Goal: Information Seeking & Learning: Learn about a topic

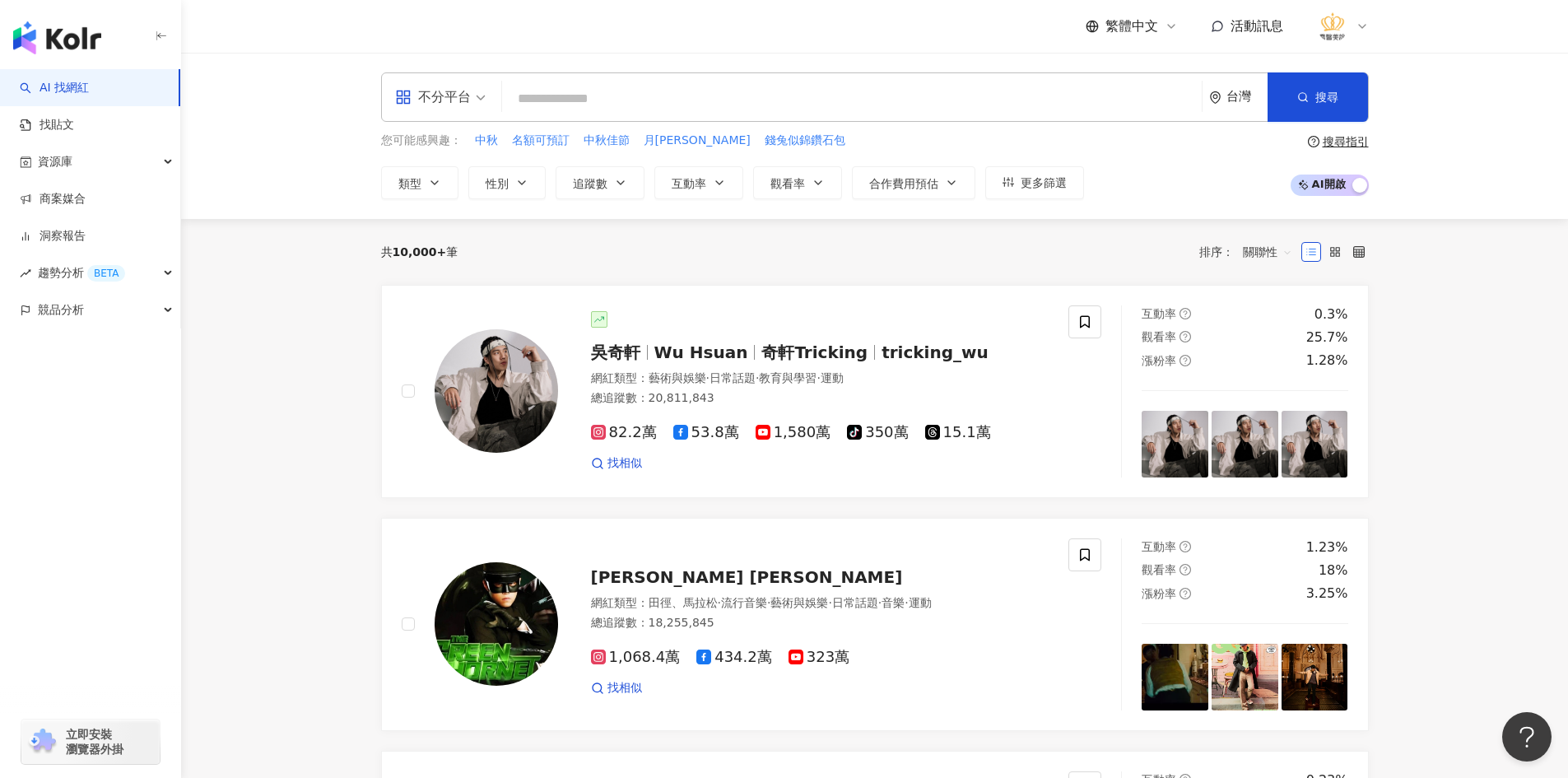
click at [613, 95] on input "search" at bounding box center [851, 99] width 686 height 31
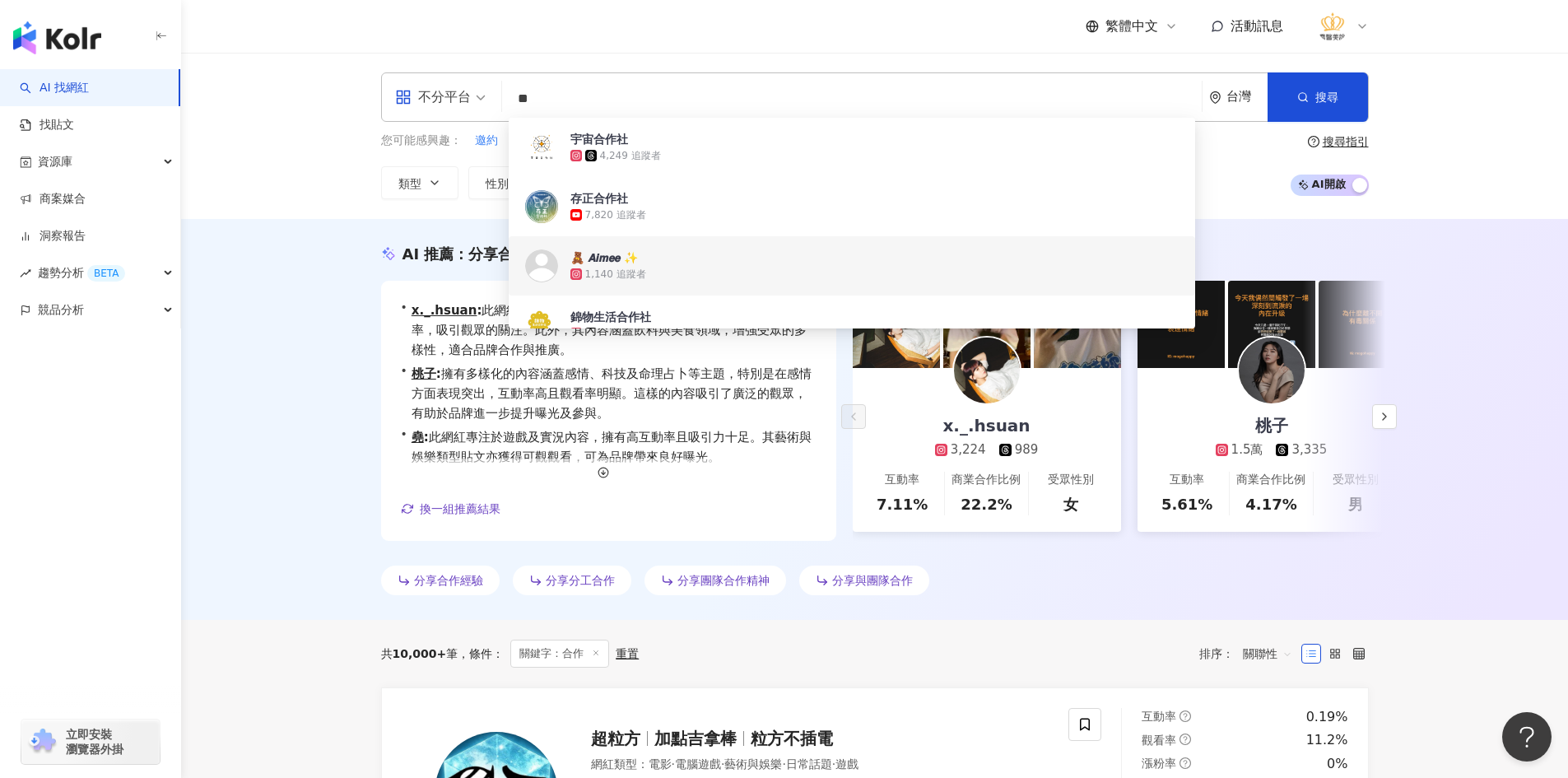
type input "**"
click at [298, 360] on div "AI 推薦 ： 分享合作的網紅 • x._.hsuan : 此網紅專注於戲劇、藝術與娛樂，並在這方面展現出高互動率，吸引觀眾的關注。此外，其內容涵蓋飲料與美食…" at bounding box center [874, 419] width 1387 height 401
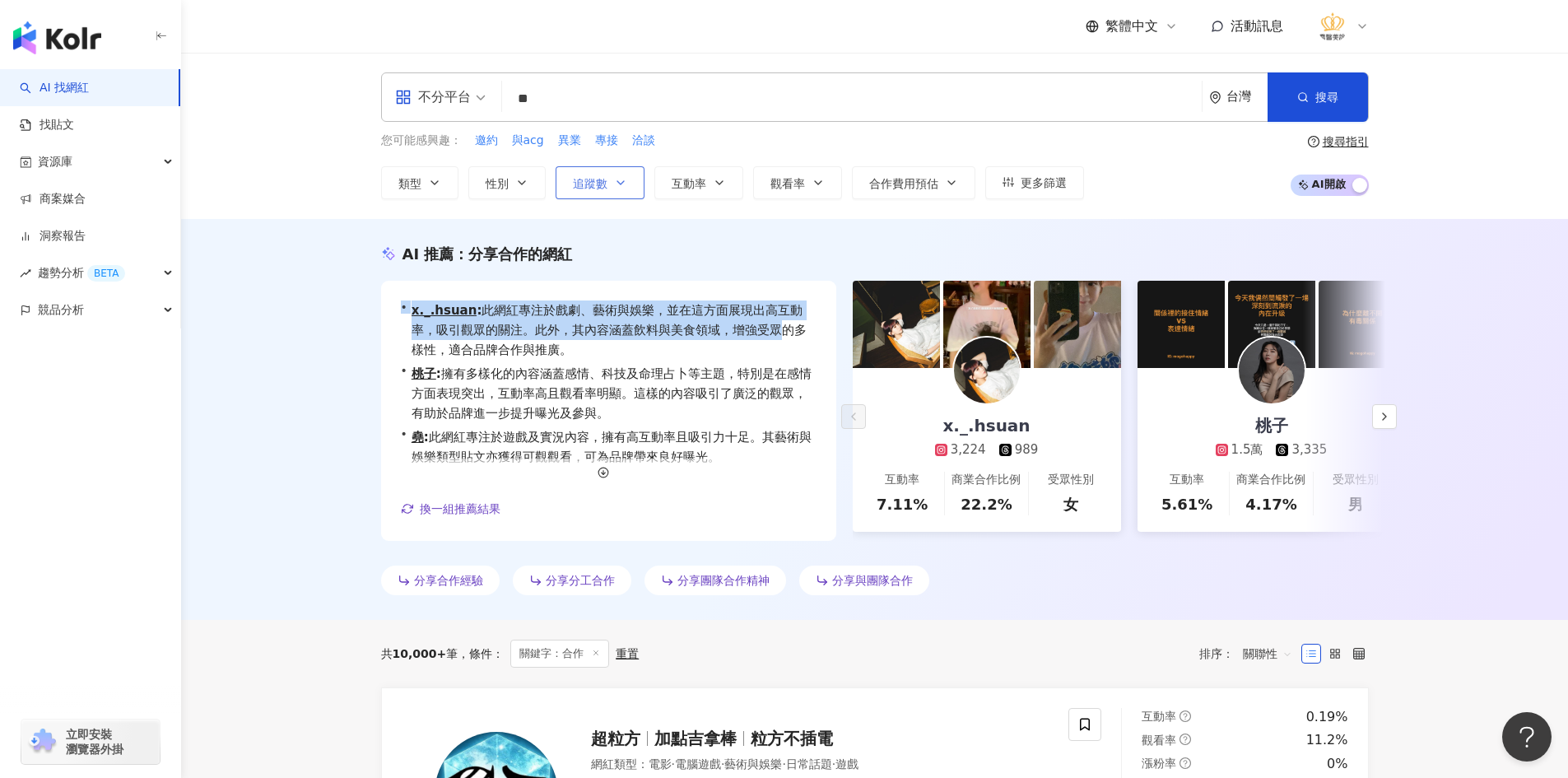
click at [628, 190] on button "追蹤數" at bounding box center [600, 183] width 89 height 33
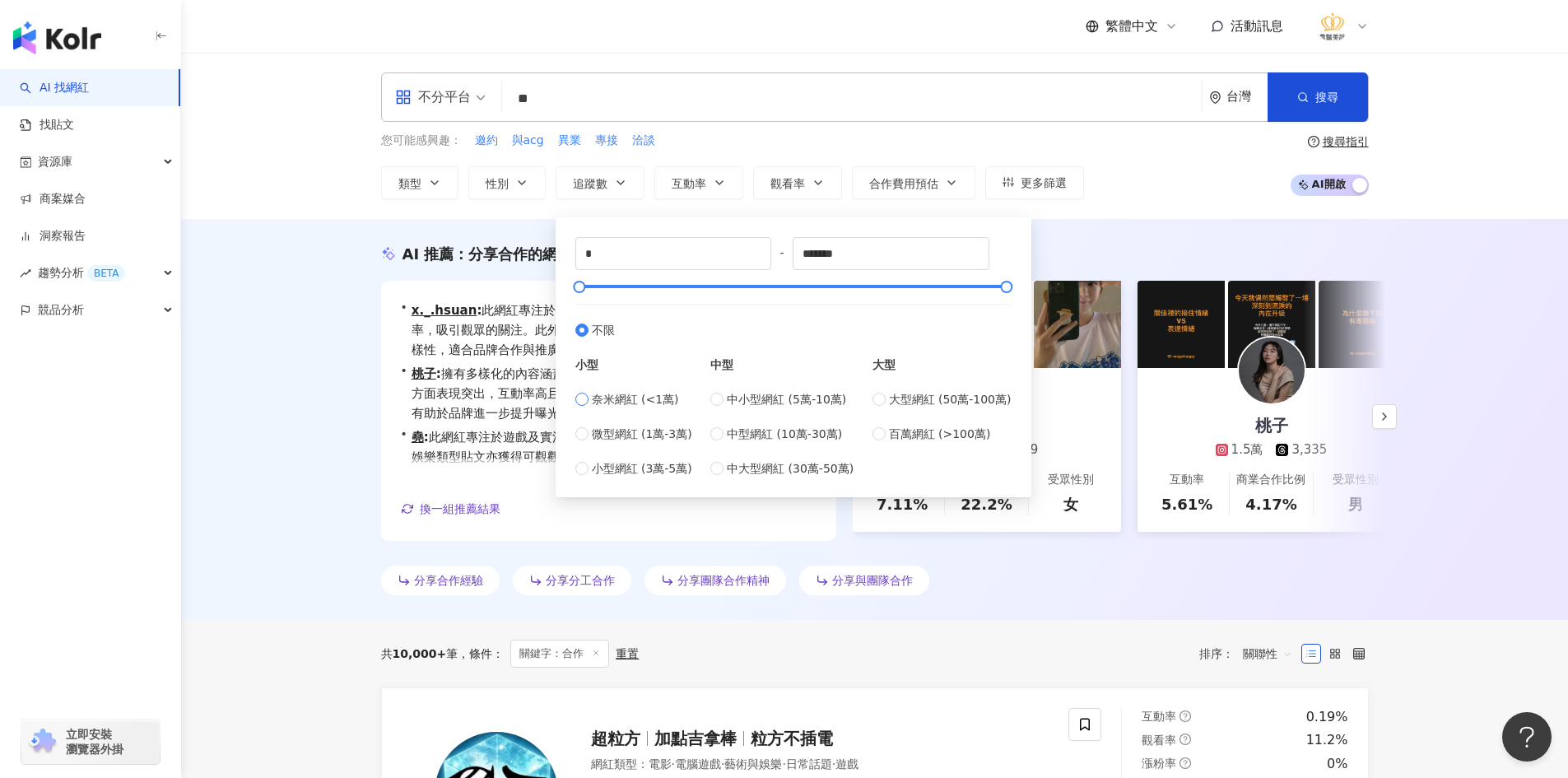
click at [614, 395] on span "奈米網紅 (<1萬)" at bounding box center [635, 399] width 87 height 18
type input "****"
click at [611, 470] on span "小型網紅 (3萬-5萬)" at bounding box center [642, 468] width 100 height 18
type input "*****"
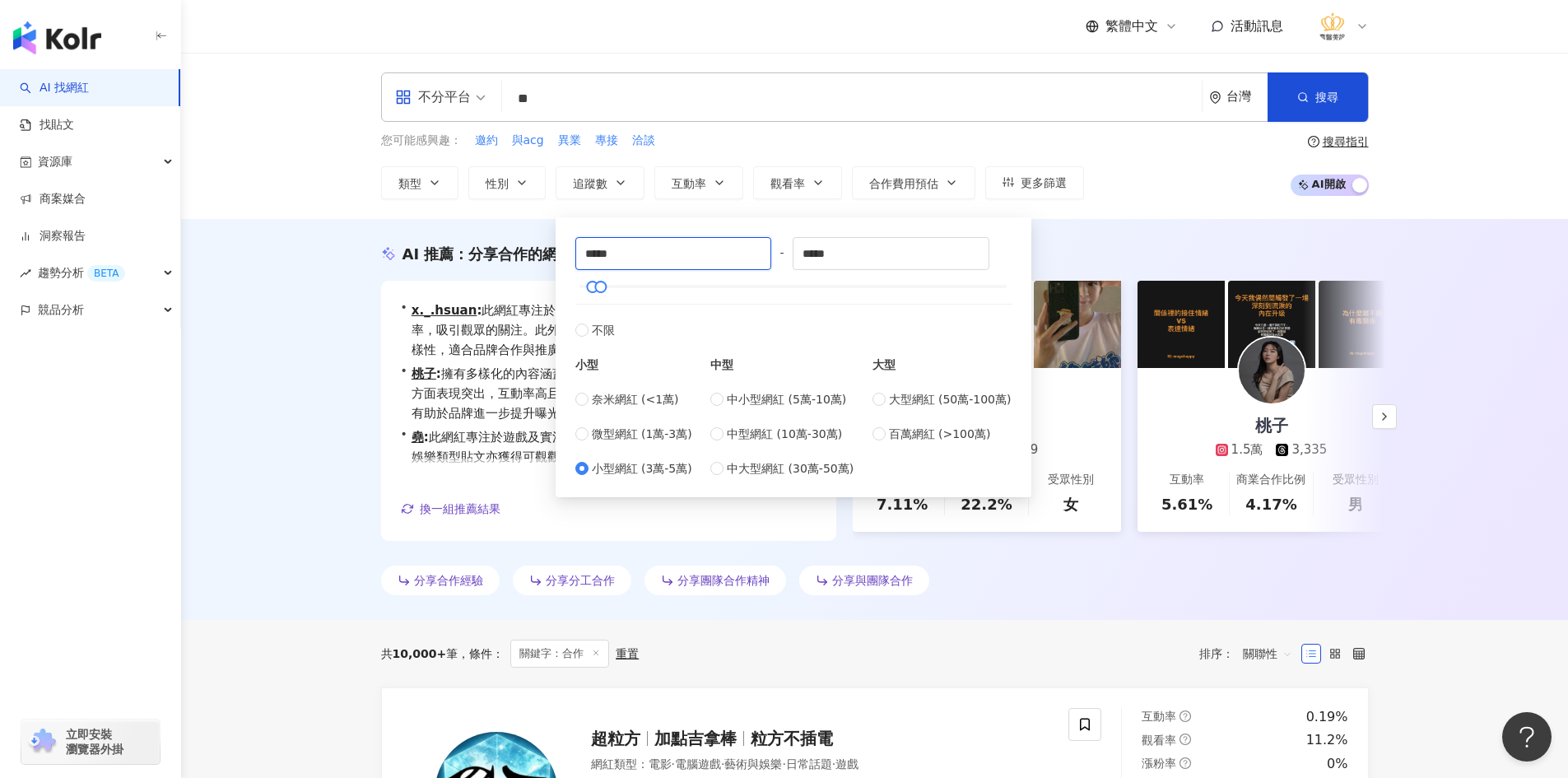
drag, startPoint x: 644, startPoint y: 256, endPoint x: 567, endPoint y: 266, distance: 77.6
click at [567, 266] on div "***** - ***** 不限 小型 奈米網紅 (<1萬) 微型網紅 (1萬-3萬) 小型網紅 (3萬-5萬) 中型 中小型網紅 (5萬-10萬) 中型網紅…" at bounding box center [793, 357] width 456 height 260
type input "****"
click at [882, 266] on input "*****" at bounding box center [890, 254] width 195 height 31
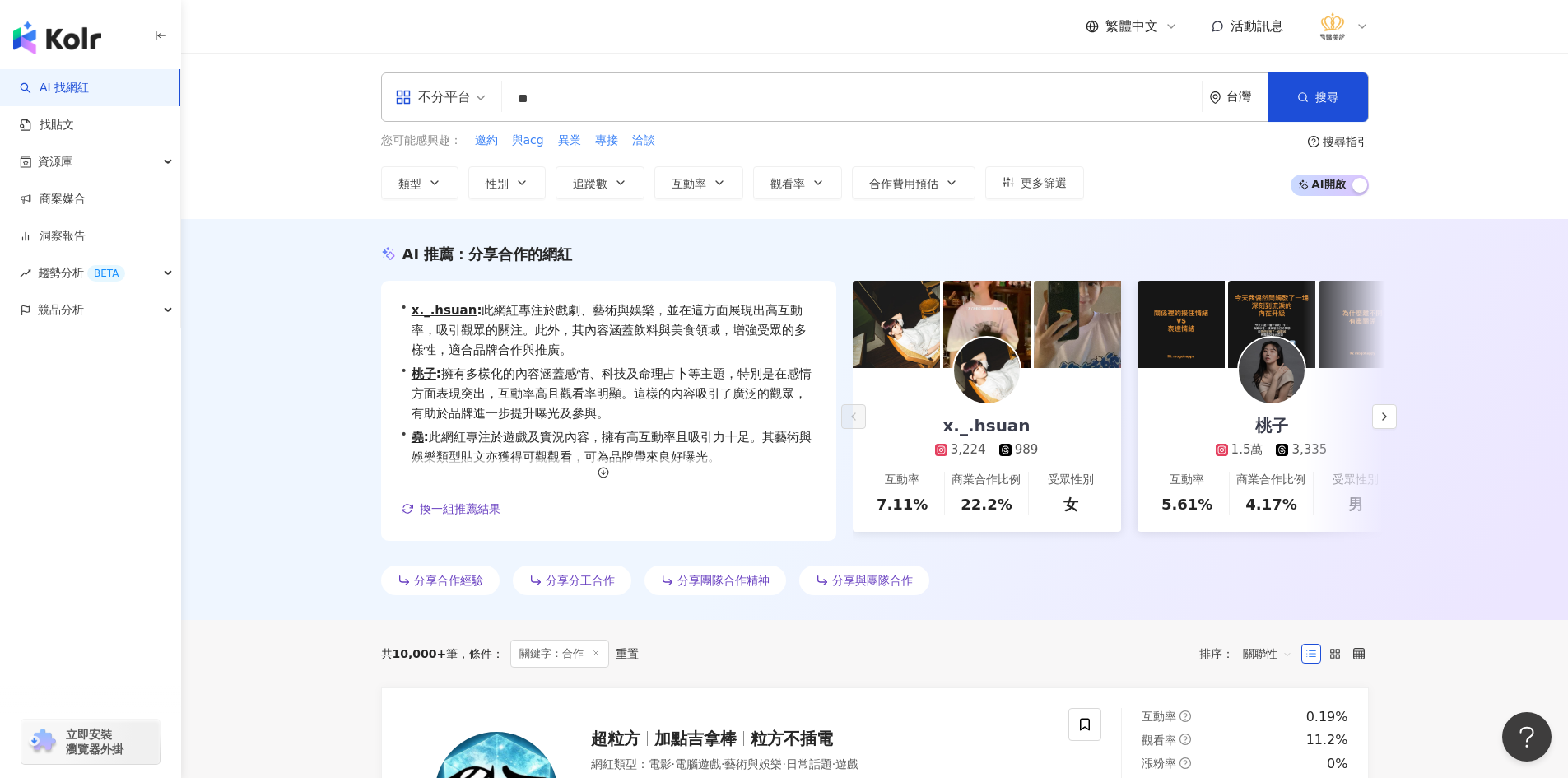
click at [305, 315] on div "AI 推薦 ： 分享合作的網紅 • x._.hsuan : 此網紅專注於戲劇、藝術與娛樂，並在這方面展現出高互動率，吸引觀眾的關注。此外，其內容涵蓋飲料與美食…" at bounding box center [874, 419] width 1387 height 401
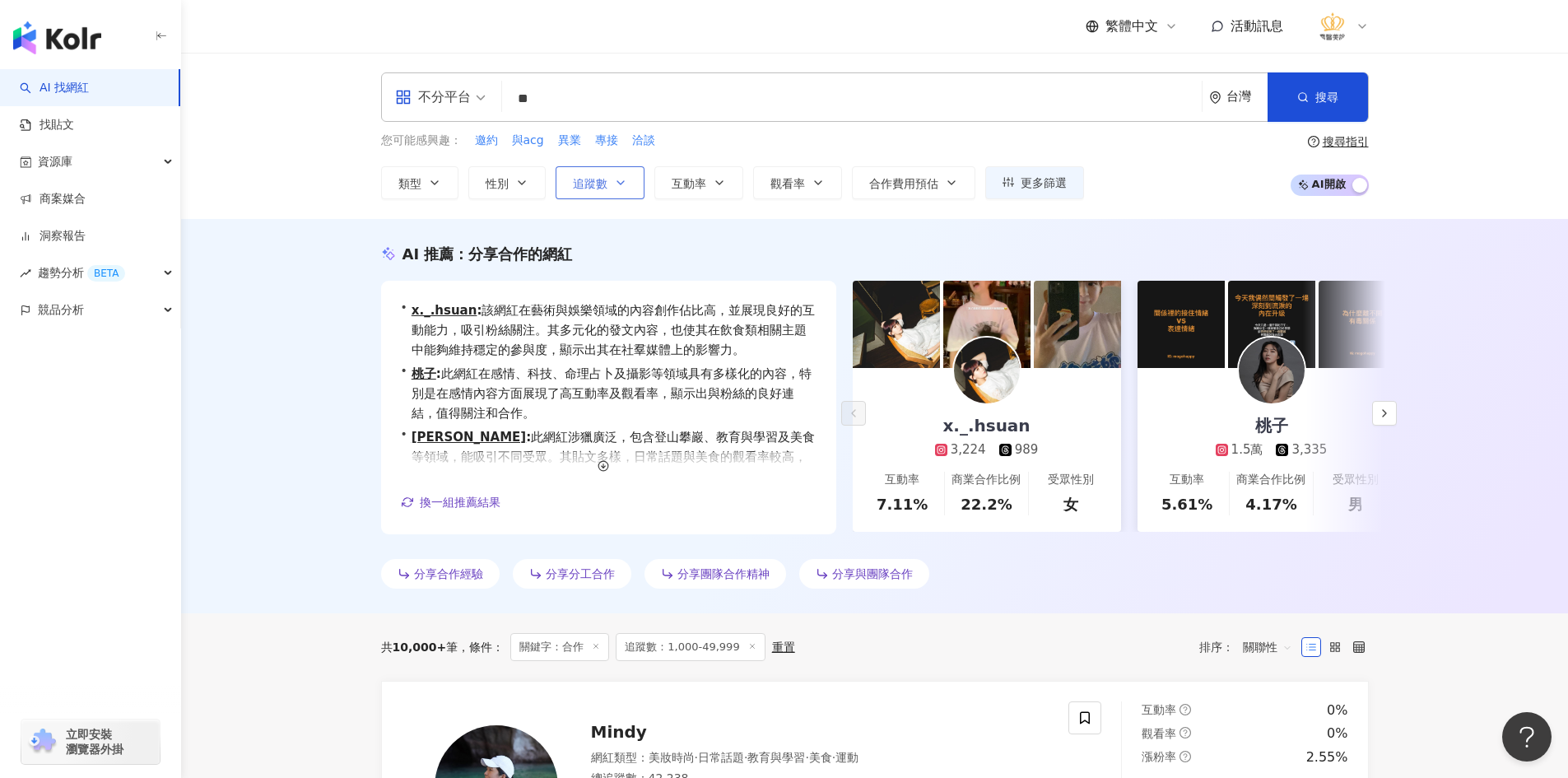
click at [620, 178] on icon "button" at bounding box center [620, 183] width 13 height 13
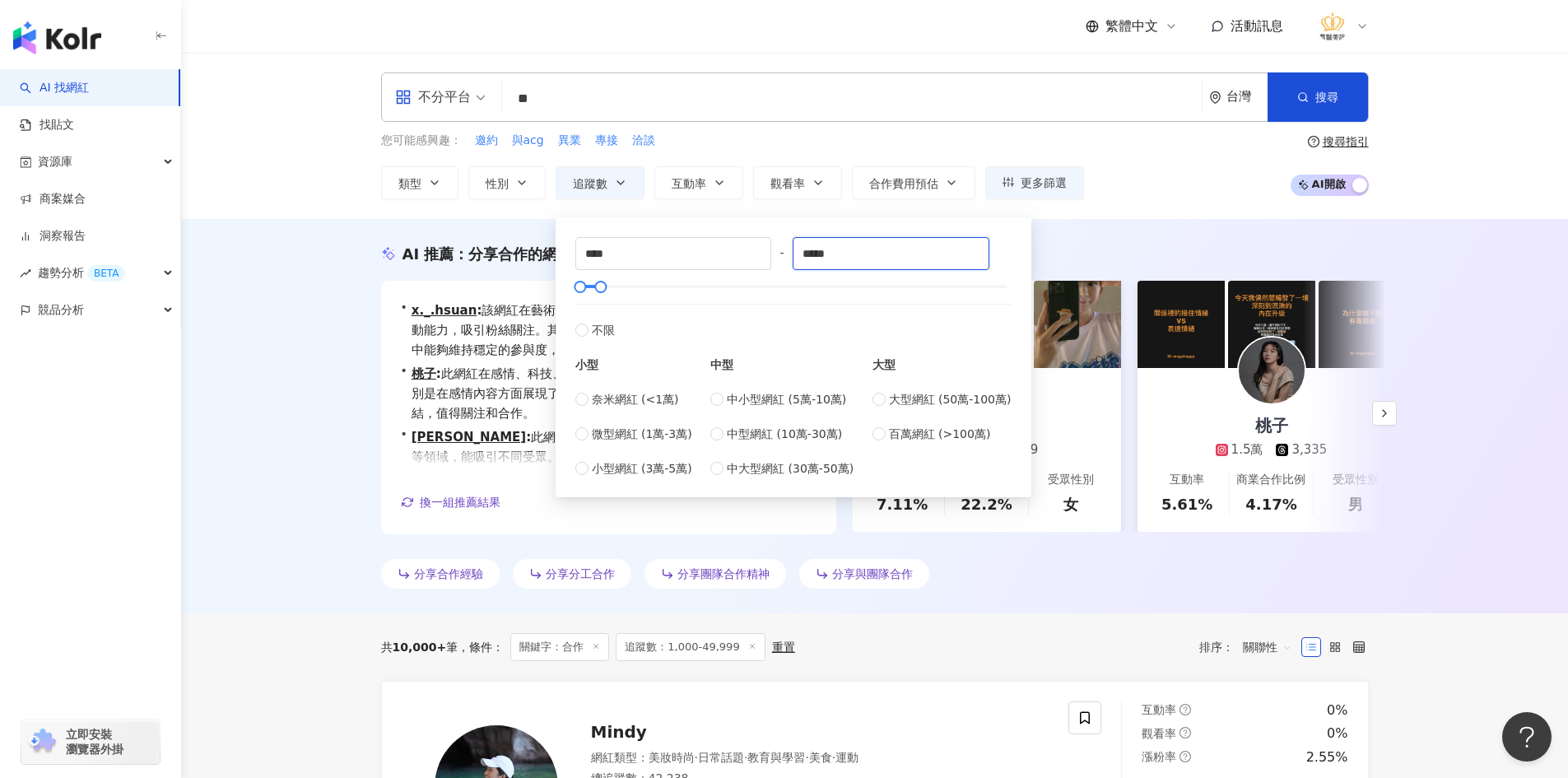
drag, startPoint x: 861, startPoint y: 256, endPoint x: 786, endPoint y: 251, distance: 75.2
click at [787, 251] on div "**** - ***** 不限 小型 奈米網紅 (<1萬) 微型網紅 (1萬-3萬) 小型網紅 (3萬-5萬) 中型 中小型網紅 (5萬-10萬) 中型網紅 …" at bounding box center [794, 357] width 436 height 241
type input "*"
type input "*****"
click at [327, 416] on div "AI 推薦 ： 分享合作的網紅 • x._.hsuan : 該網紅在藝術與娛樂領域的內容創作佔比高，並展現良好的互動能力，吸引粉絲關注。其多元化的發文內容，也…" at bounding box center [874, 416] width 1387 height 395
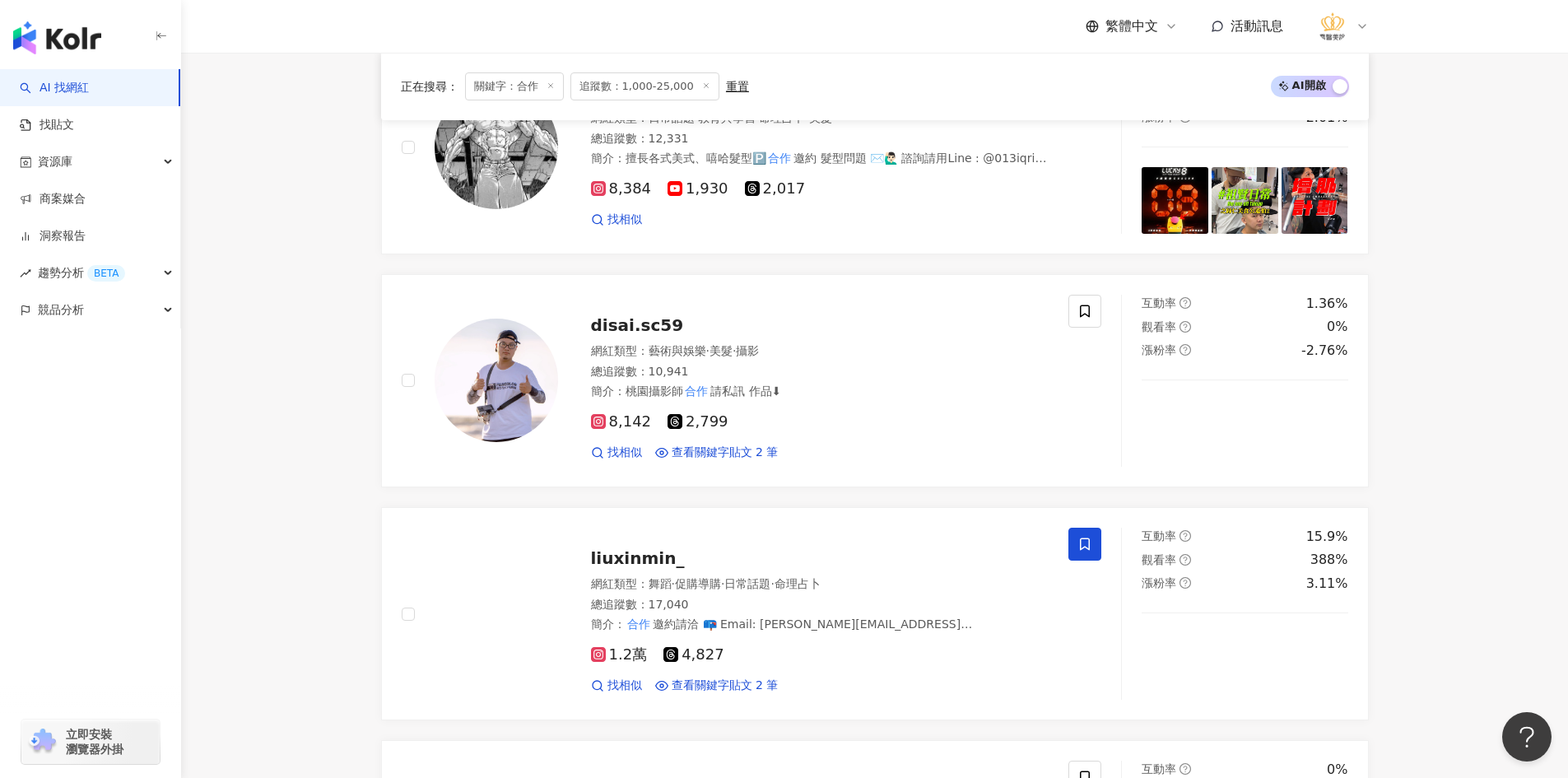
scroll to position [668, 0]
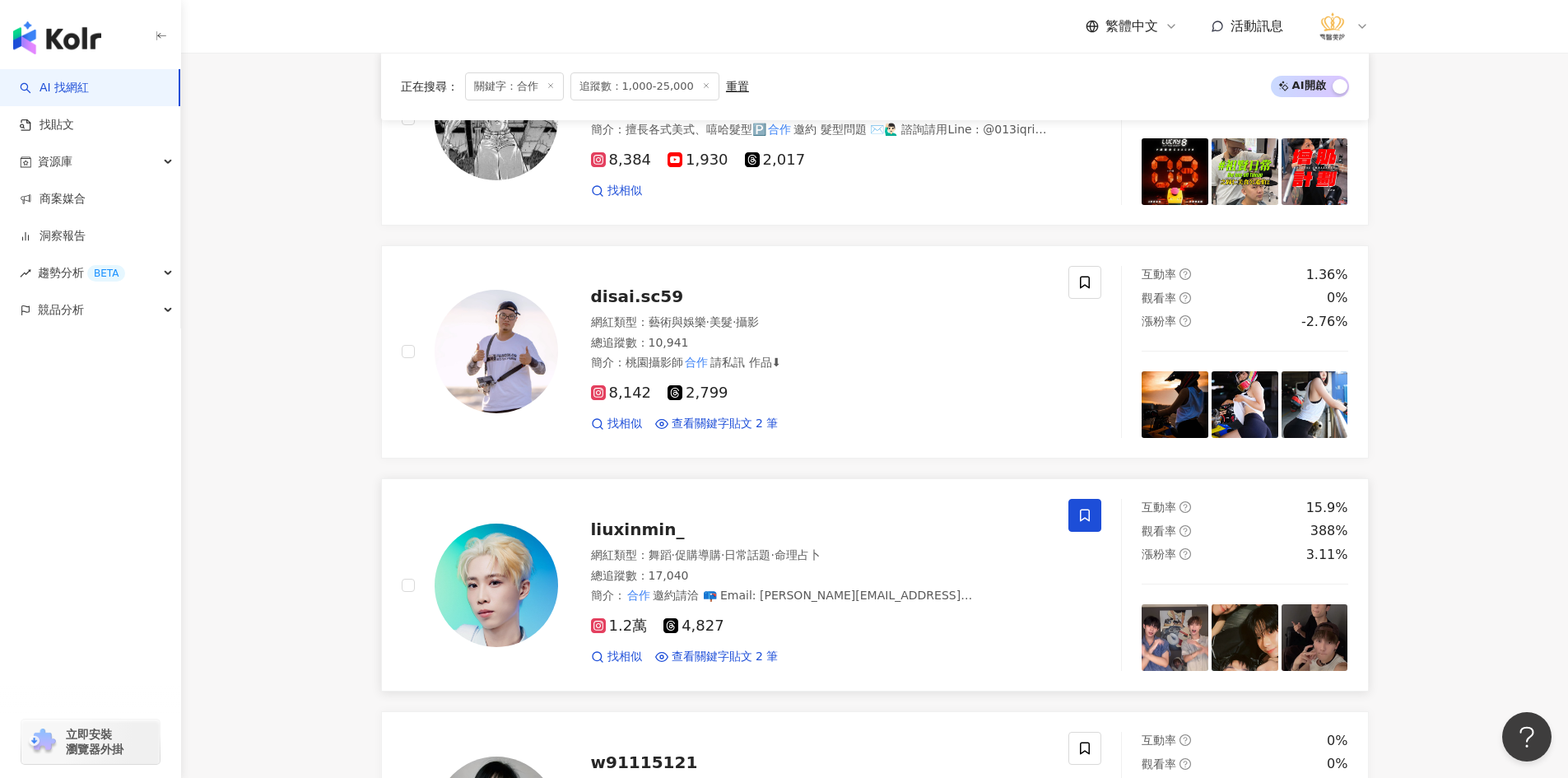
click at [621, 533] on span "liuxinmin_" at bounding box center [638, 529] width 93 height 20
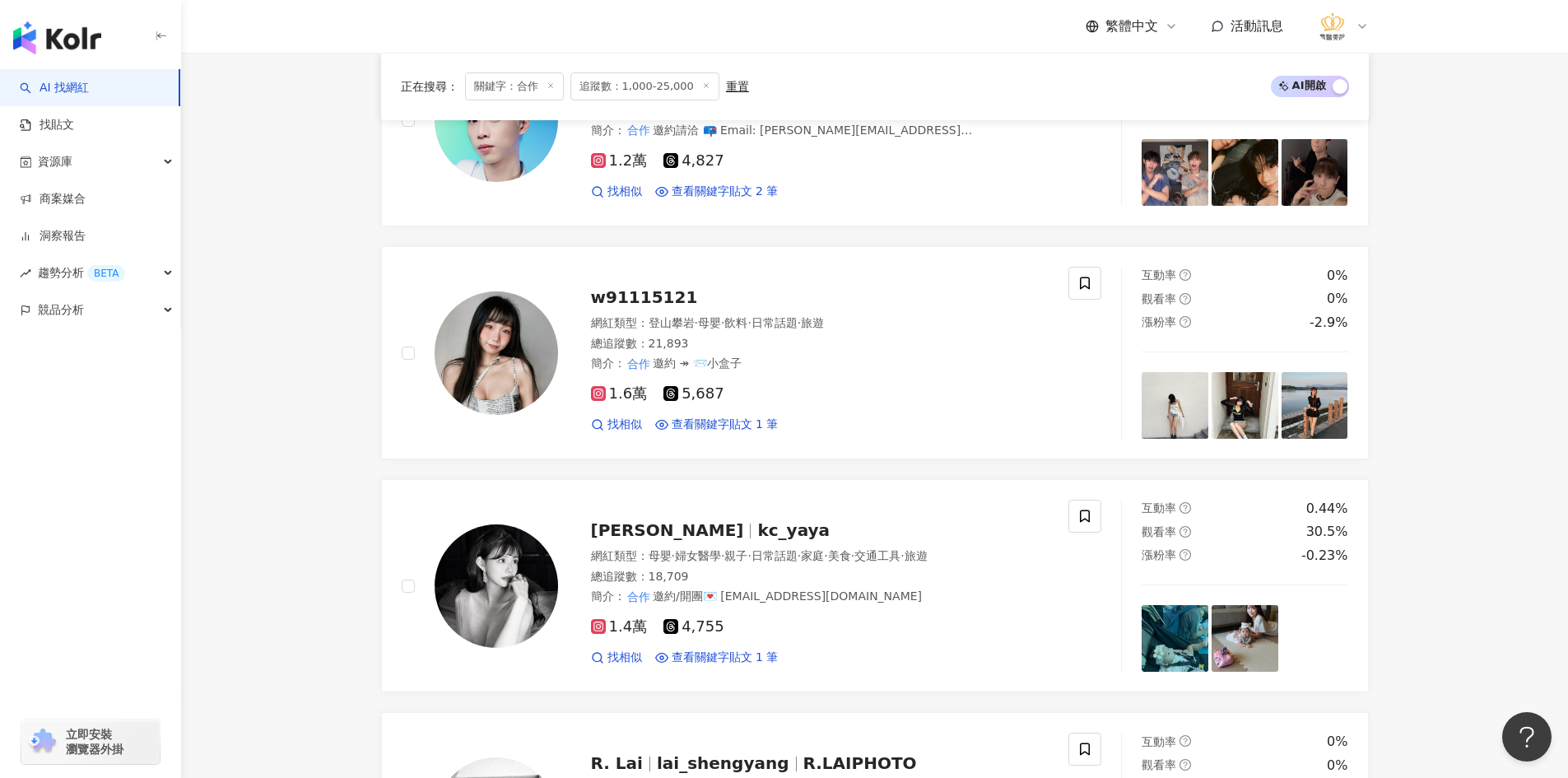
scroll to position [1162, 0]
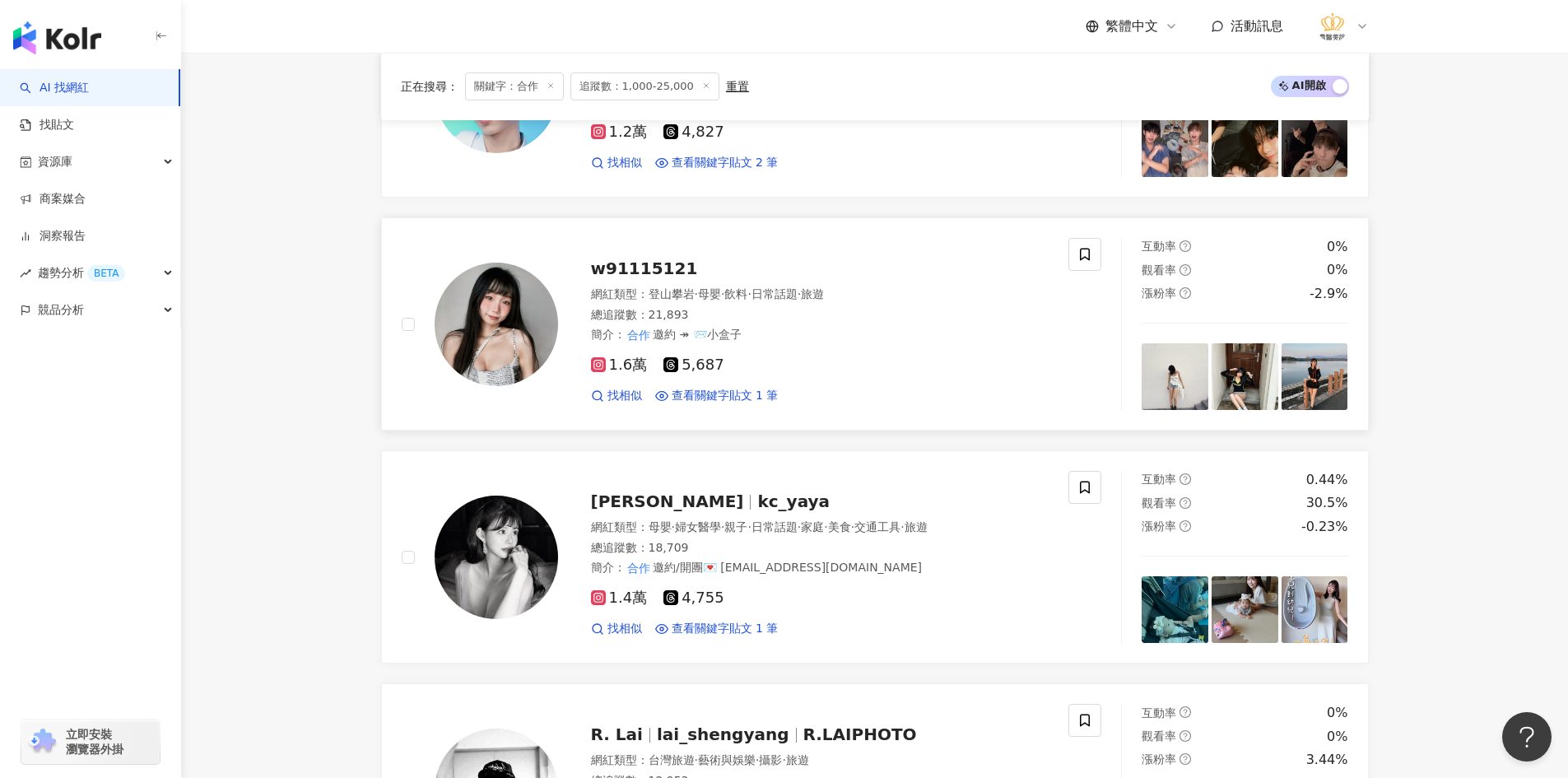
click at [623, 269] on span "w91115121" at bounding box center [645, 268] width 107 height 20
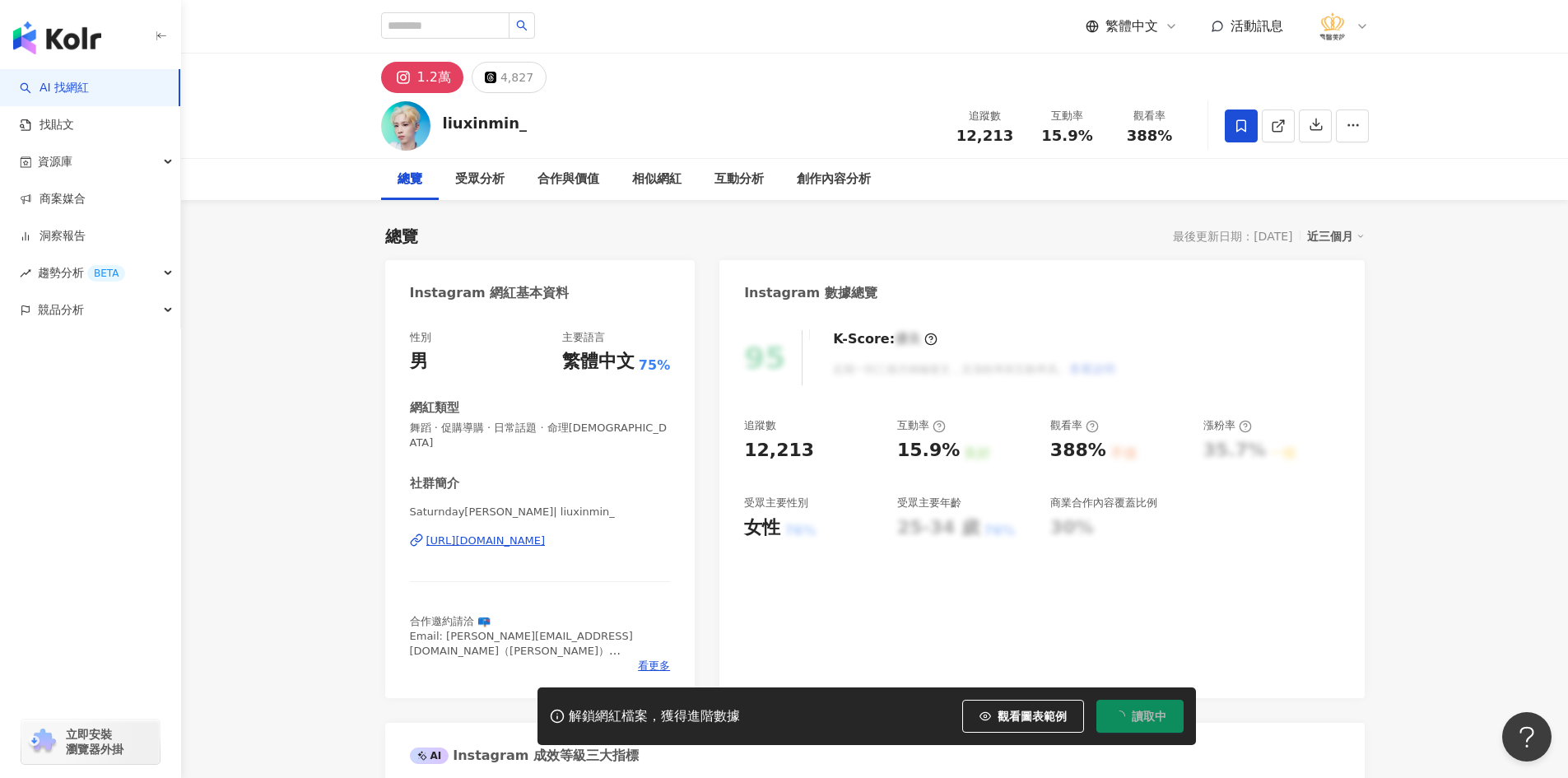
click at [407, 71] on icon at bounding box center [403, 77] width 20 height 20
click at [516, 533] on div "https://www.instagram.com/liuxinmin_/" at bounding box center [486, 540] width 119 height 15
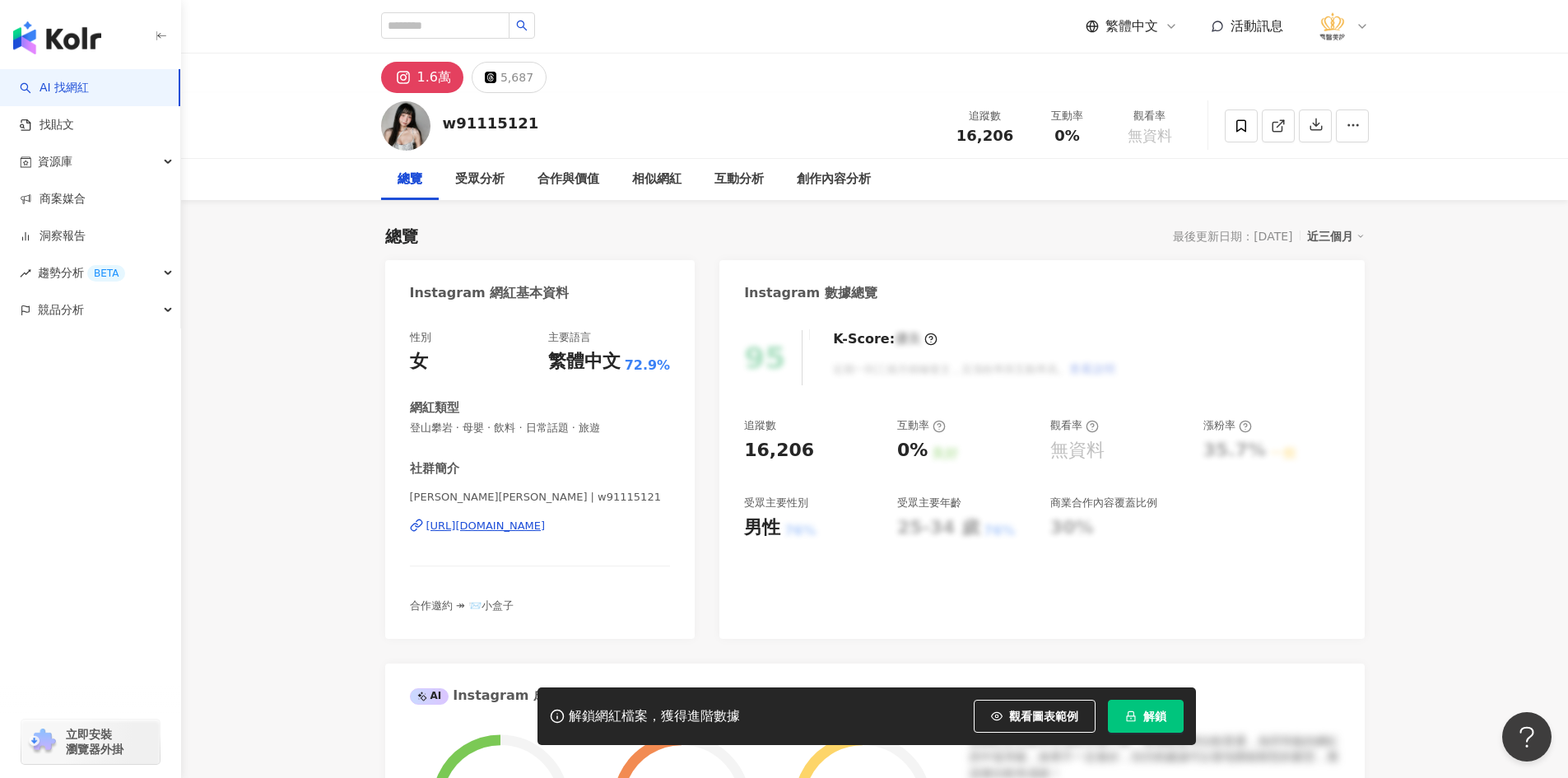
click at [496, 518] on div "王煒喻 Marina | w91115121 https://www.instagram.com/w91115121/" at bounding box center [540, 537] width 260 height 96
click at [493, 524] on div "https://www.instagram.com/w91115121/" at bounding box center [486, 525] width 119 height 15
click at [91, 161] on div "資源庫" at bounding box center [90, 161] width 180 height 37
click at [80, 239] on link "網紅收藏" at bounding box center [62, 235] width 46 height 16
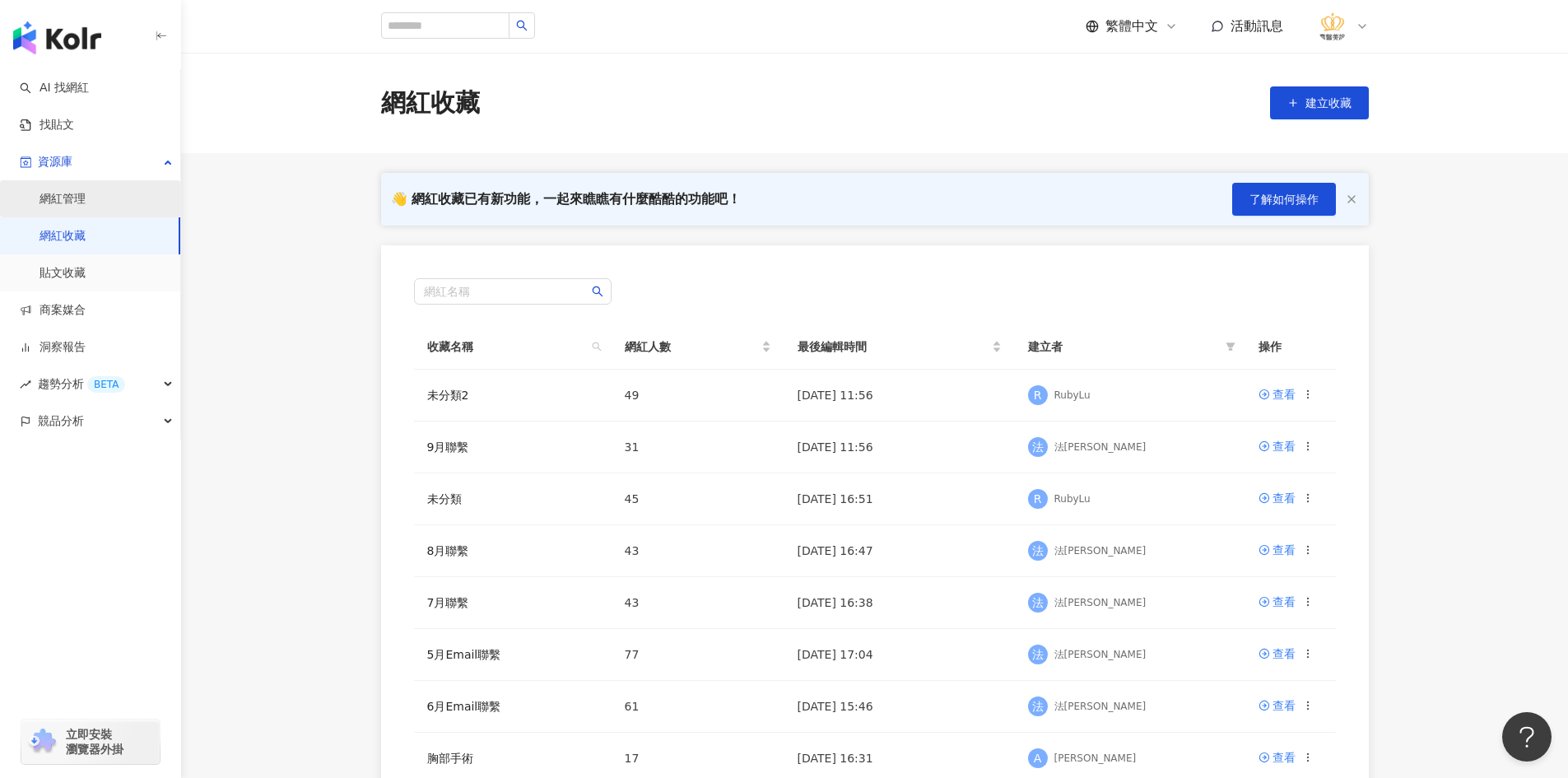
click at [79, 201] on link "網紅管理" at bounding box center [62, 199] width 46 height 16
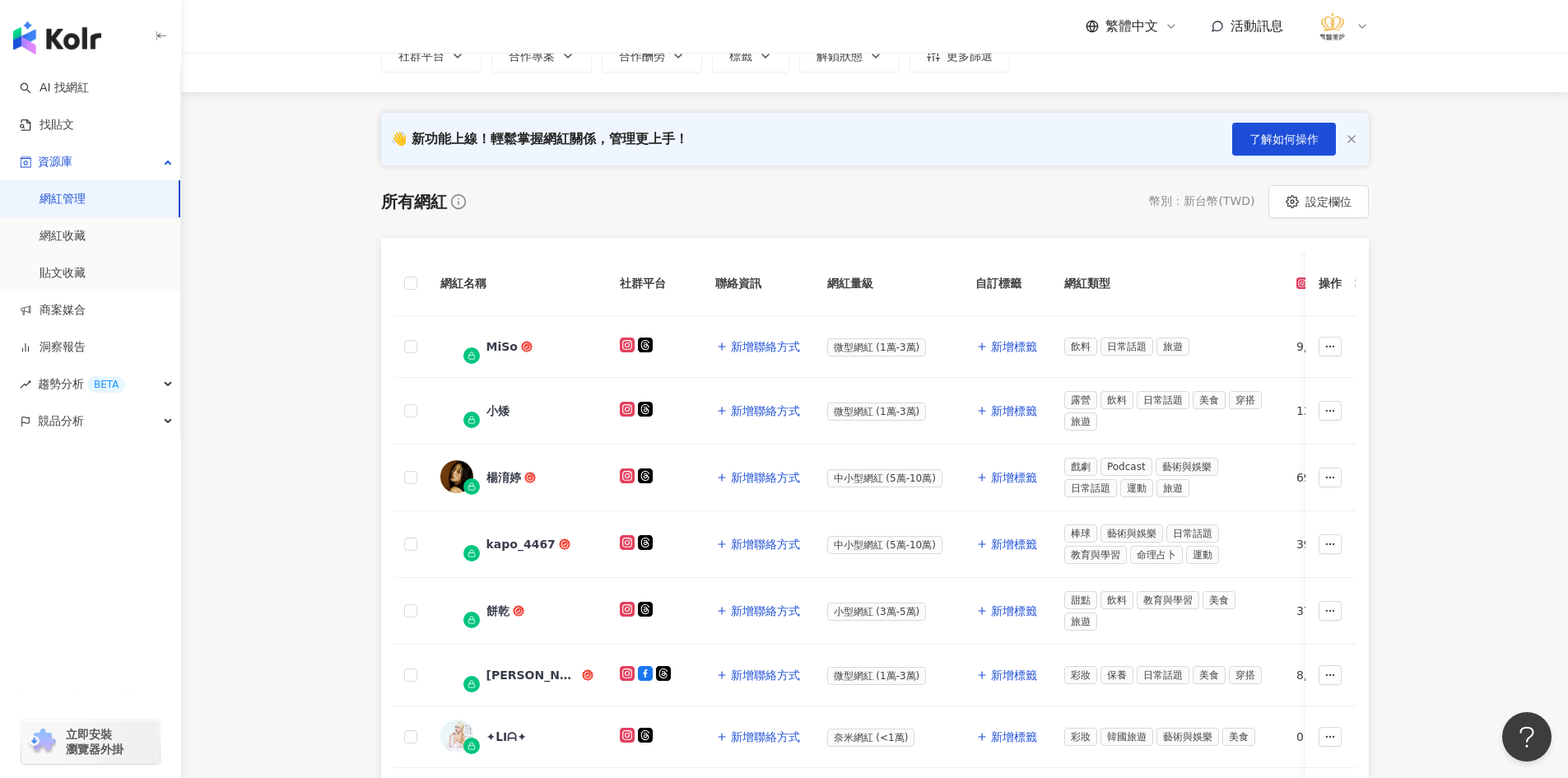
scroll to position [164, 0]
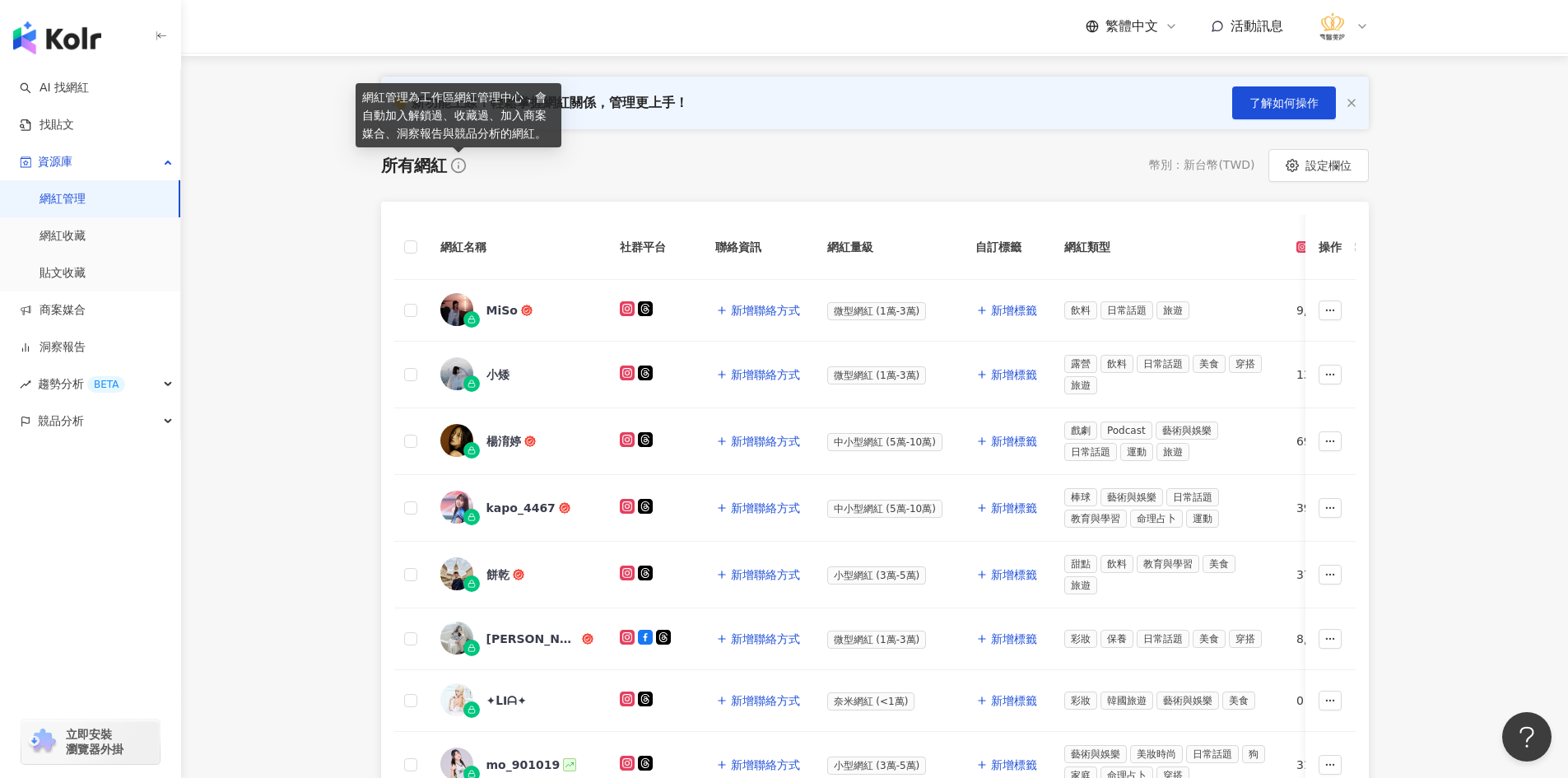
click at [455, 164] on icon at bounding box center [458, 165] width 16 height 16
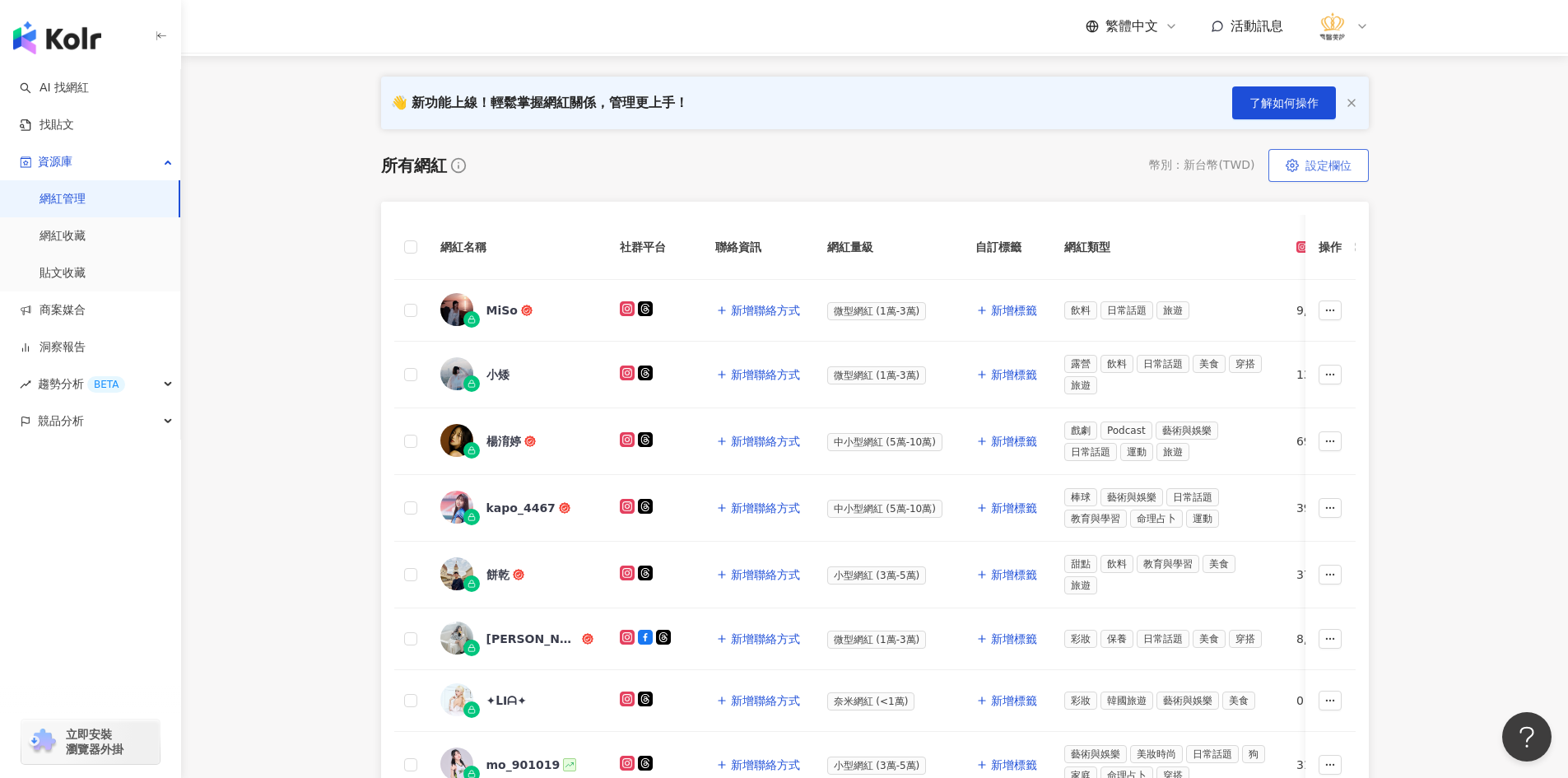
click at [1312, 171] on span "設定欄位" at bounding box center [1327, 165] width 46 height 13
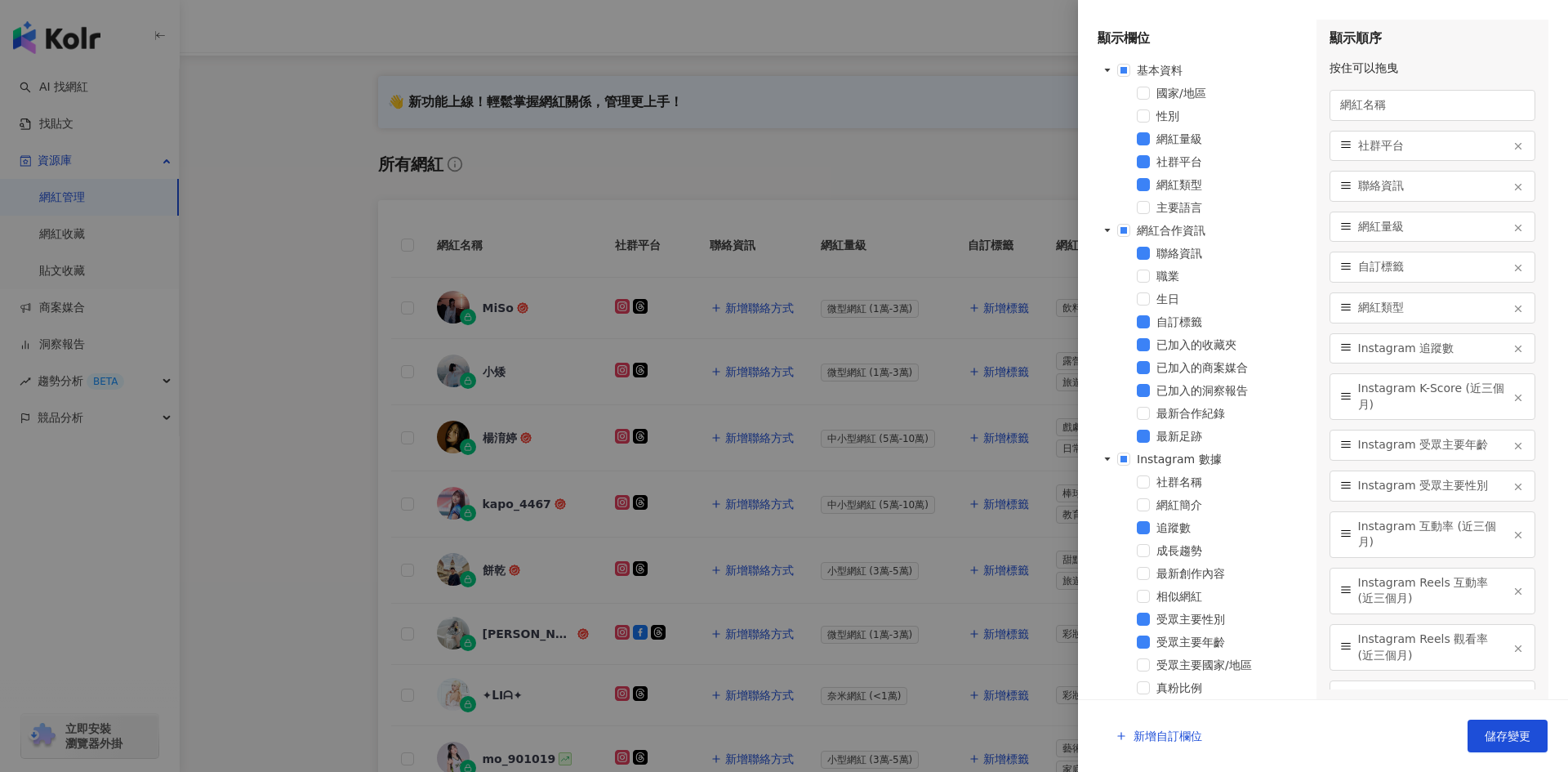
click at [380, 362] on div at bounding box center [784, 386] width 1568 height 772
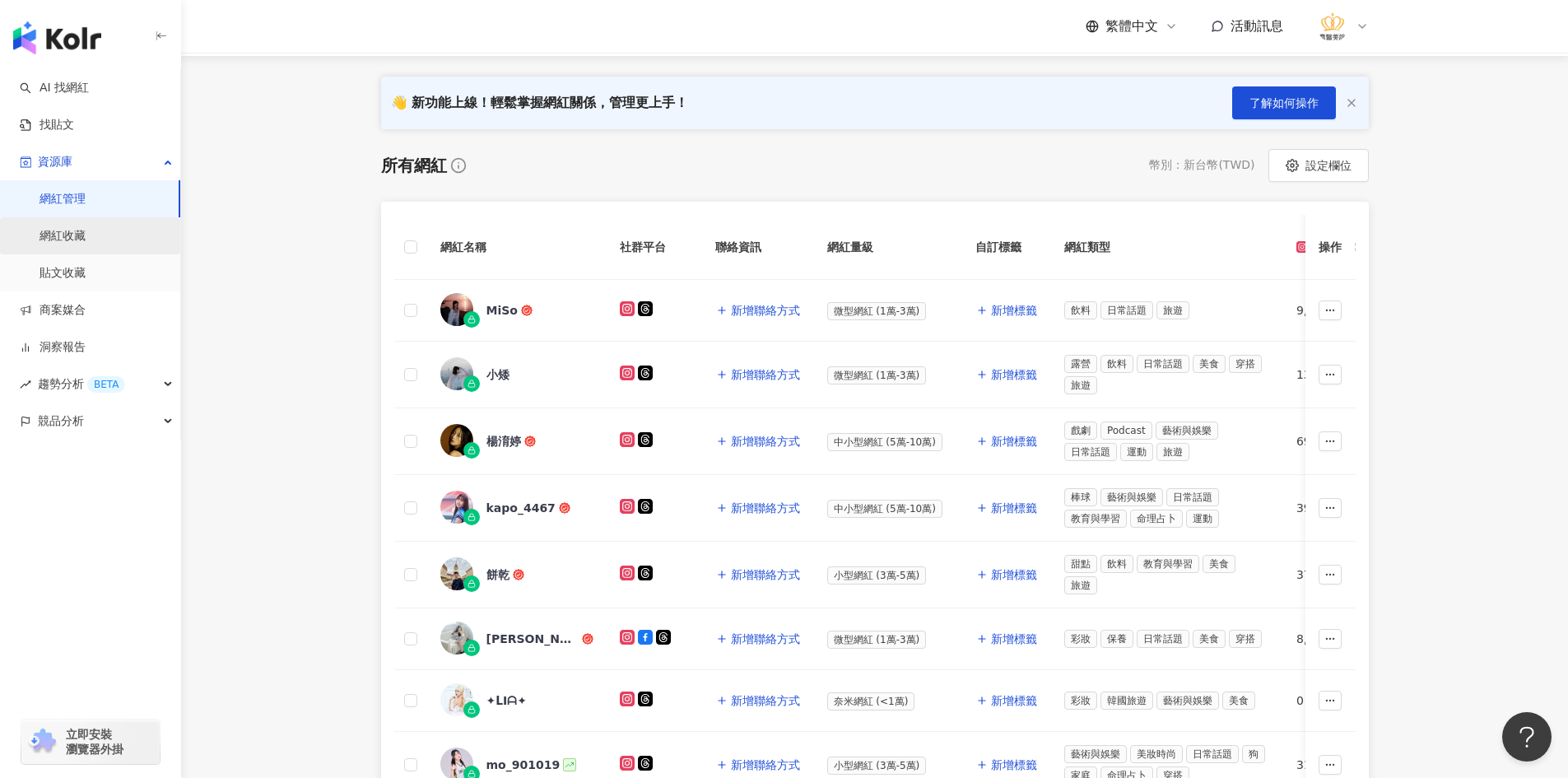
click at [86, 241] on link "網紅收藏" at bounding box center [62, 235] width 46 height 16
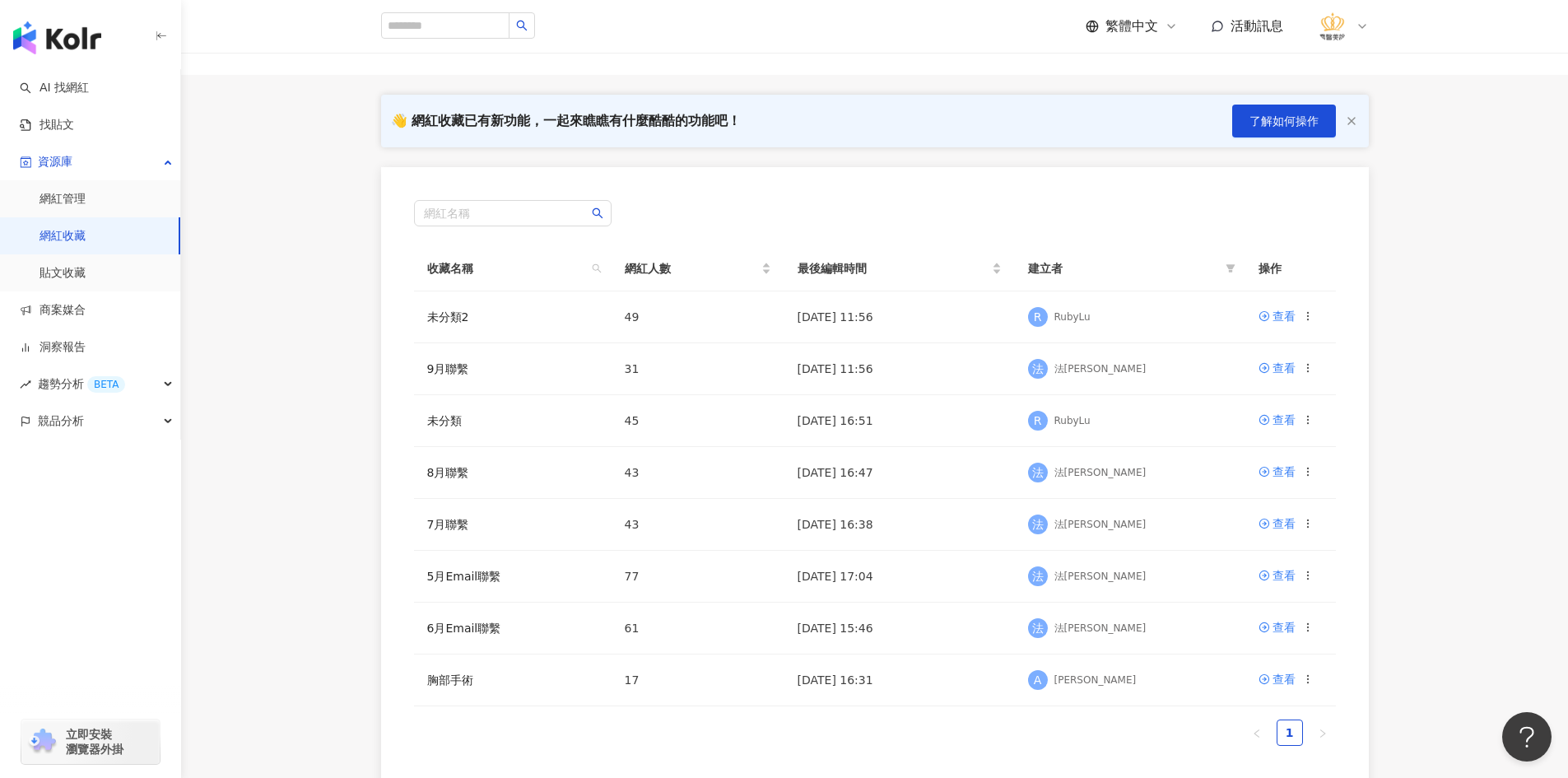
scroll to position [82, 0]
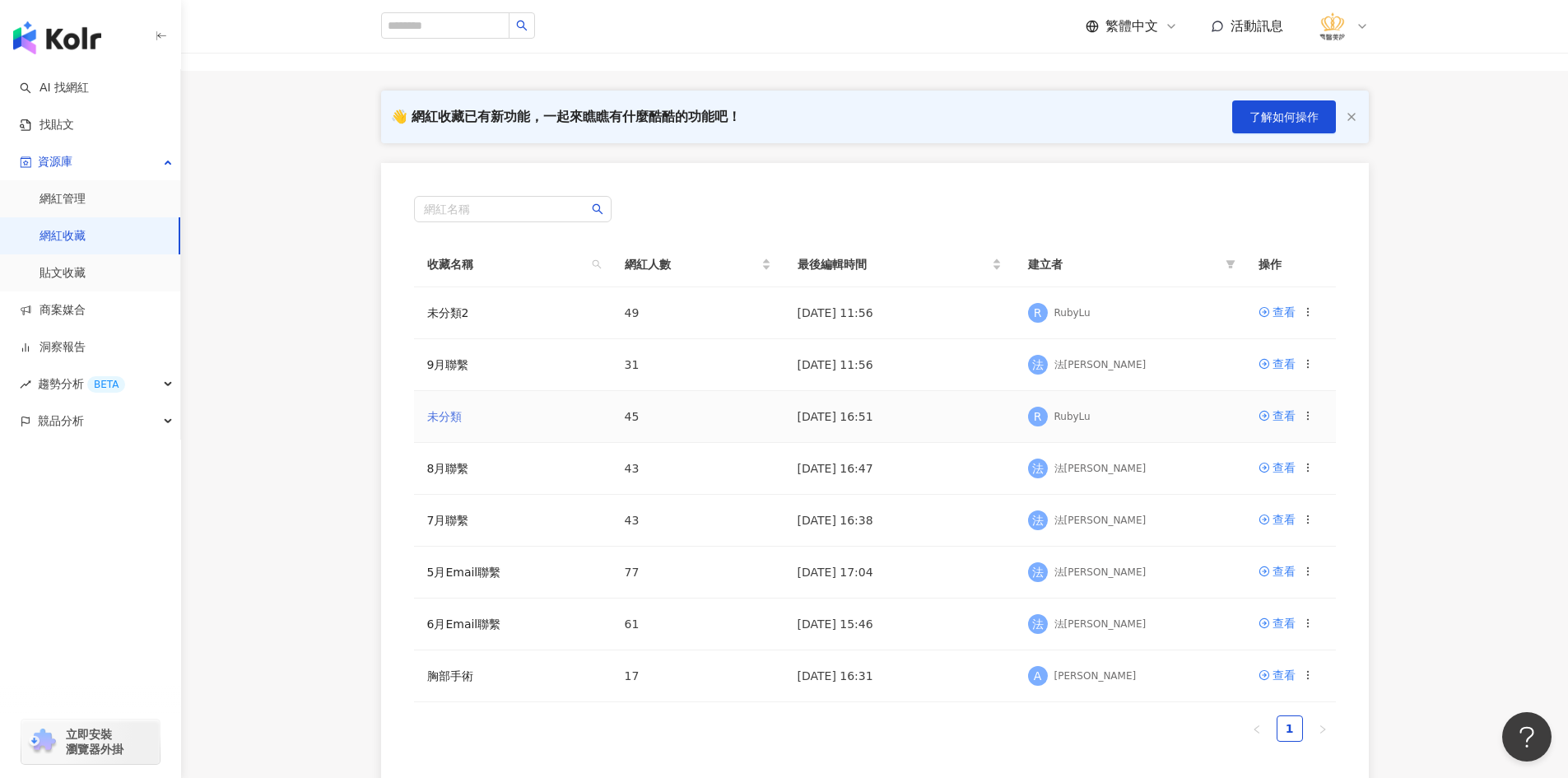
click at [450, 422] on link "未分類" at bounding box center [445, 416] width 35 height 13
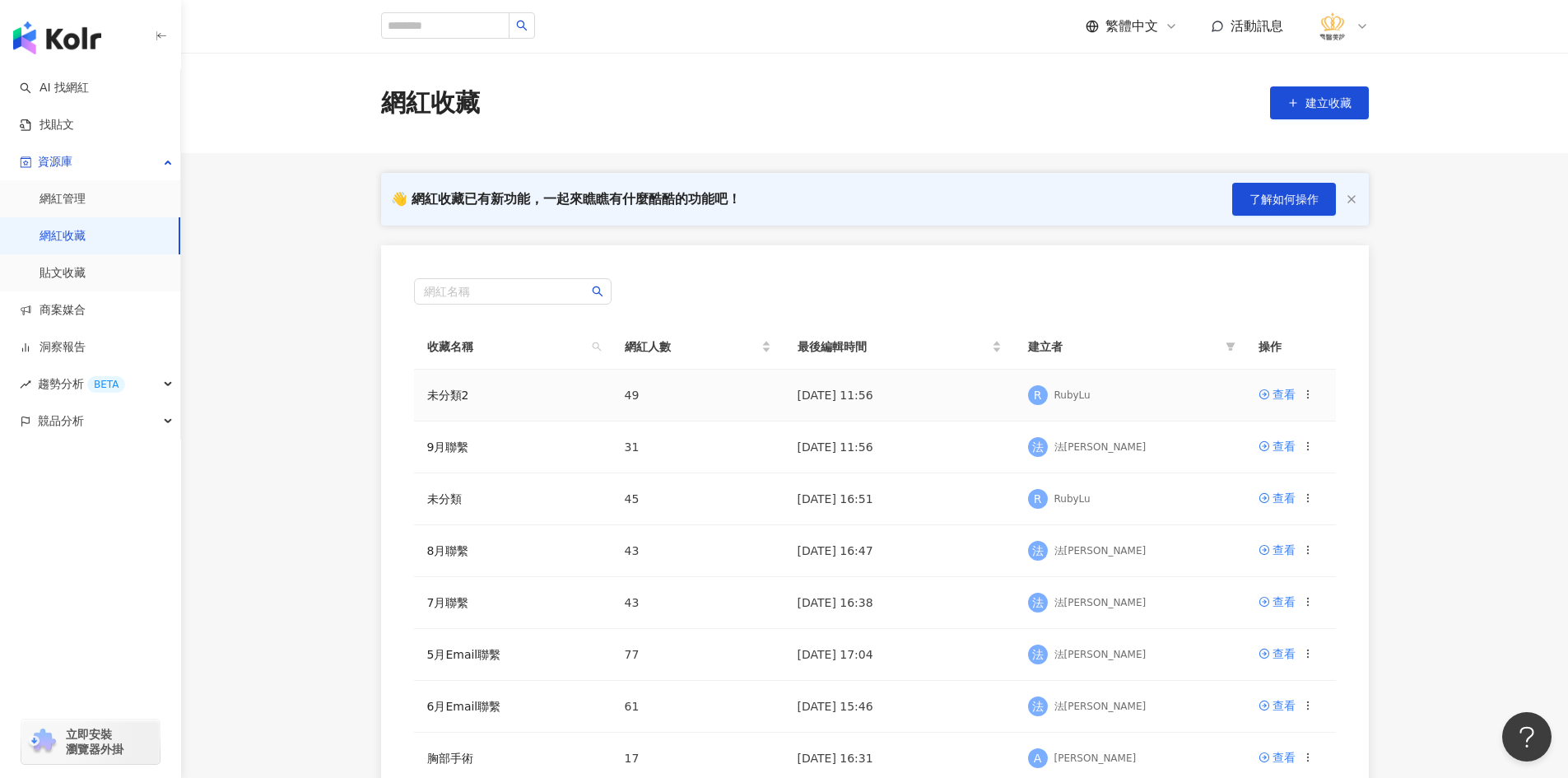
click at [472, 392] on td "未分類2" at bounding box center [512, 395] width 197 height 52
click at [440, 397] on link "未分類2" at bounding box center [448, 395] width 42 height 13
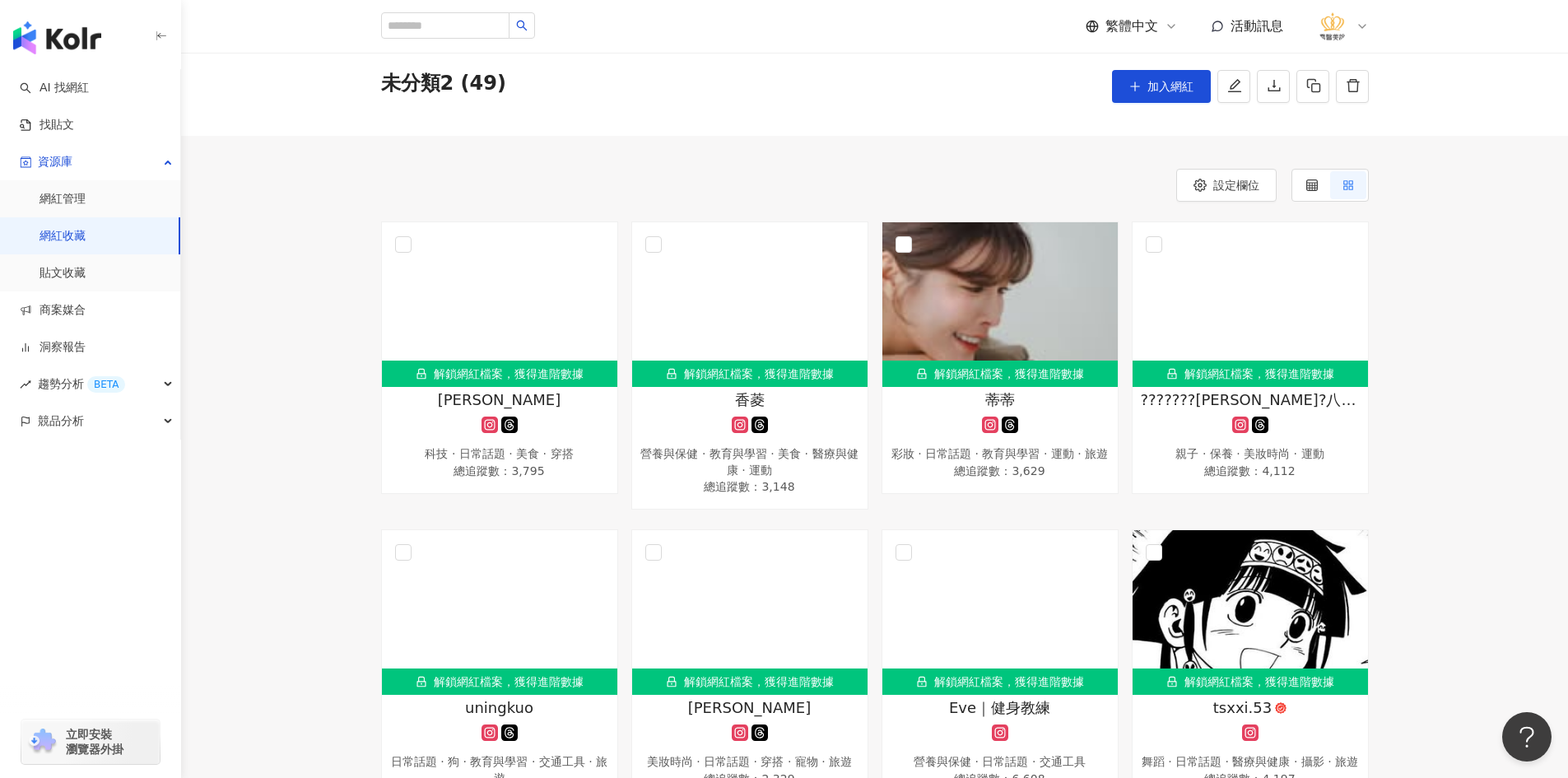
scroll to position [164, 0]
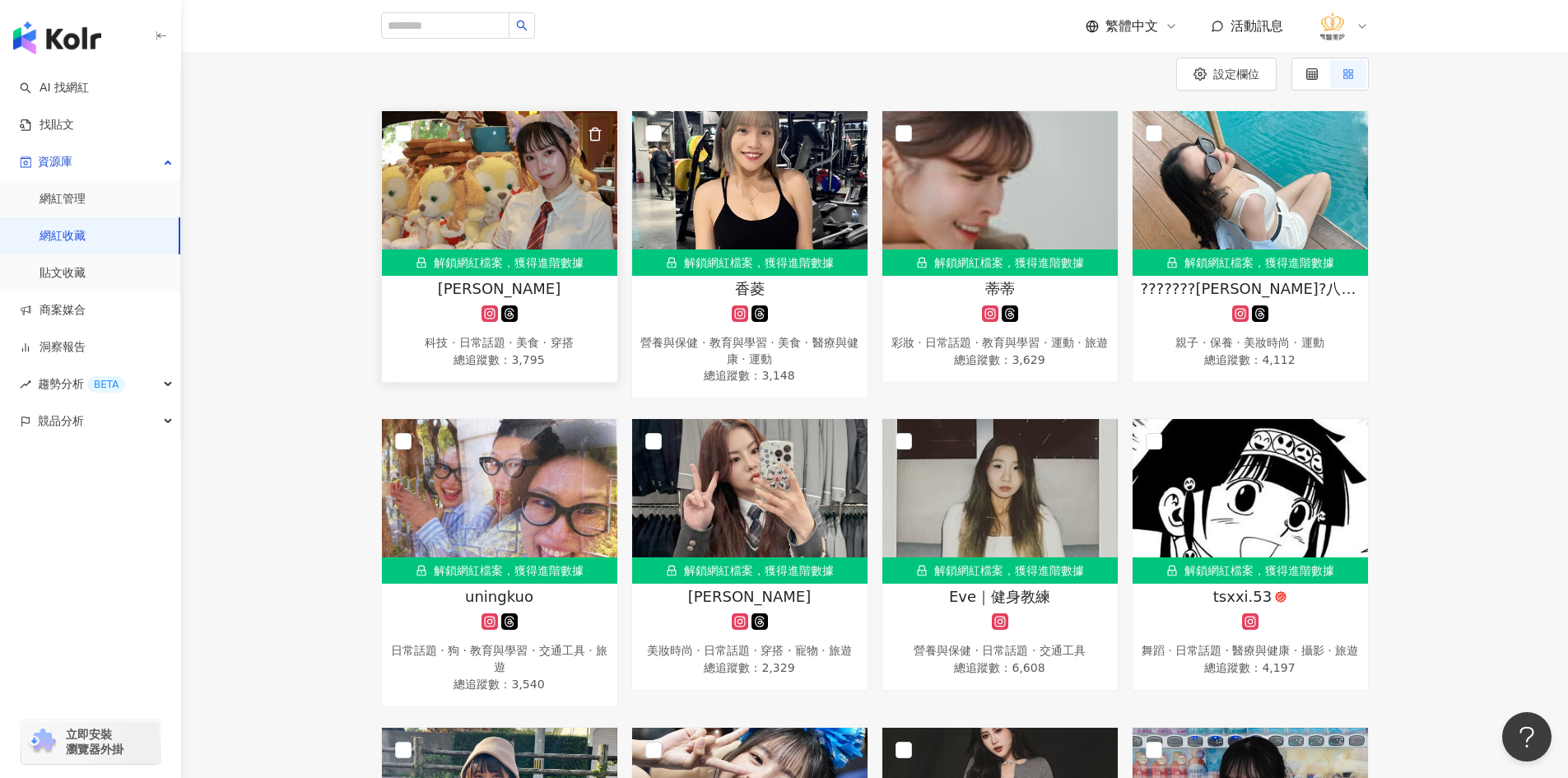
click at [476, 208] on img at bounding box center [499, 193] width 235 height 164
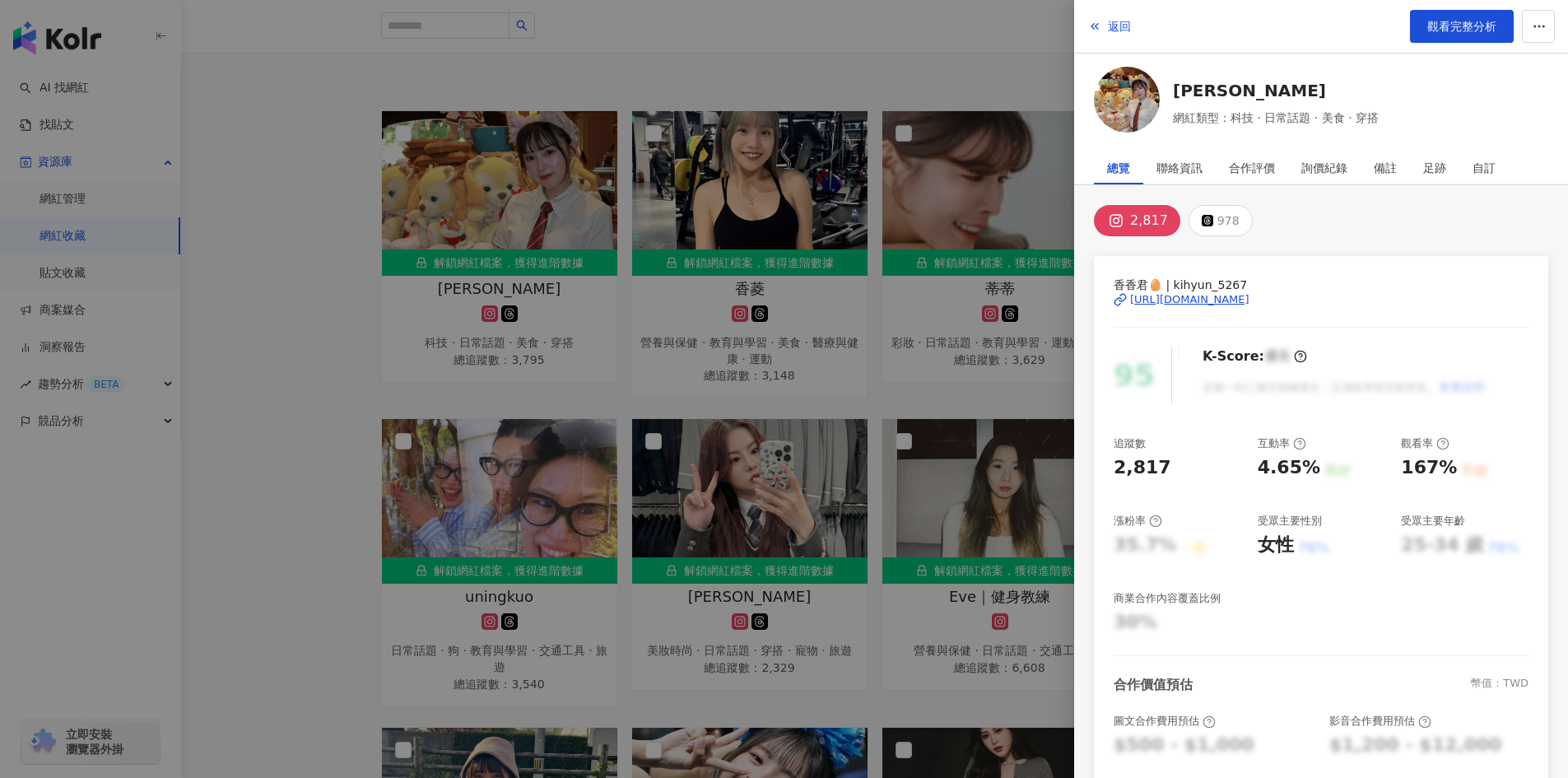
click at [1203, 305] on div "https://www.instagram.com/kihyun_5267/" at bounding box center [1190, 299] width 119 height 15
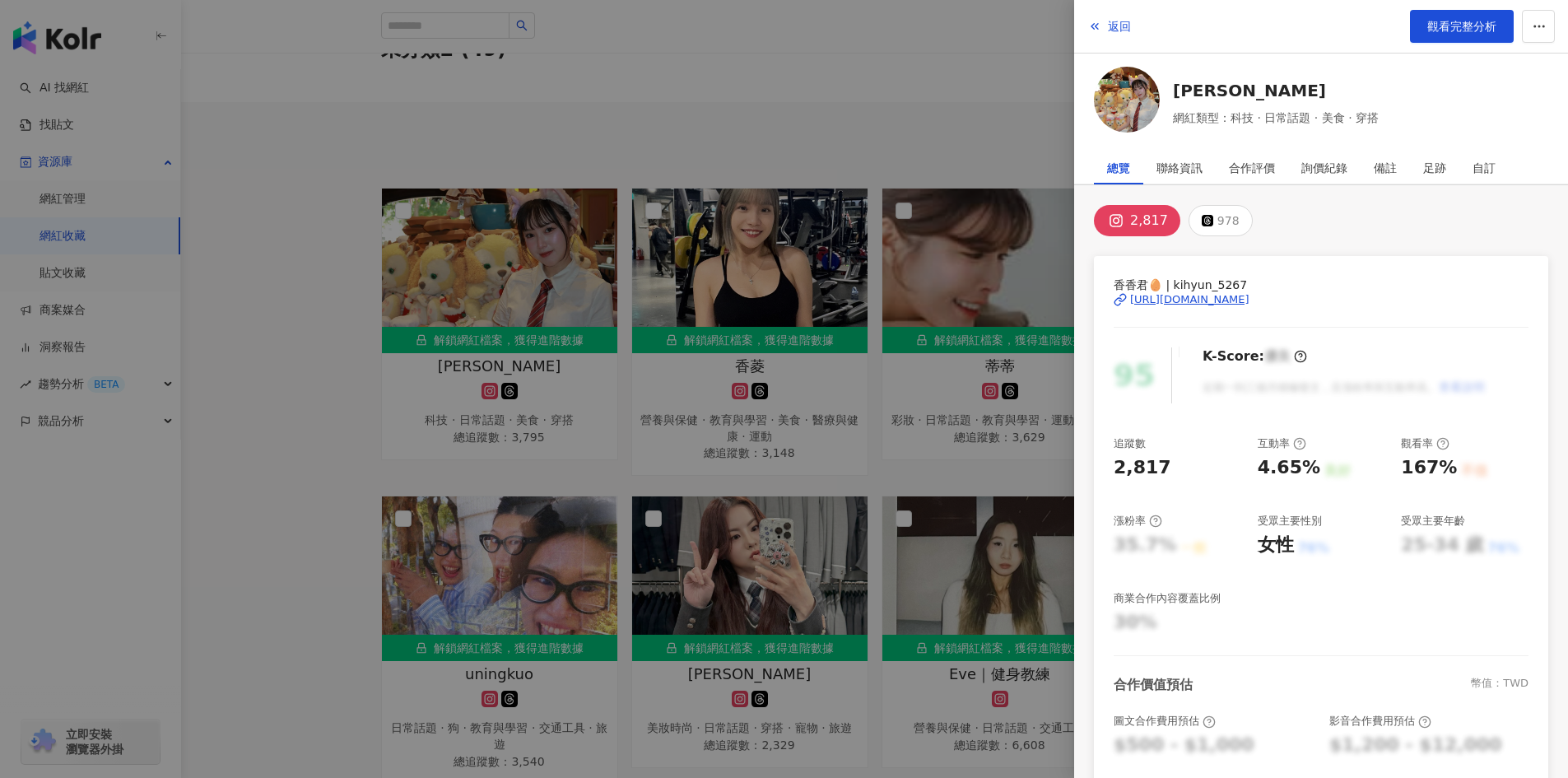
scroll to position [82, 0]
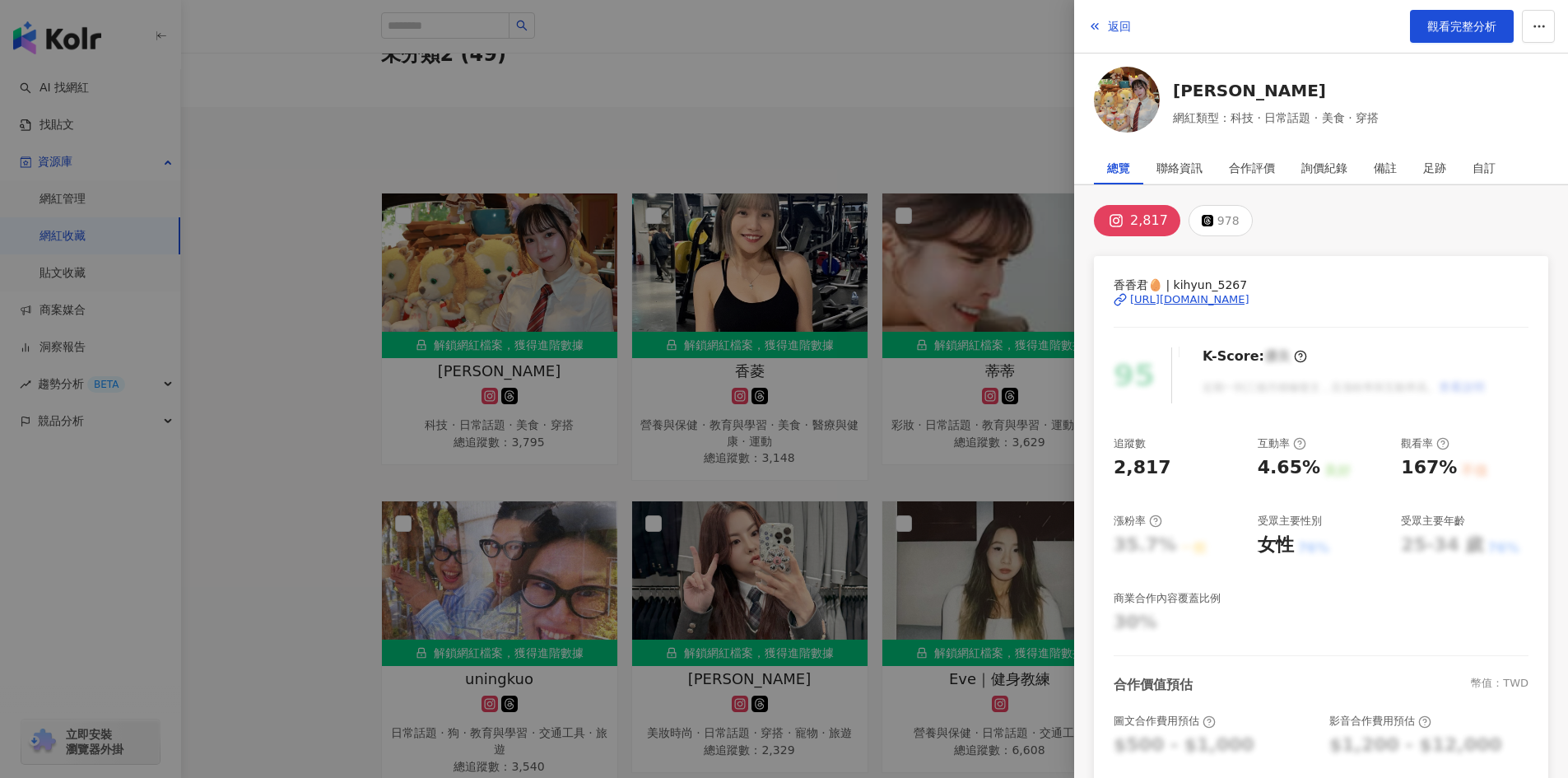
click at [320, 373] on div at bounding box center [784, 389] width 1568 height 778
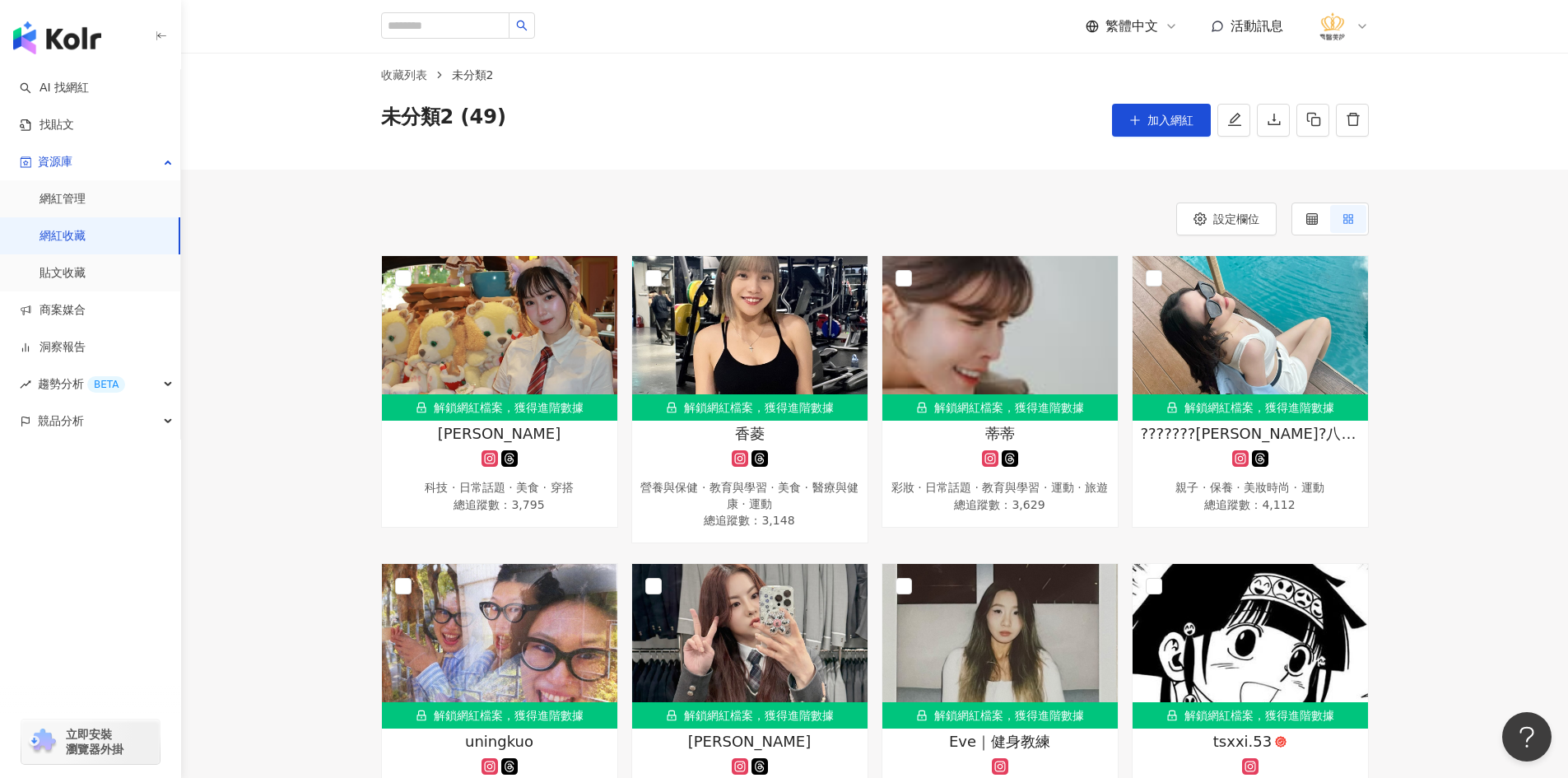
scroll to position [0, 0]
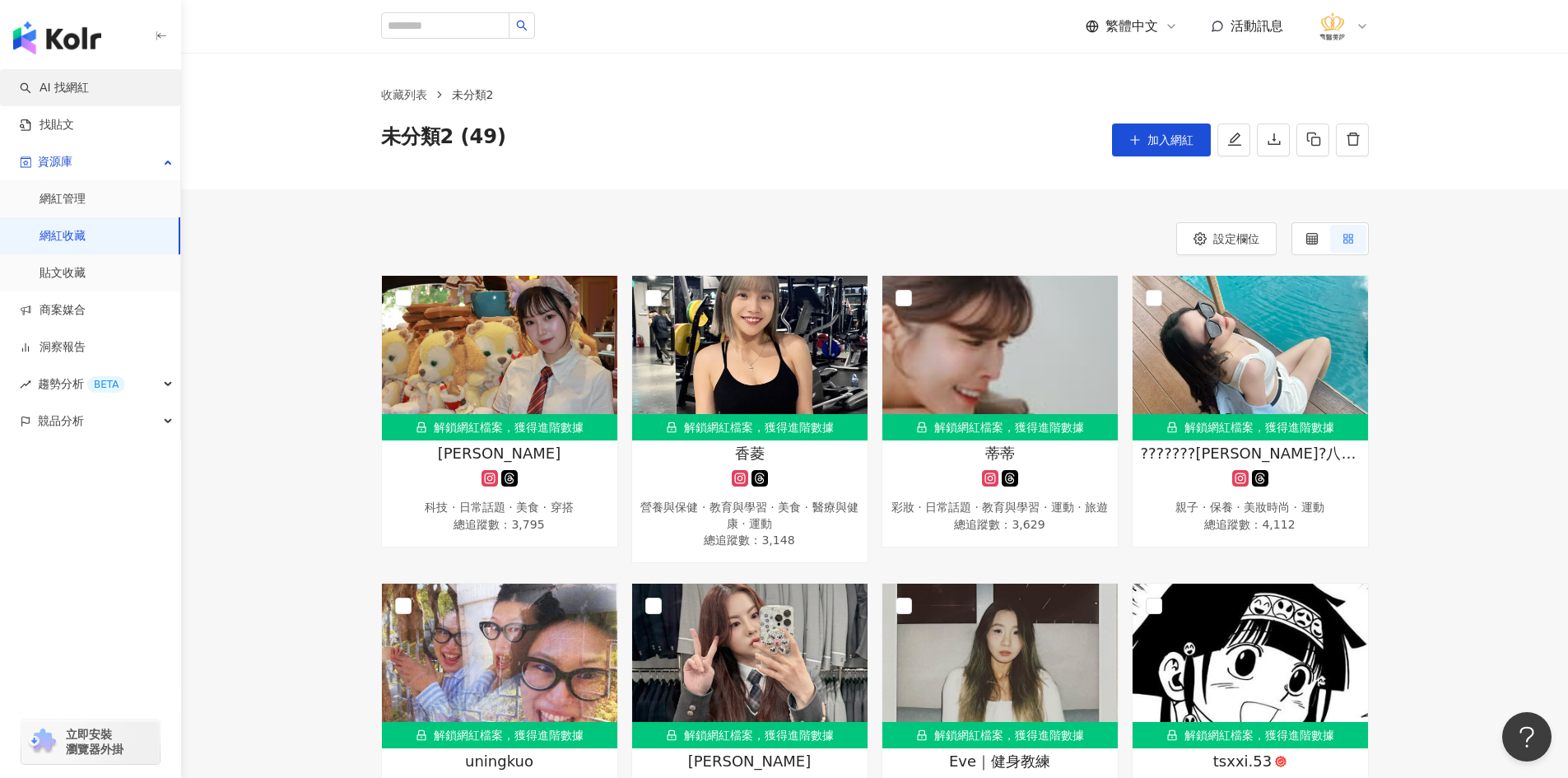
click at [78, 85] on link "AI 找網紅" at bounding box center [55, 87] width 69 height 16
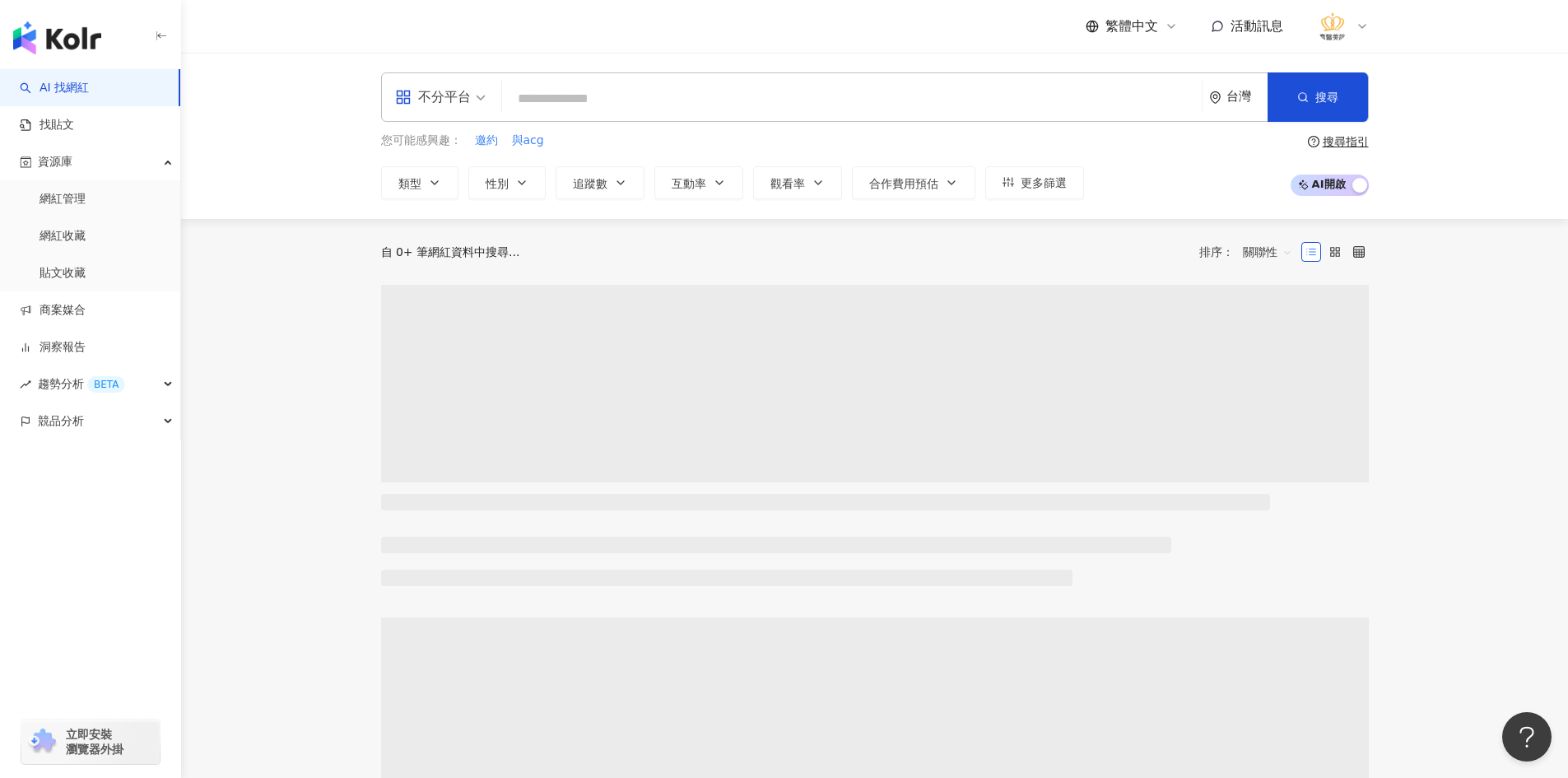
click at [699, 119] on div "不分平台 台灣 搜尋" at bounding box center [874, 97] width 987 height 49
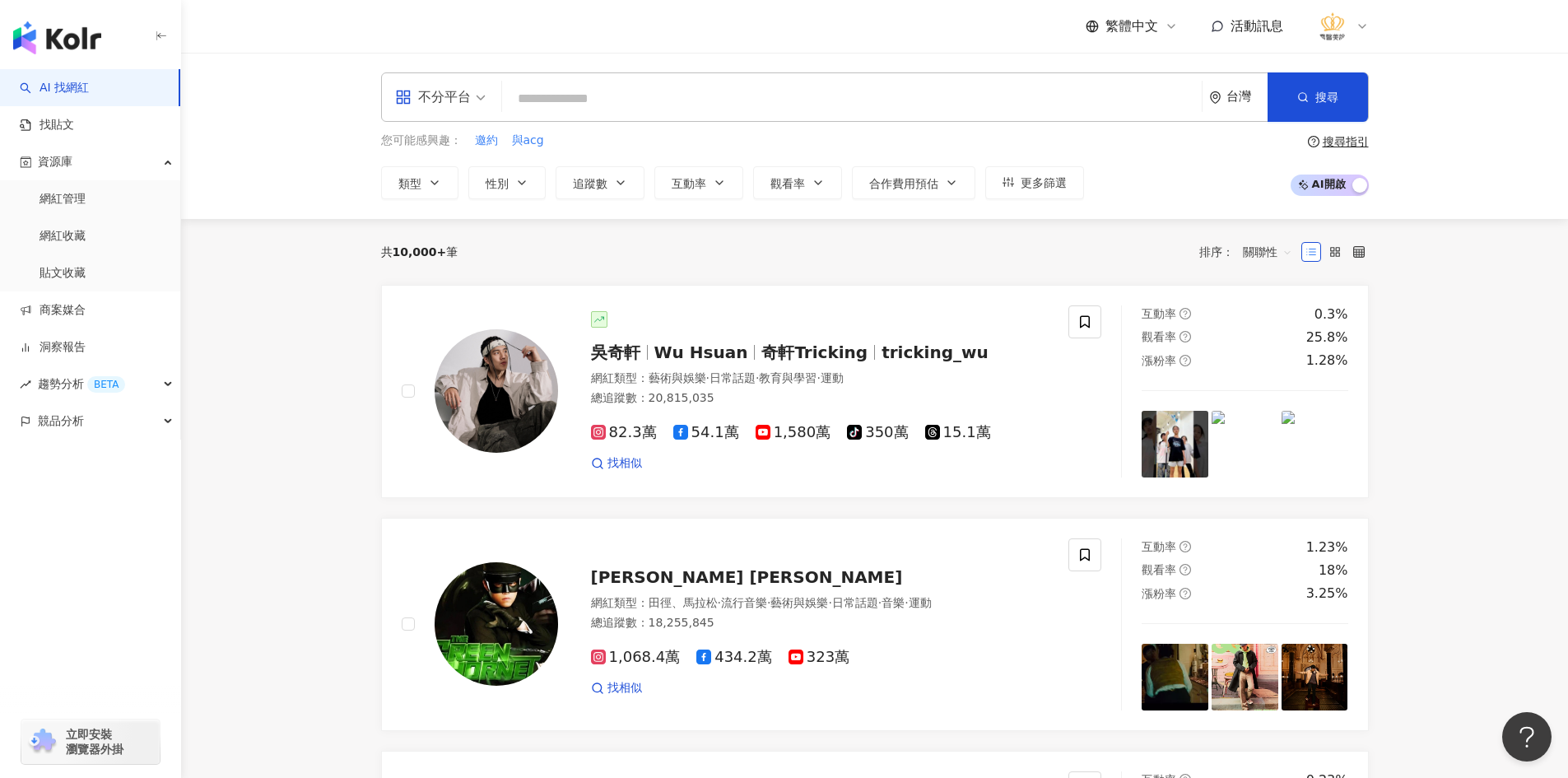
click at [698, 100] on input "search" at bounding box center [851, 99] width 686 height 31
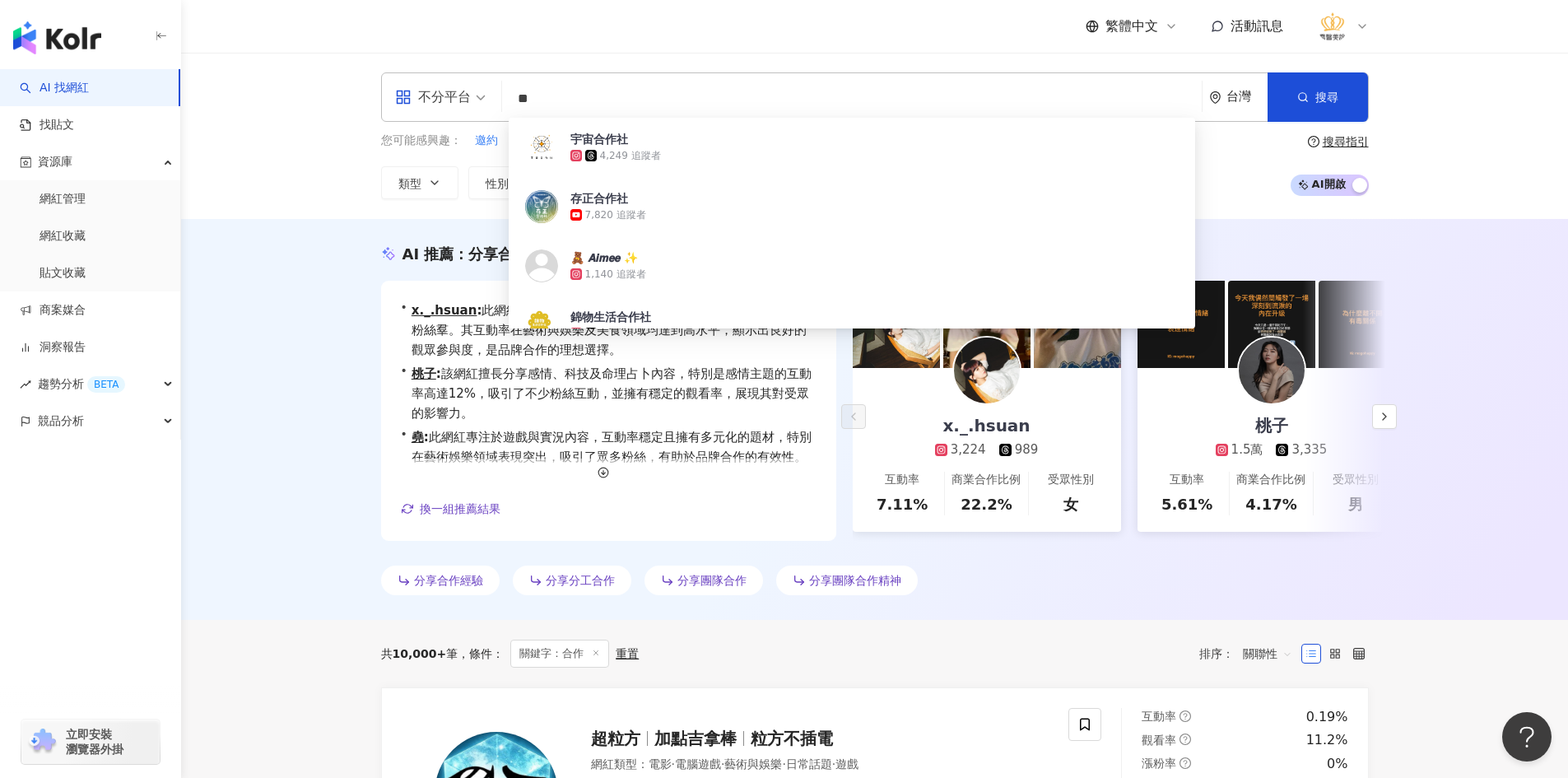
type input "**"
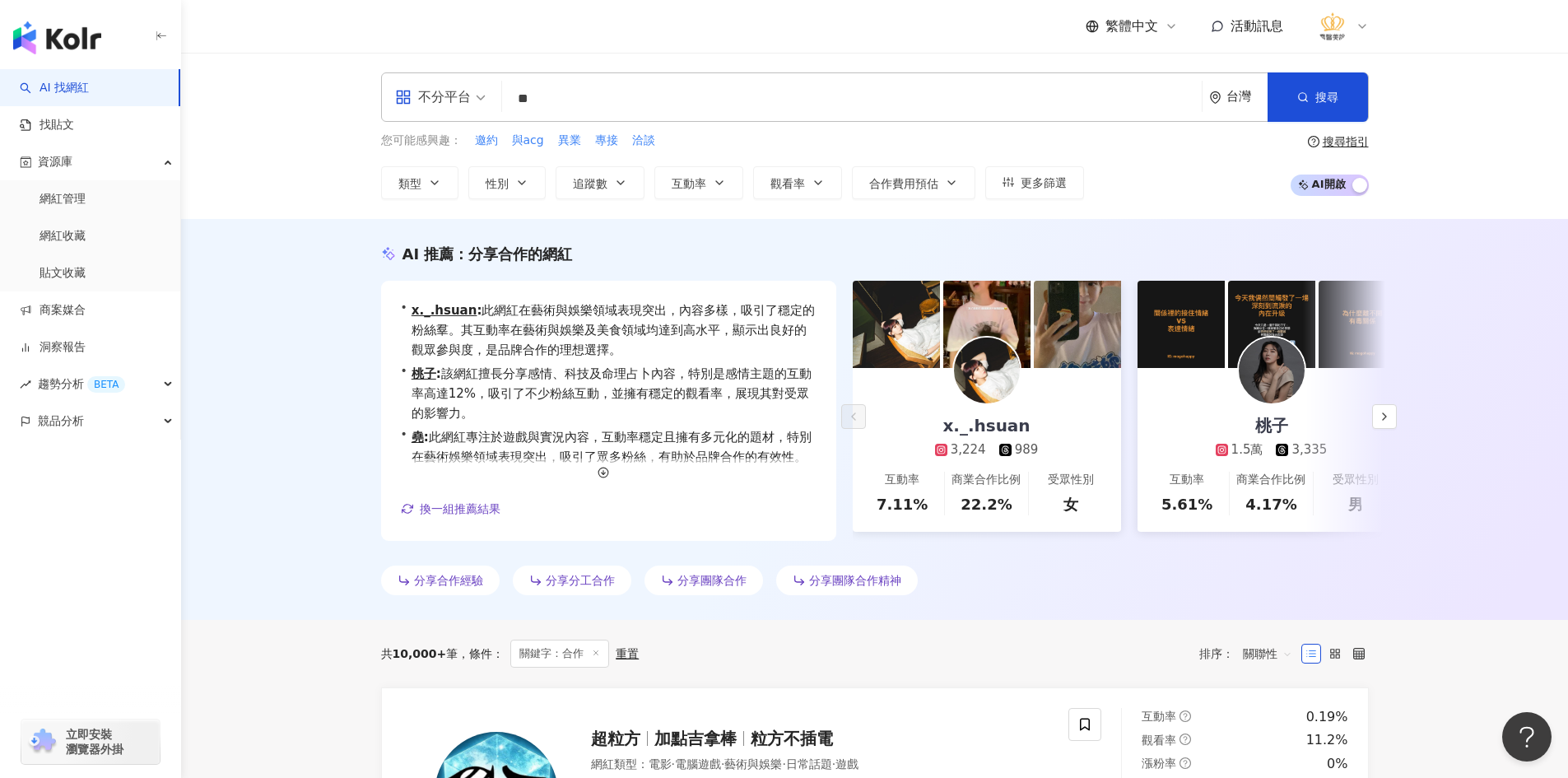
click at [267, 288] on div "AI 推薦 ： 分享合作的網紅 • x._.hsuan : 此網紅在藝術與娛樂領域表現突出，內容多樣，吸引了穩定的粉絲羣。其互動率在藝術與娛樂及美食領域均達到…" at bounding box center [874, 419] width 1387 height 401
click at [620, 187] on icon "button" at bounding box center [620, 183] width 13 height 13
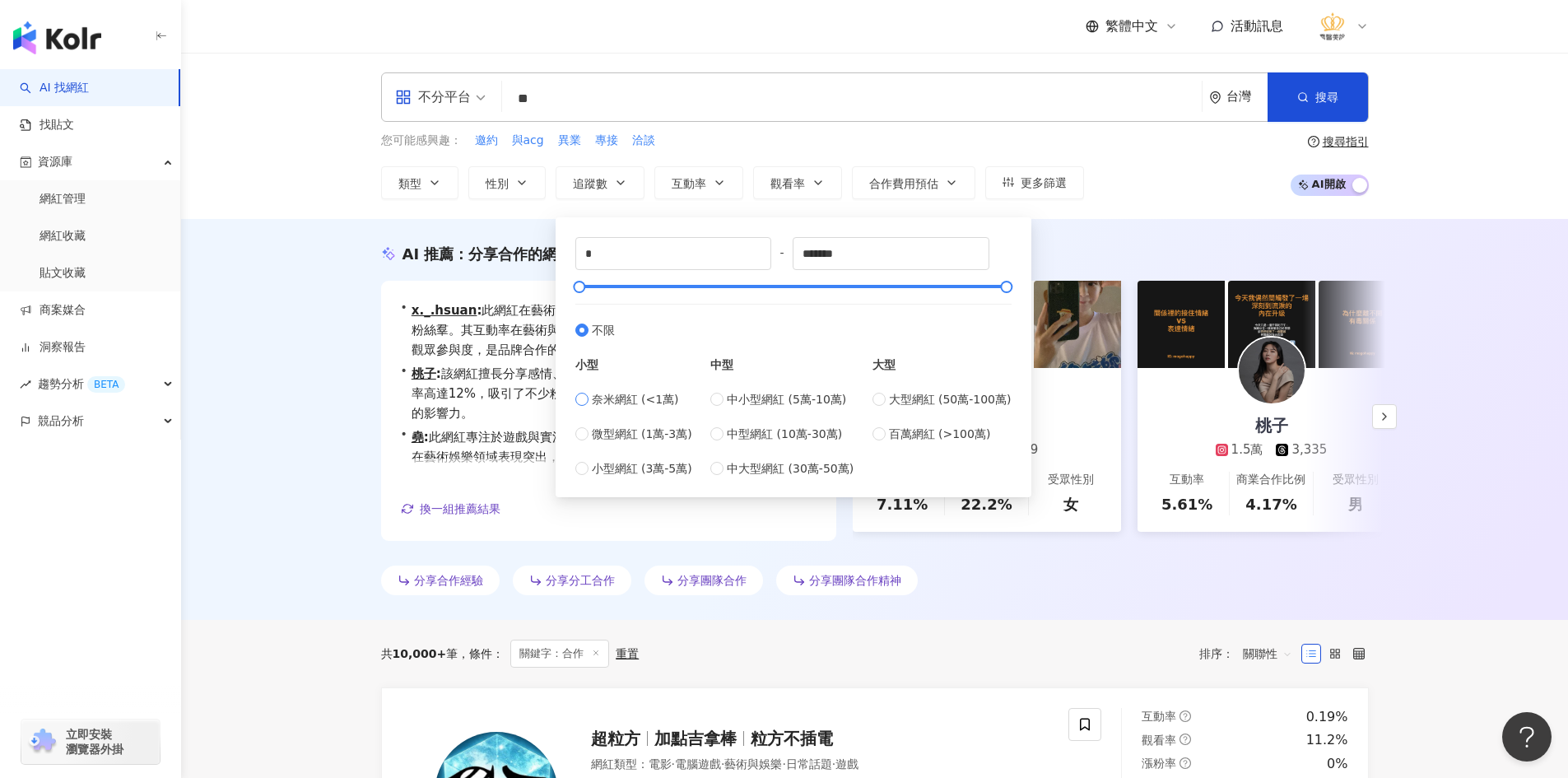
click at [598, 402] on span "奈米網紅 (<1萬)" at bounding box center [635, 399] width 87 height 18
type input "****"
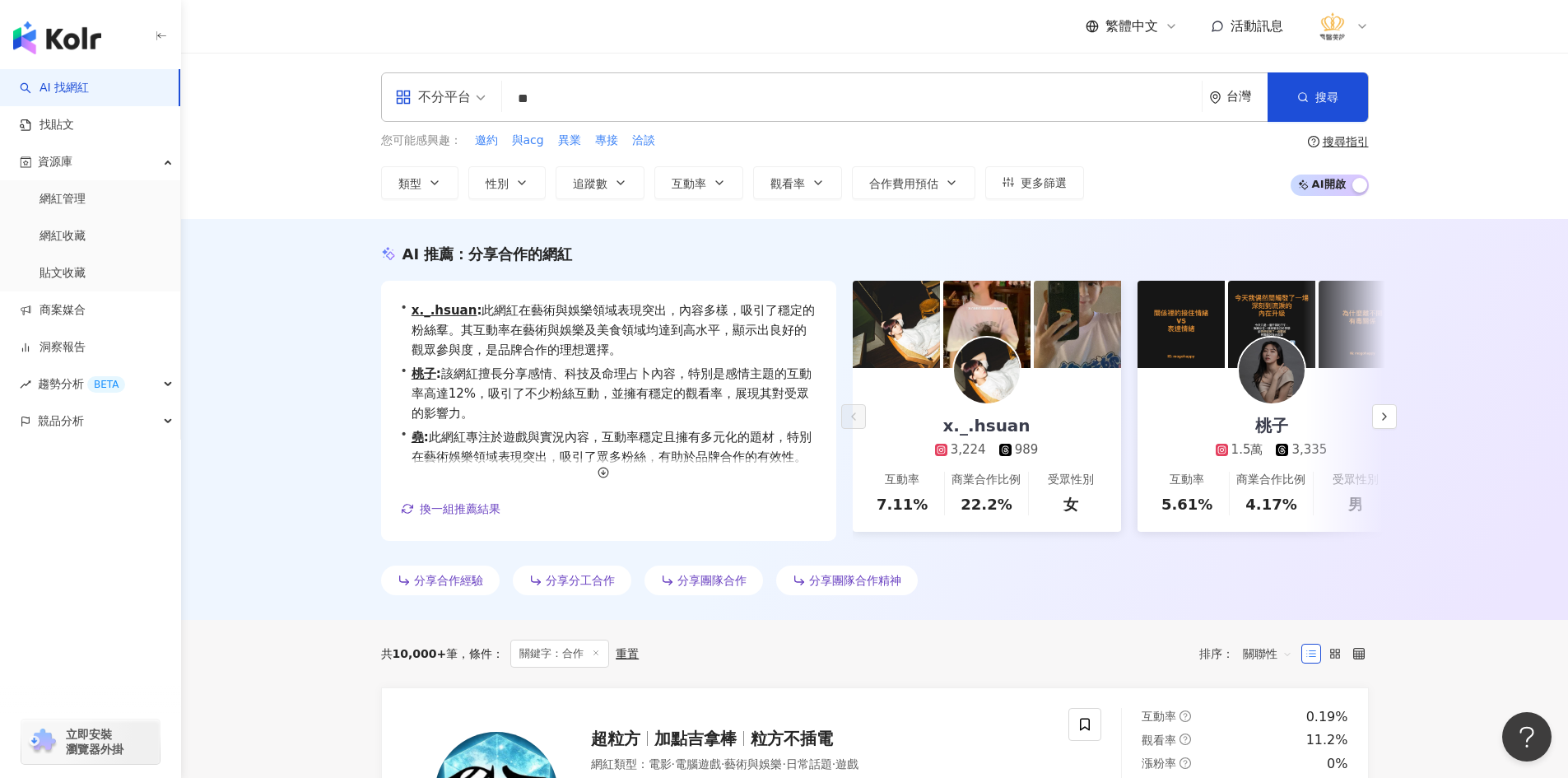
click at [313, 285] on div "AI 推薦 ： 分享合作的網紅 • x._.hsuan : 此網紅在藝術與娛樂領域表現突出，內容多樣，吸引了穩定的粉絲羣。其互動率在藝術與娛樂及美食領域均達到…" at bounding box center [874, 419] width 1387 height 401
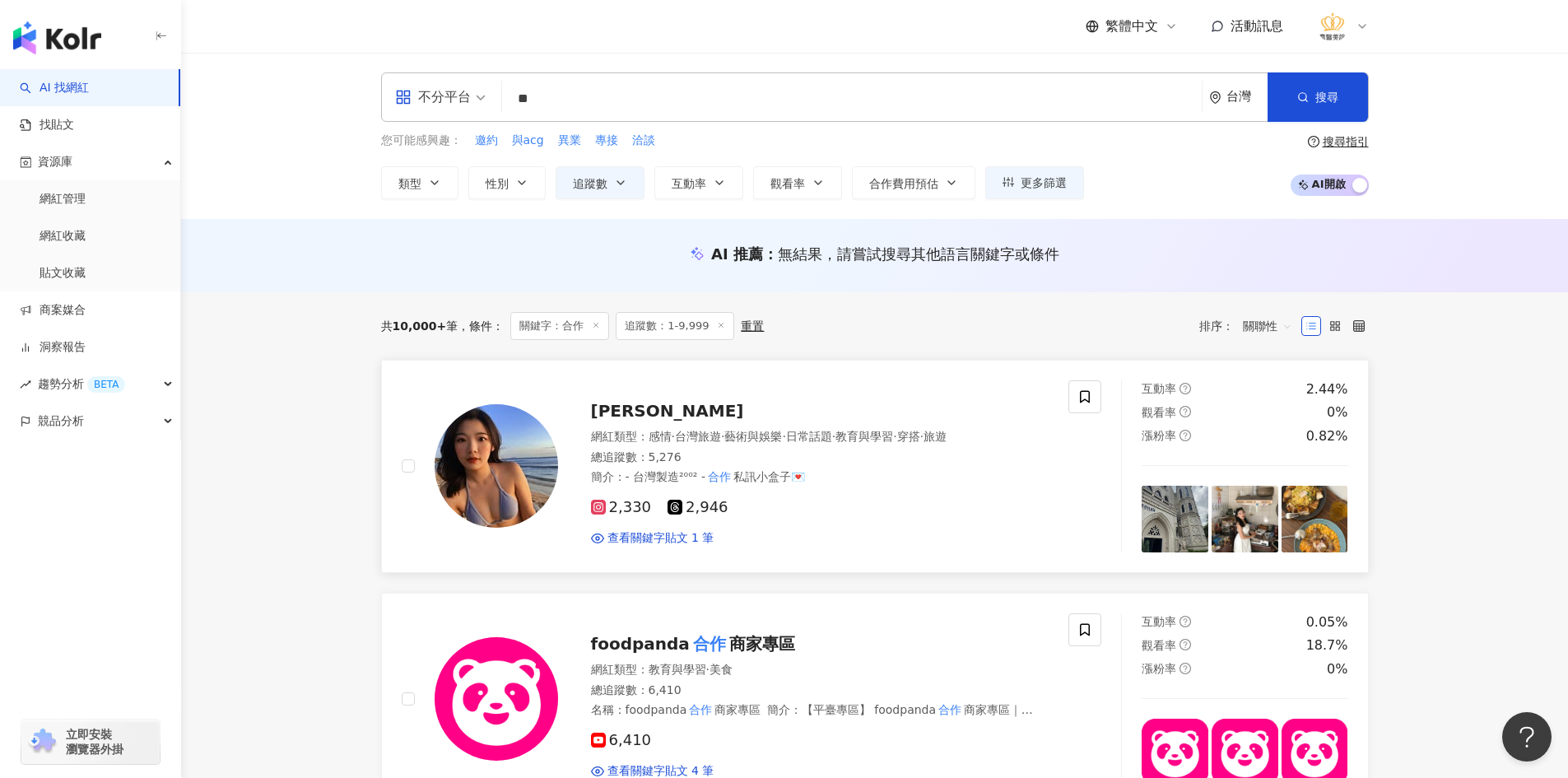
click at [554, 426] on div at bounding box center [496, 466] width 124 height 124
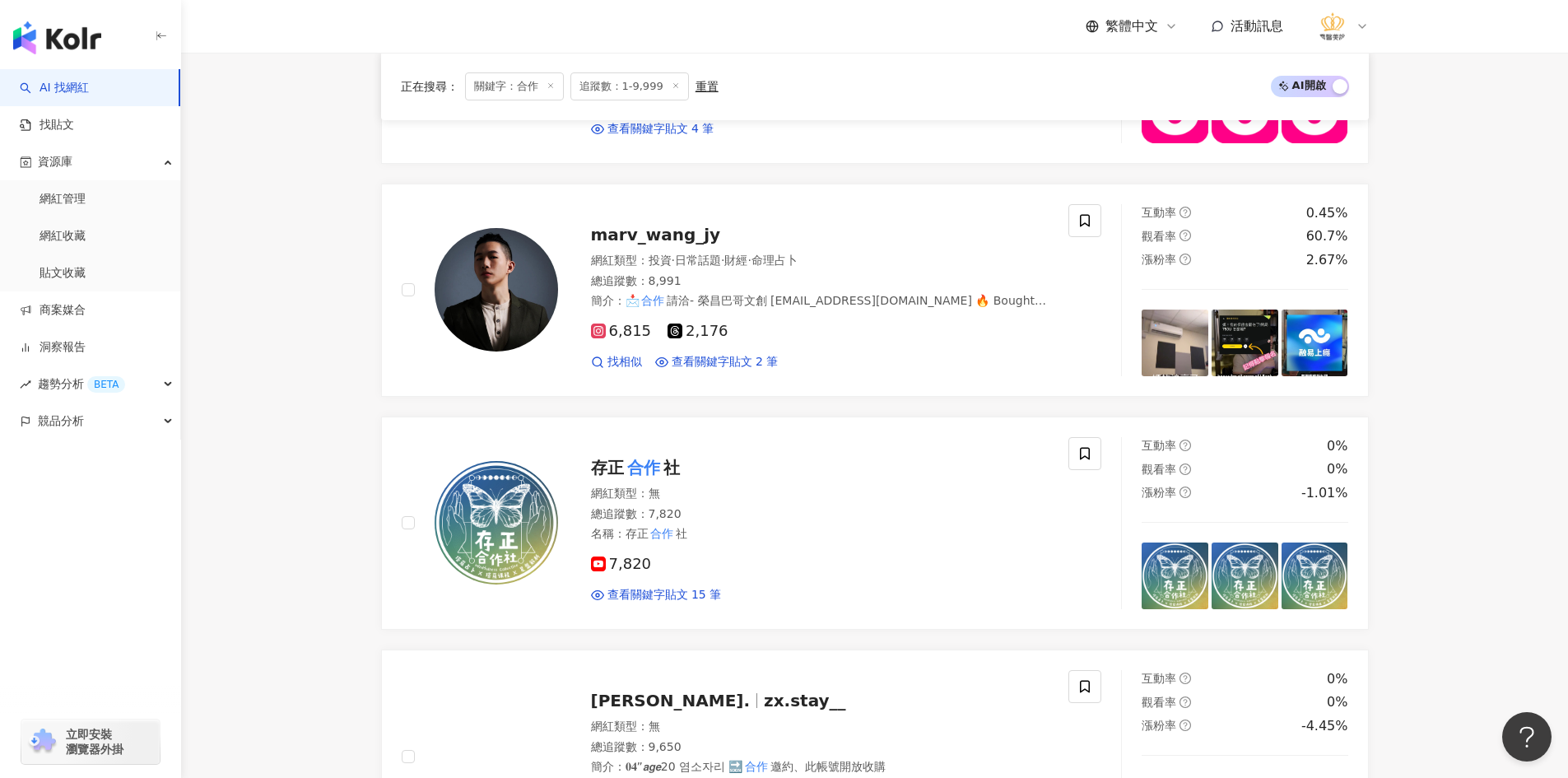
scroll to position [659, 0]
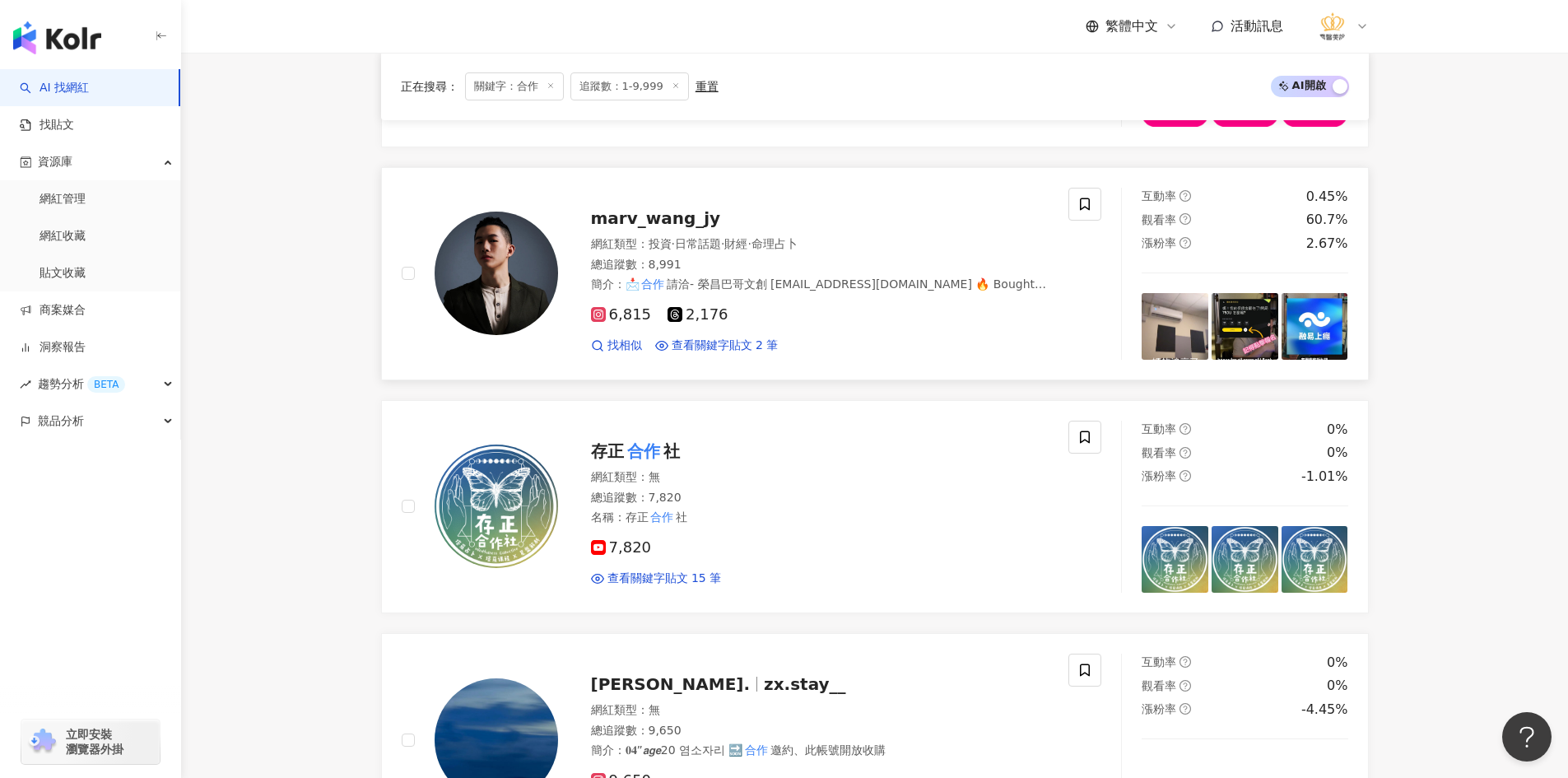
click at [748, 246] on span "財經" at bounding box center [736, 243] width 23 height 13
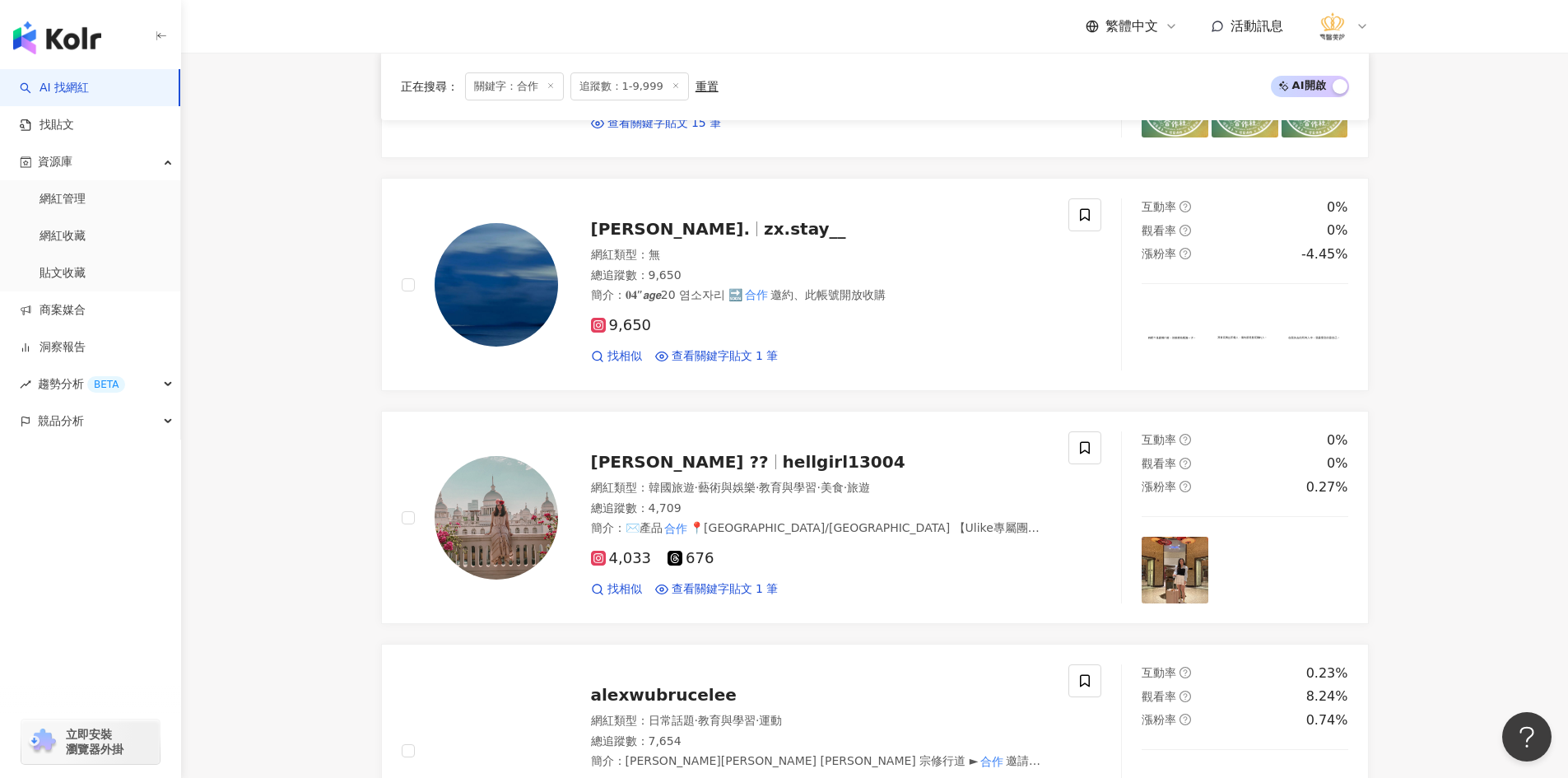
scroll to position [1153, 0]
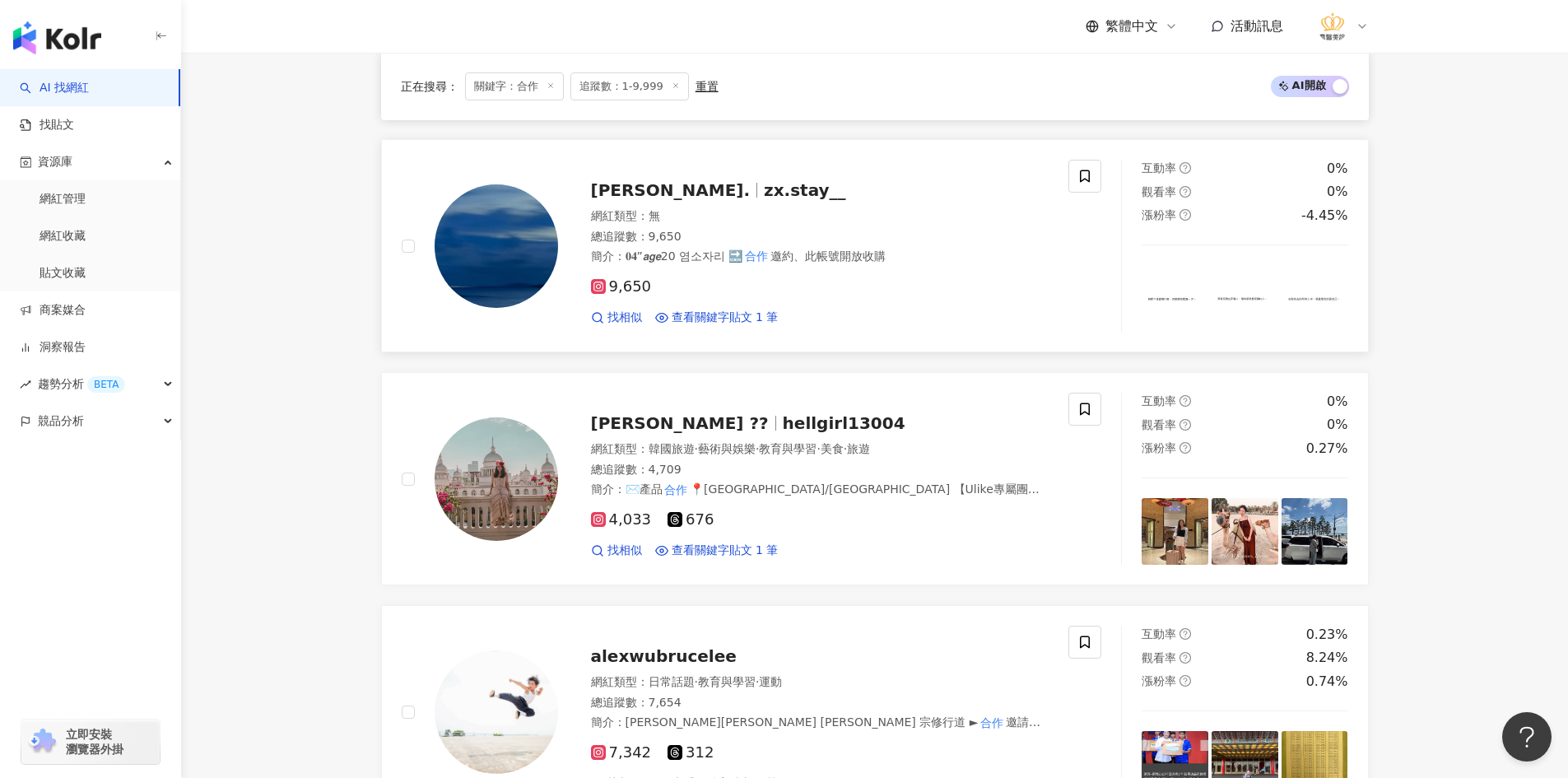
click at [764, 185] on span "zx.stay__" at bounding box center [805, 190] width 82 height 20
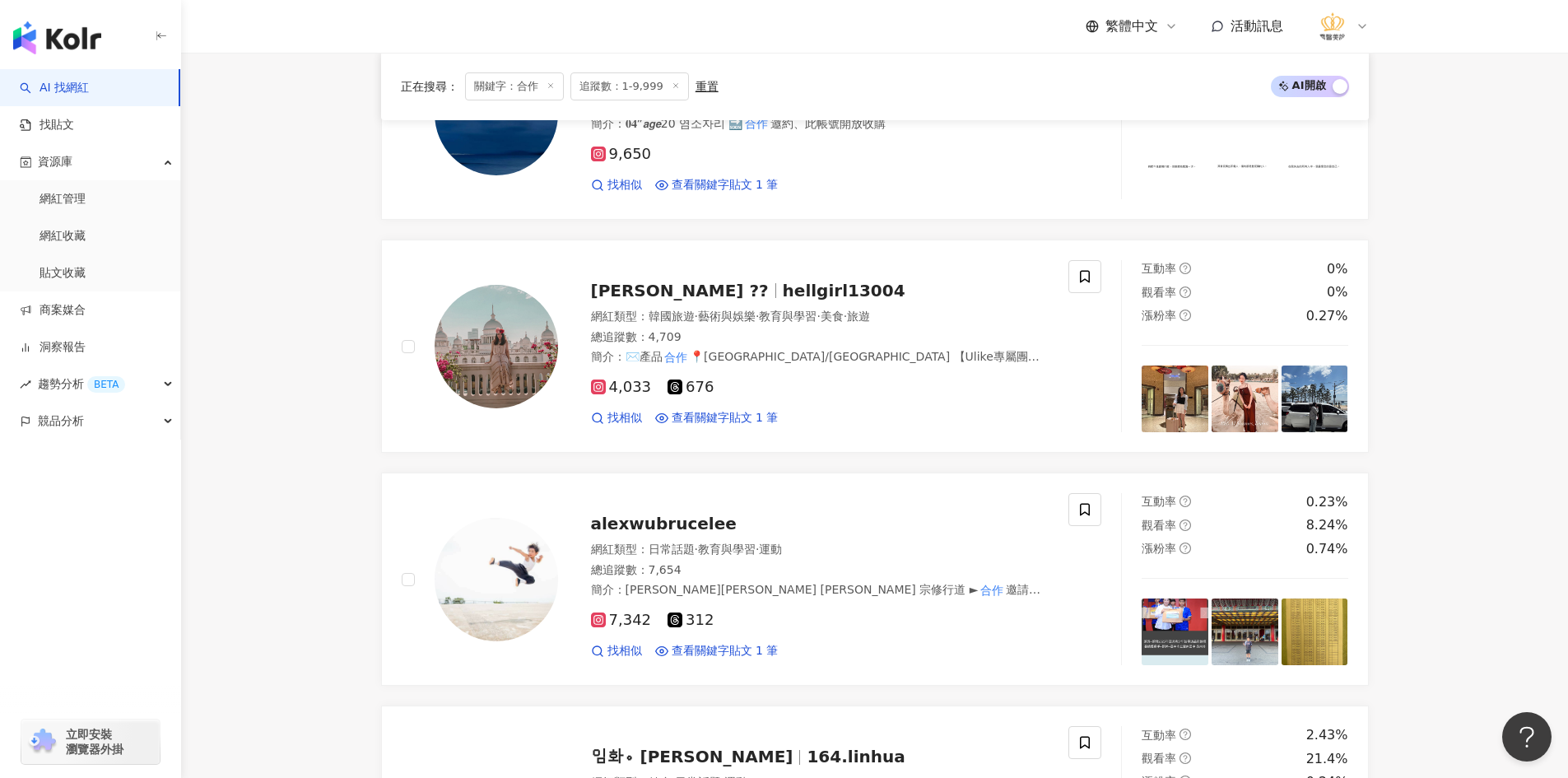
scroll to position [1317, 0]
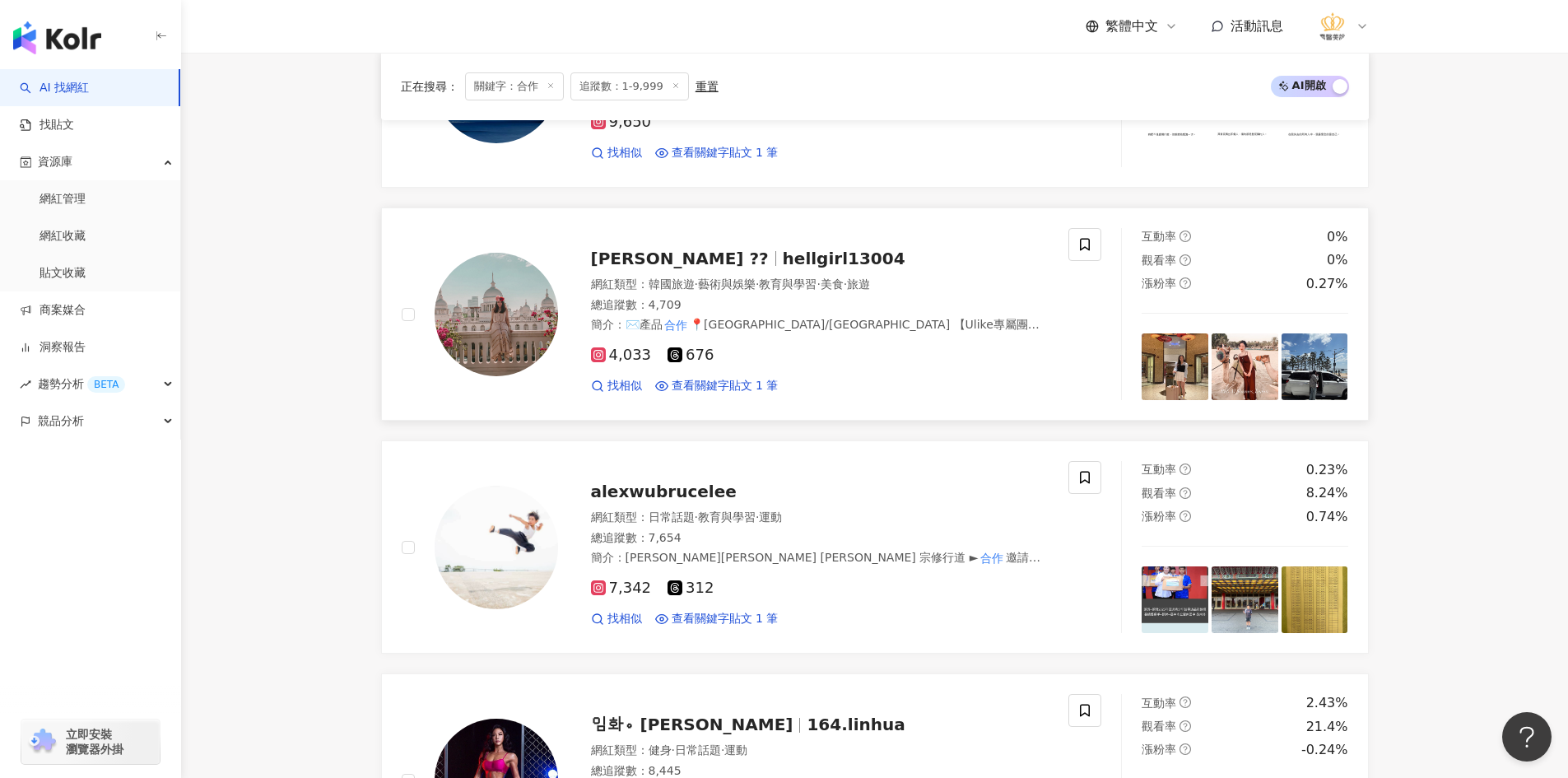
click at [634, 251] on span "[PERSON_NAME] ??" at bounding box center [679, 258] width 177 height 20
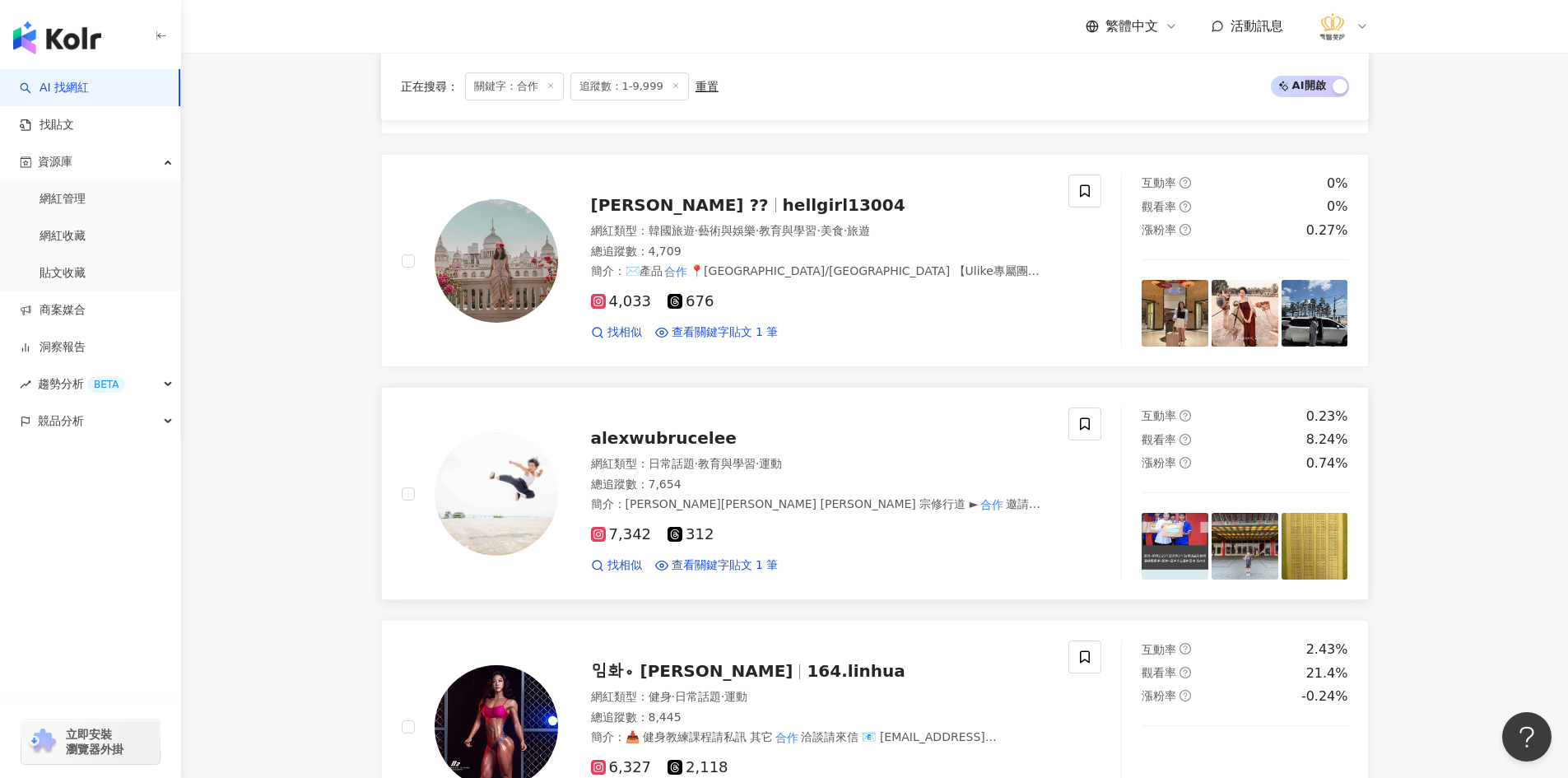
scroll to position [1399, 0]
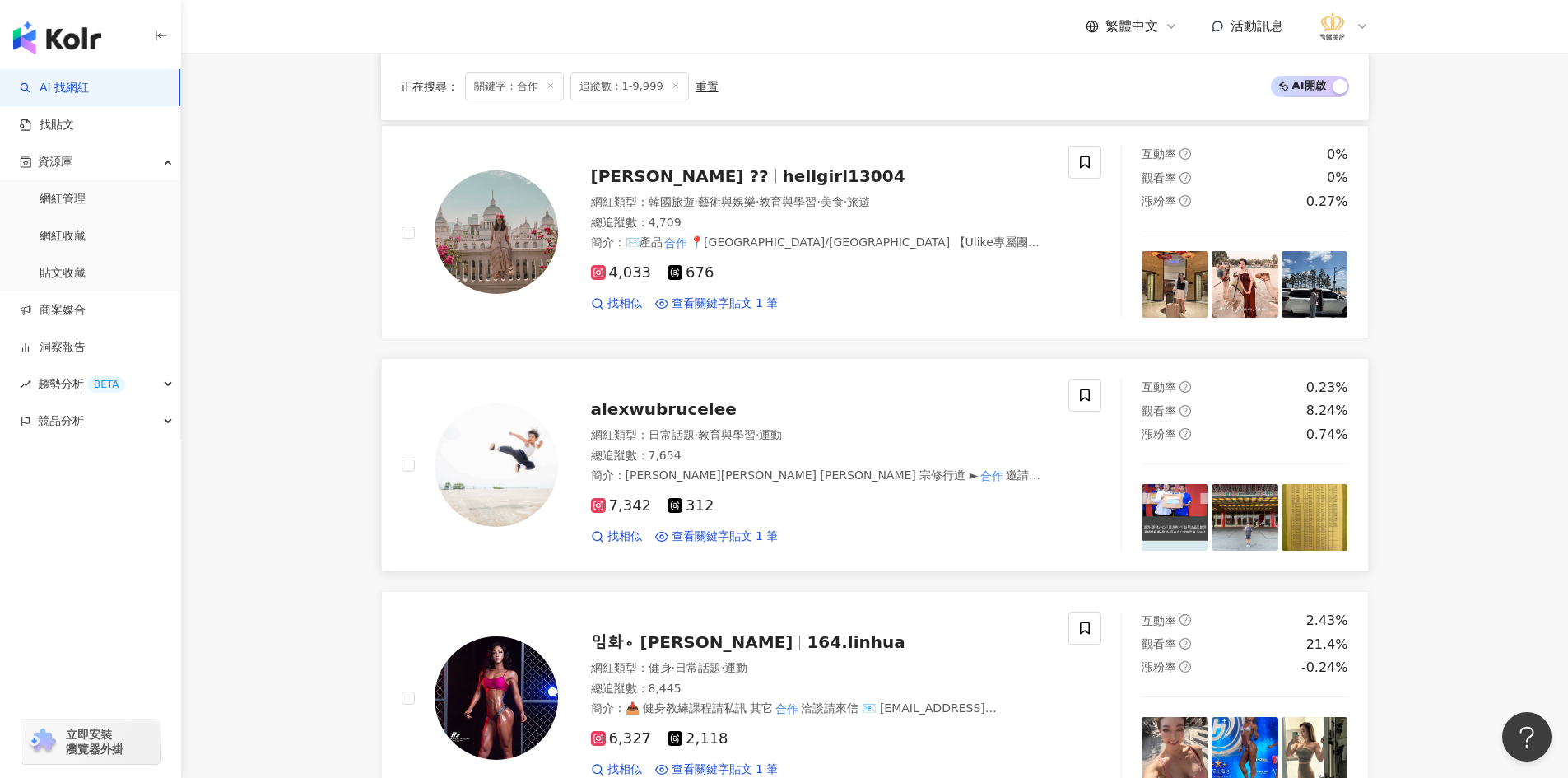
click at [647, 407] on span "alexwubrucelee" at bounding box center [664, 408] width 145 height 20
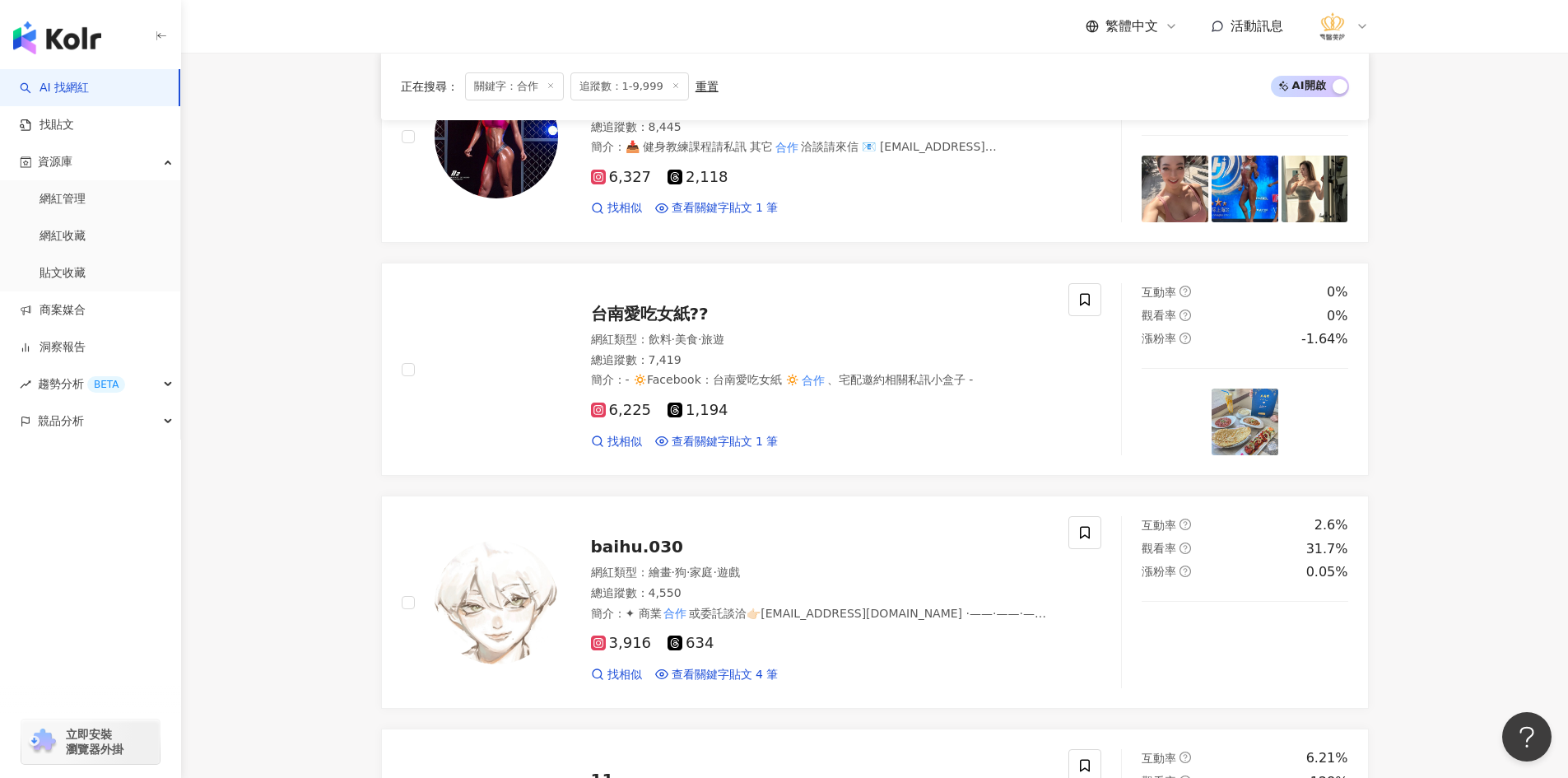
scroll to position [1976, 0]
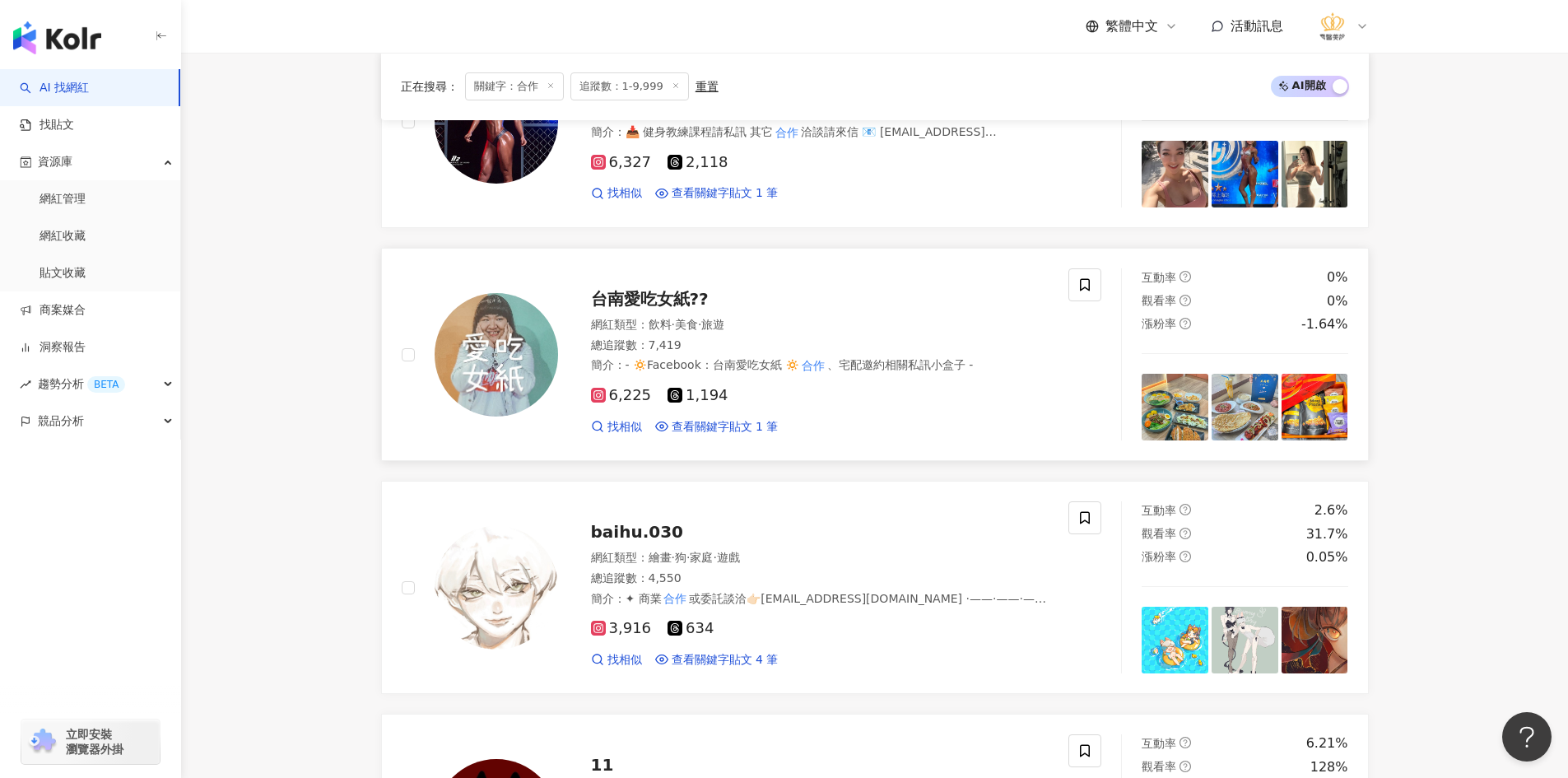
click at [647, 309] on span "台南愛吃女紙??" at bounding box center [650, 299] width 118 height 20
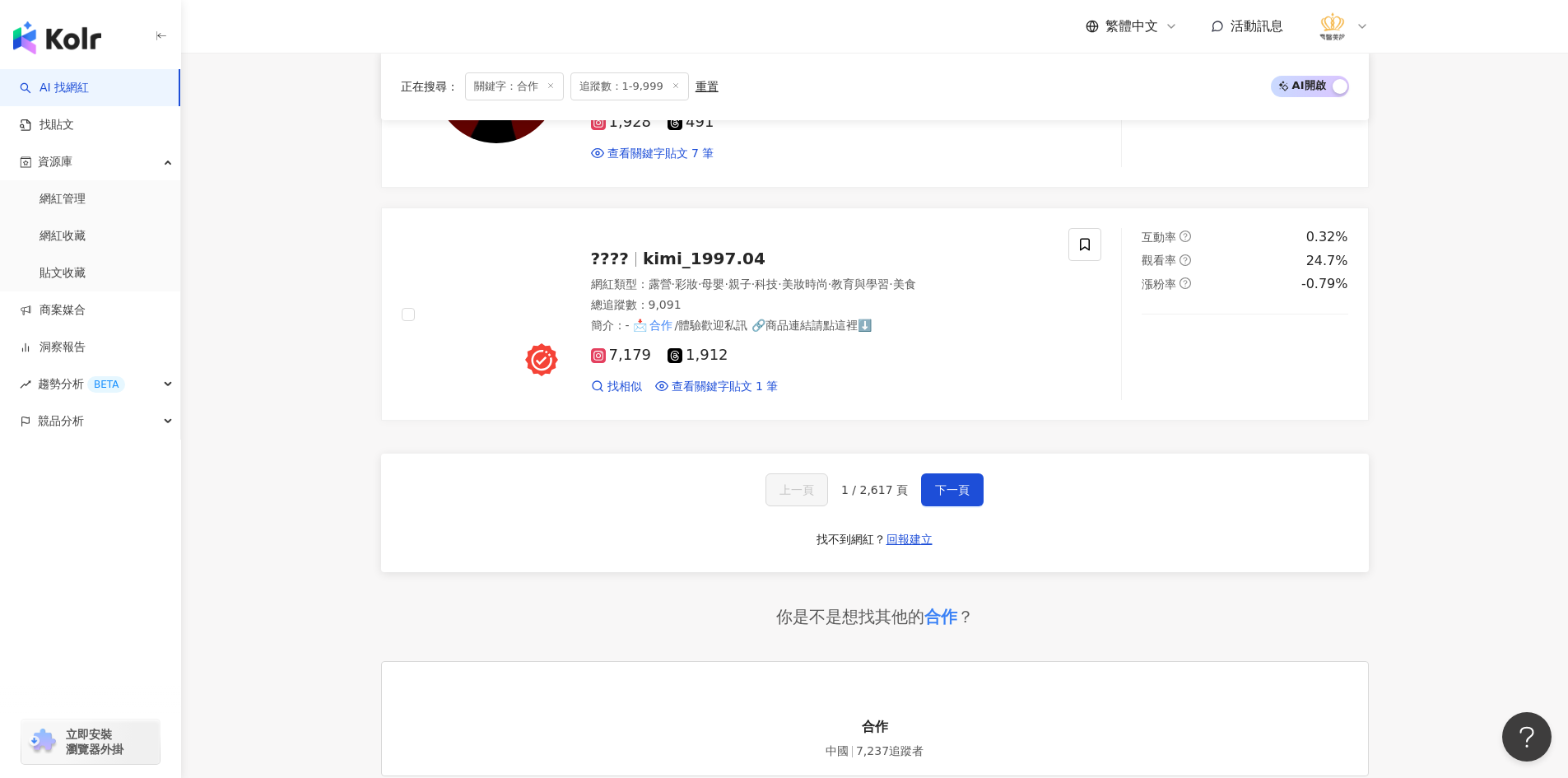
scroll to position [2717, 0]
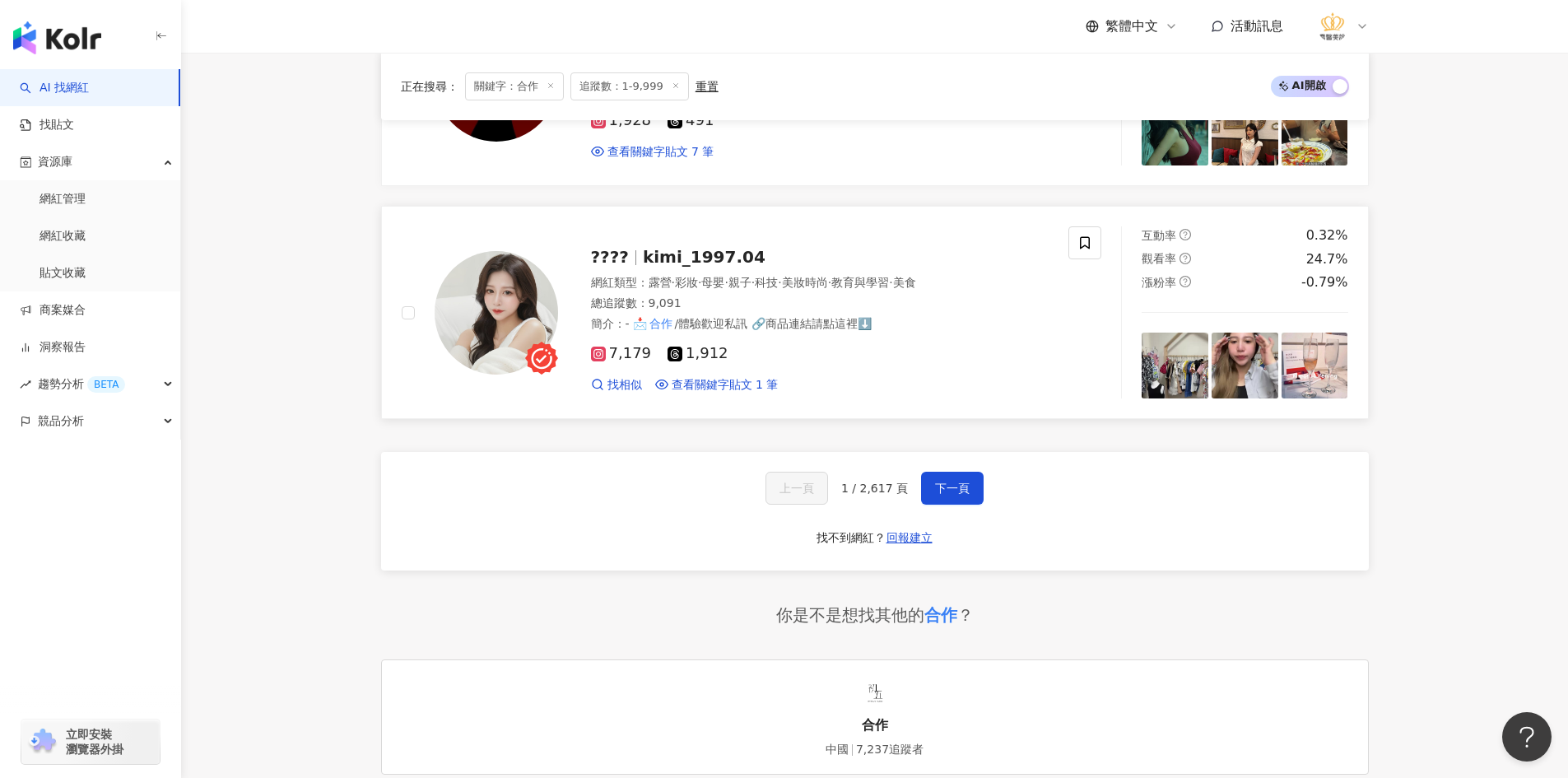
click at [706, 272] on div "???? kimi_1997.04 網紅類型 ： 露營 · 彩妝 · 母嬰 · 親子 · 科技 · 美妝時尚 · 教育與學習 · 美食 總追蹤數 ： 9,09…" at bounding box center [804, 312] width 492 height 160
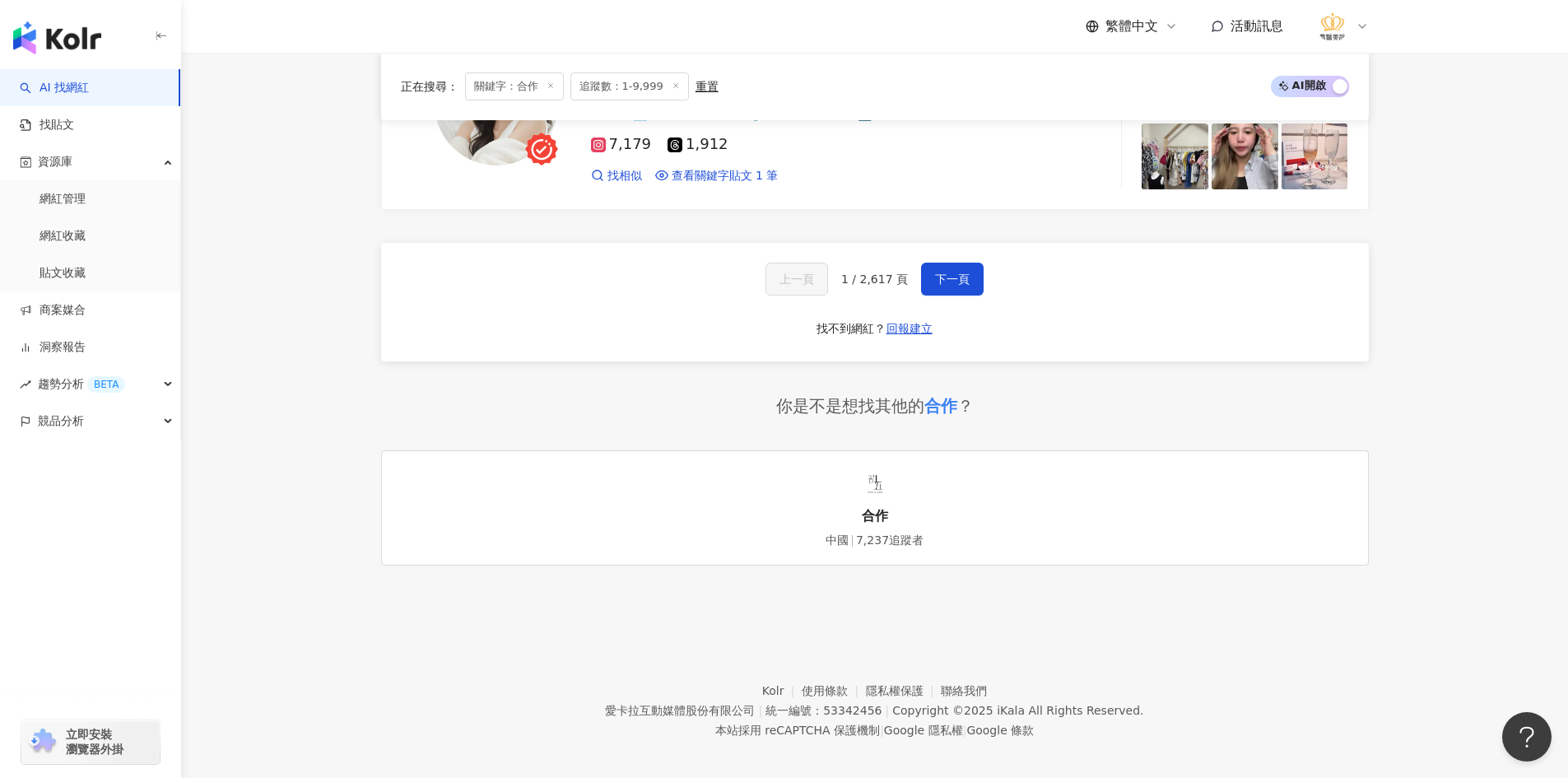
scroll to position [2936, 0]
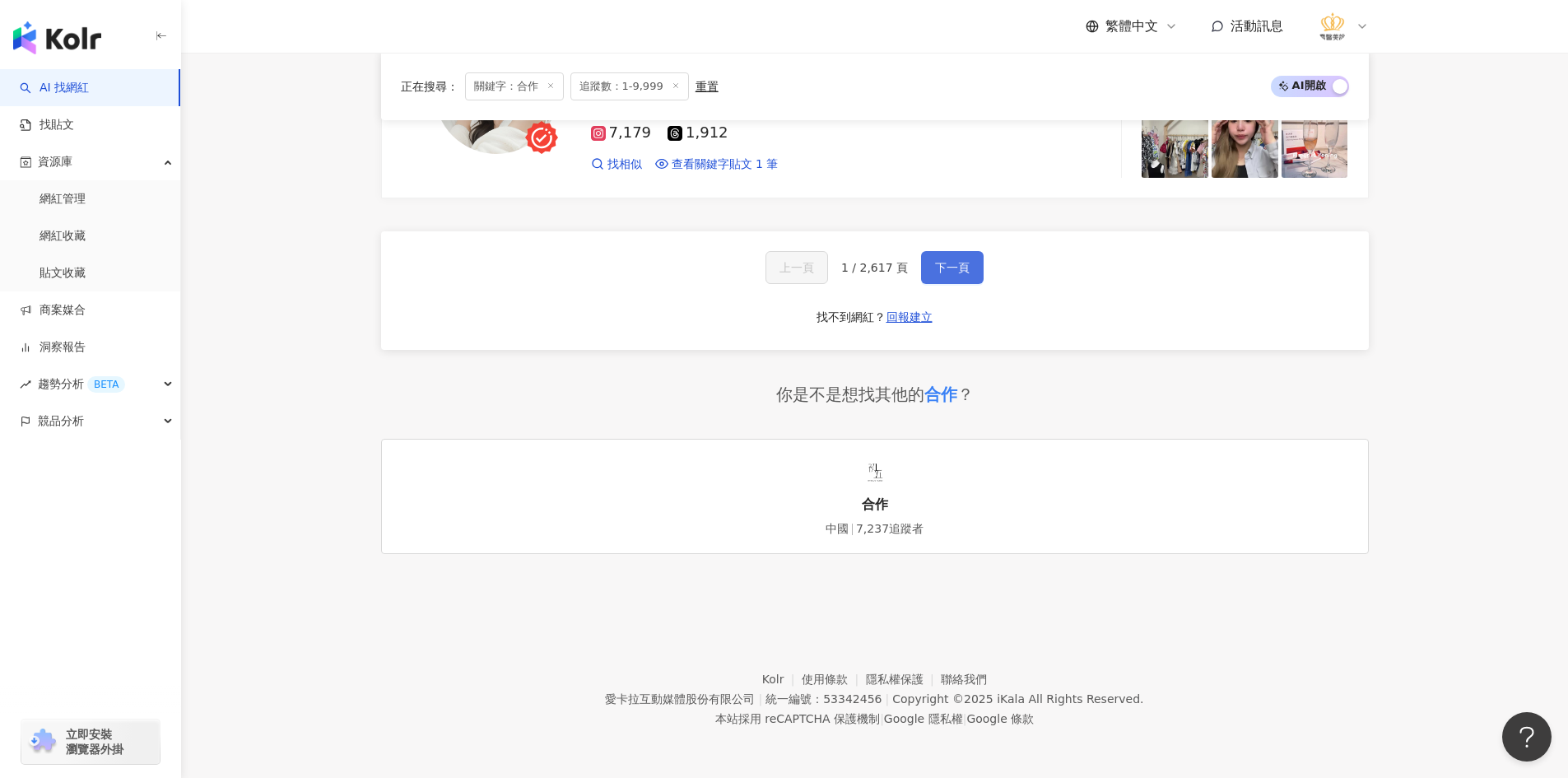
click at [963, 266] on span "下一頁" at bounding box center [952, 267] width 35 height 13
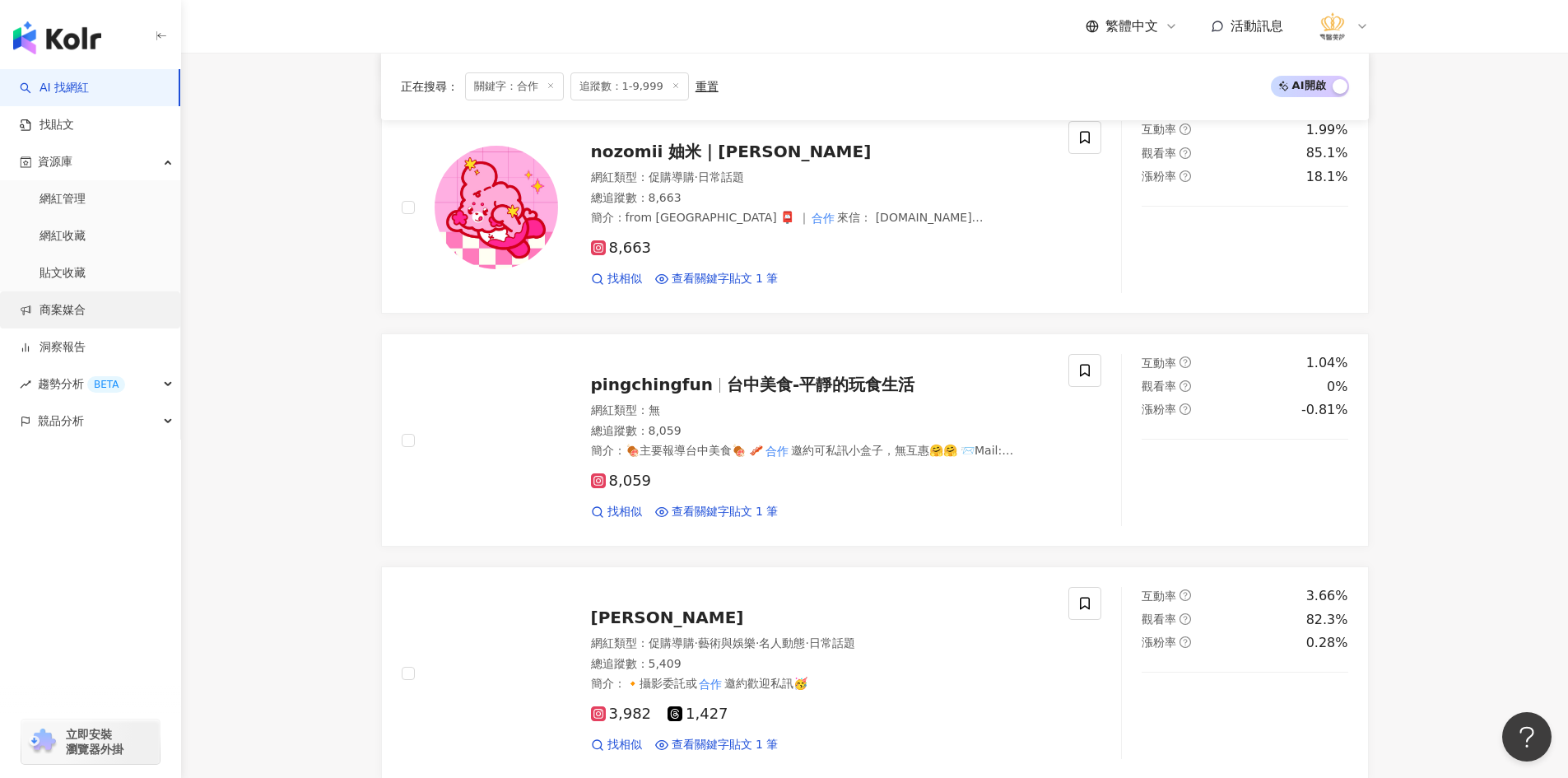
scroll to position [2137, 0]
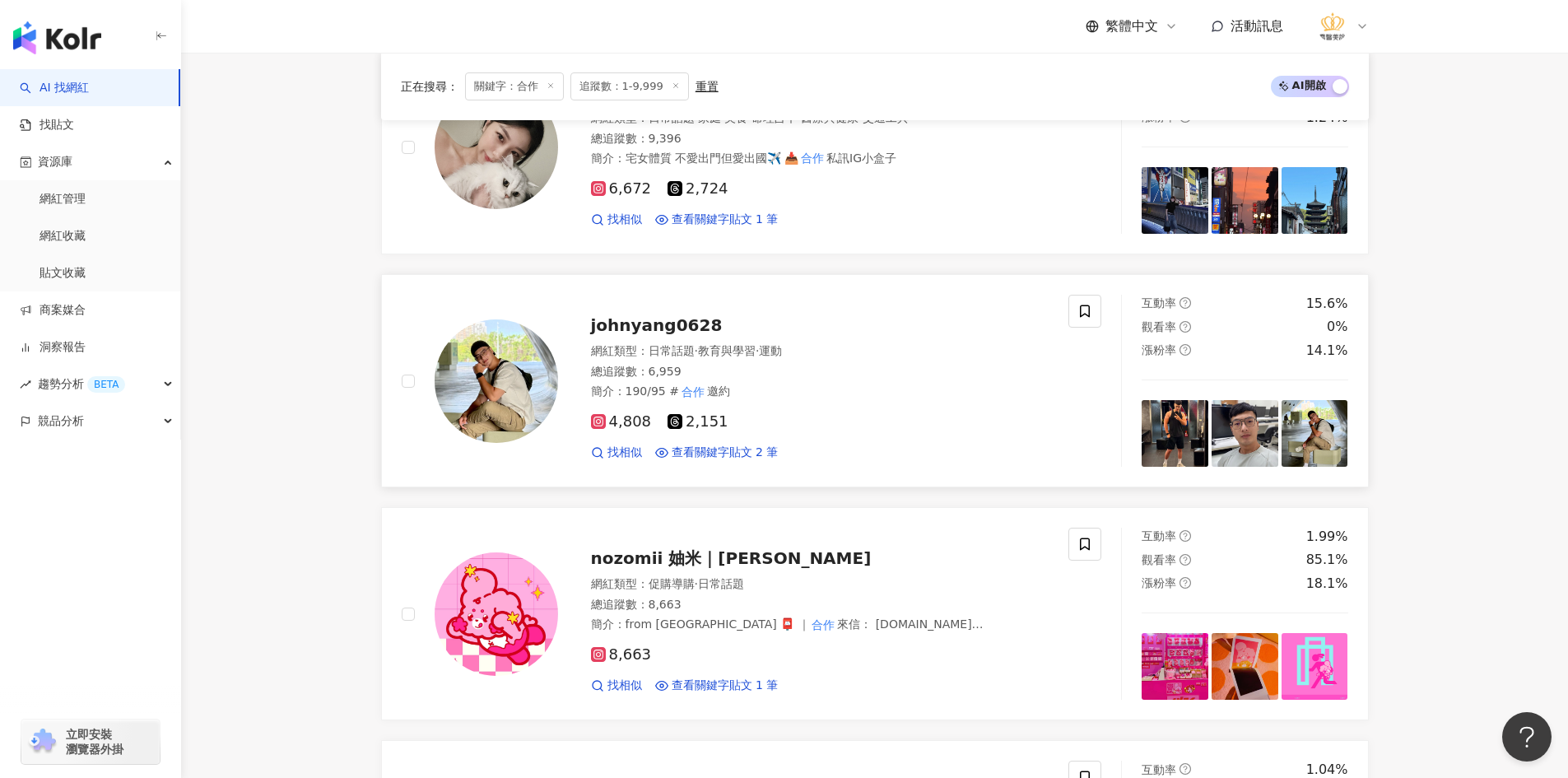
click at [729, 354] on span "教育與學習" at bounding box center [727, 350] width 58 height 13
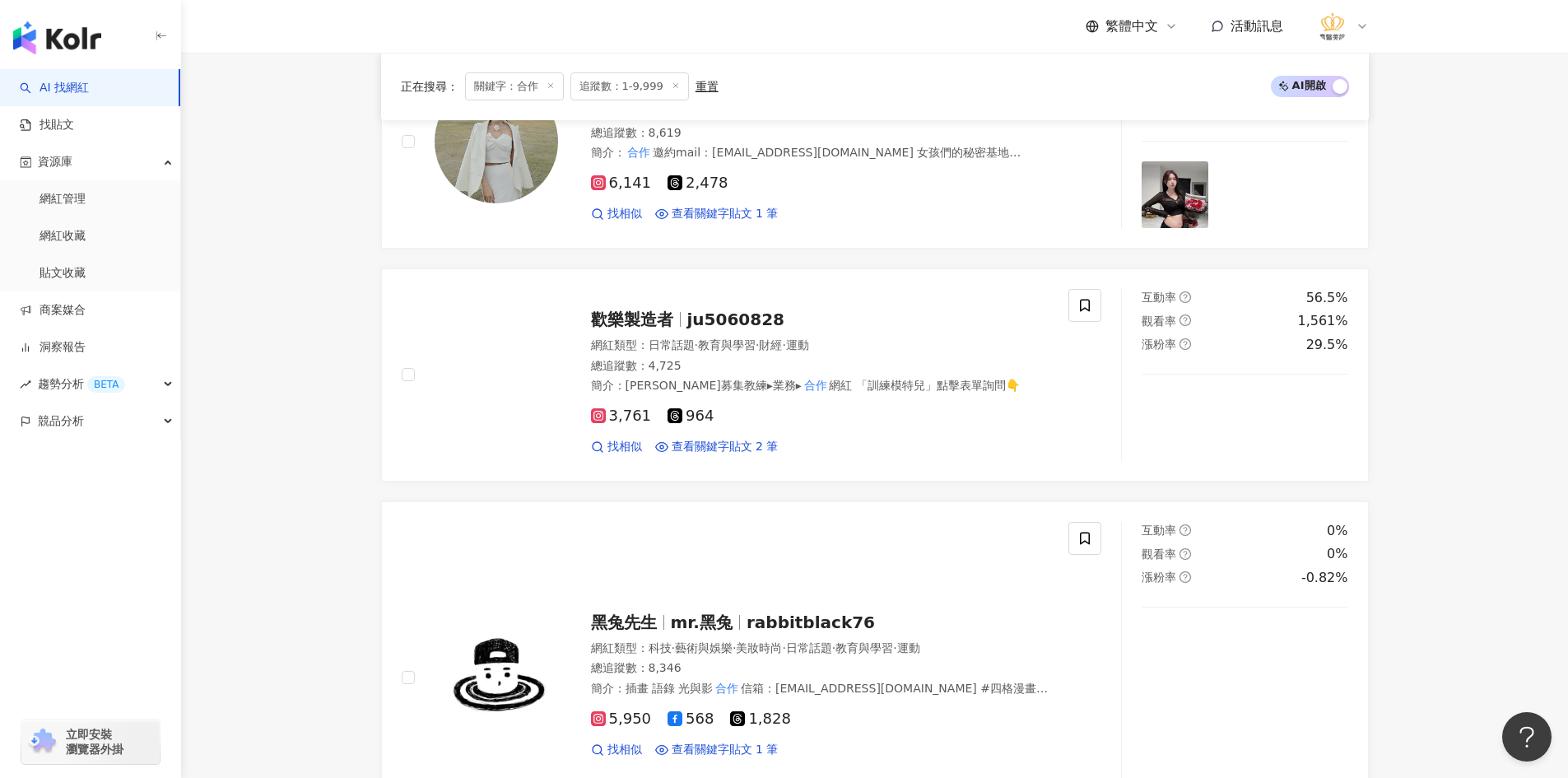
scroll to position [491, 0]
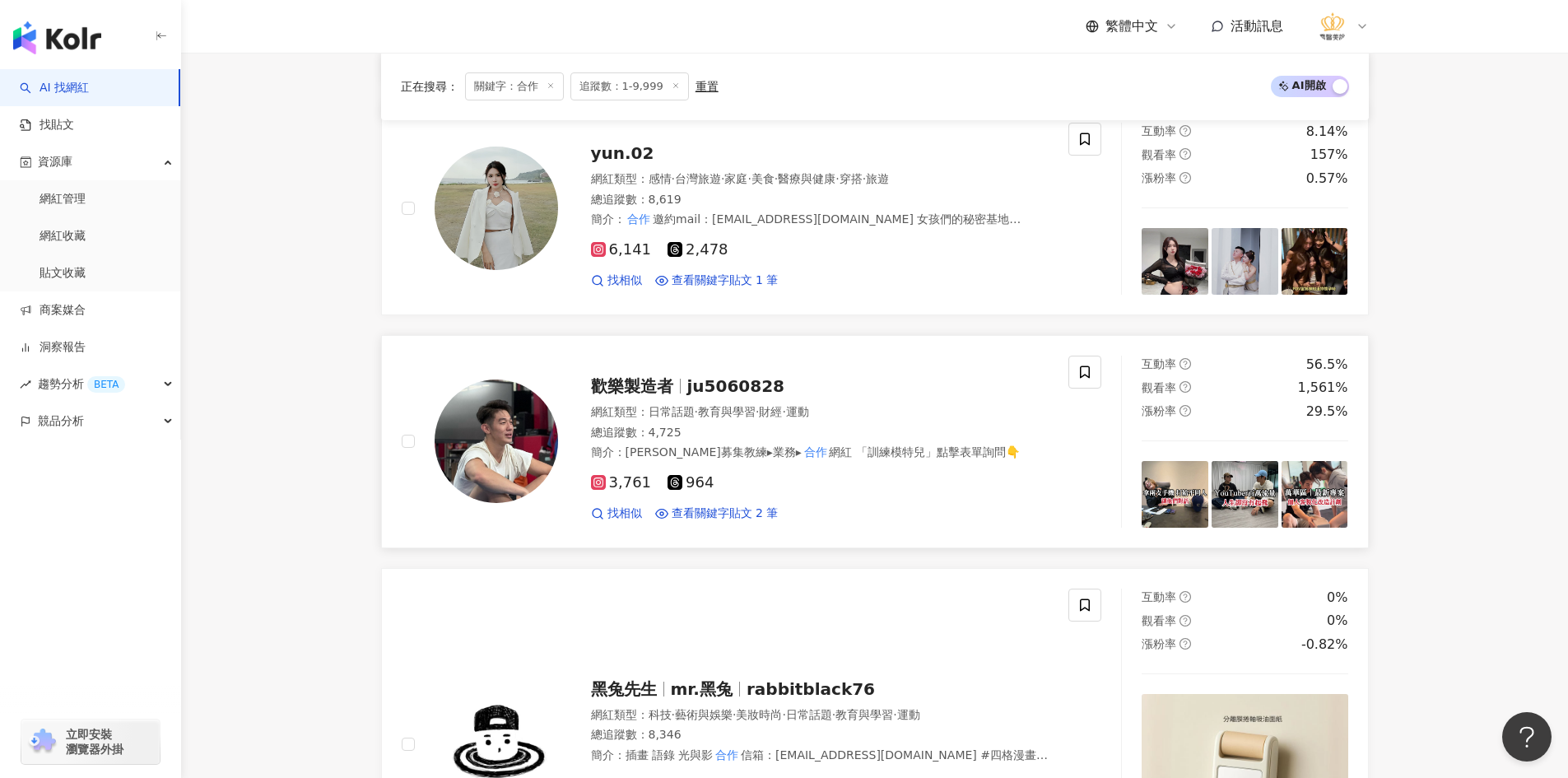
click at [717, 427] on div "總追蹤數 ： 4,725" at bounding box center [820, 433] width 459 height 16
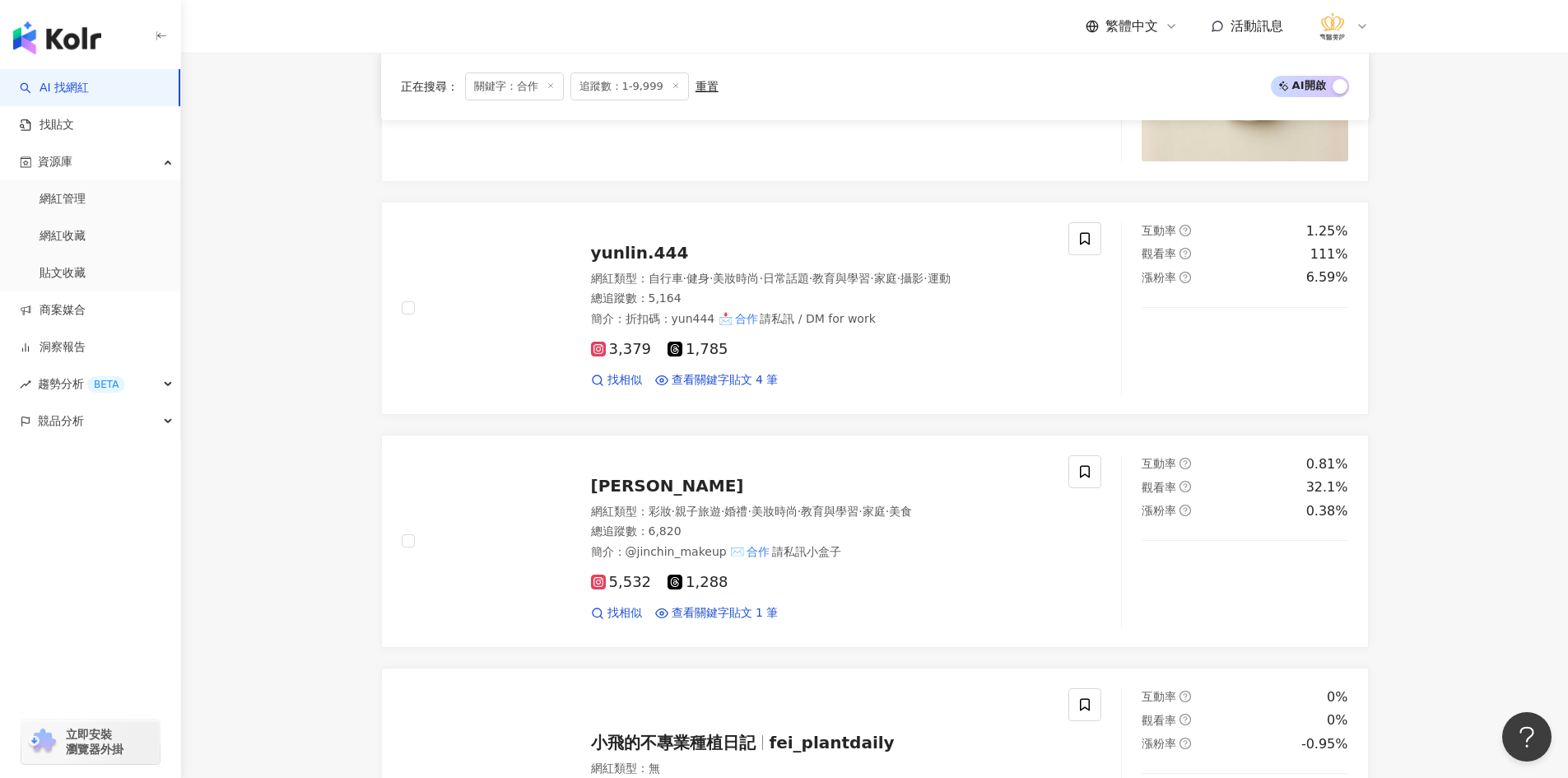
scroll to position [1231, 0]
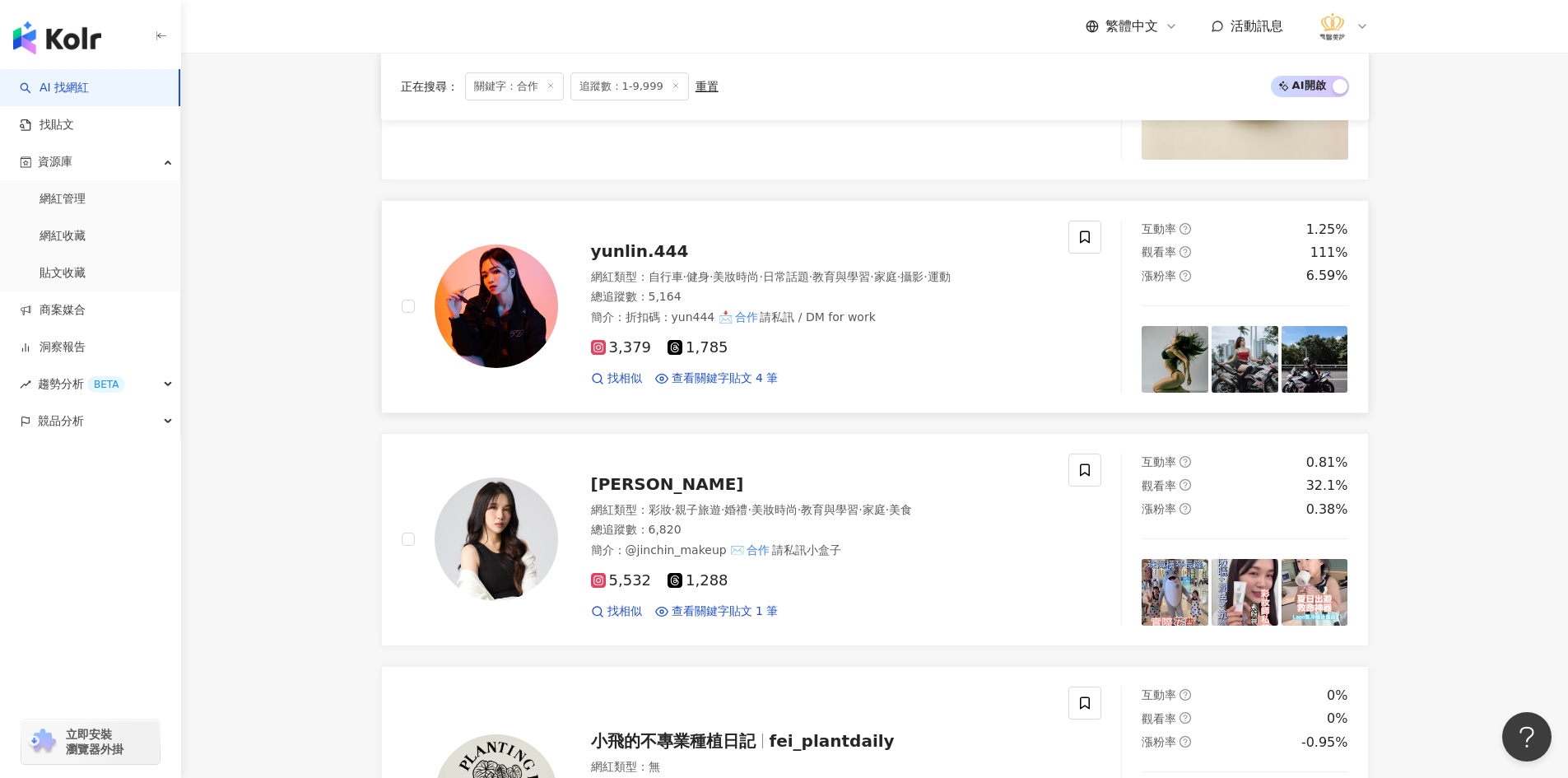
click at [707, 274] on span "健身" at bounding box center [697, 276] width 23 height 13
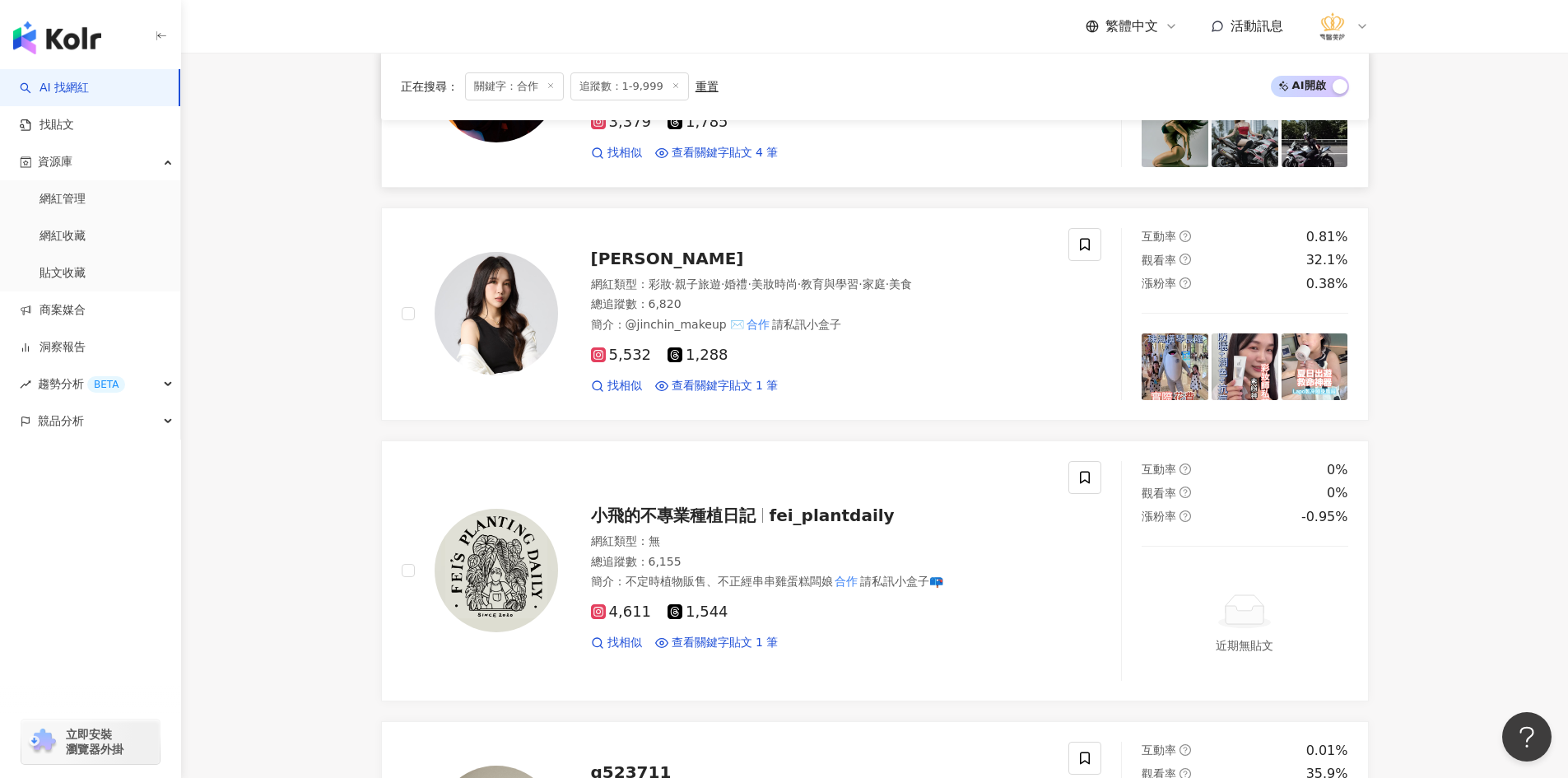
scroll to position [1478, 0]
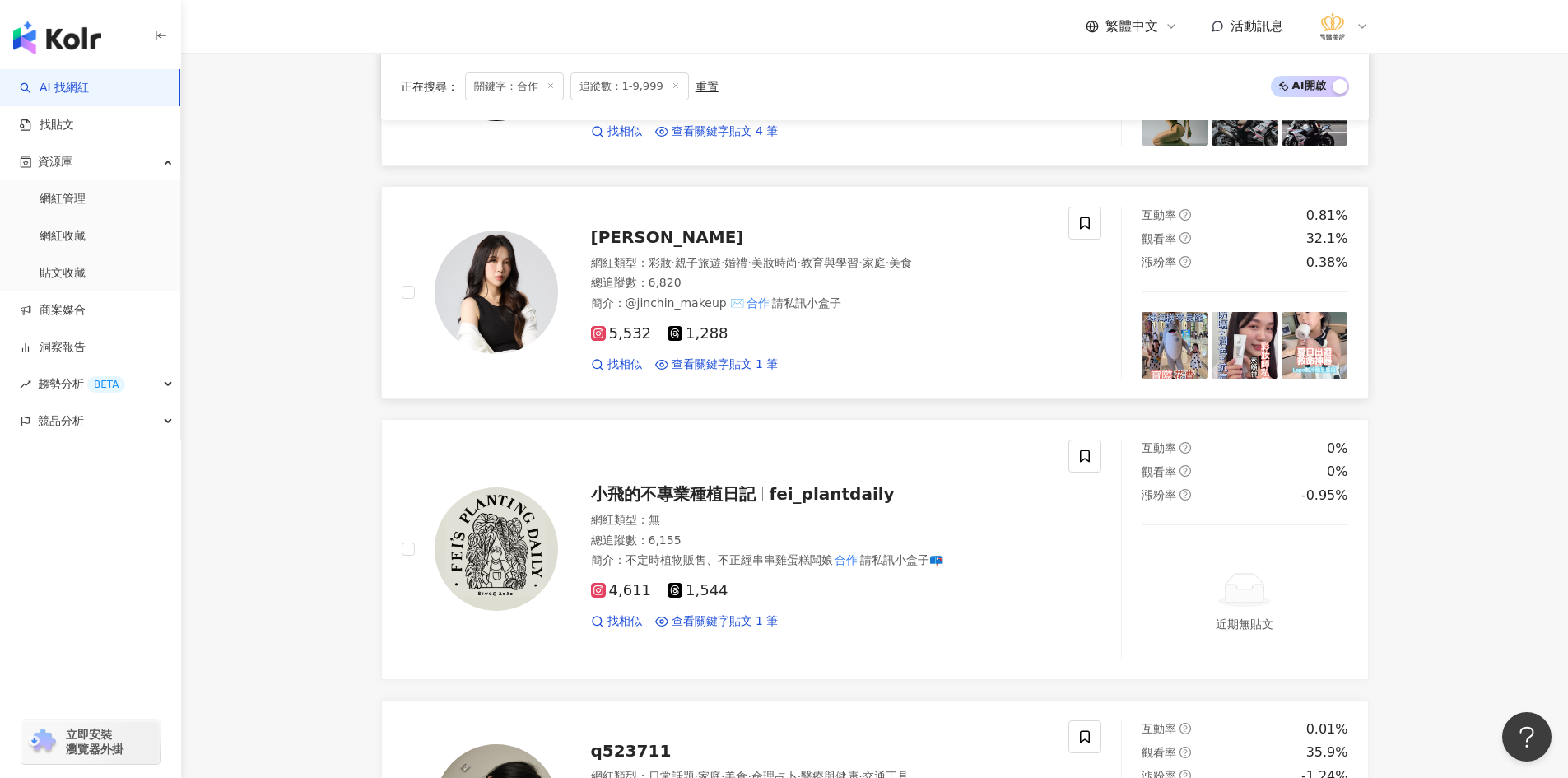
click at [774, 276] on div "總追蹤數 ： 6,820" at bounding box center [820, 283] width 459 height 16
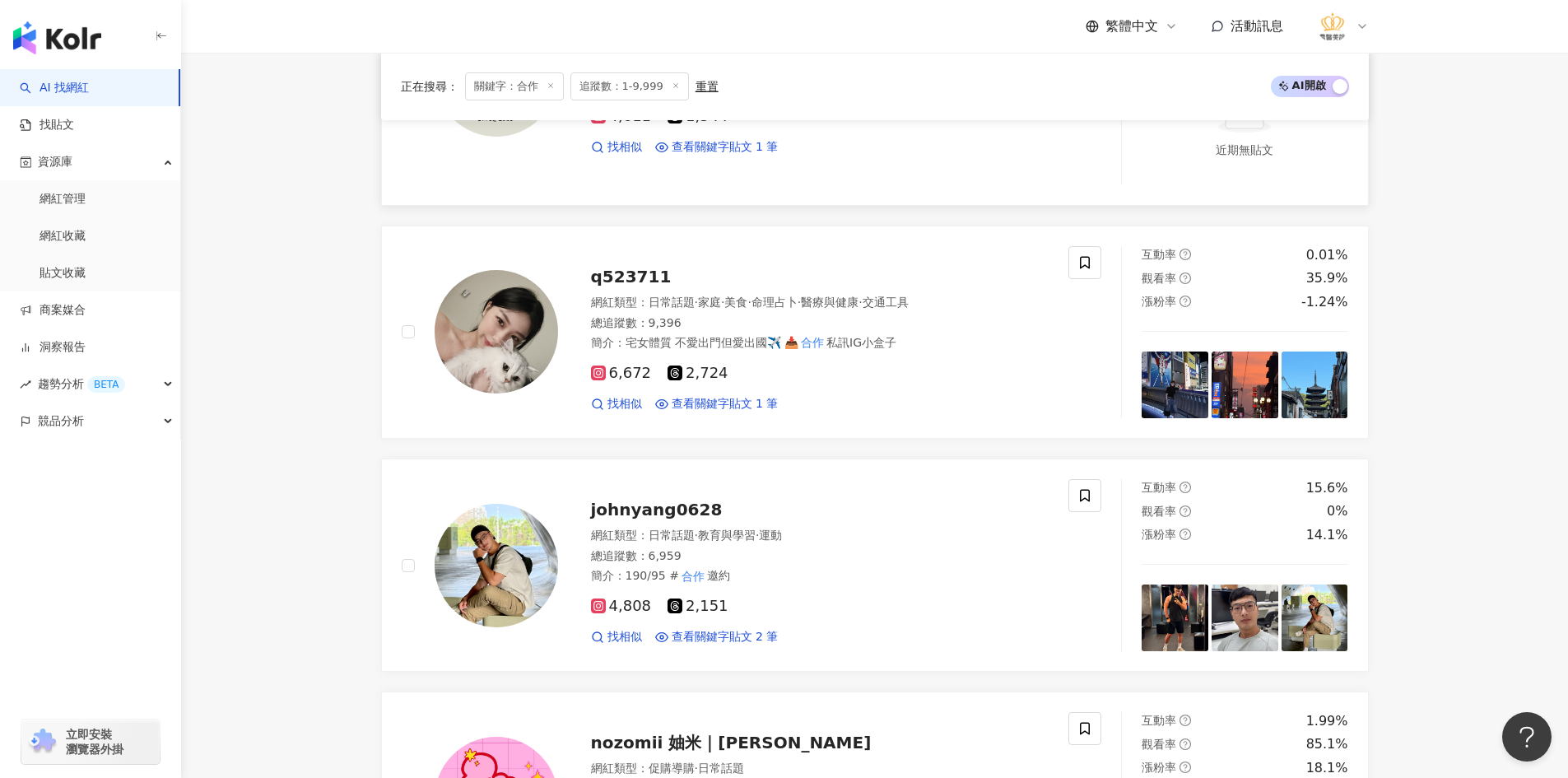
scroll to position [1972, 0]
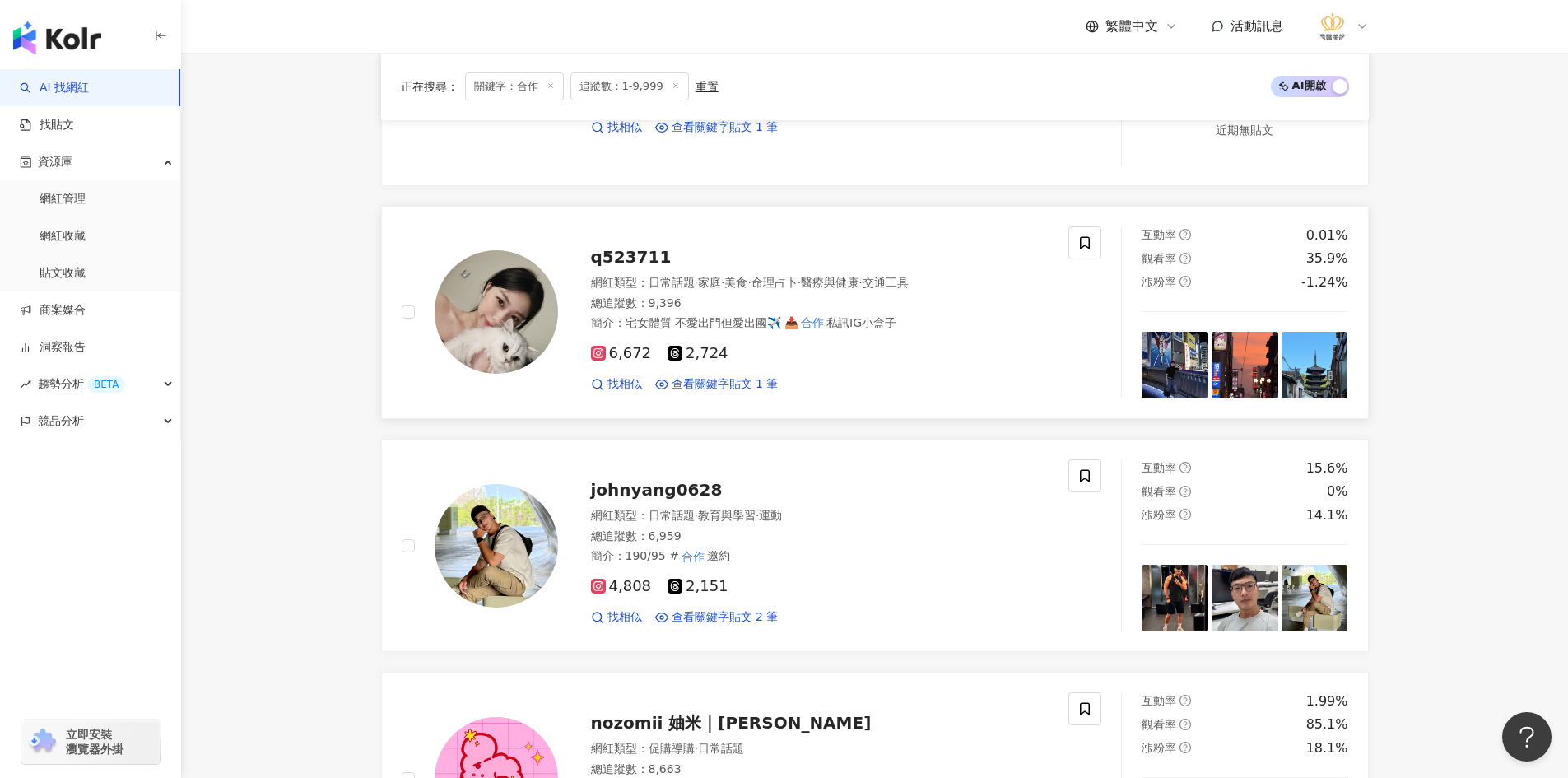
click at [691, 272] on div "q523711 網紅類型 ： 日常話題 · 家庭 · 美食 · 命理占卜 · 醫療與健康 · 交通工具 總追蹤數 ： 9,396 簡介 ： 宅女體質 不愛出門…" at bounding box center [804, 312] width 492 height 160
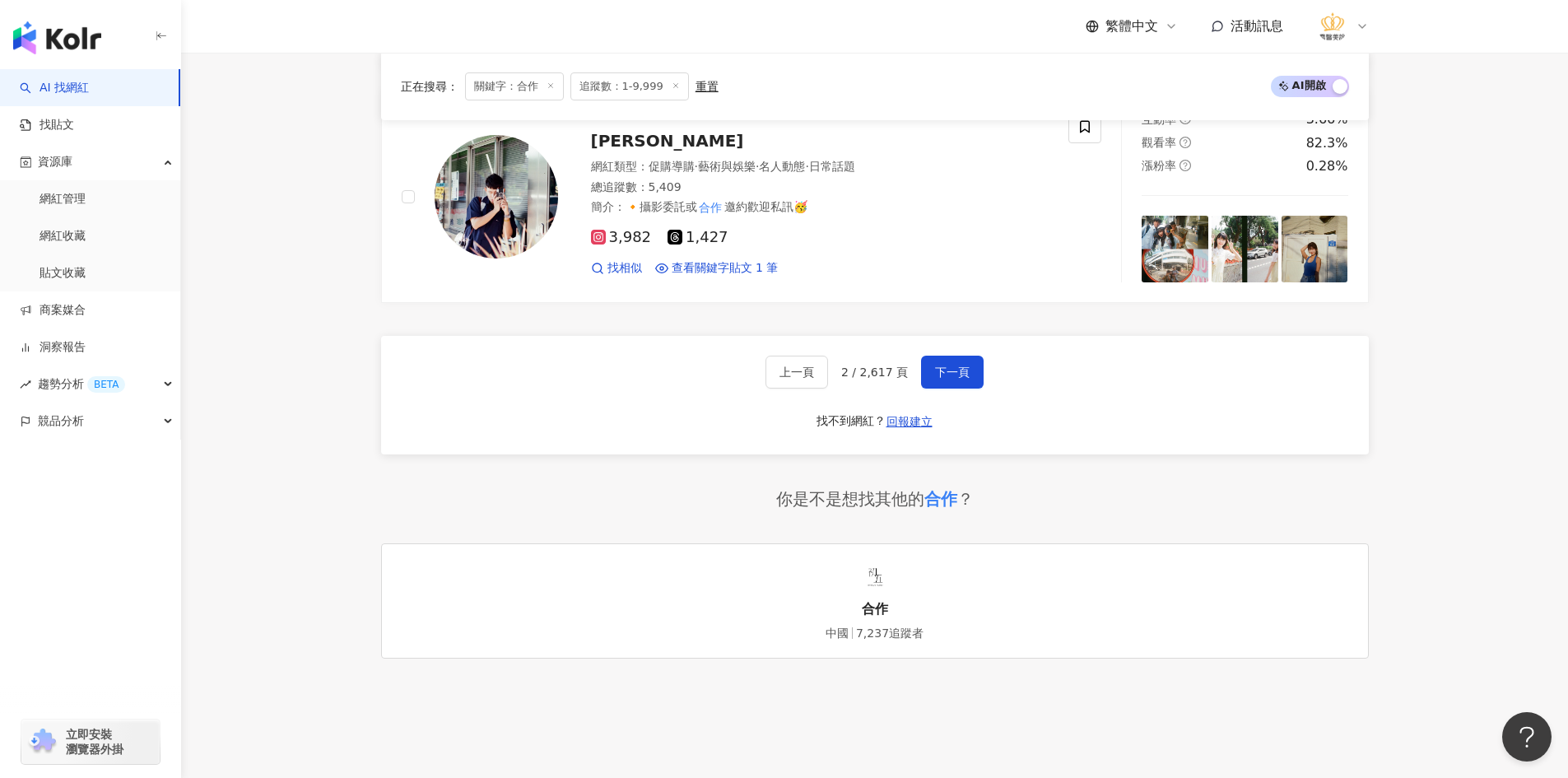
scroll to position [3124, 0]
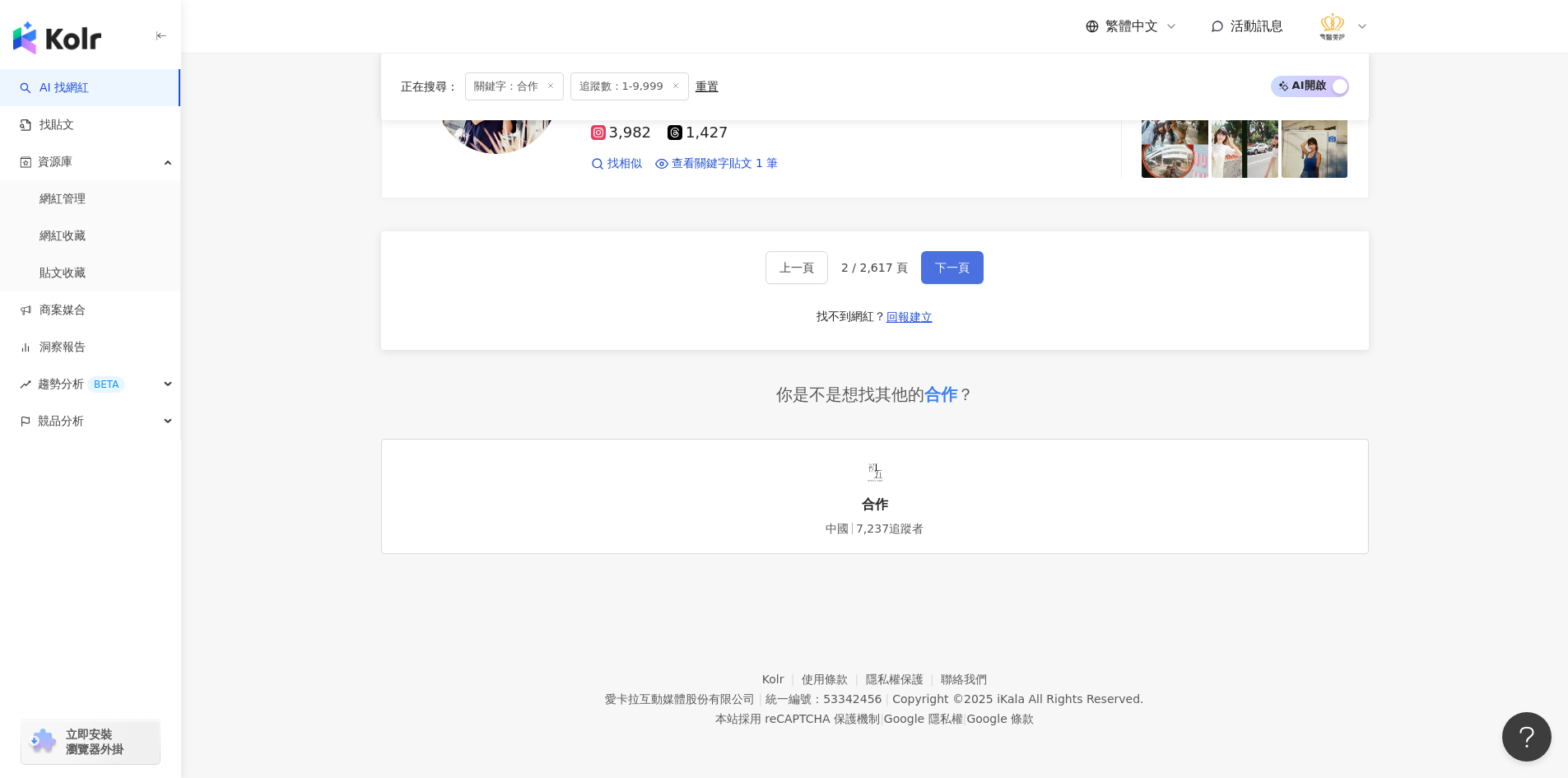
click at [929, 260] on button "下一頁" at bounding box center [952, 267] width 62 height 33
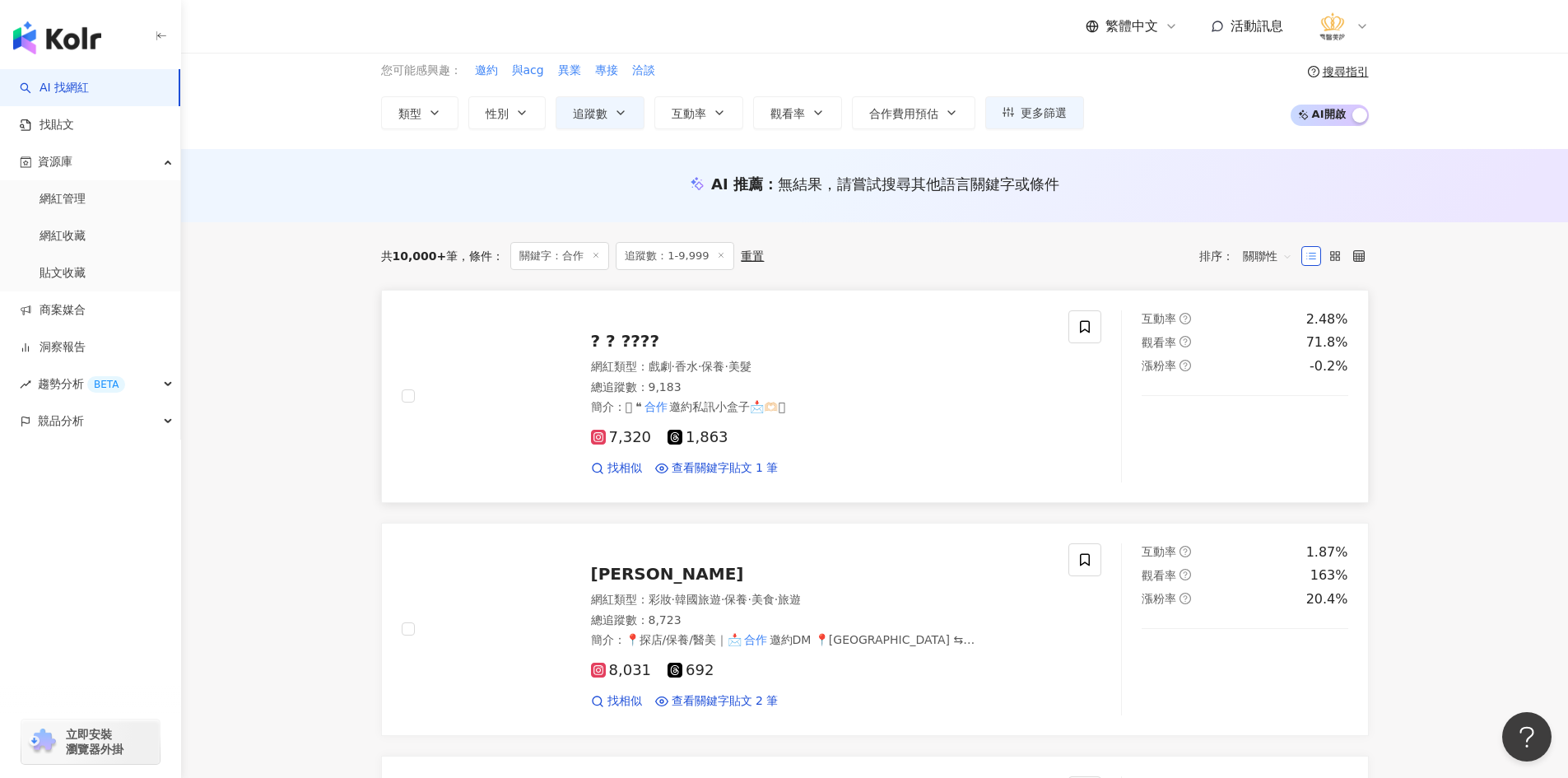
scroll to position [164, 0]
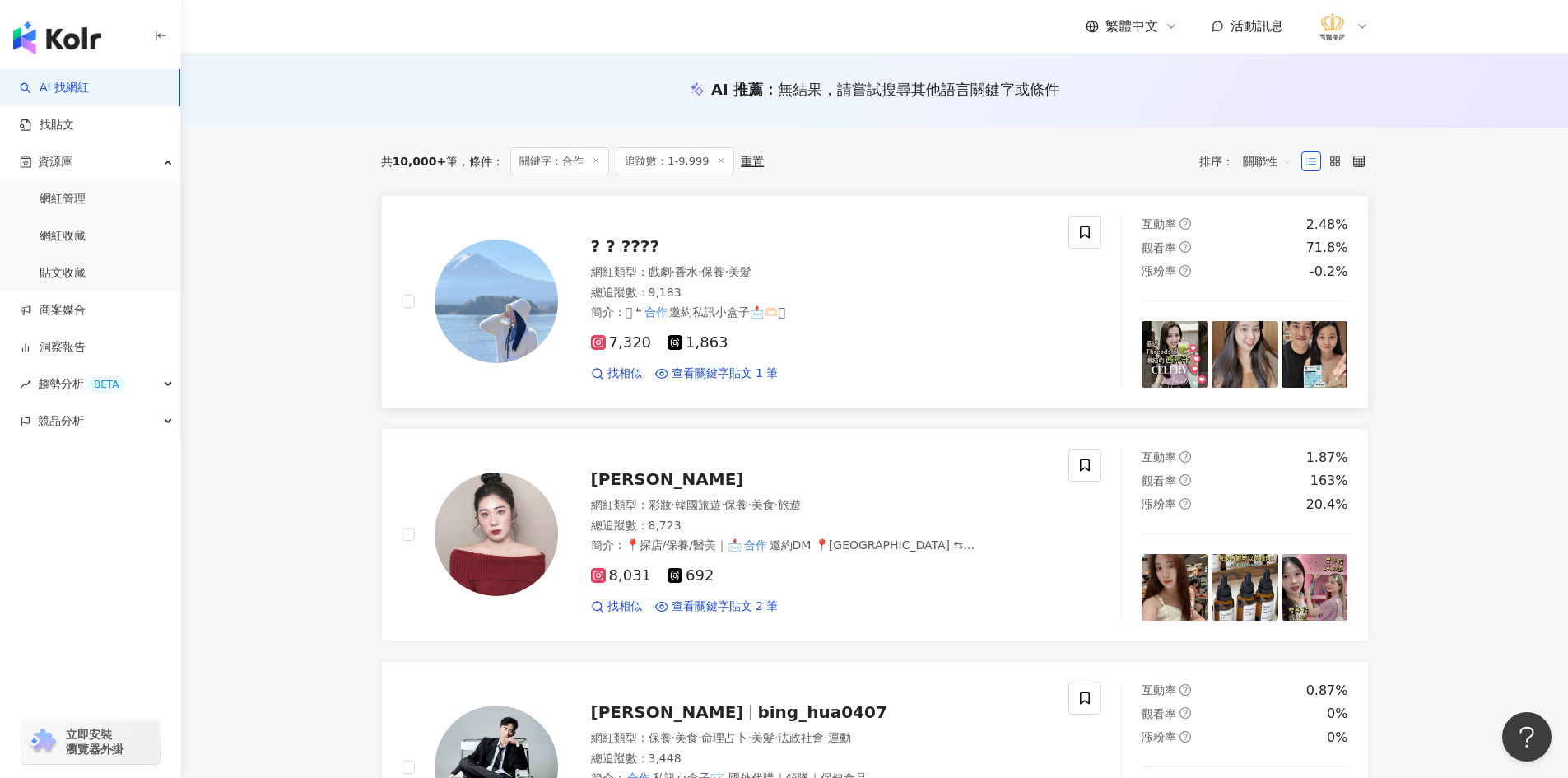
click at [698, 276] on span "香水" at bounding box center [686, 271] width 23 height 13
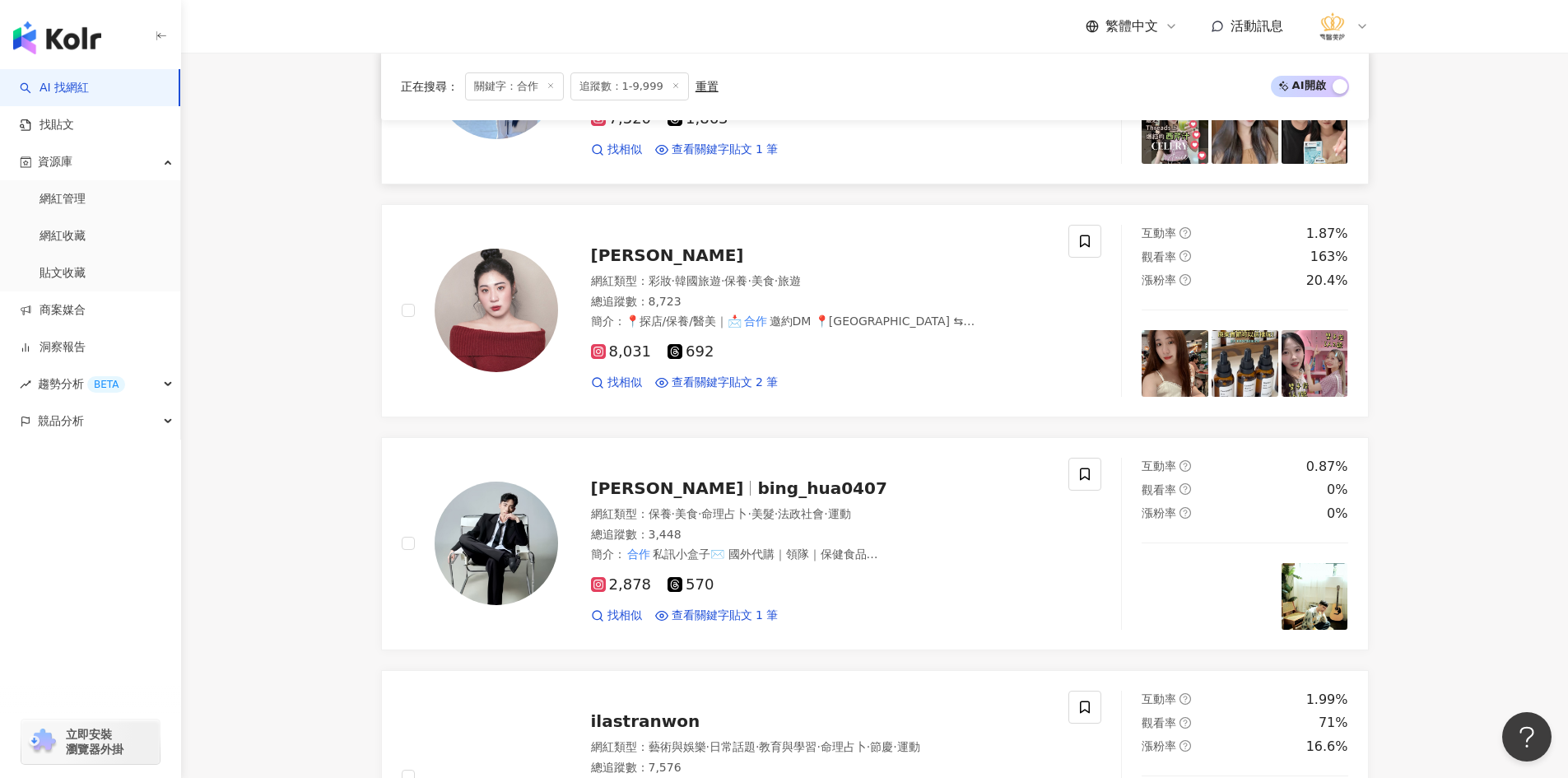
scroll to position [412, 0]
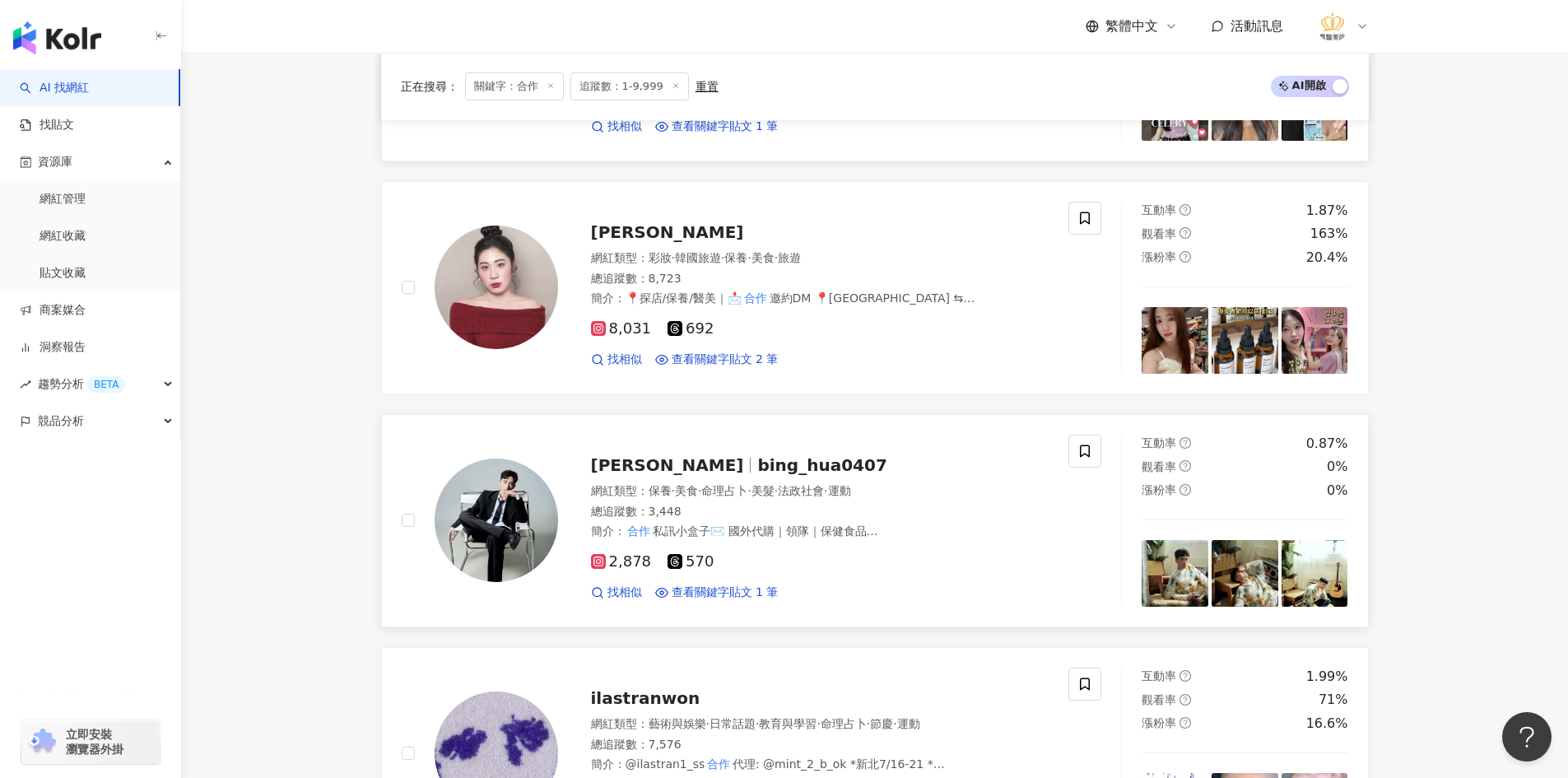
click at [748, 497] on span "命理占卜" at bounding box center [723, 490] width 46 height 13
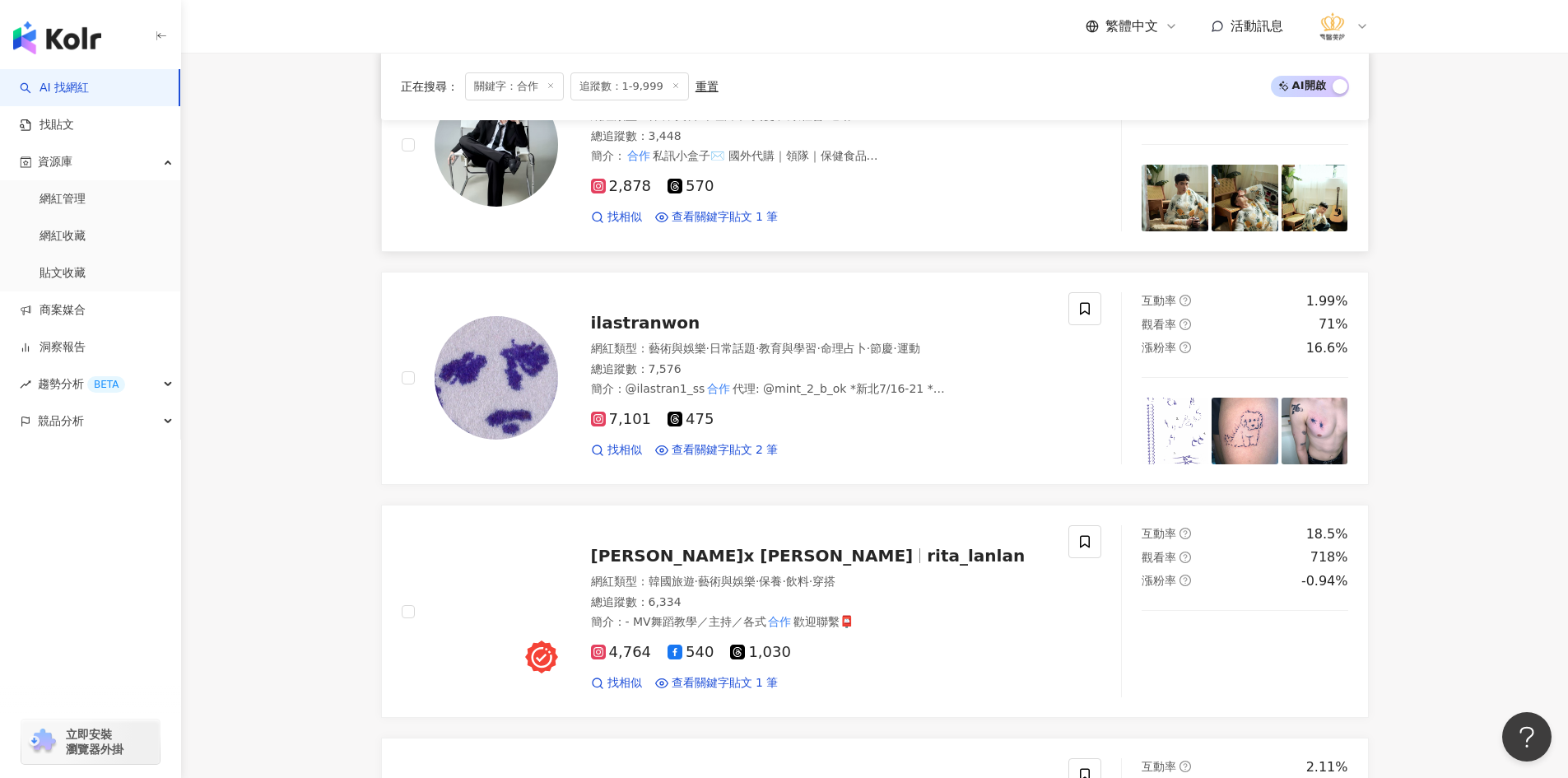
scroll to position [823, 0]
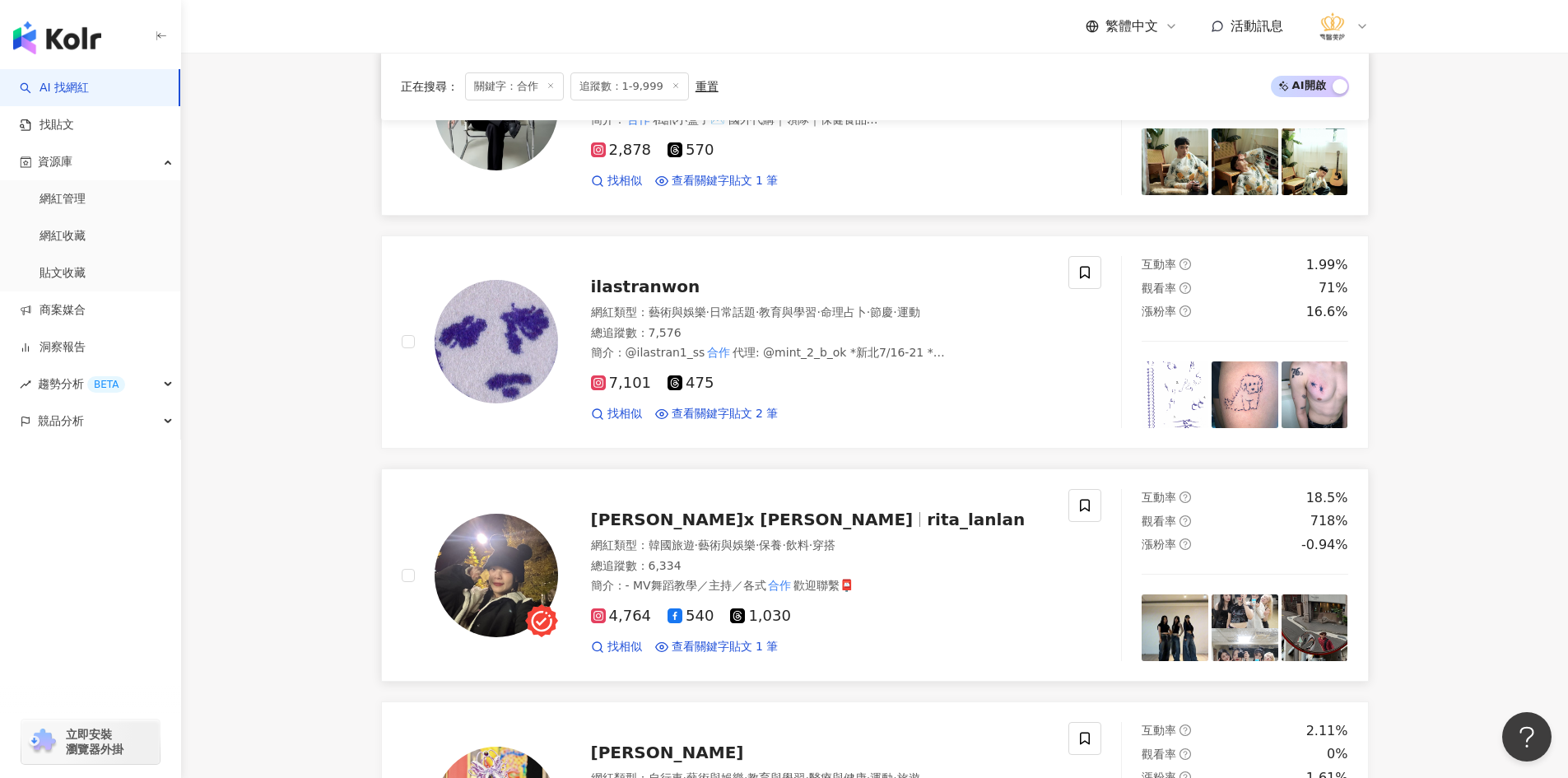
click at [743, 538] on span "藝術與娛樂" at bounding box center [727, 544] width 58 height 13
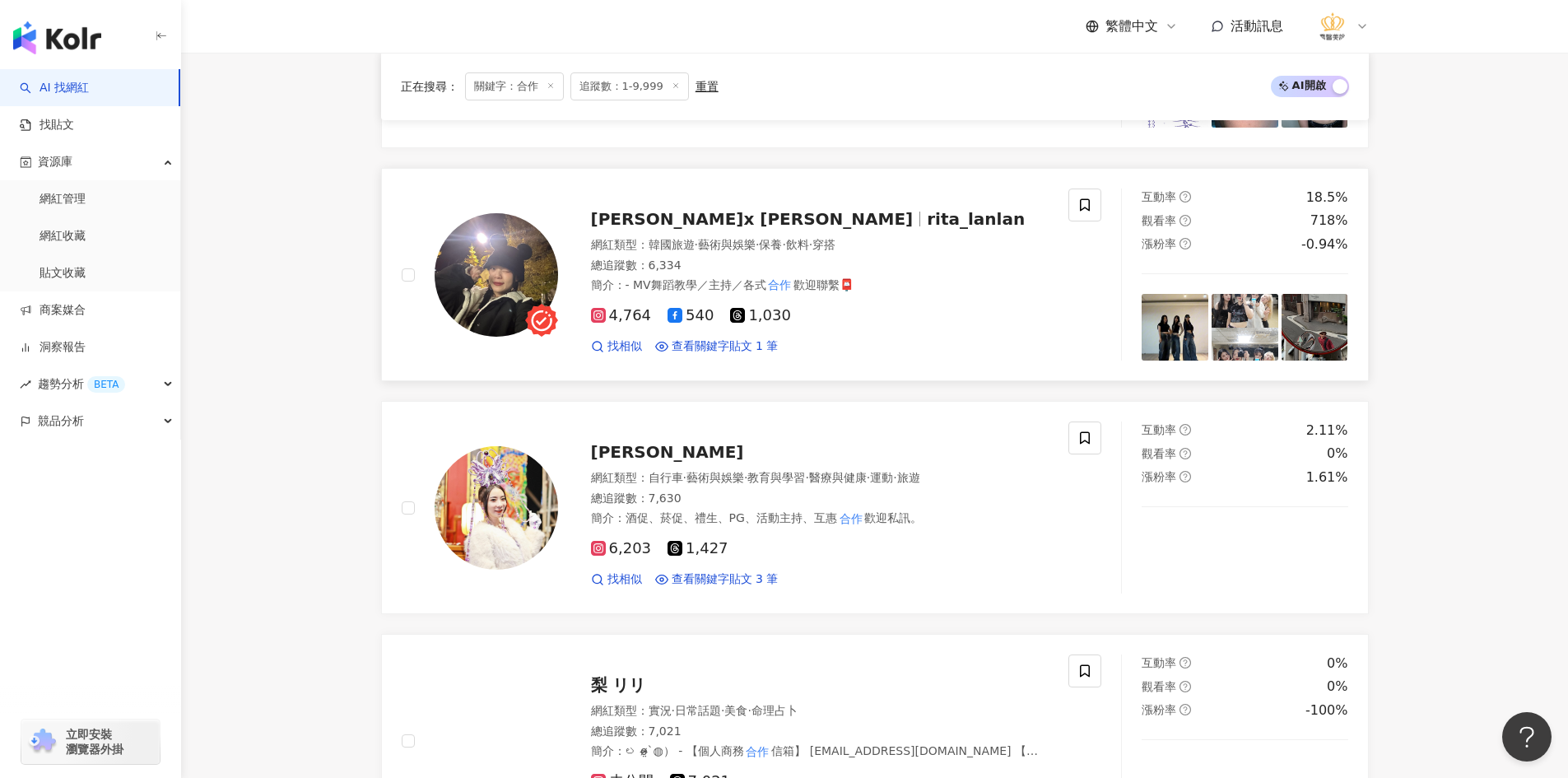
scroll to position [1153, 0]
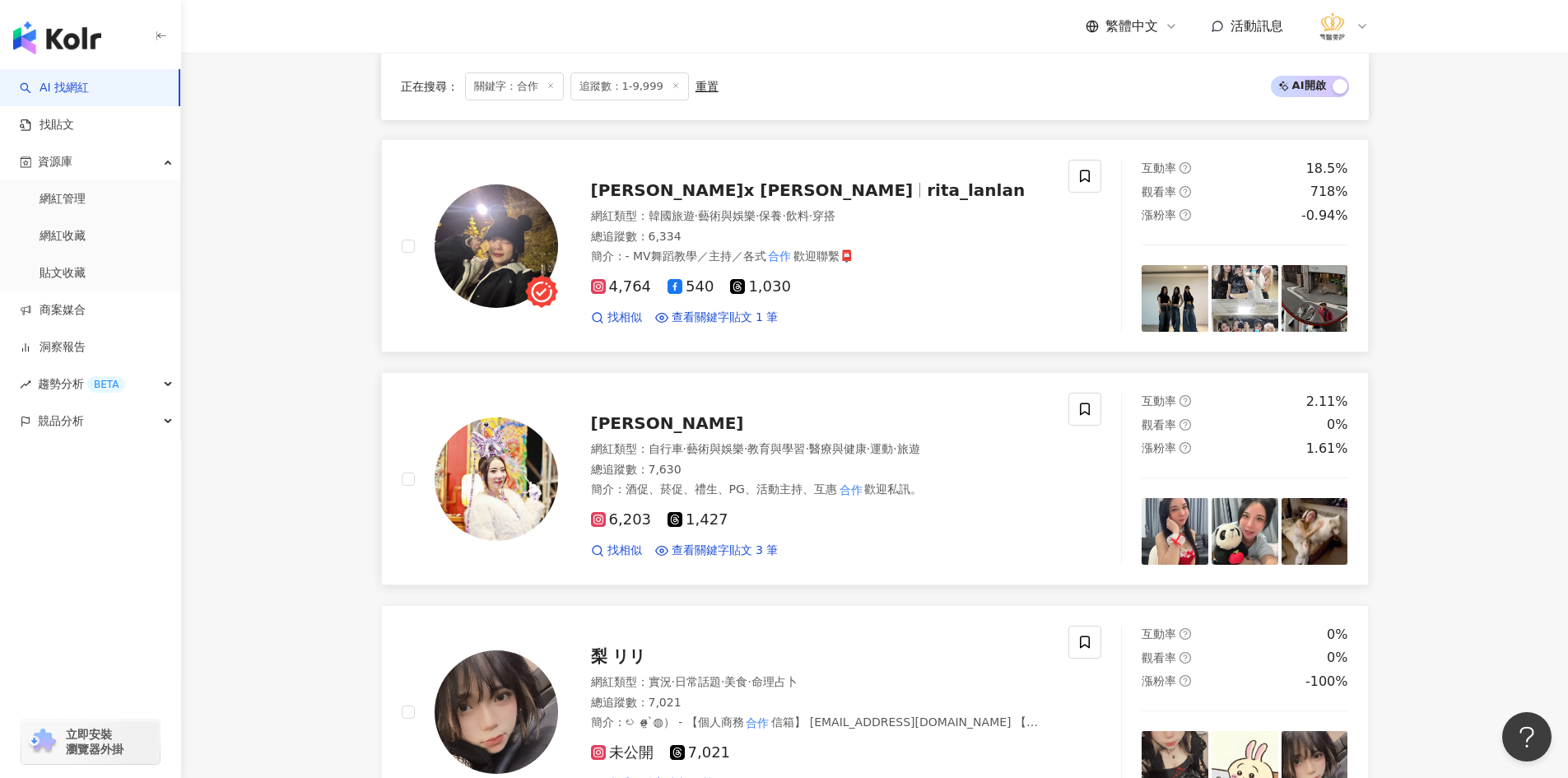
click at [686, 482] on span "酒促、菸促、禮生、PG、活動主持、互惠" at bounding box center [731, 488] width 211 height 13
click at [724, 677] on span "·" at bounding box center [723, 681] width 3 height 13
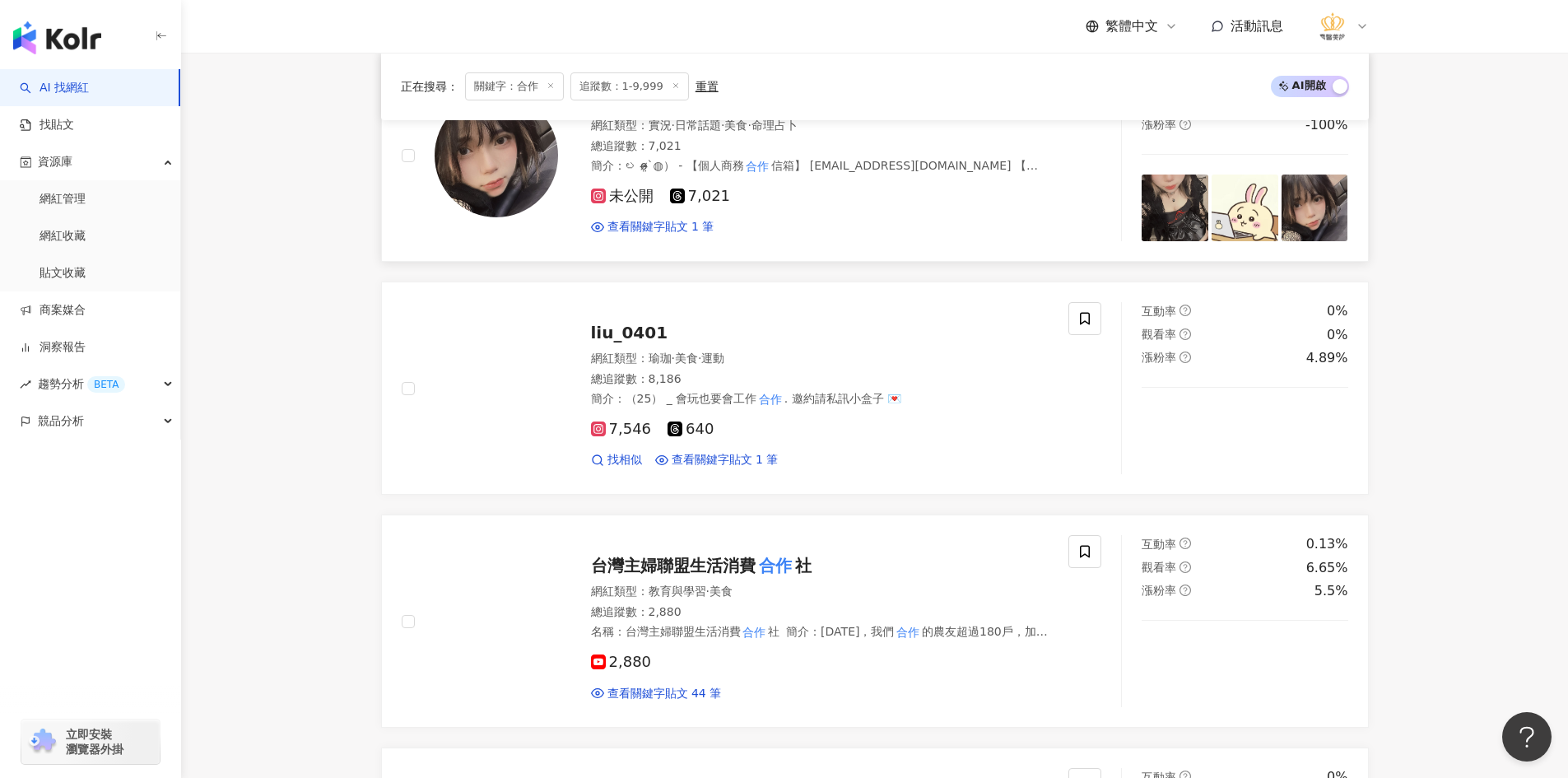
scroll to position [1728, 0]
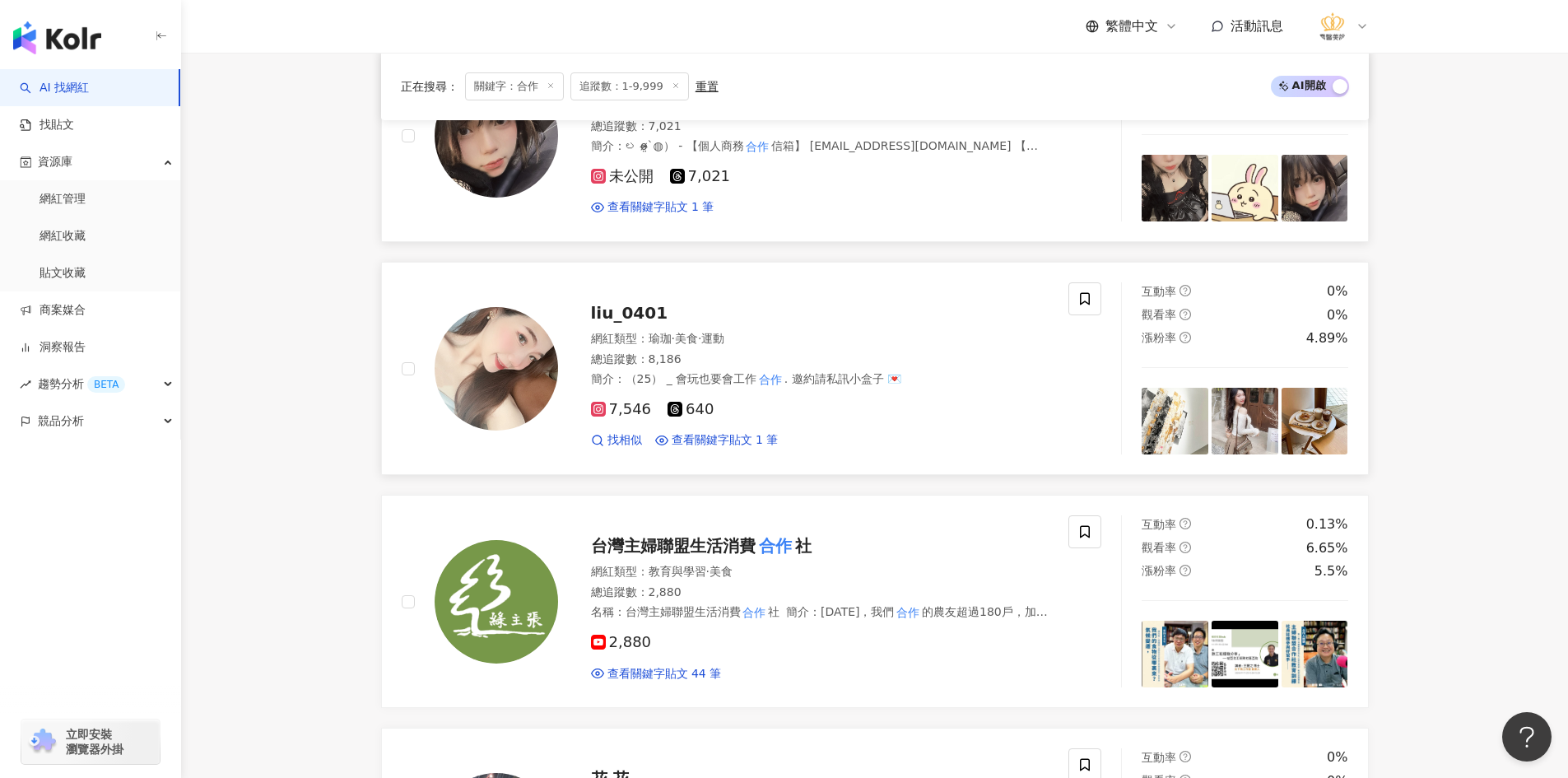
click at [500, 367] on img at bounding box center [496, 369] width 124 height 124
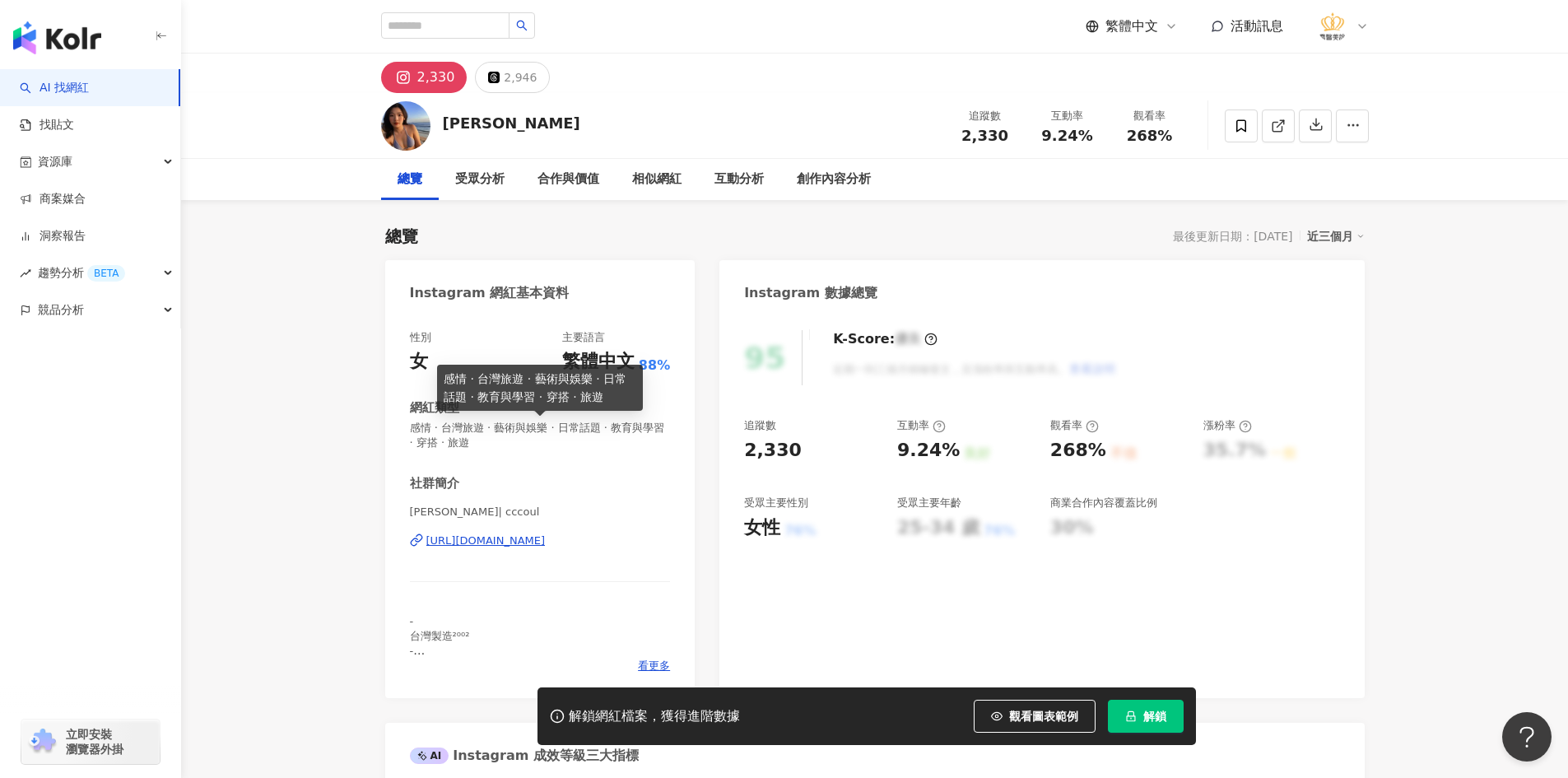
click at [526, 538] on div "https://www.instagram.com/cccoul/" at bounding box center [486, 540] width 119 height 15
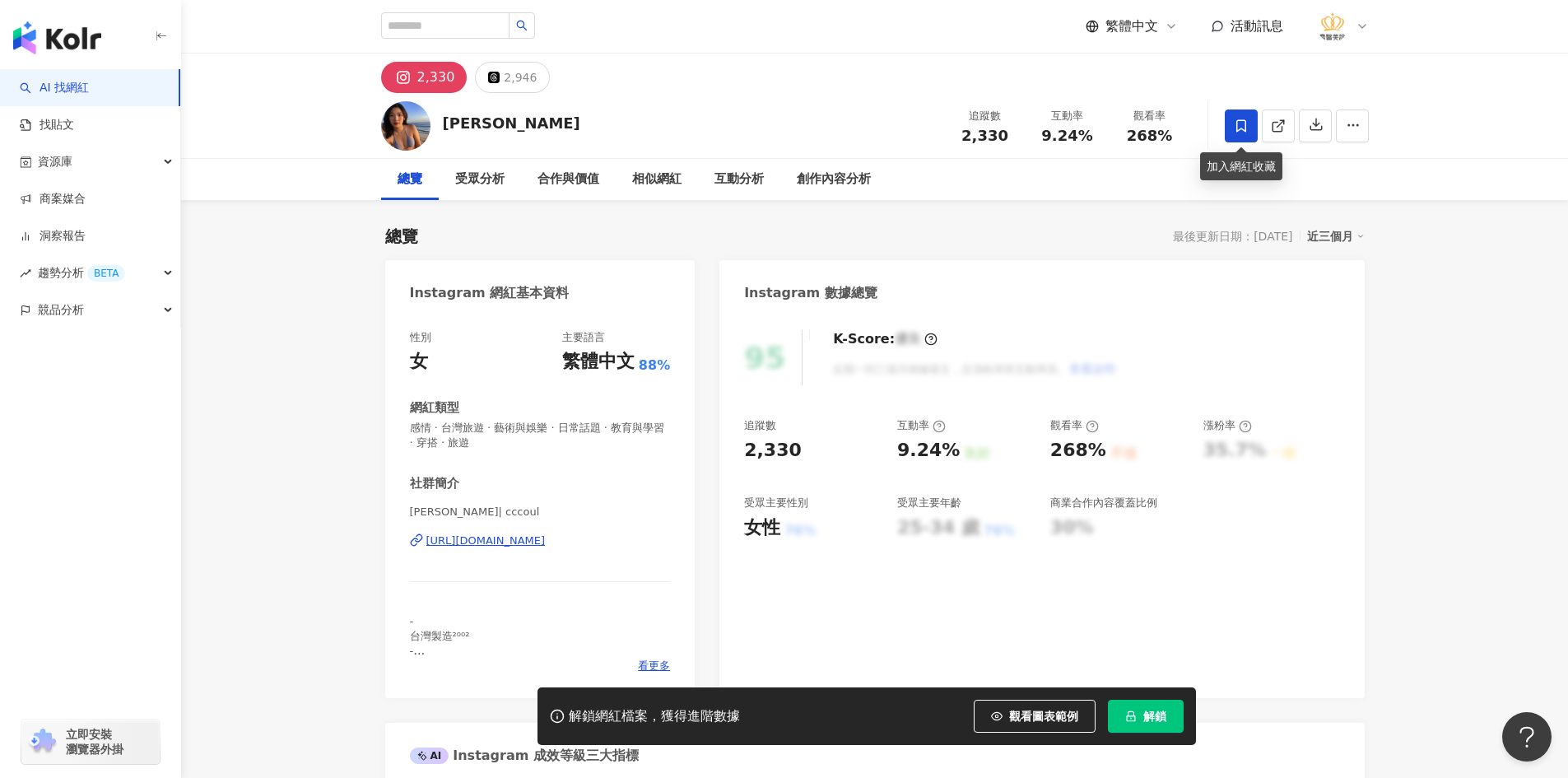
click at [1243, 123] on icon at bounding box center [1241, 125] width 15 height 15
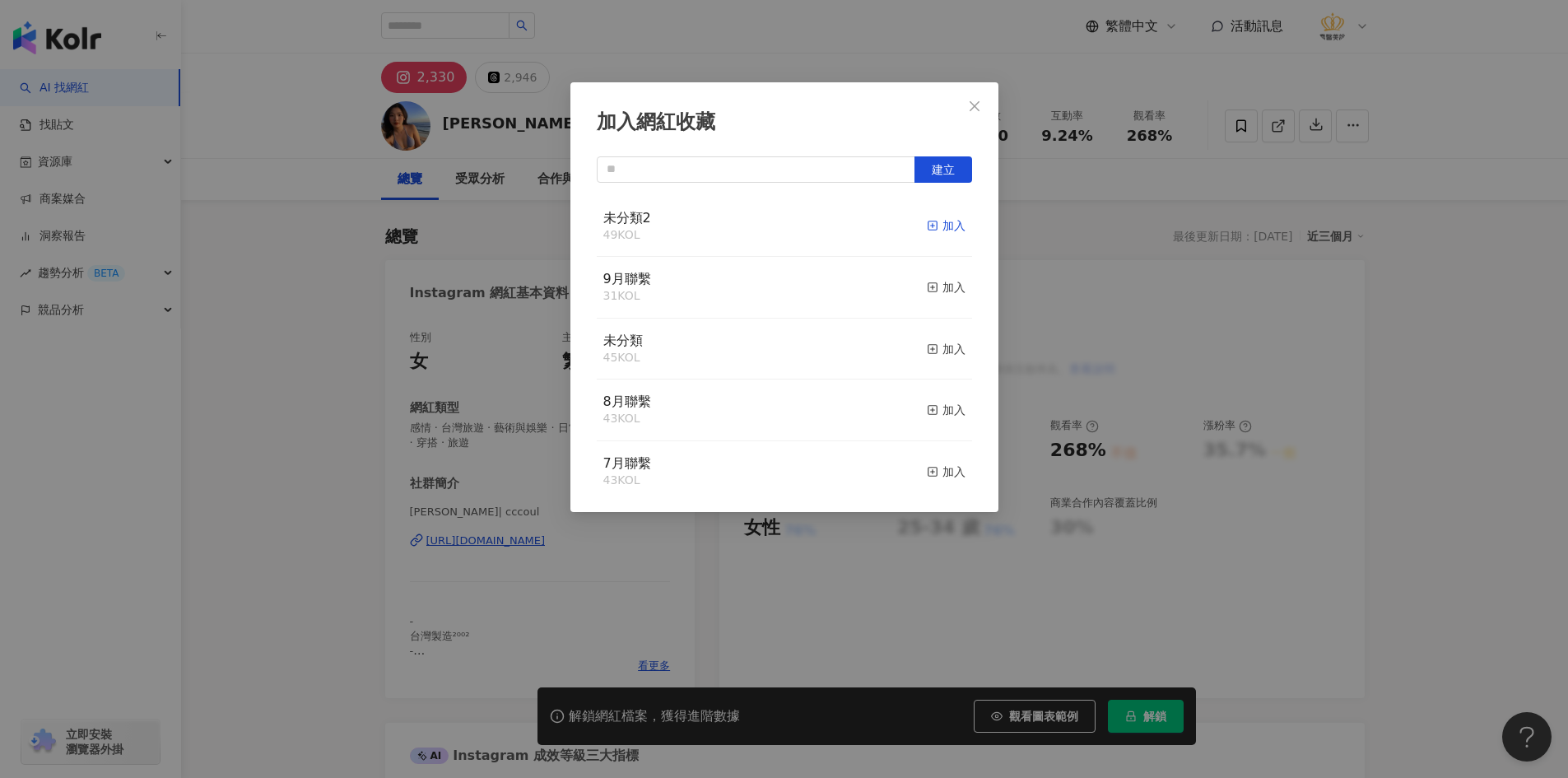
click at [927, 227] on icon "button" at bounding box center [932, 225] width 11 height 11
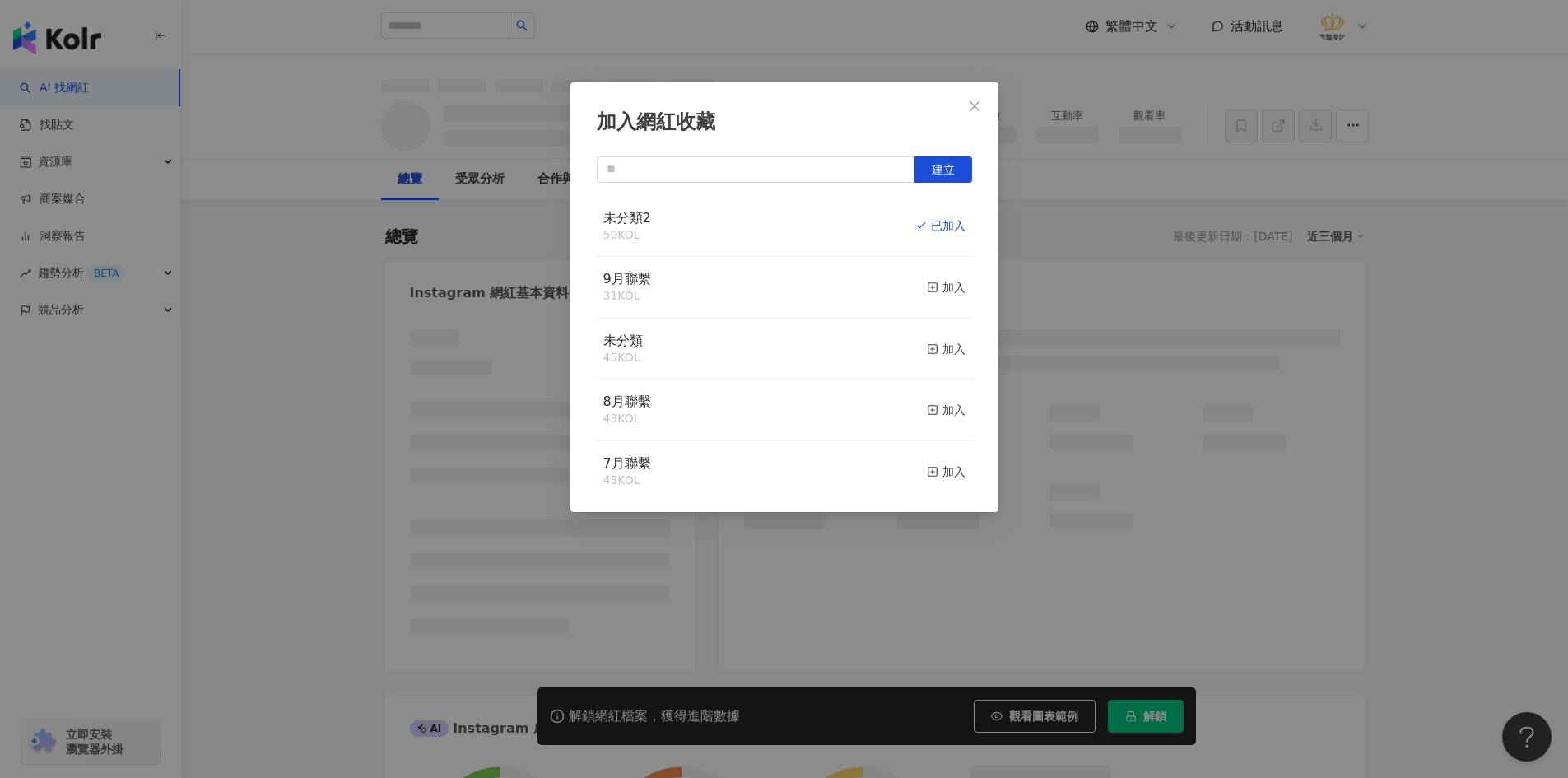
click at [293, 267] on div "加入網紅收藏 建立 未分類2 50 KOL 已加入 9月聯繫 31 KOL 加入 未分類 45 KOL 加入 8月聯繫 43 KOL 加入 7月聯繫 43 K…" at bounding box center [784, 389] width 1568 height 778
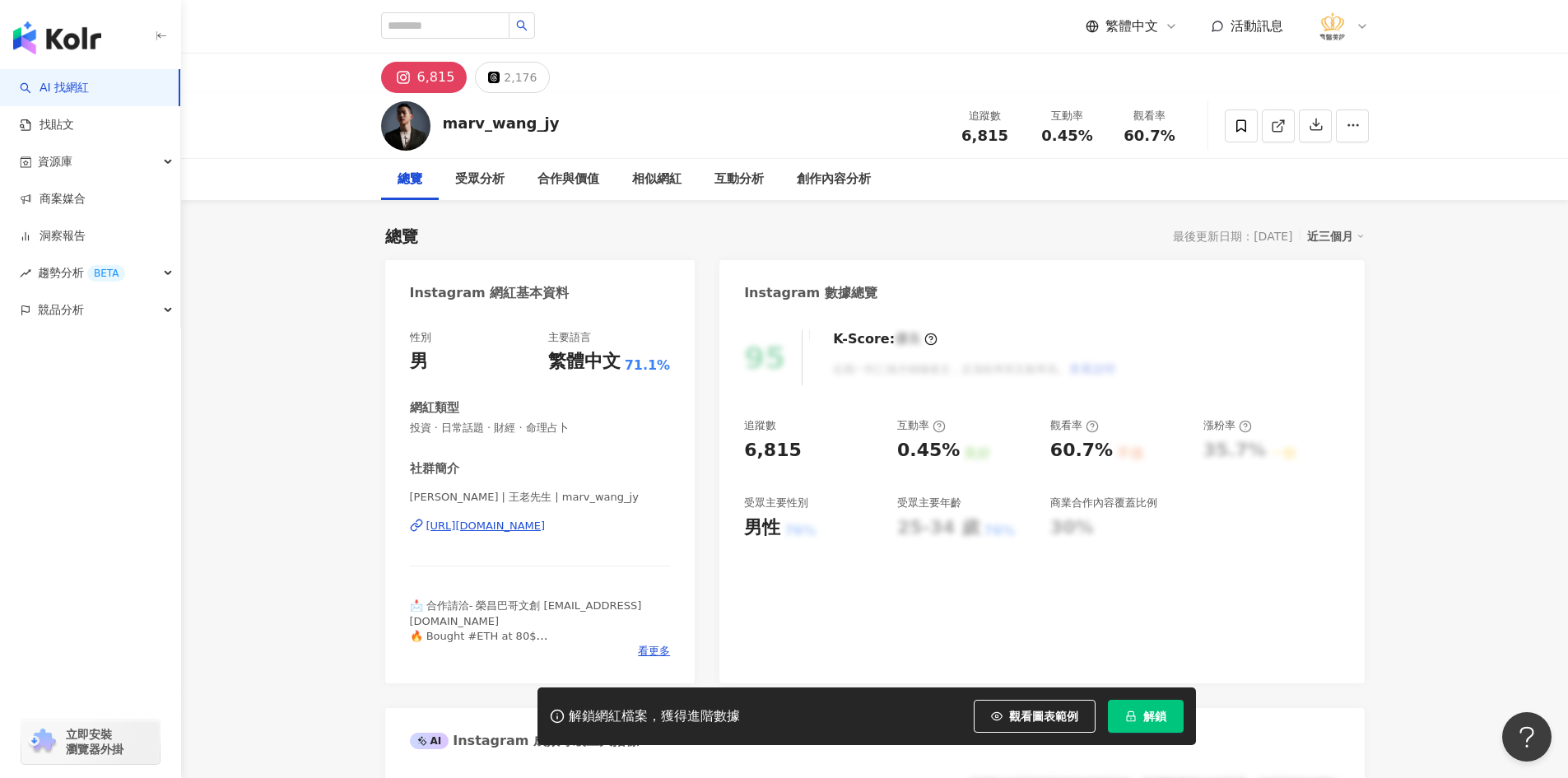
click at [532, 530] on div "https://www.instagram.com/marv_wang_jy/" at bounding box center [486, 525] width 119 height 15
click at [519, 520] on div "https://www.instagram.com/marv_wang_jy/" at bounding box center [486, 525] width 119 height 15
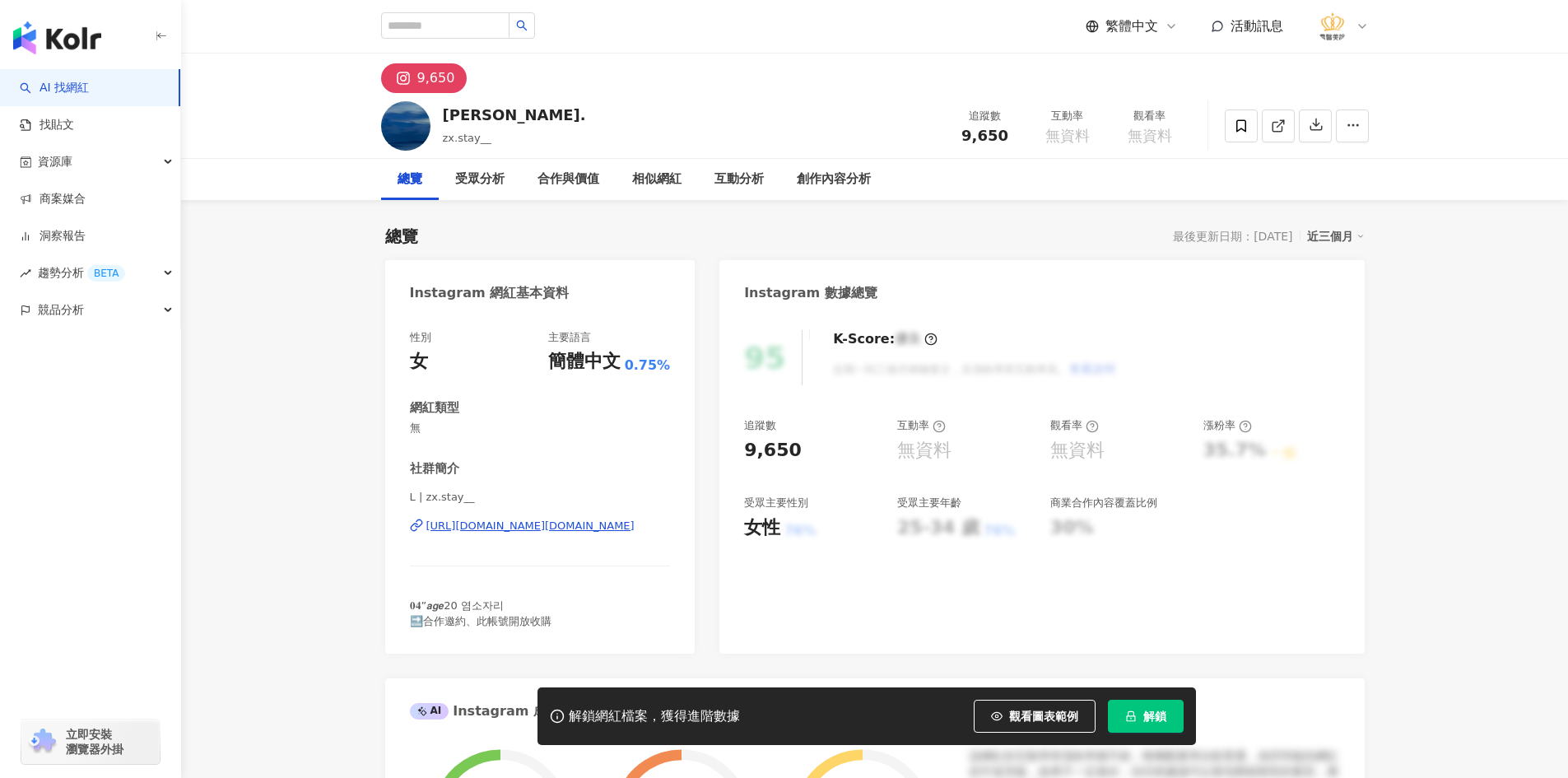
click at [539, 521] on div "[URL][DOMAIN_NAME][DOMAIN_NAME]" at bounding box center [530, 525] width 209 height 15
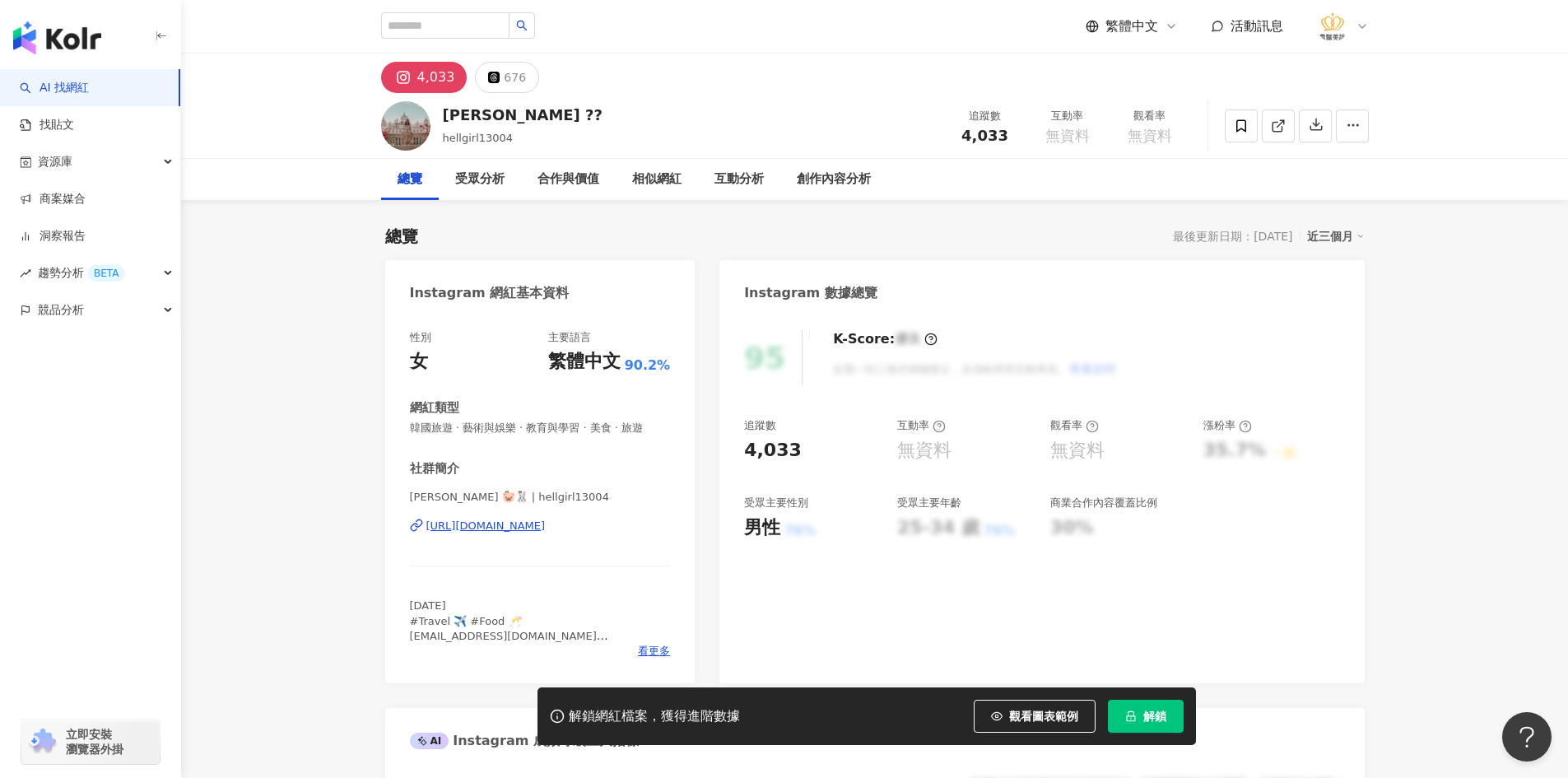
click at [513, 518] on div "[URL][DOMAIN_NAME]" at bounding box center [486, 525] width 119 height 15
click at [1228, 122] on span at bounding box center [1241, 125] width 33 height 33
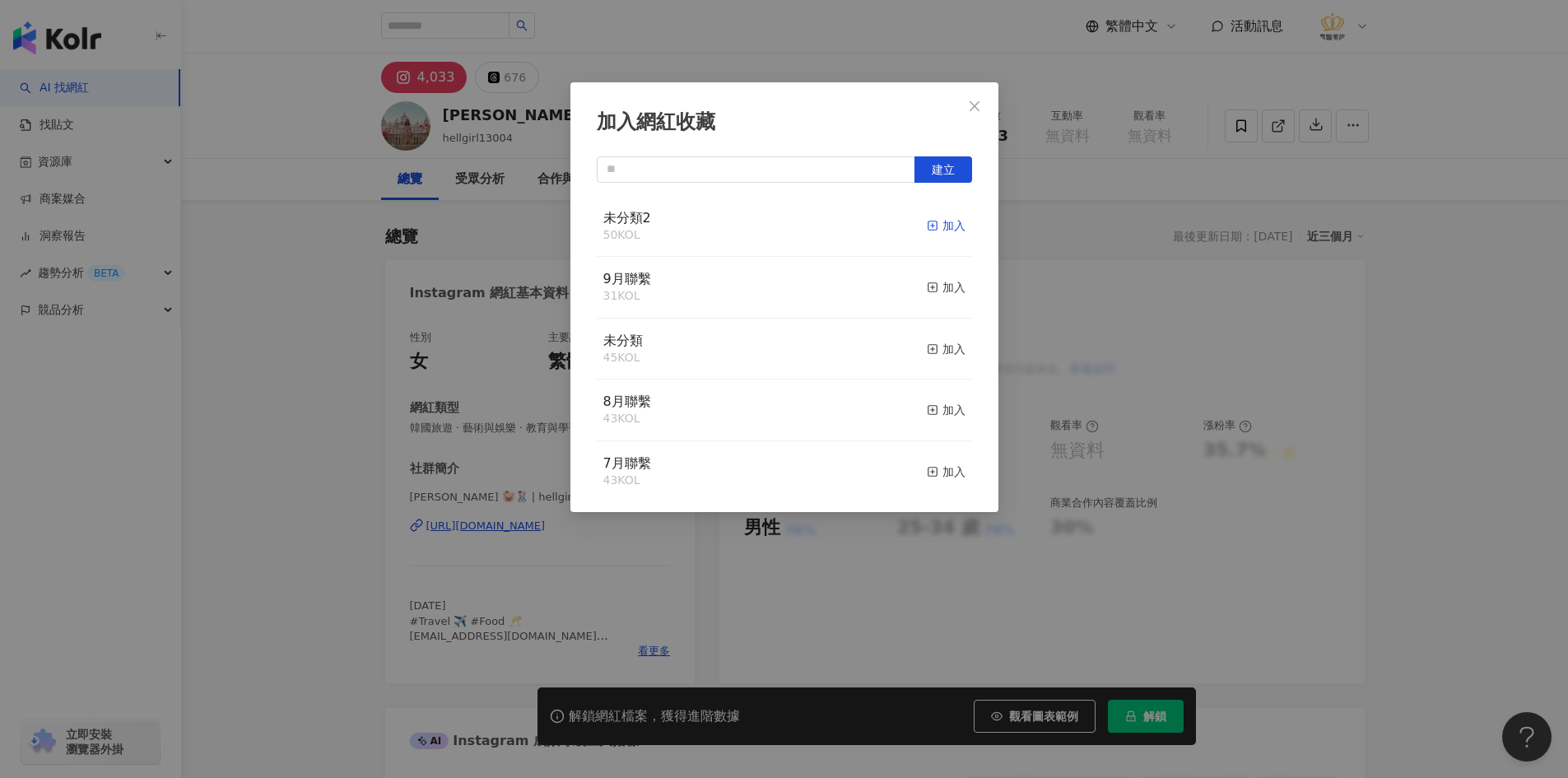
click at [927, 224] on div "加入" at bounding box center [946, 225] width 39 height 18
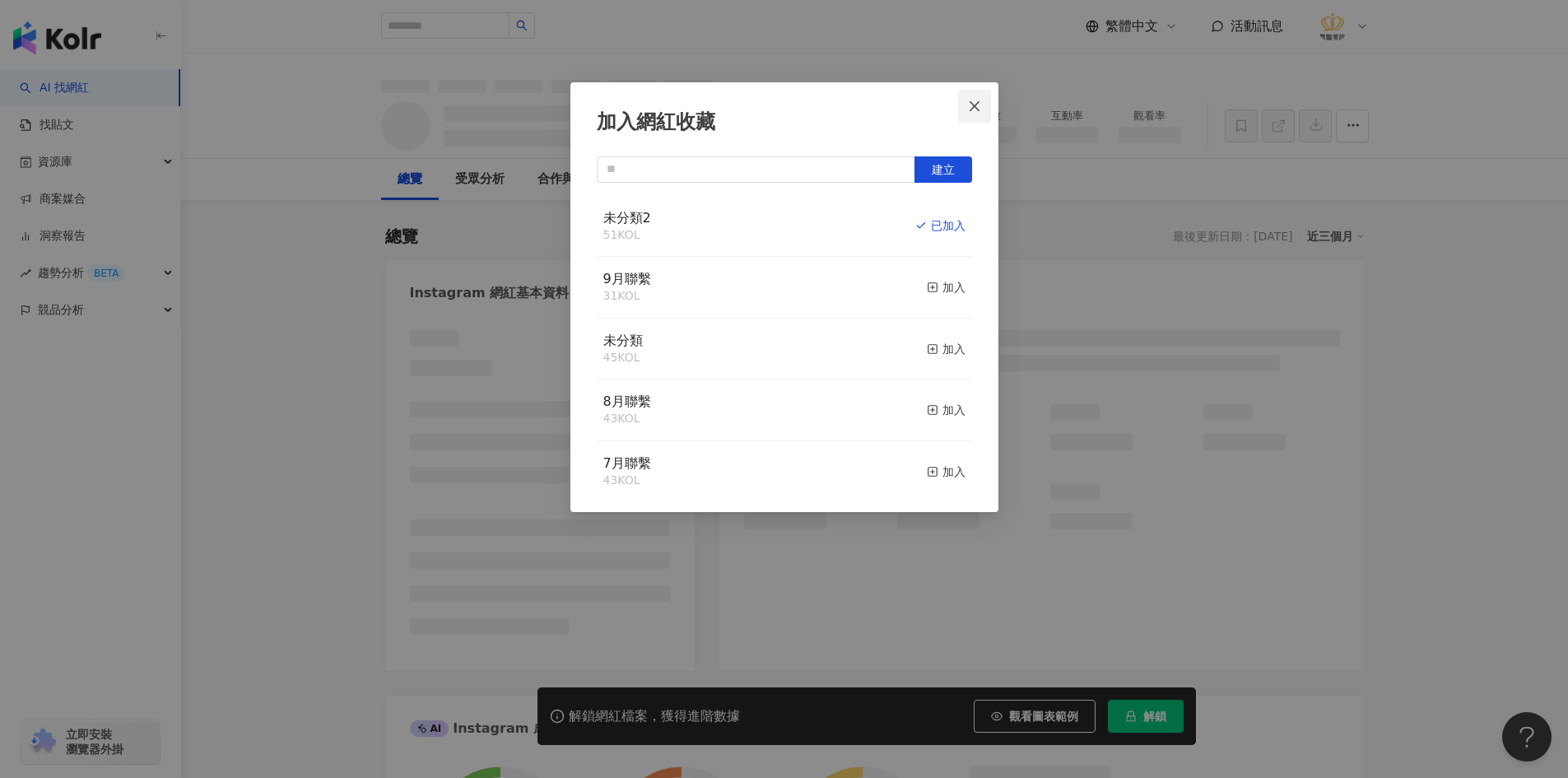
click at [974, 104] on icon "close" at bounding box center [974, 106] width 13 height 13
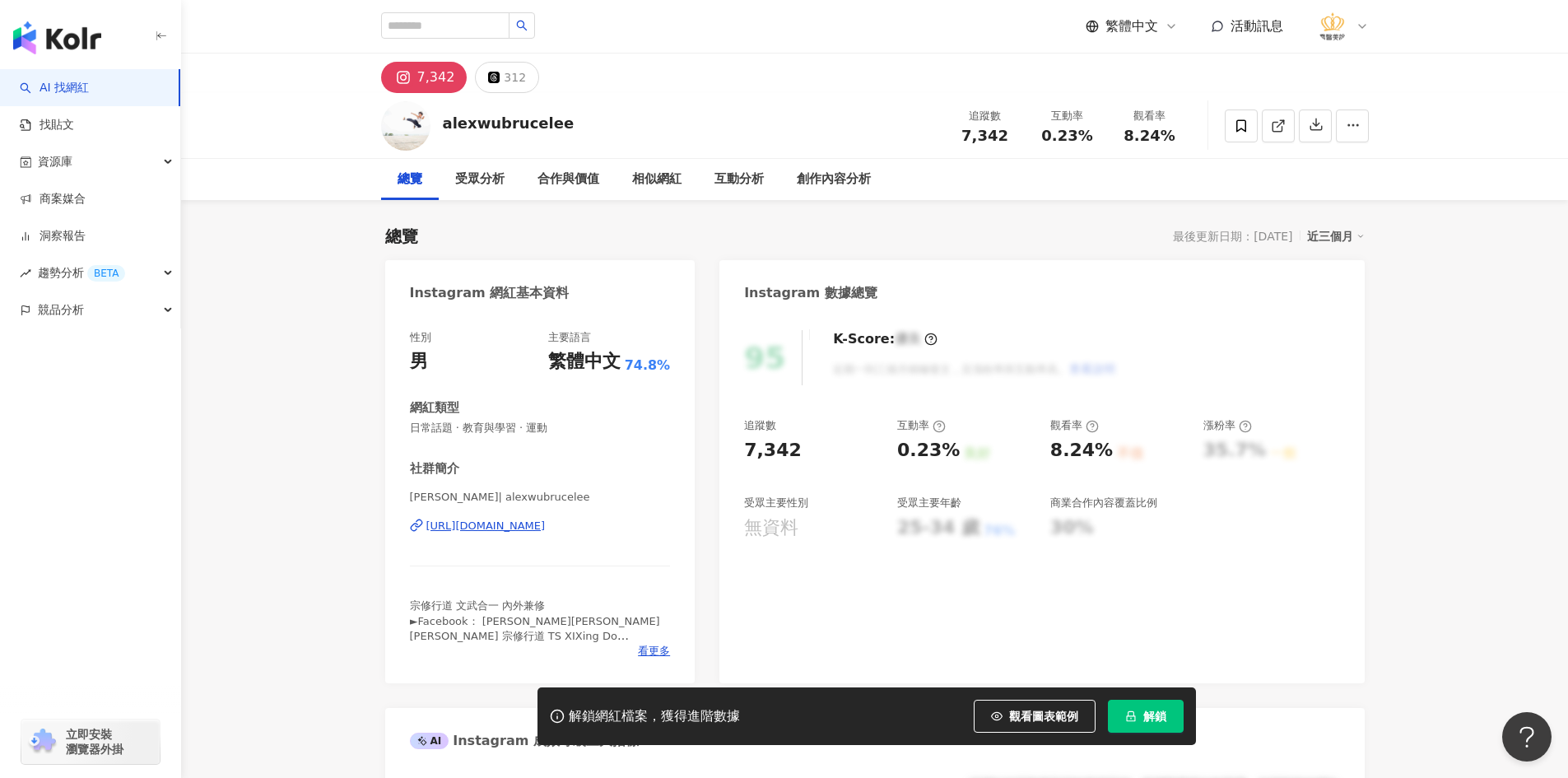
click at [528, 526] on div "[URL][DOMAIN_NAME]" at bounding box center [486, 525] width 119 height 15
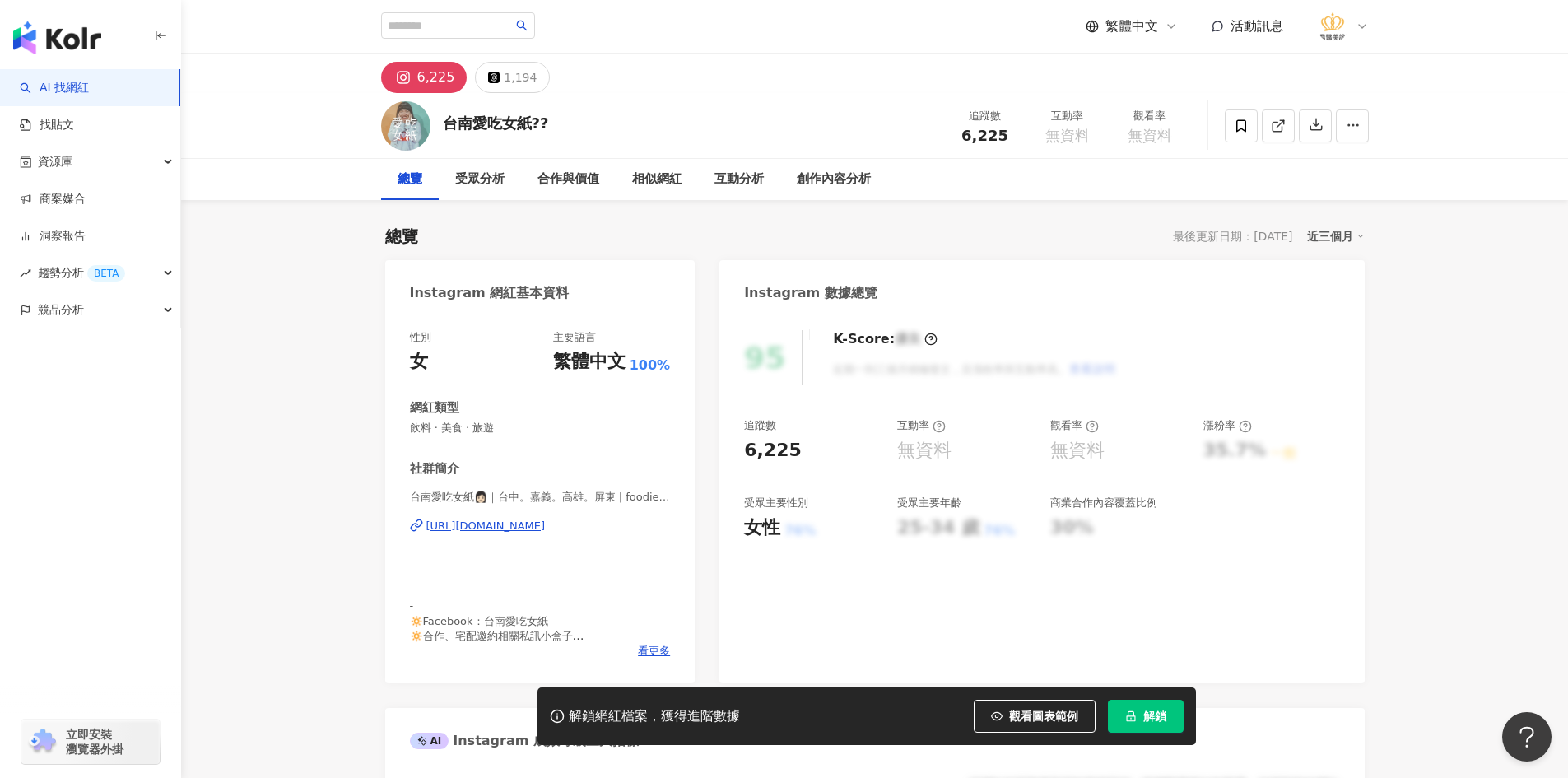
click at [546, 525] on div "[URL][DOMAIN_NAME]" at bounding box center [486, 525] width 119 height 15
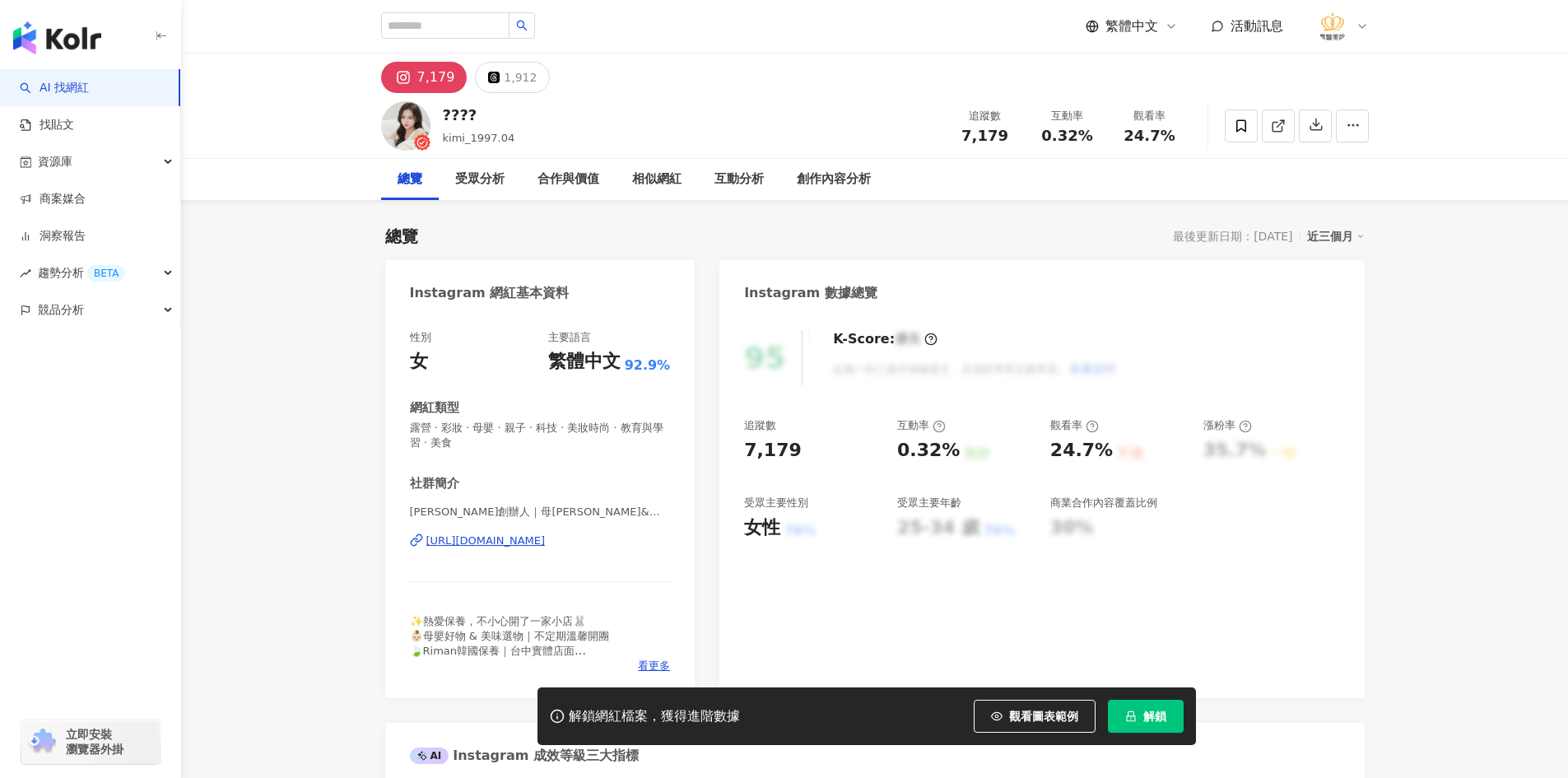
click at [514, 541] on div "[URL][DOMAIN_NAME]" at bounding box center [486, 540] width 119 height 15
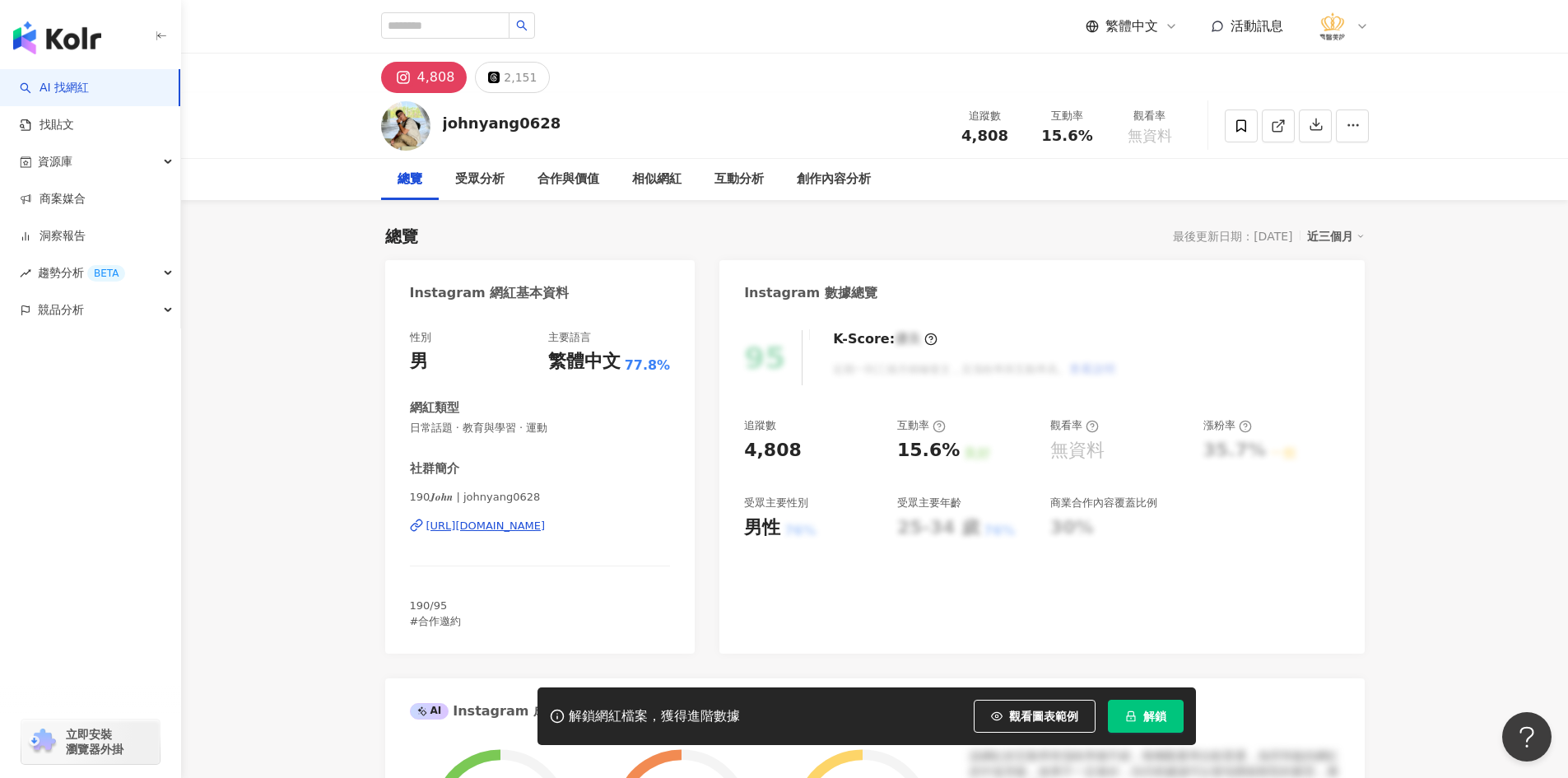
click at [546, 522] on div "https://www.instagram.com/johnyang0628/" at bounding box center [486, 525] width 119 height 15
click at [1231, 124] on span at bounding box center [1241, 125] width 33 height 33
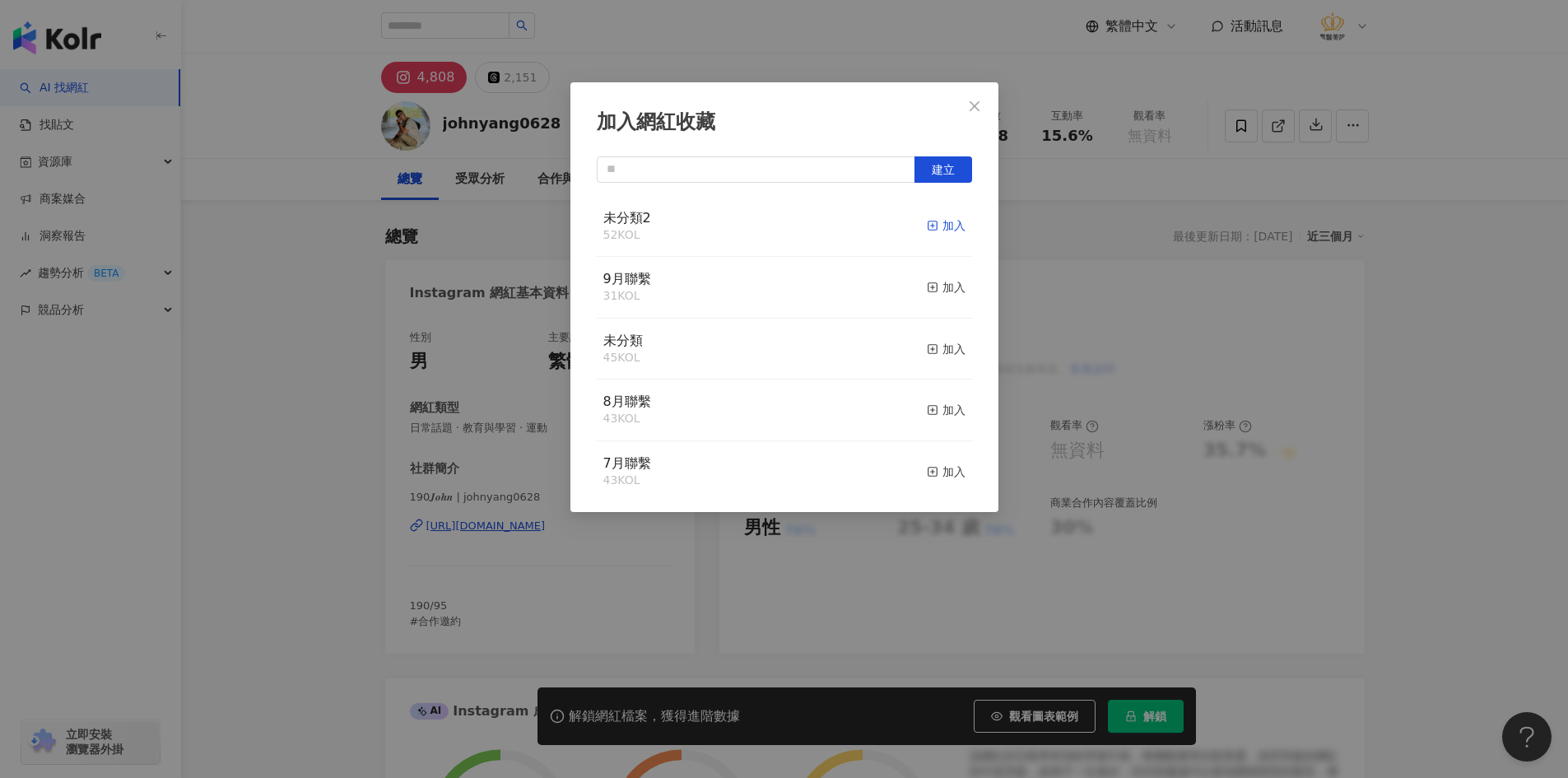
click at [948, 225] on div "加入" at bounding box center [946, 225] width 39 height 18
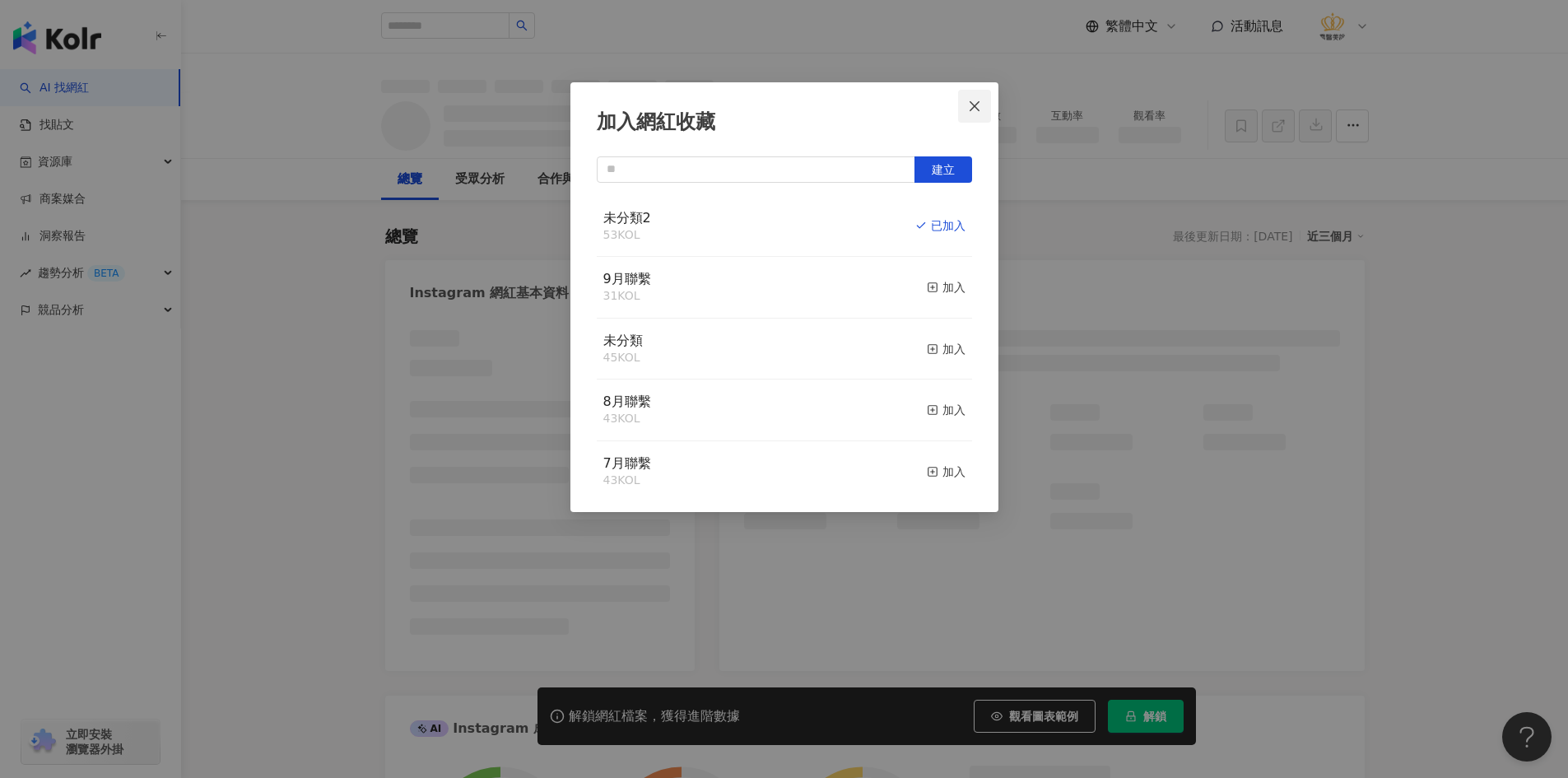
click at [975, 108] on icon "close" at bounding box center [974, 106] width 13 height 13
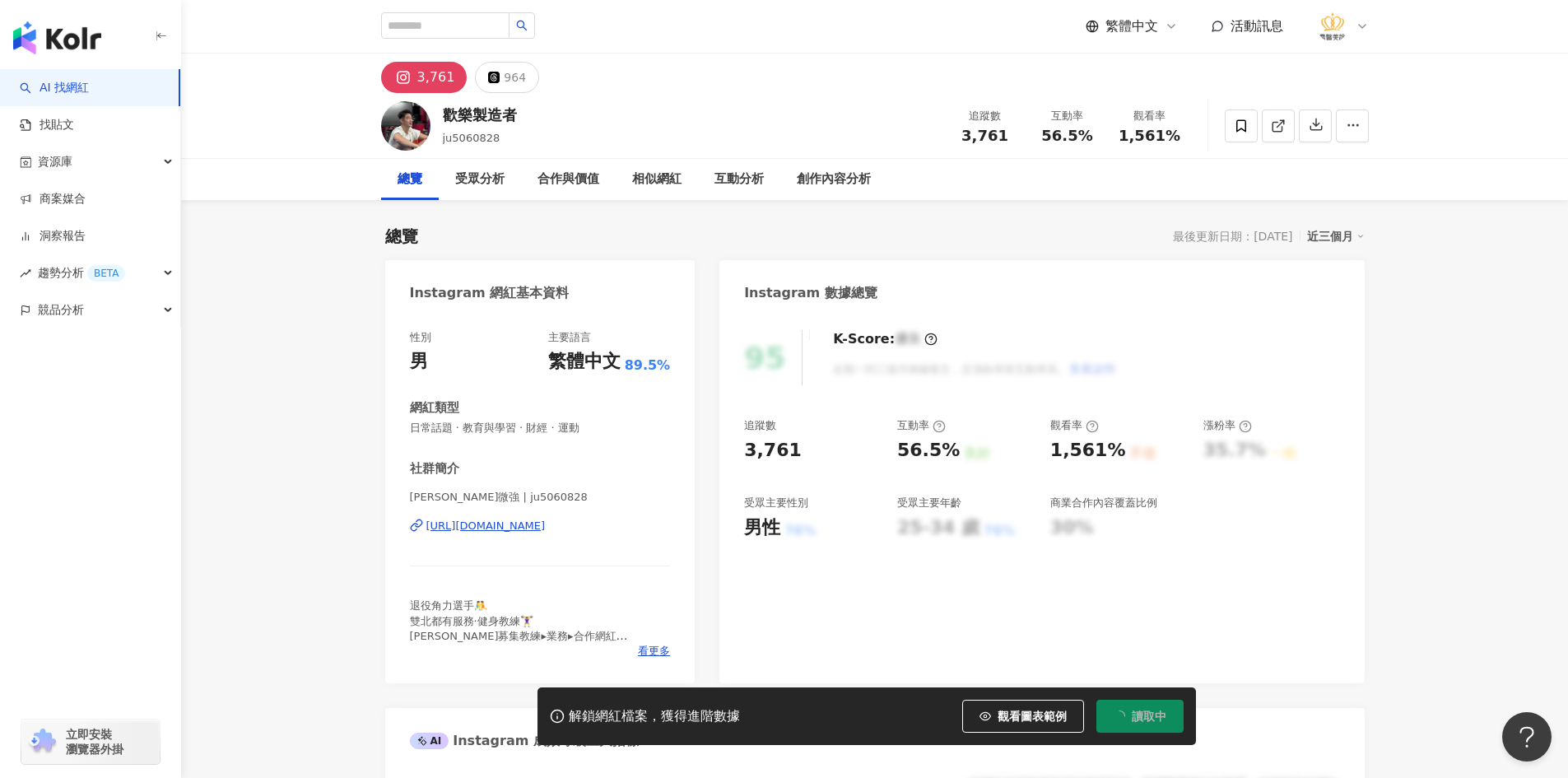
scroll to position [82, 0]
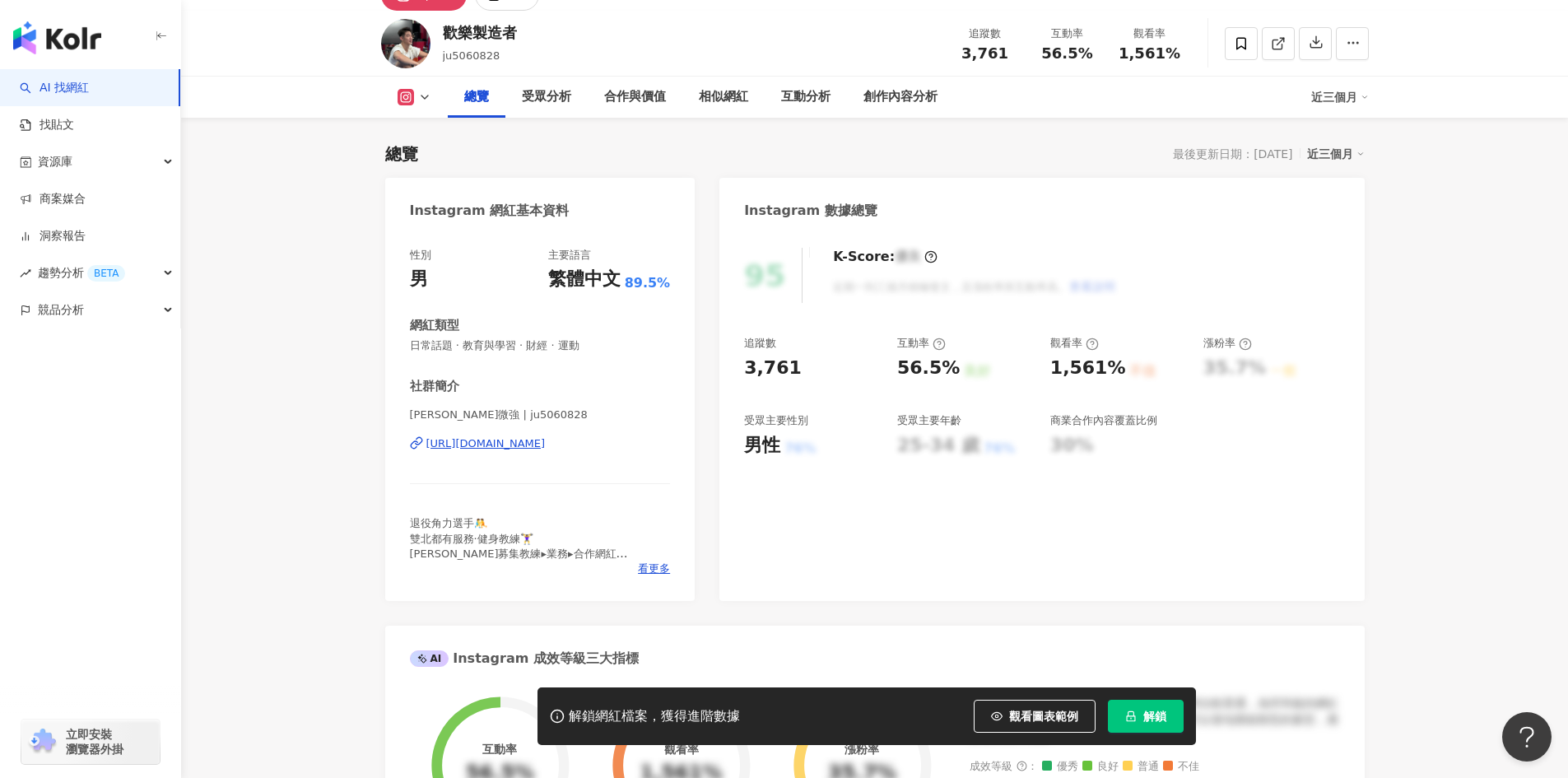
click at [538, 441] on div "[URL][DOMAIN_NAME]" at bounding box center [486, 443] width 119 height 15
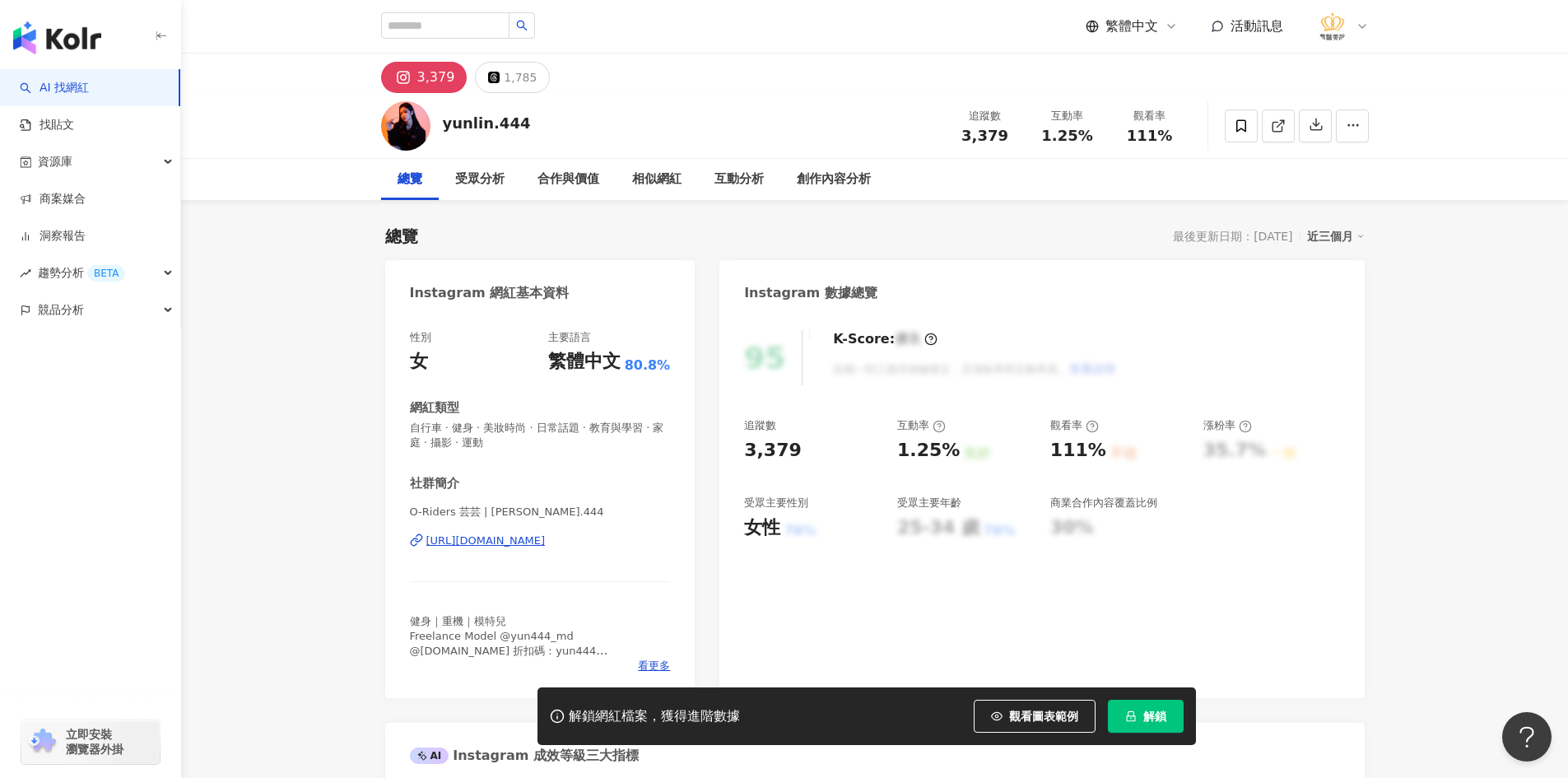
click at [535, 537] on div "https://www.instagram.com/yunlin.444/" at bounding box center [486, 540] width 119 height 15
click at [546, 542] on div "[URL][DOMAIN_NAME]" at bounding box center [486, 540] width 119 height 15
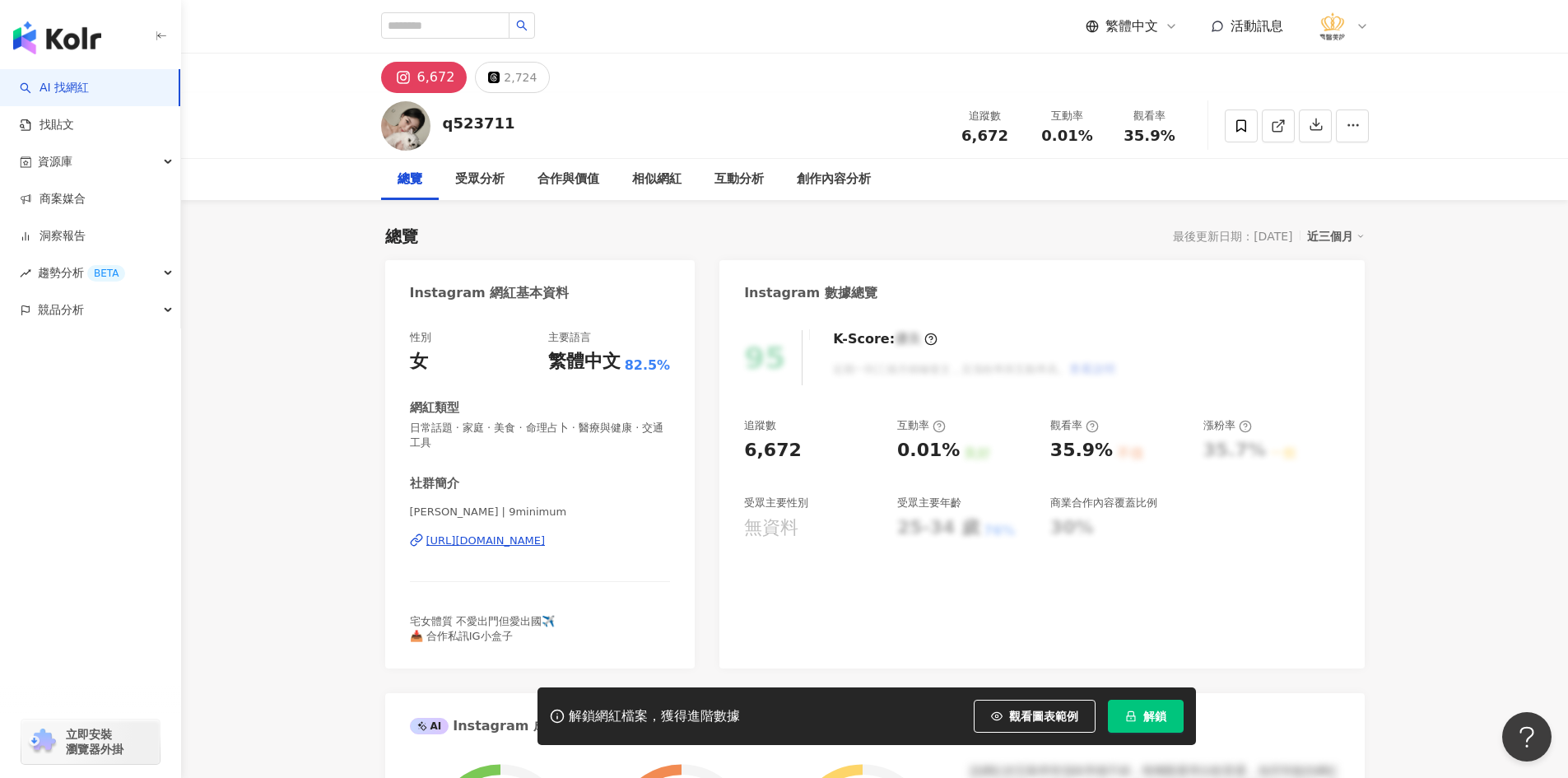
click at [546, 534] on div "https://www.instagram.com/9minimum/" at bounding box center [486, 540] width 119 height 15
click at [1235, 129] on icon at bounding box center [1241, 125] width 15 height 15
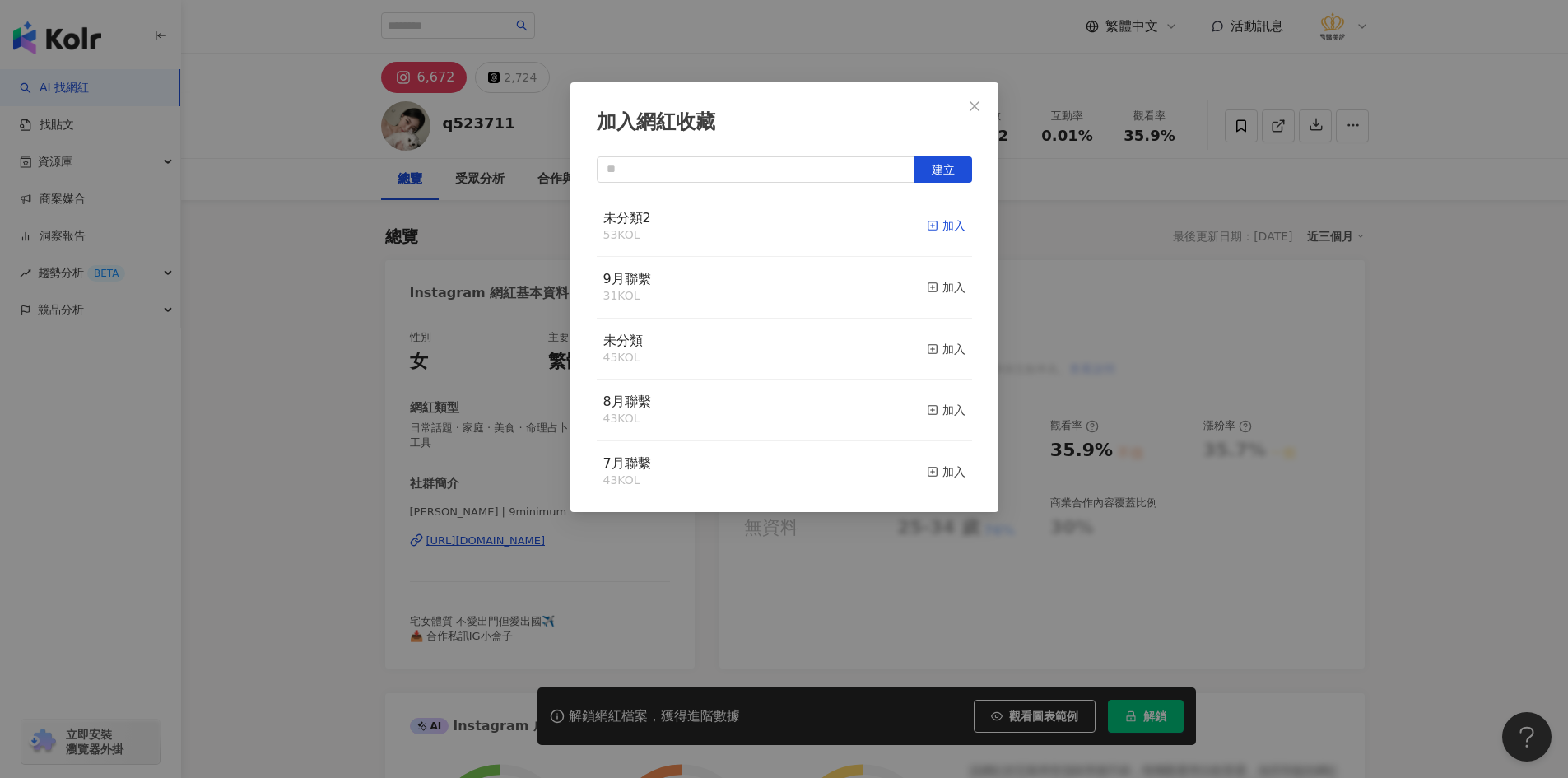
click at [934, 228] on div "加入" at bounding box center [946, 225] width 39 height 18
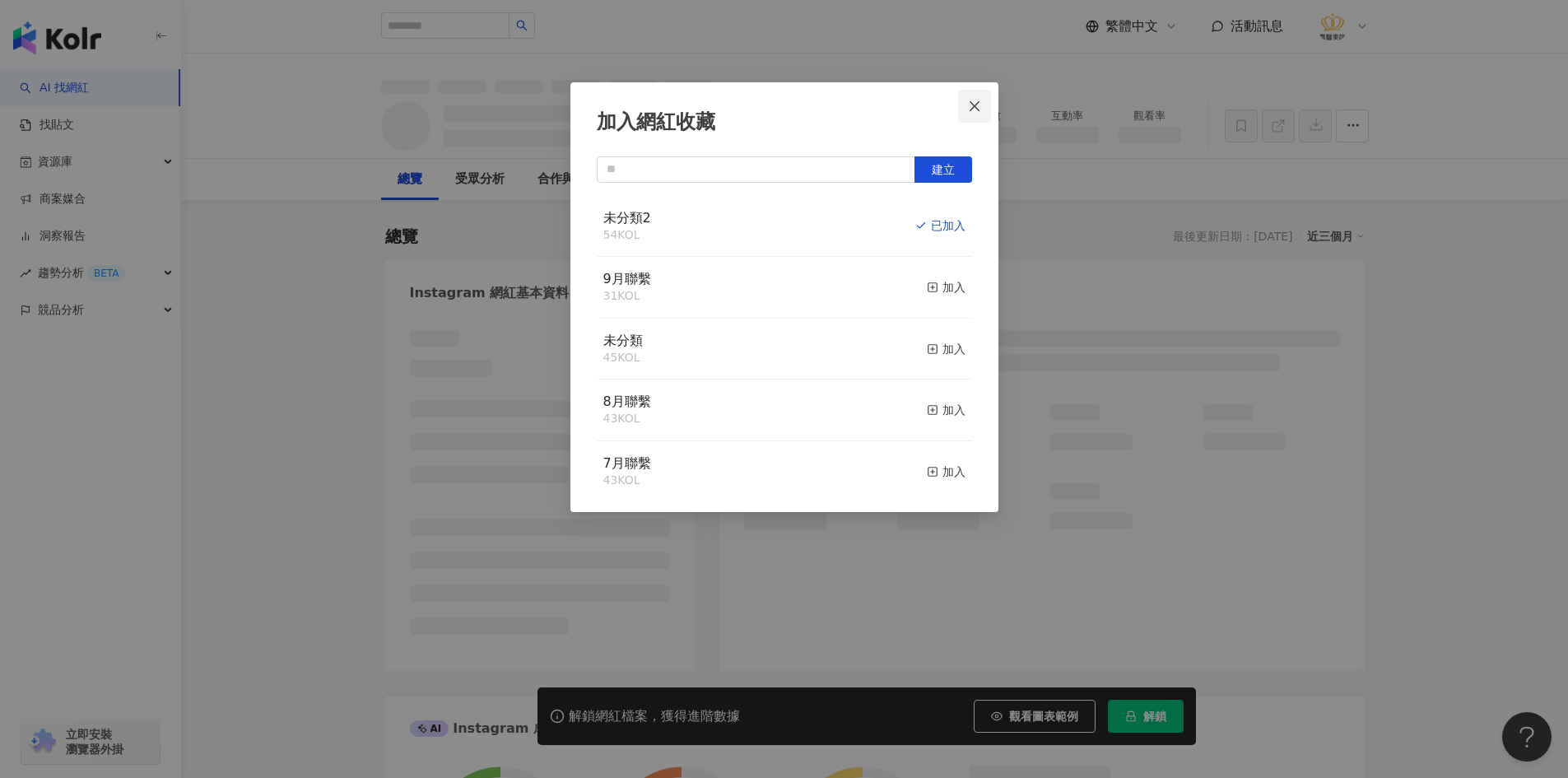
click at [979, 108] on icon "close" at bounding box center [974, 106] width 13 height 13
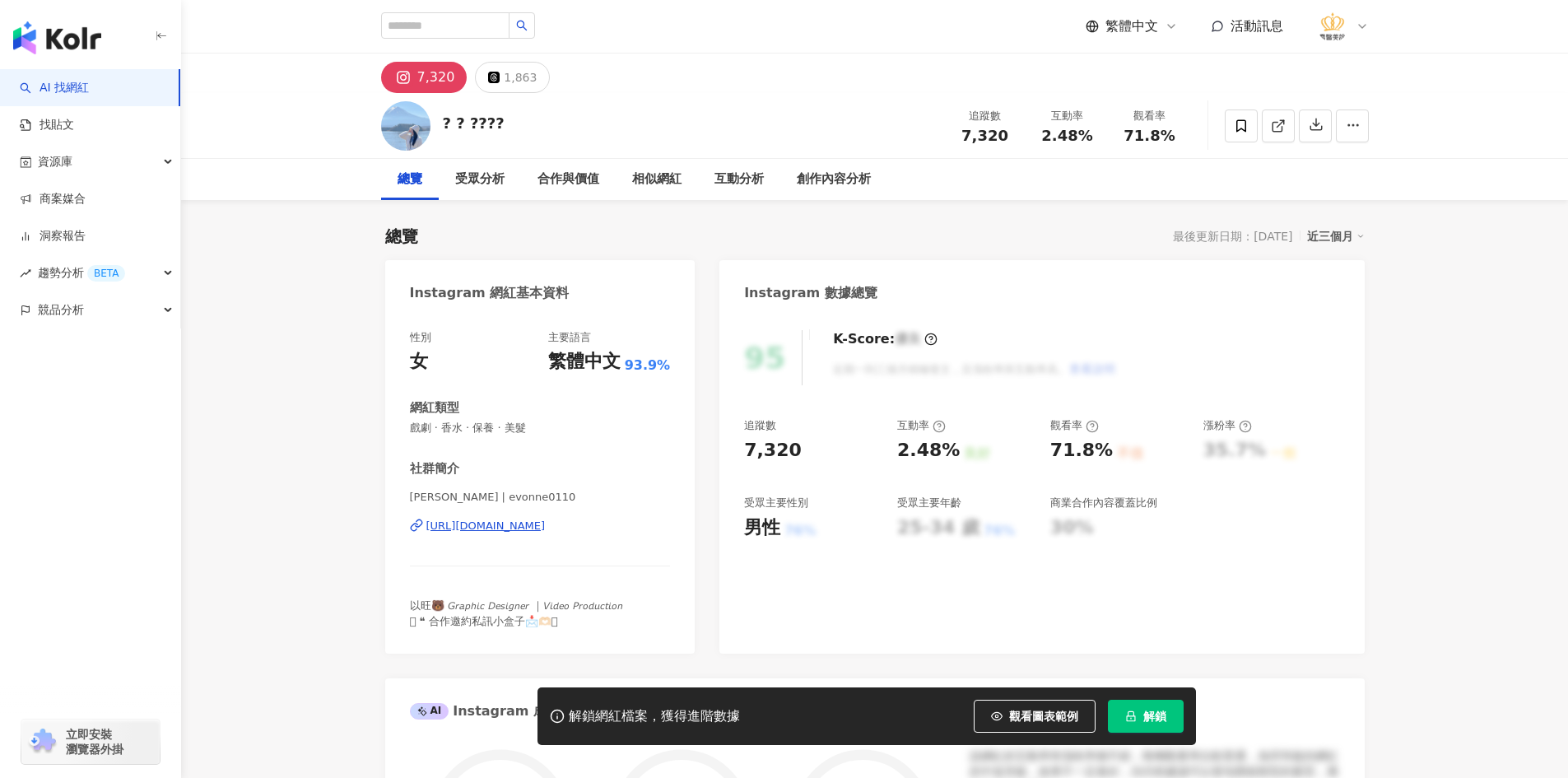
click at [546, 527] on div "[URL][DOMAIN_NAME]" at bounding box center [486, 525] width 119 height 15
click at [1240, 126] on icon at bounding box center [1241, 125] width 15 height 15
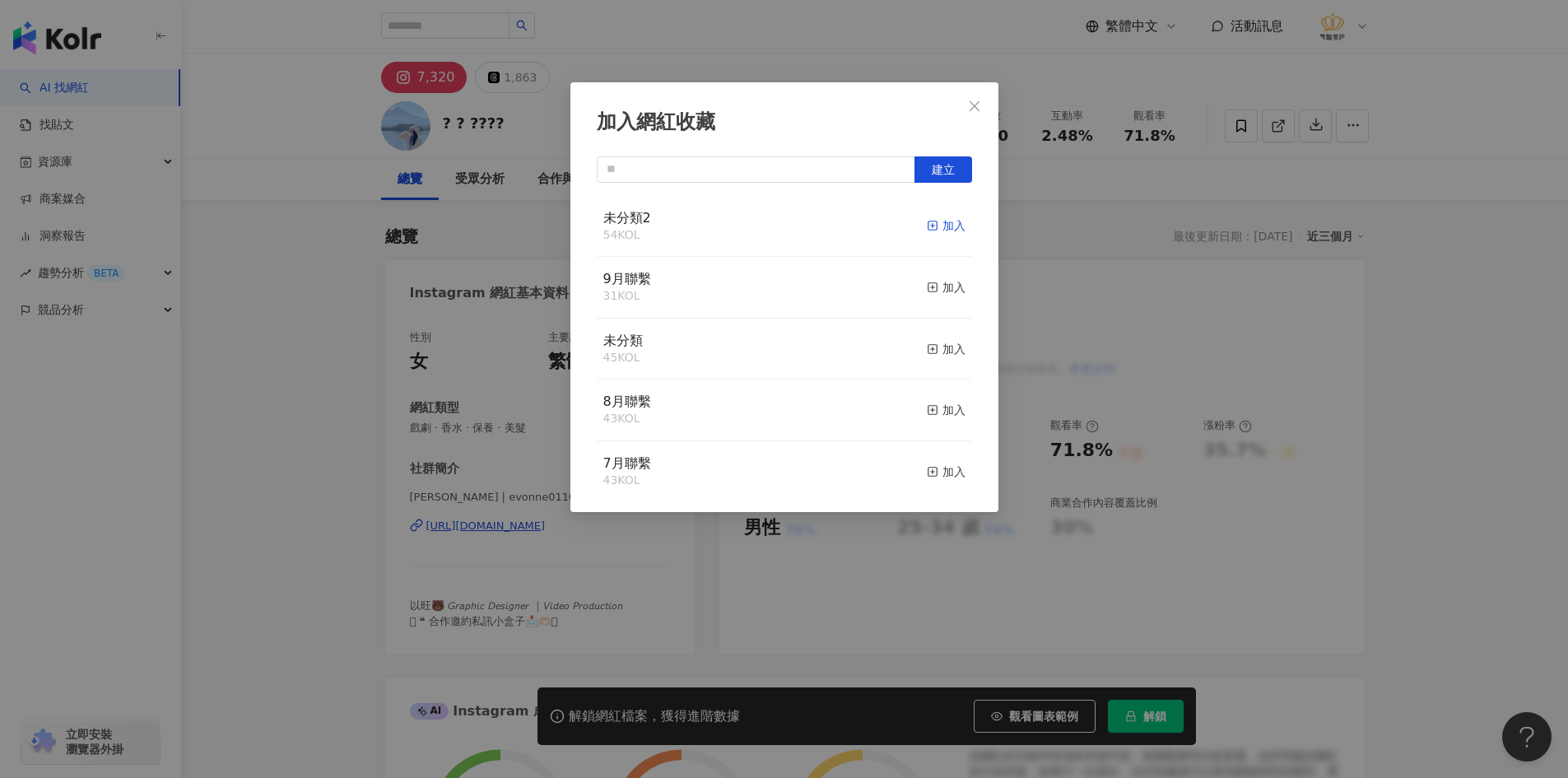
click at [929, 231] on div "加入" at bounding box center [946, 225] width 39 height 18
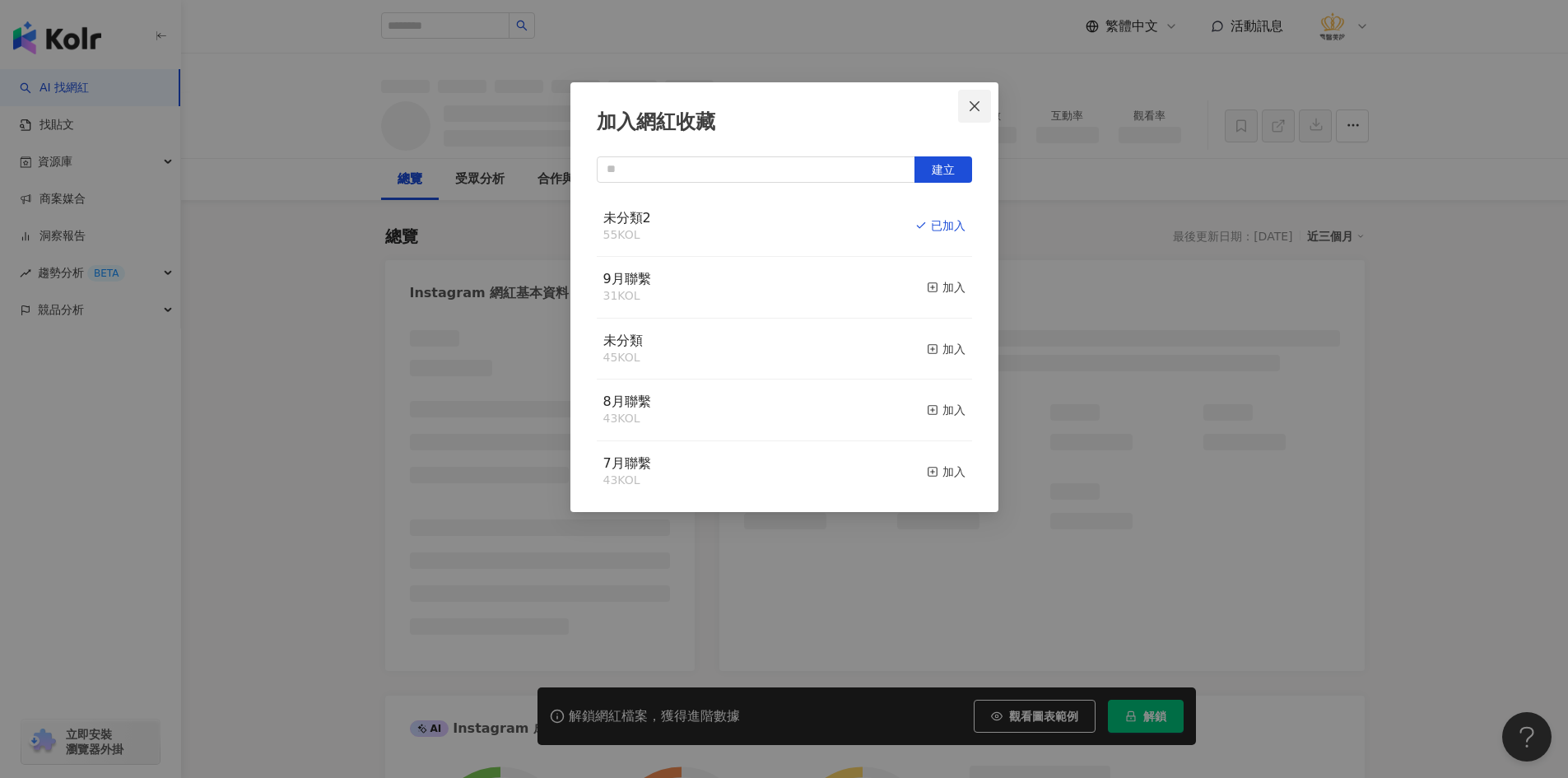
click at [975, 109] on icon "close" at bounding box center [974, 106] width 13 height 13
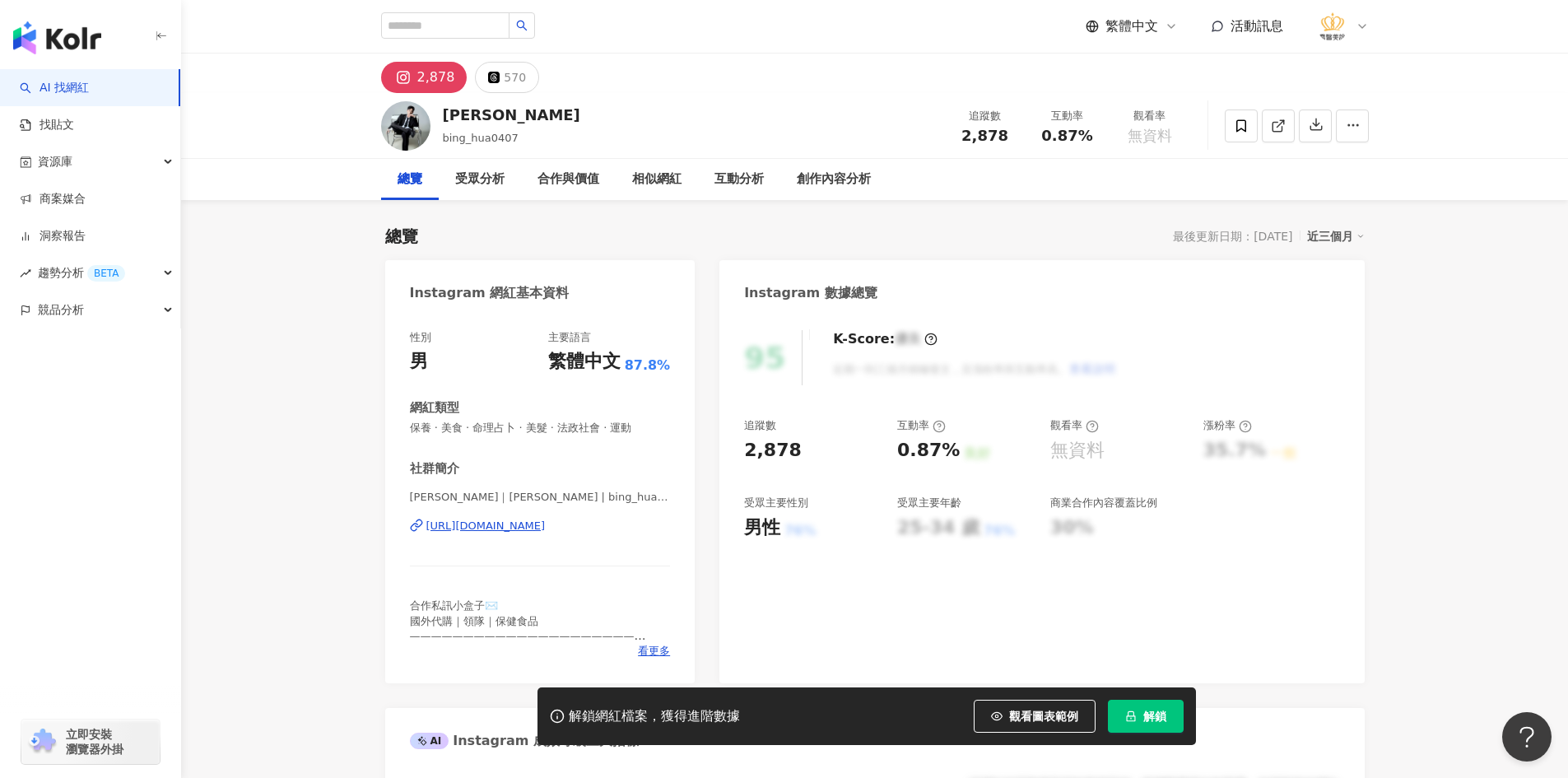
click at [543, 525] on div "https://www.instagram.com/bing_hua0407/" at bounding box center [486, 525] width 119 height 15
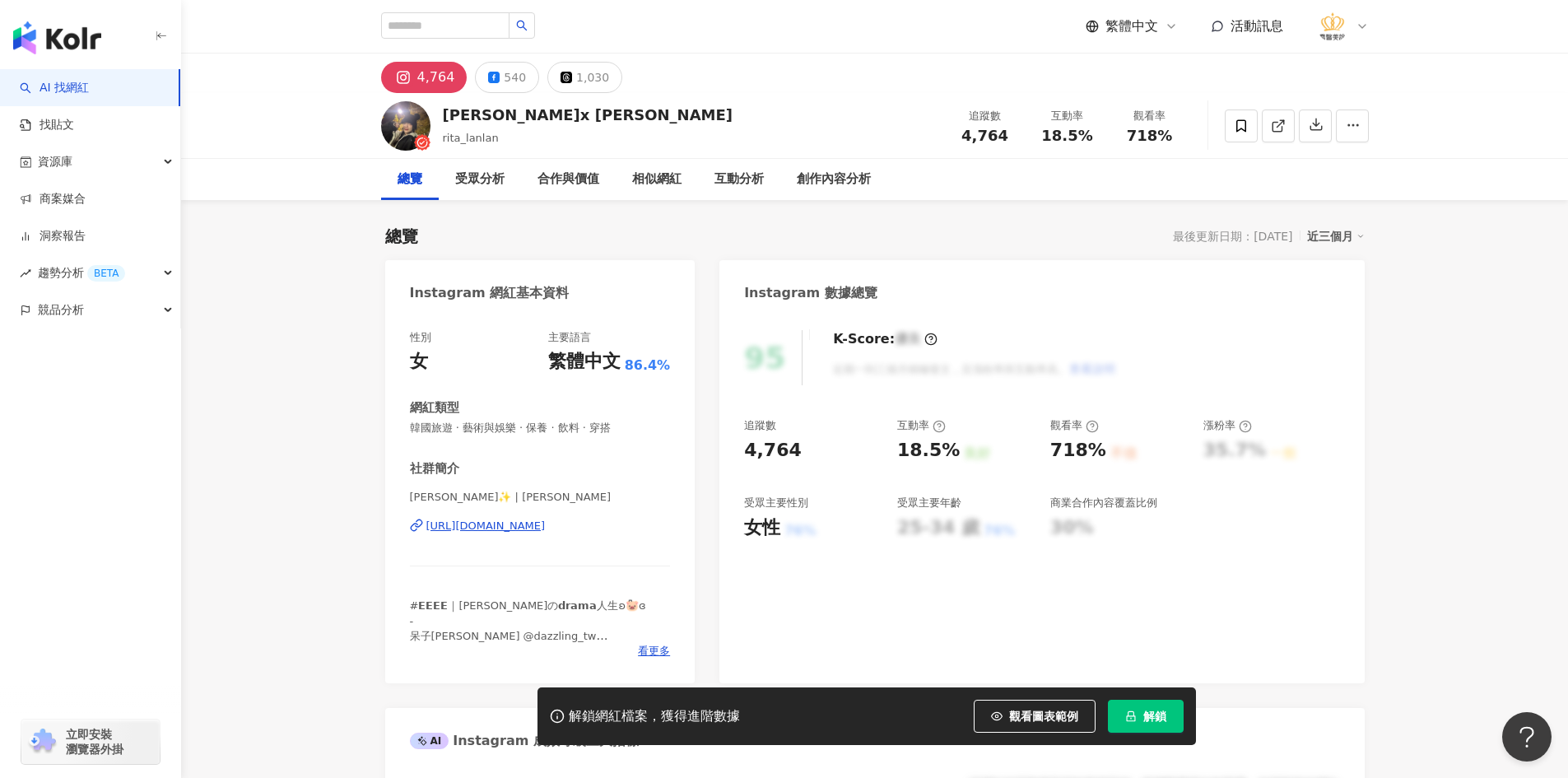
click at [543, 519] on div "[URL][DOMAIN_NAME]" at bounding box center [486, 525] width 119 height 15
click at [1237, 114] on span at bounding box center [1241, 125] width 33 height 33
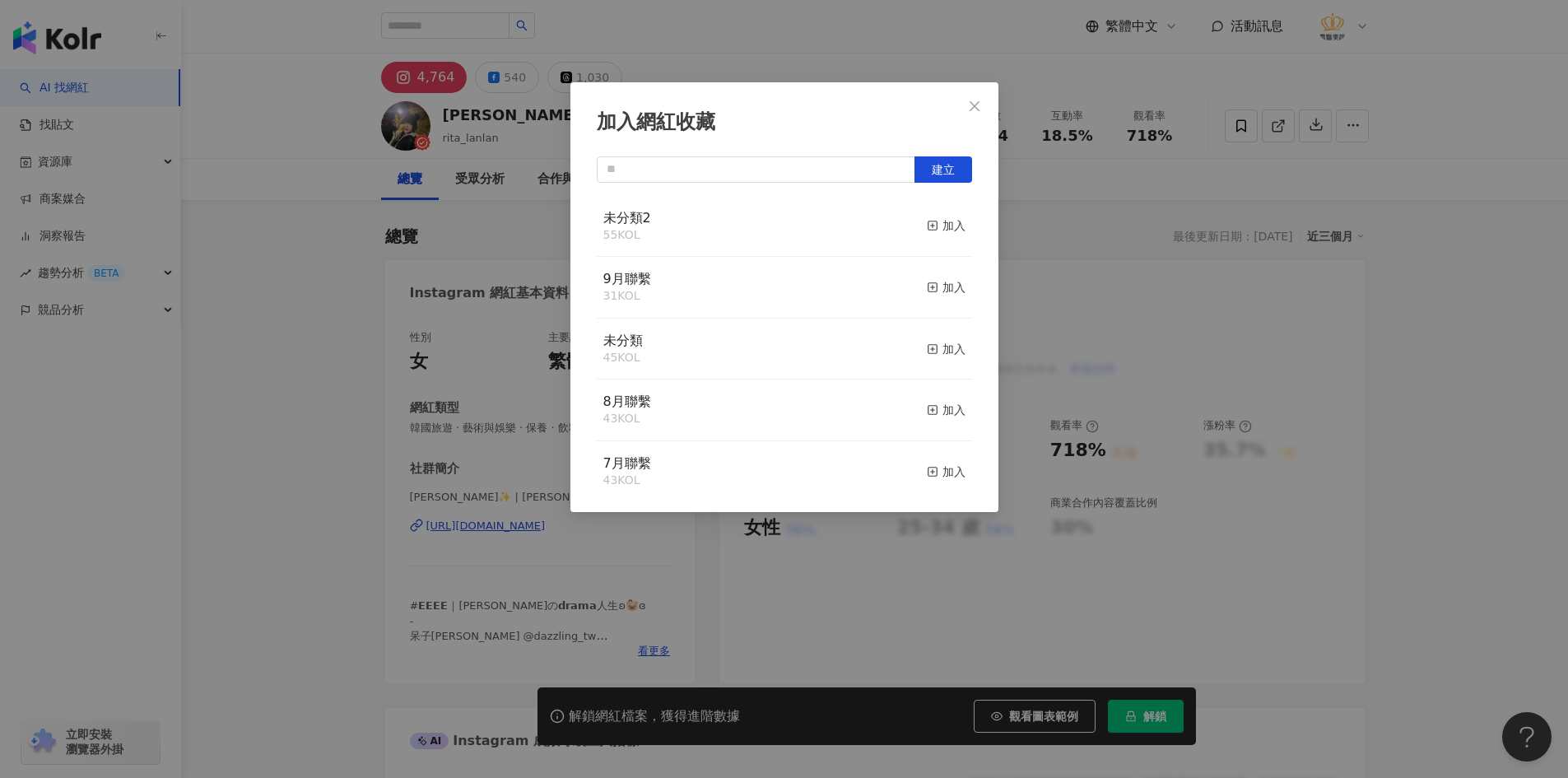
click at [927, 209] on button "加入" at bounding box center [946, 227] width 39 height 35
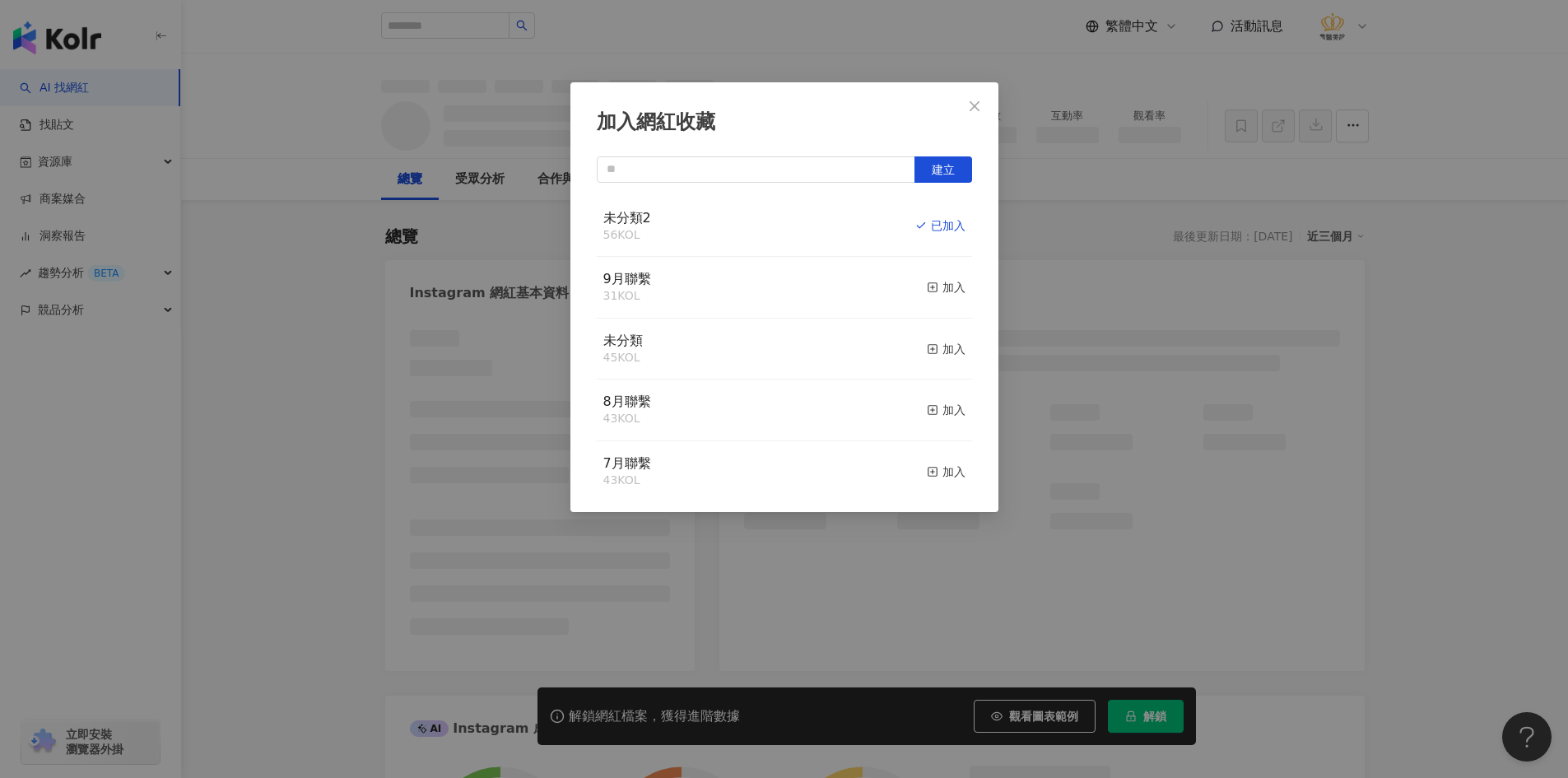
click at [973, 108] on icon "close" at bounding box center [974, 105] width 10 height 10
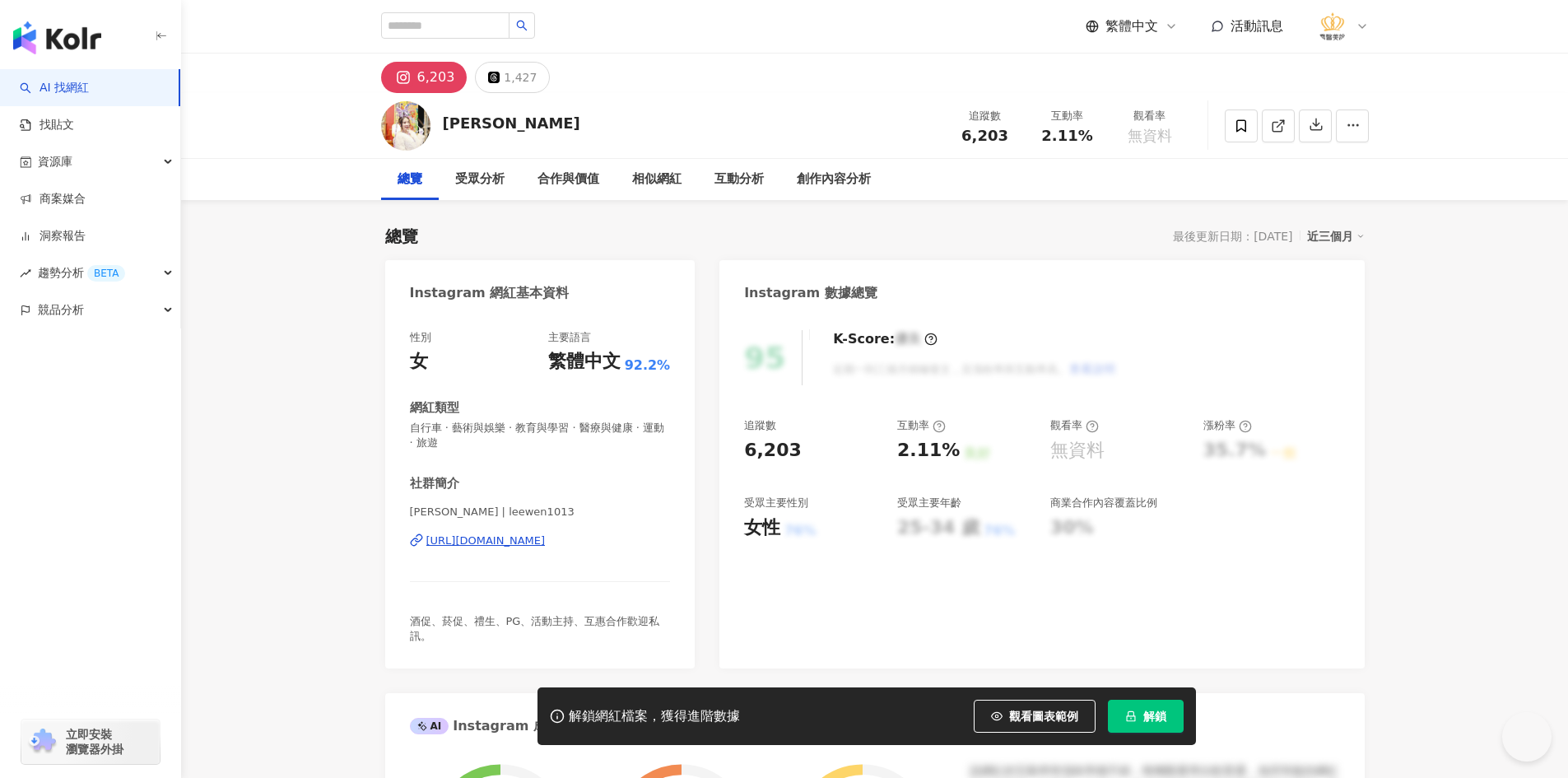
click at [525, 536] on div "[URL][DOMAIN_NAME]" at bounding box center [486, 540] width 119 height 15
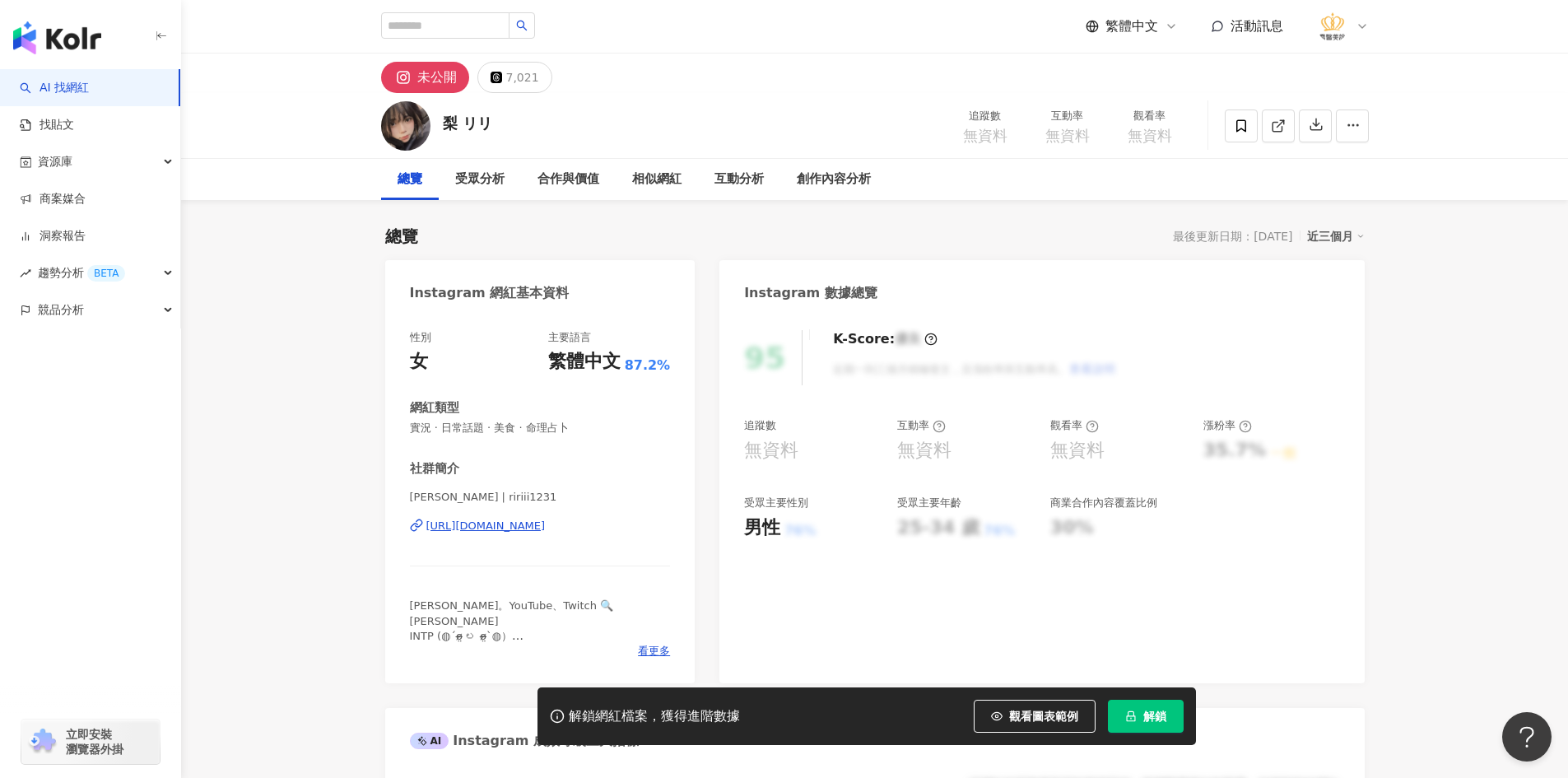
click at [448, 525] on div "https://www.instagram.com/ririii1231/" at bounding box center [486, 525] width 119 height 15
click at [1236, 126] on icon at bounding box center [1241, 125] width 15 height 15
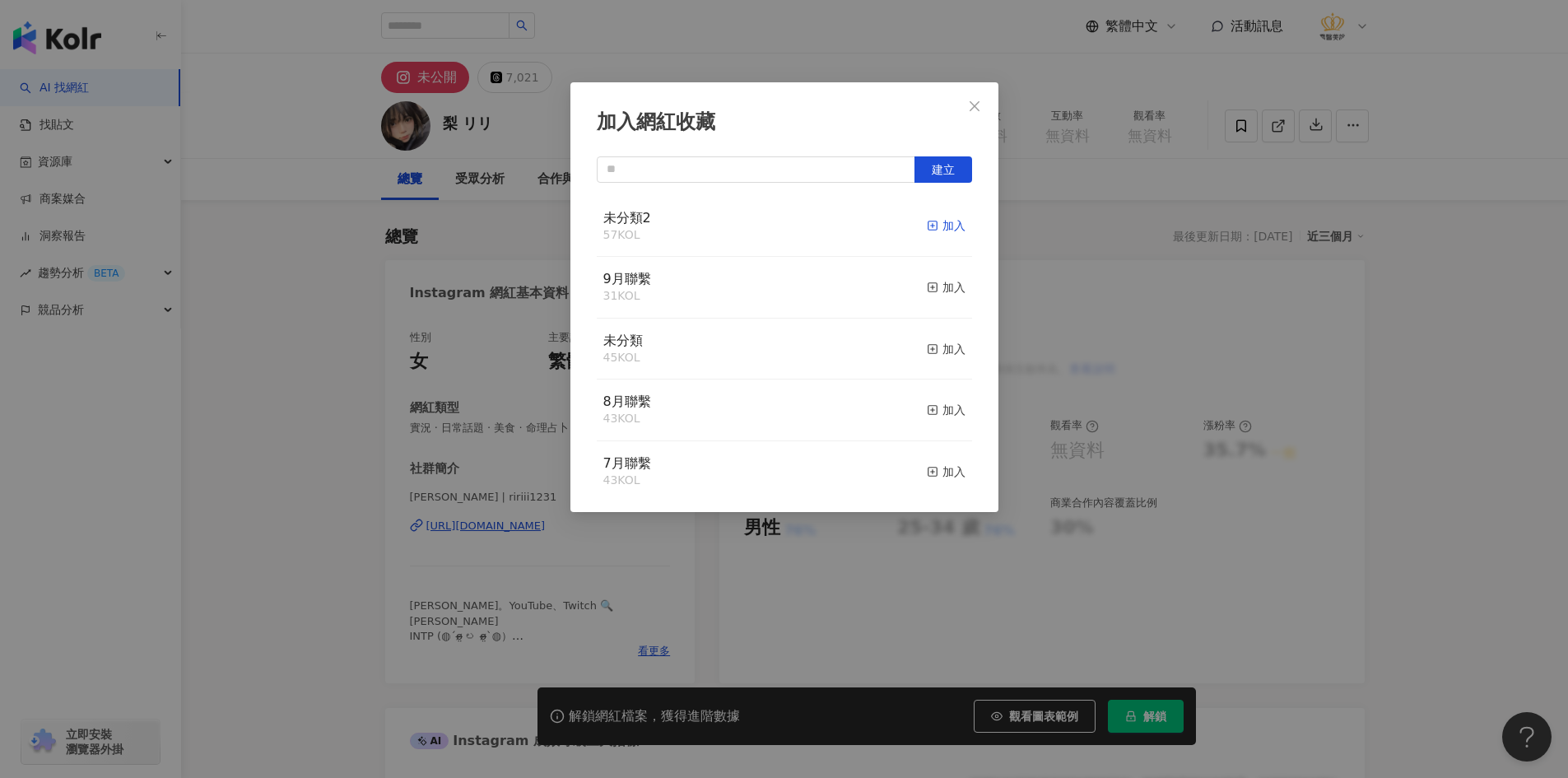
click at [943, 223] on div "加入" at bounding box center [946, 225] width 39 height 18
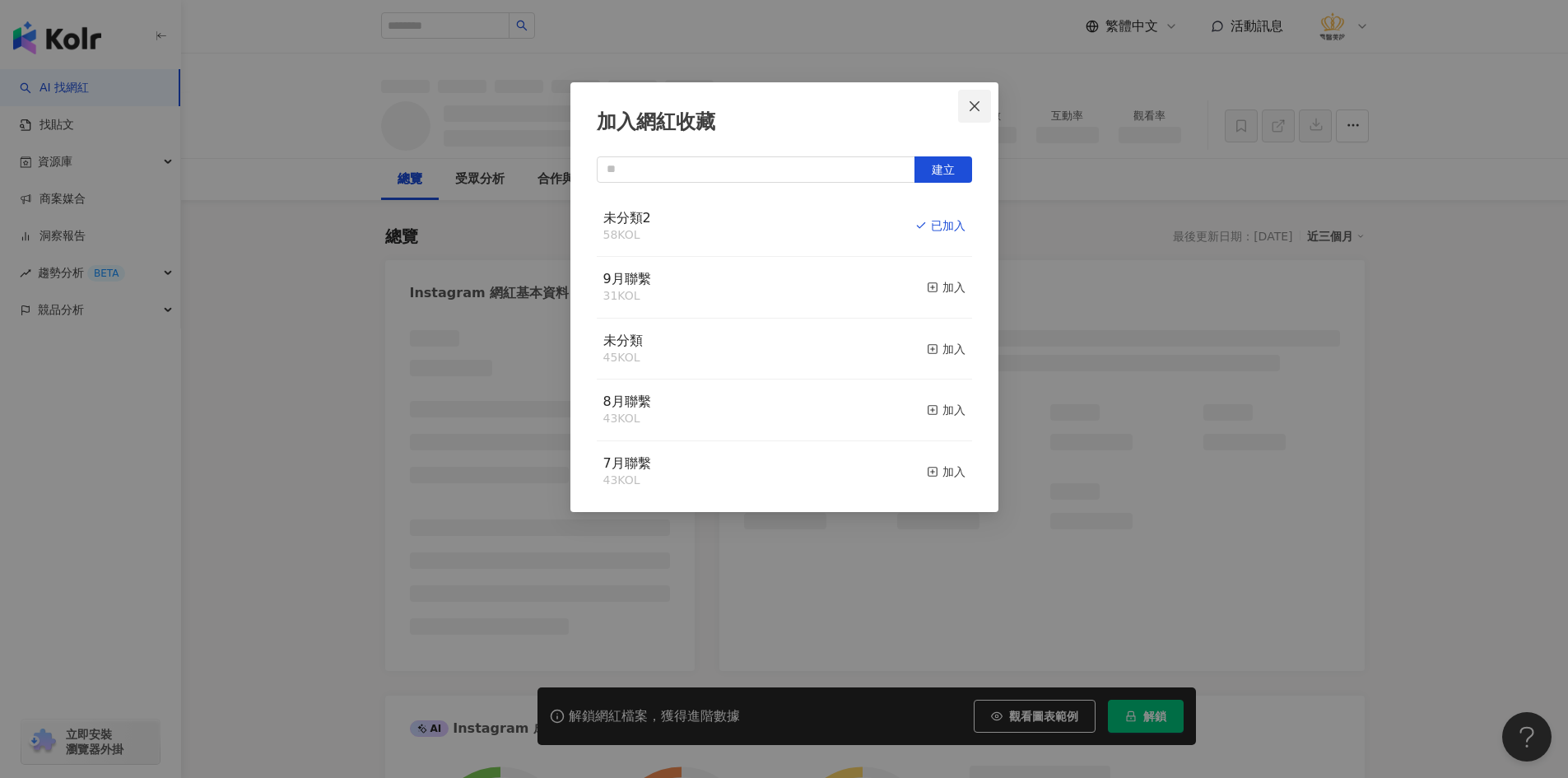
click at [980, 109] on icon "close" at bounding box center [974, 106] width 13 height 13
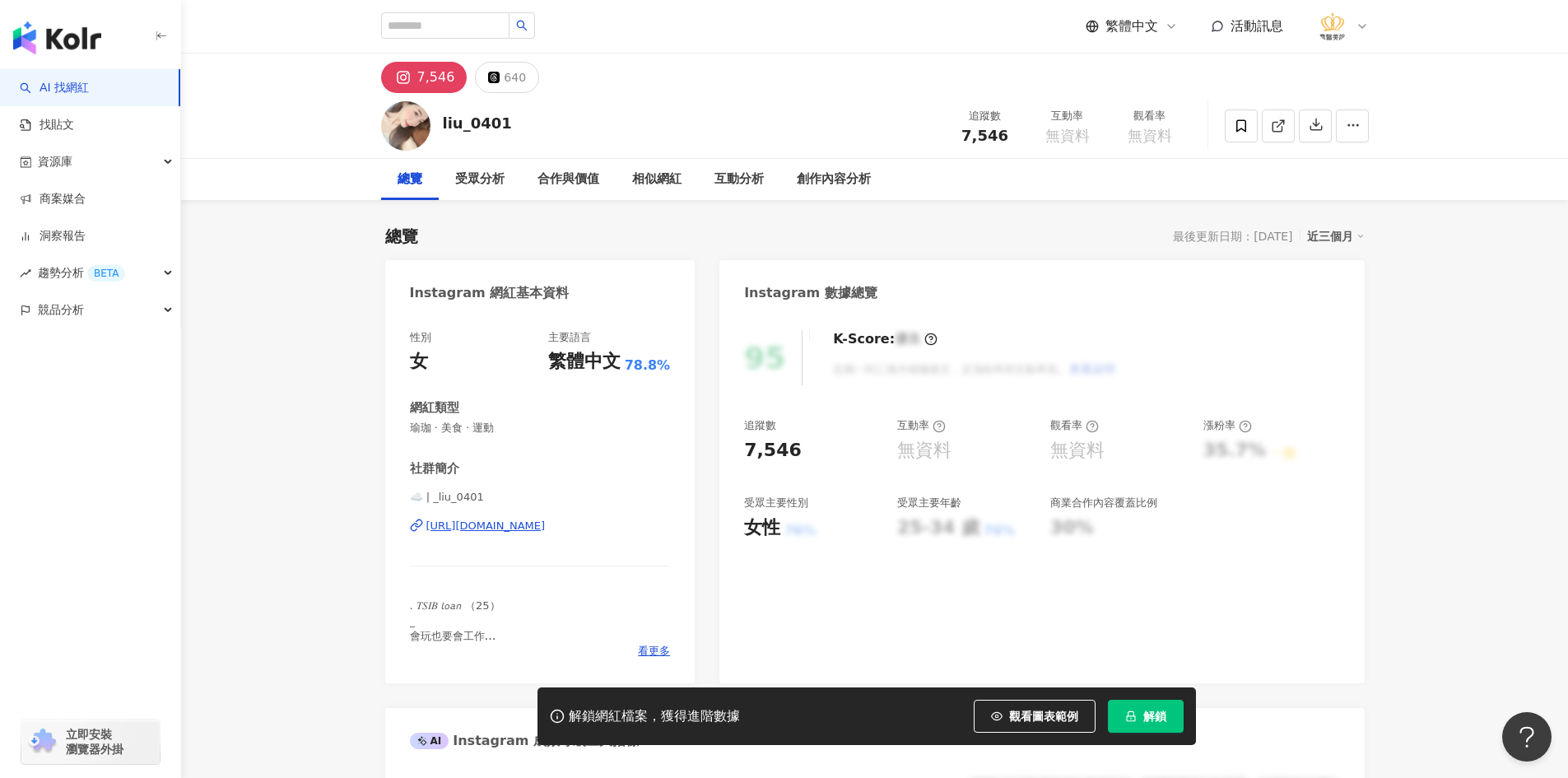
click at [521, 525] on div "[URL][DOMAIN_NAME]" at bounding box center [486, 525] width 119 height 15
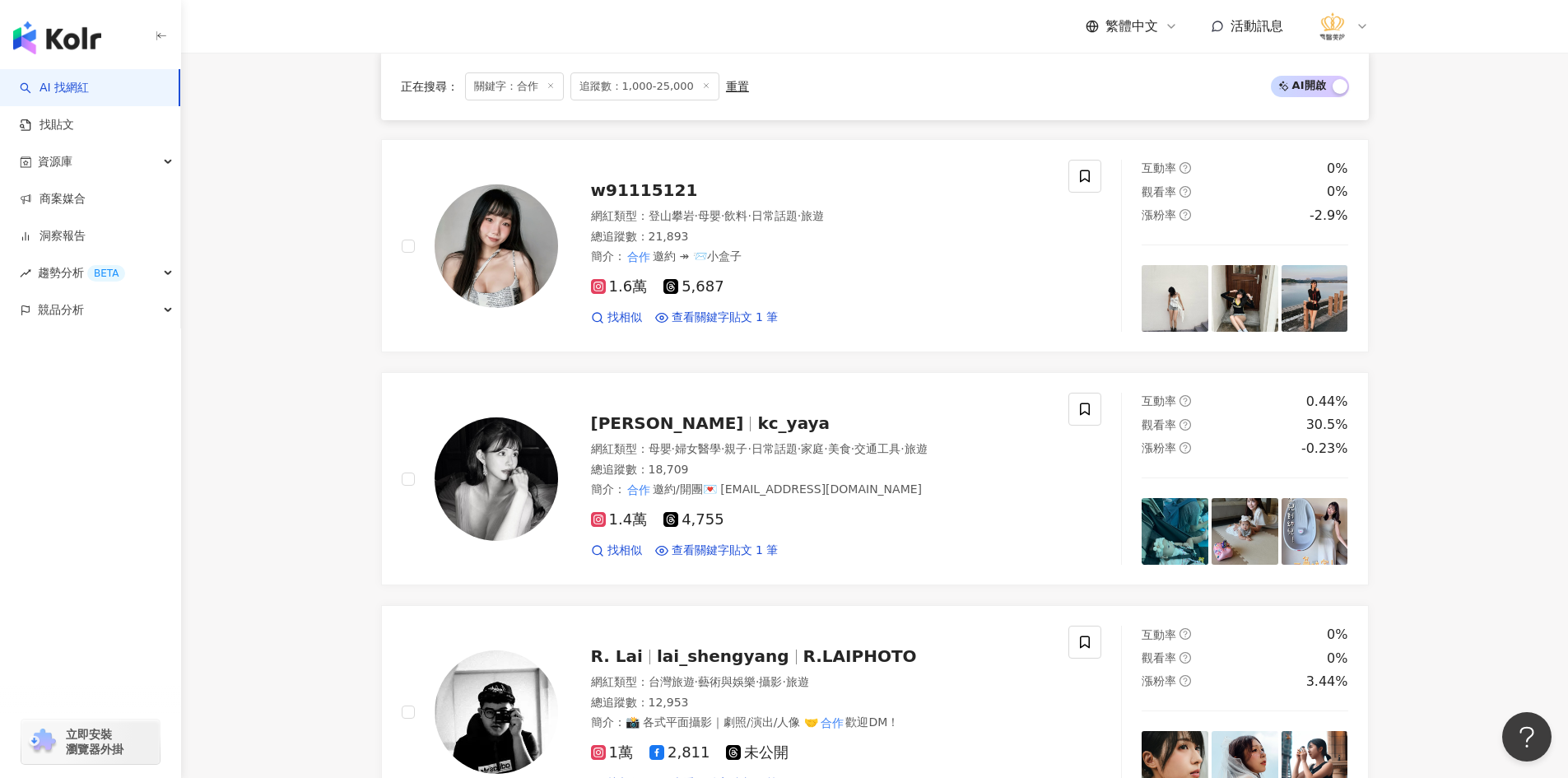
scroll to position [1244, 0]
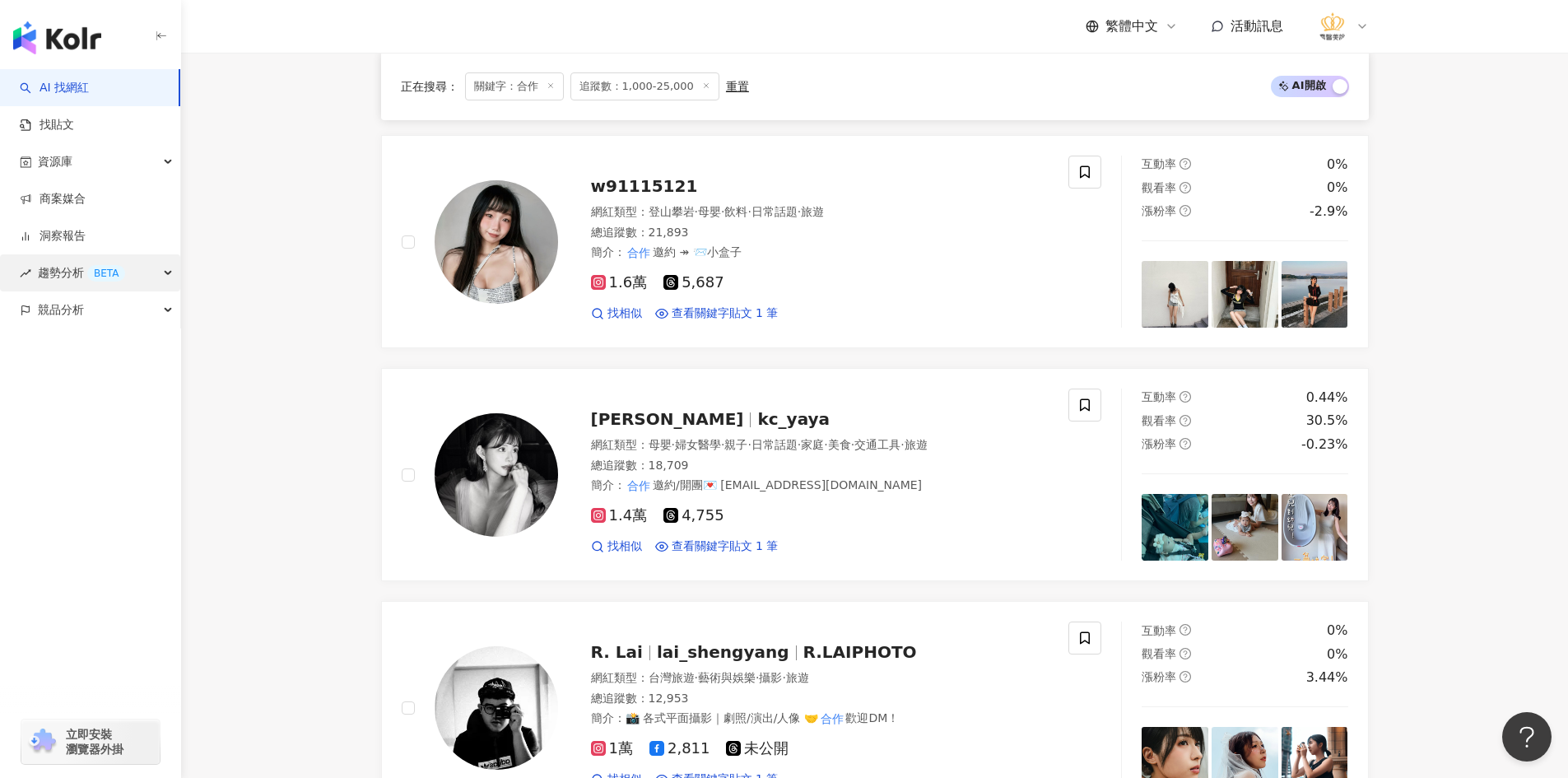
click at [158, 273] on div "趨勢分析 BETA" at bounding box center [90, 273] width 180 height 37
click at [104, 307] on link "Hashtag 排行" at bounding box center [77, 310] width 75 height 16
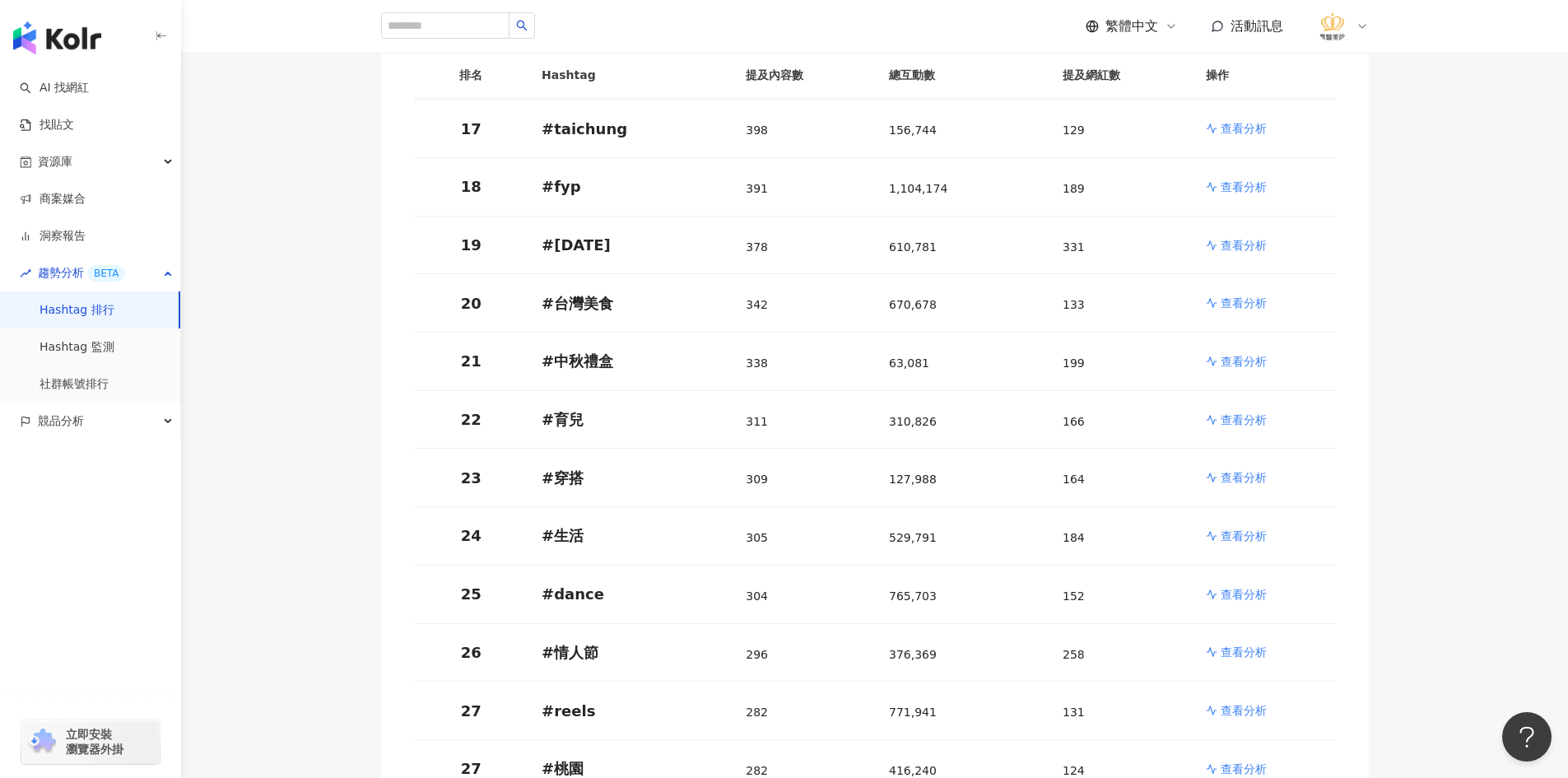
scroll to position [1235, 0]
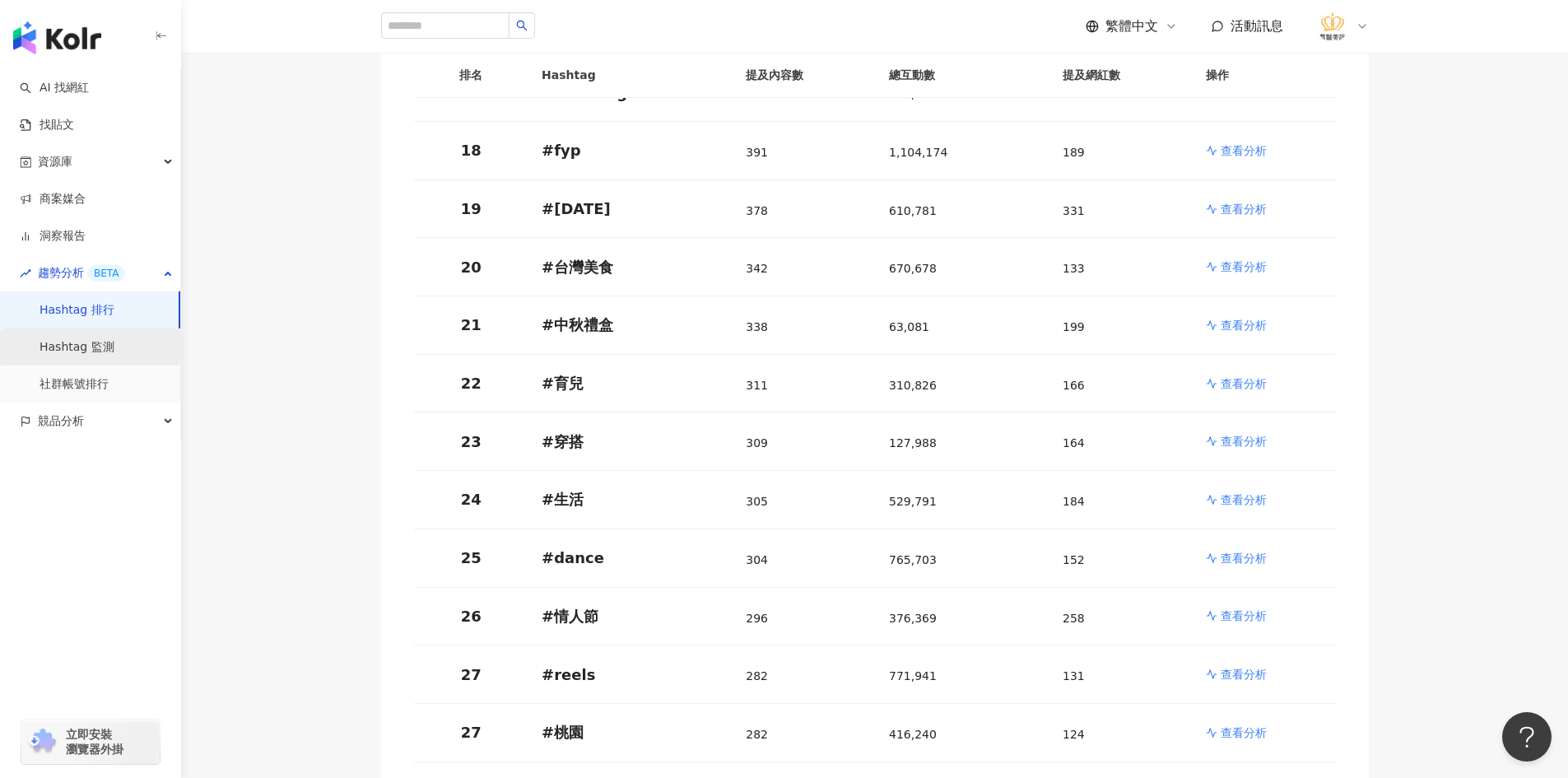
click at [91, 353] on link "Hashtag 監測" at bounding box center [77, 347] width 75 height 16
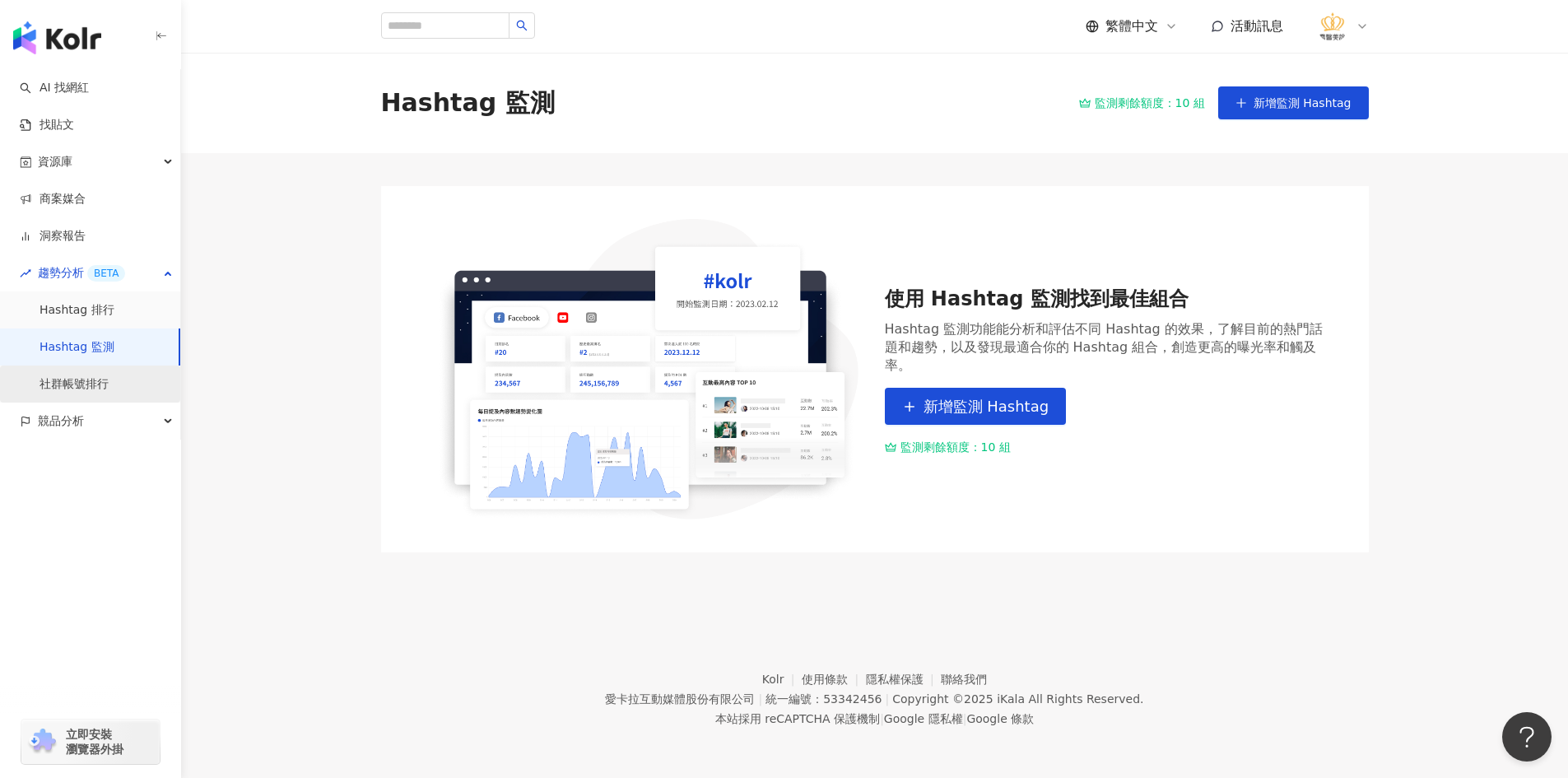
click at [48, 384] on link "社群帳號排行" at bounding box center [74, 384] width 69 height 16
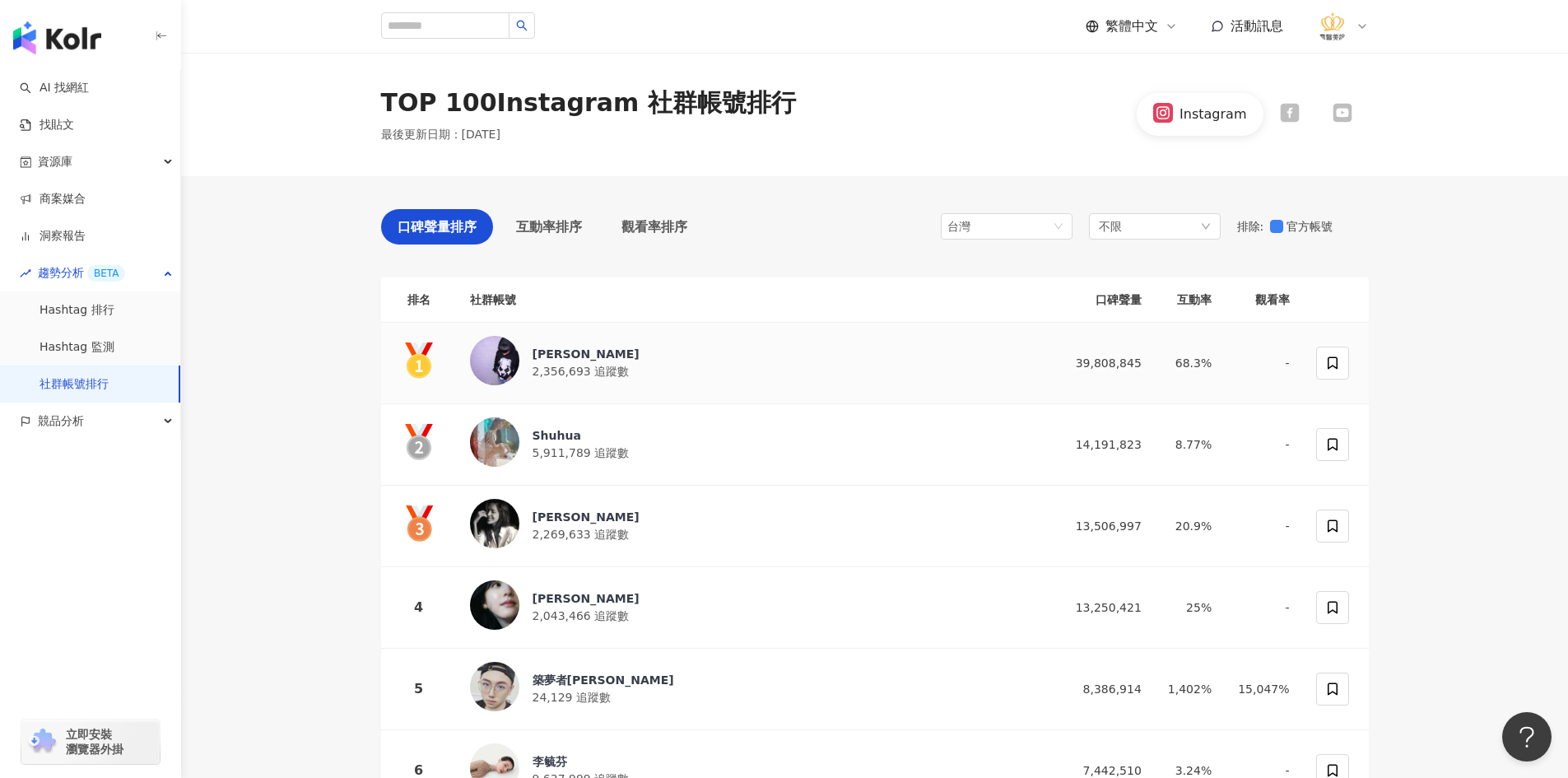
click at [556, 369] on span "2,356,693 追蹤數" at bounding box center [581, 370] width 97 height 13
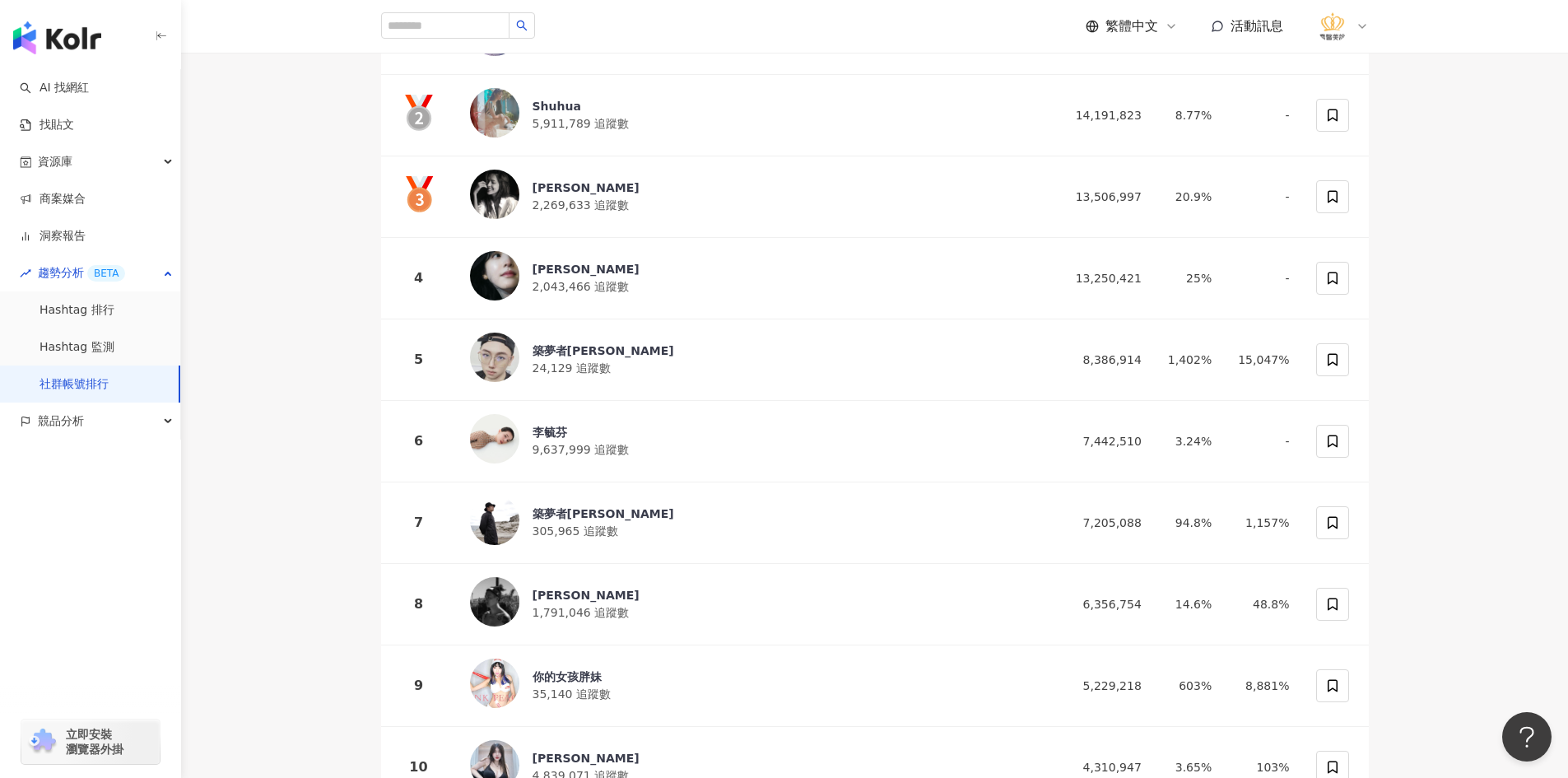
scroll to position [164, 0]
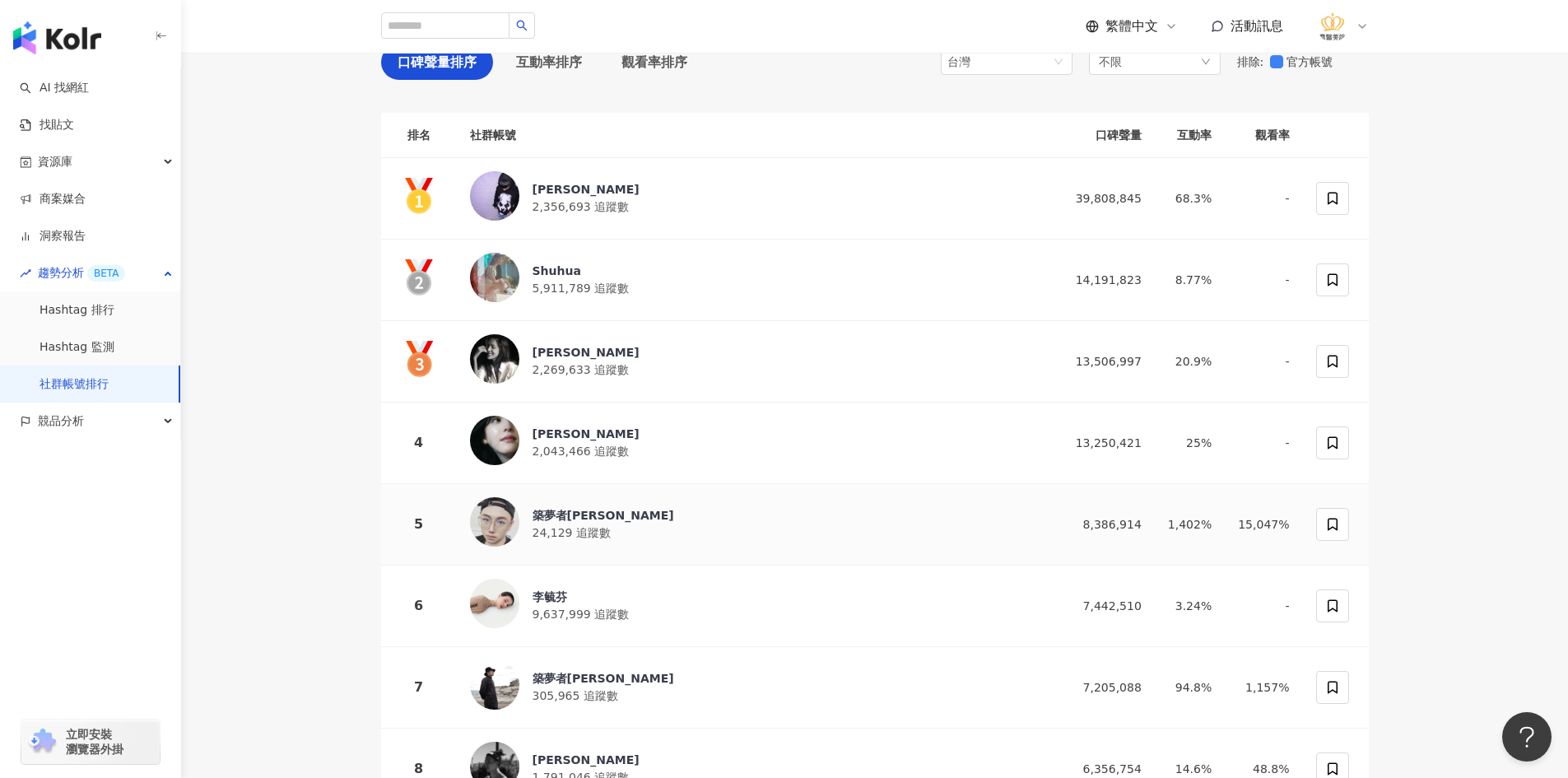
click at [584, 545] on div "築夢者[PERSON_NAME] 24,129 追蹤數" at bounding box center [756, 524] width 573 height 55
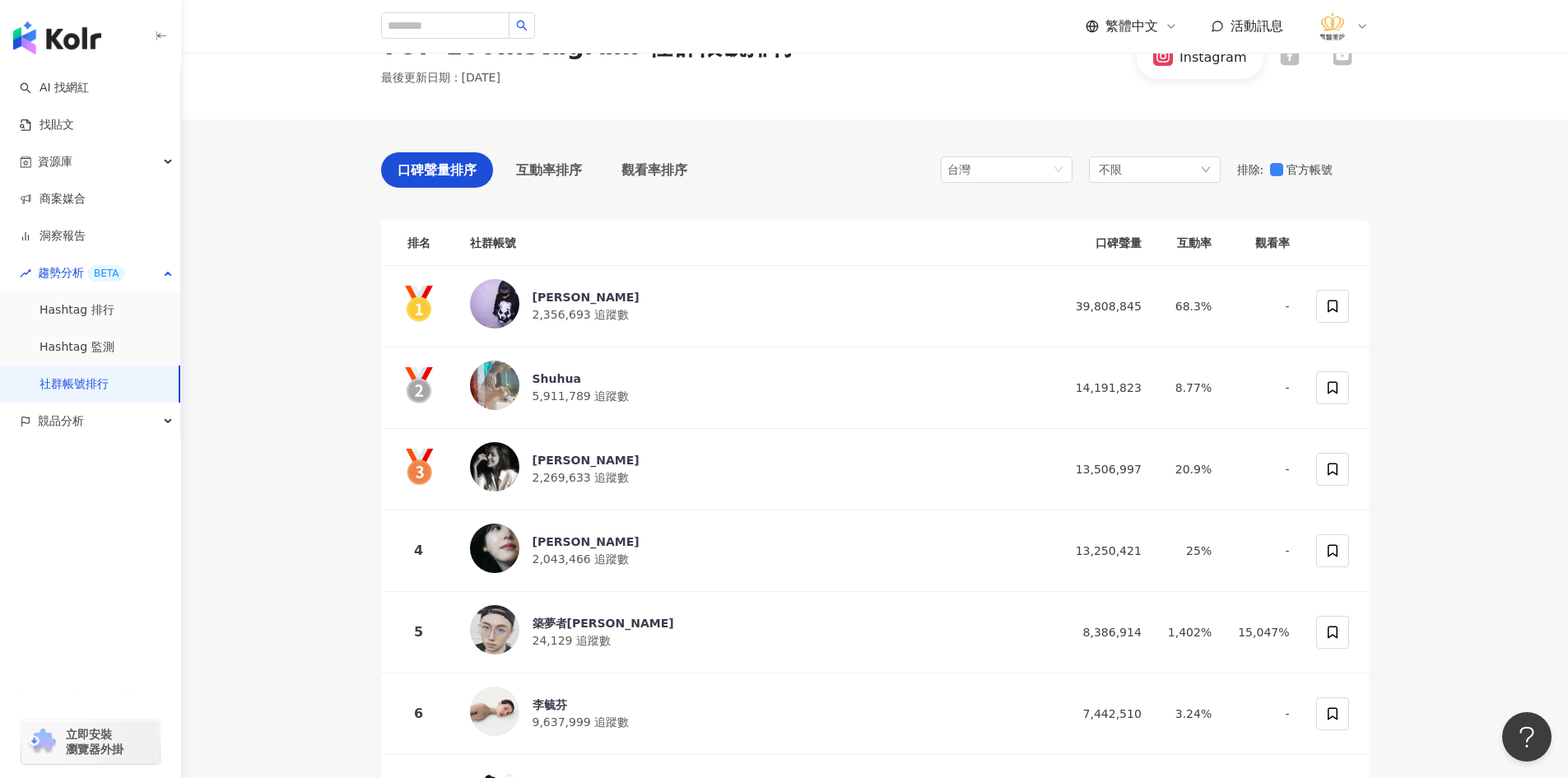
scroll to position [0, 0]
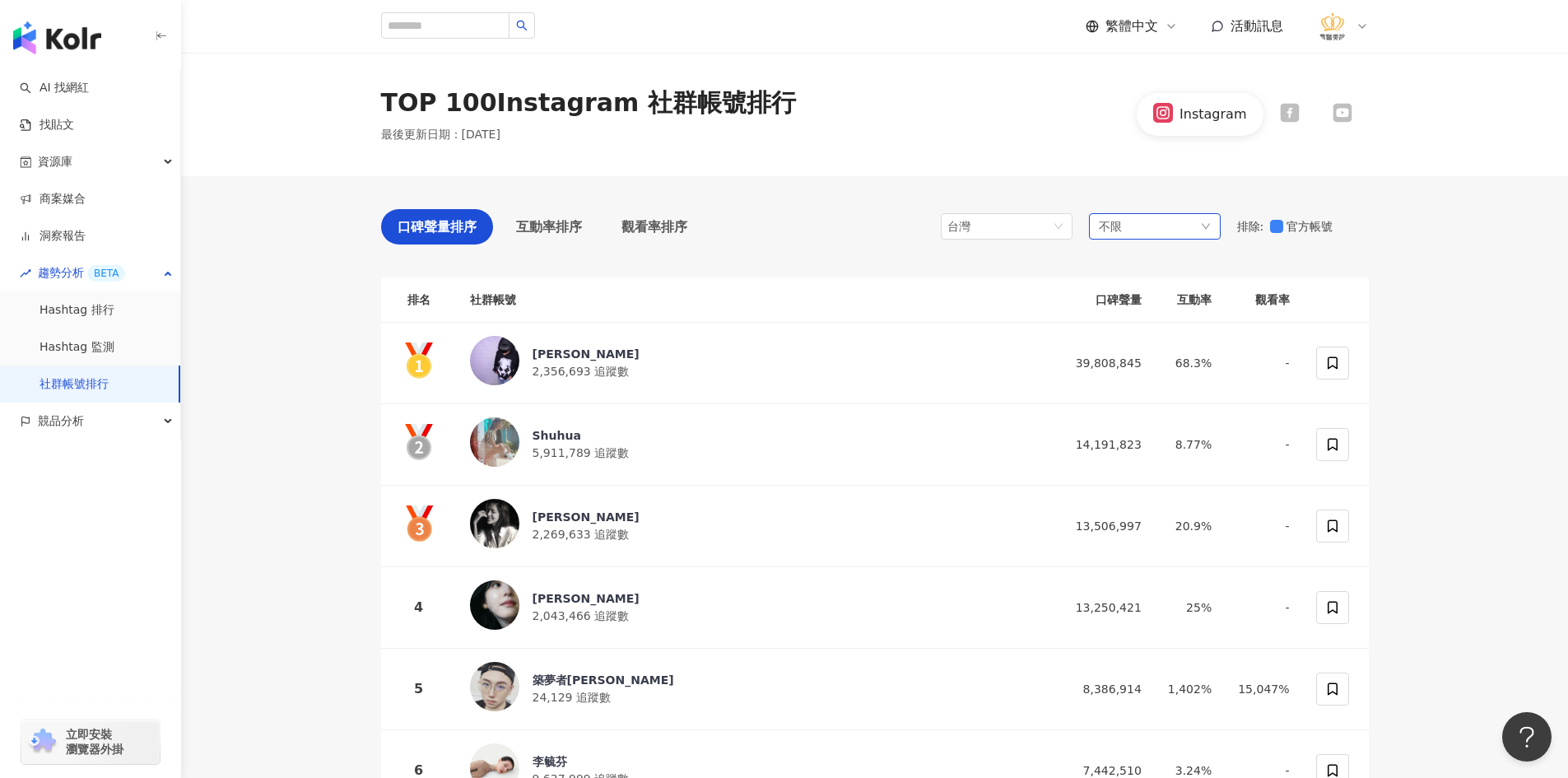
click at [1176, 223] on div "不限" at bounding box center [1154, 226] width 132 height 26
click at [168, 429] on div "競品分析" at bounding box center [90, 421] width 180 height 37
click at [109, 457] on link "品牌帳號分析" at bounding box center [74, 458] width 69 height 16
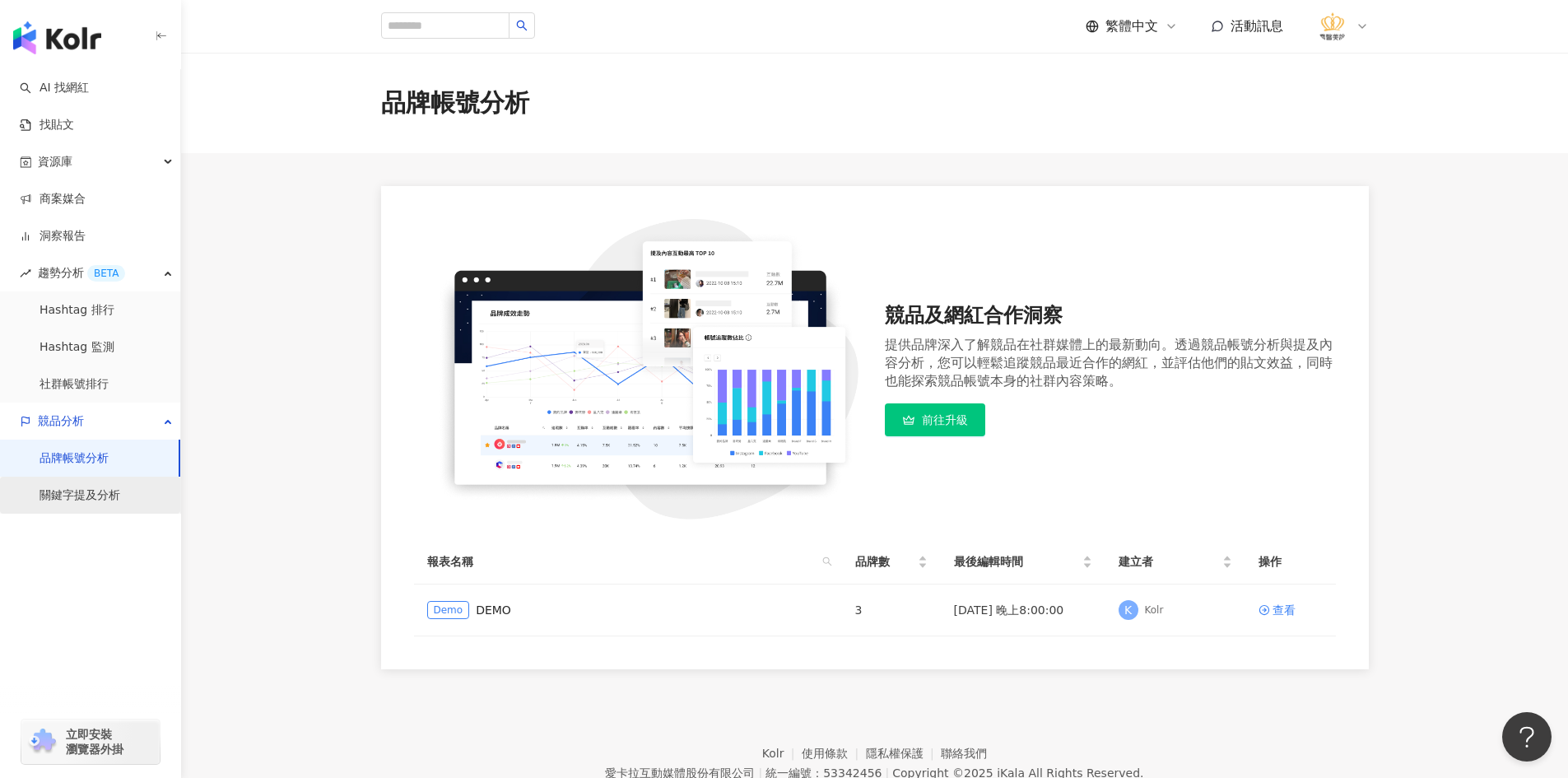
click at [95, 496] on link "關鍵字提及分析" at bounding box center [80, 495] width 80 height 16
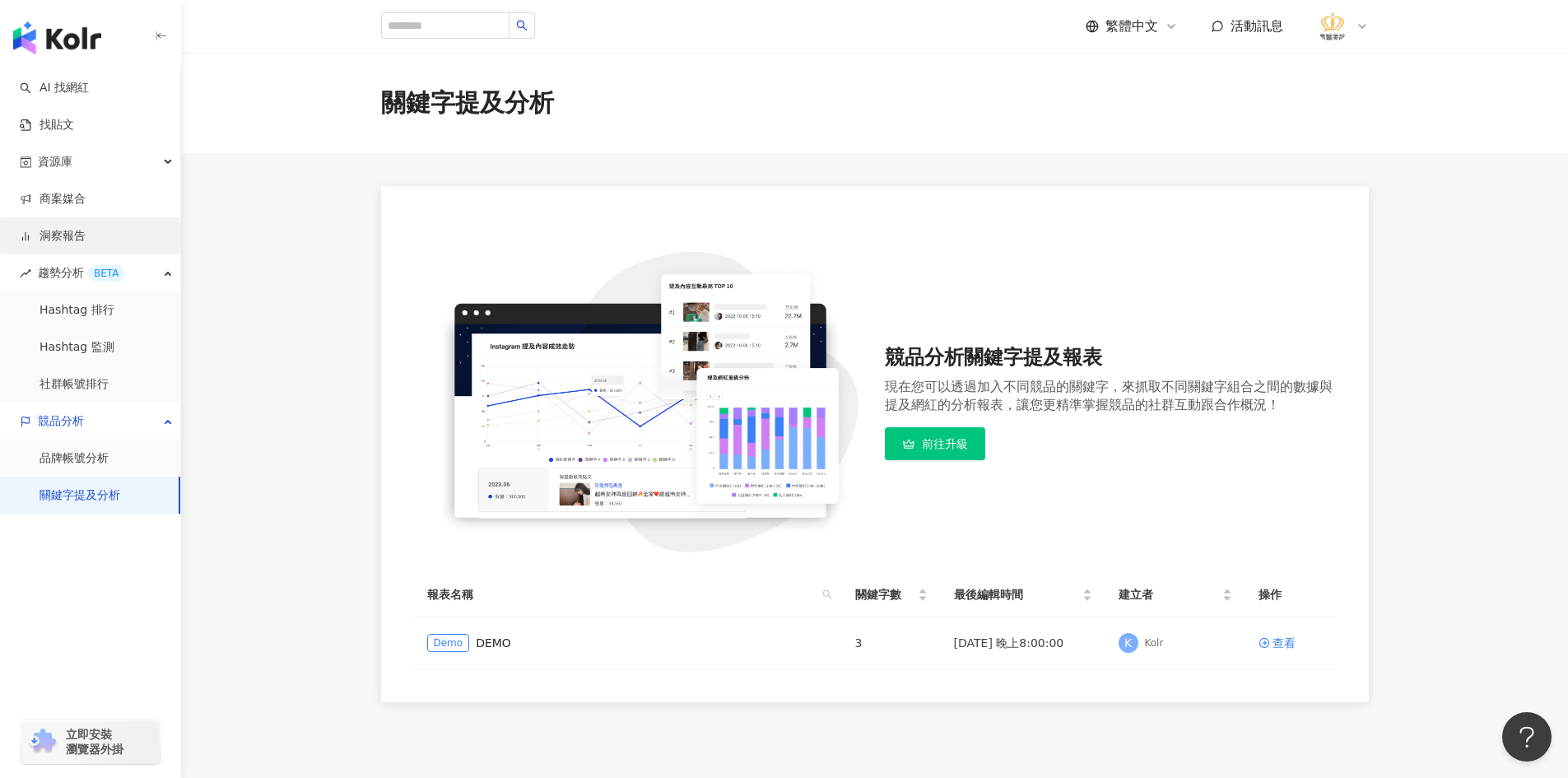
click at [86, 237] on link "洞察報告" at bounding box center [53, 235] width 66 height 16
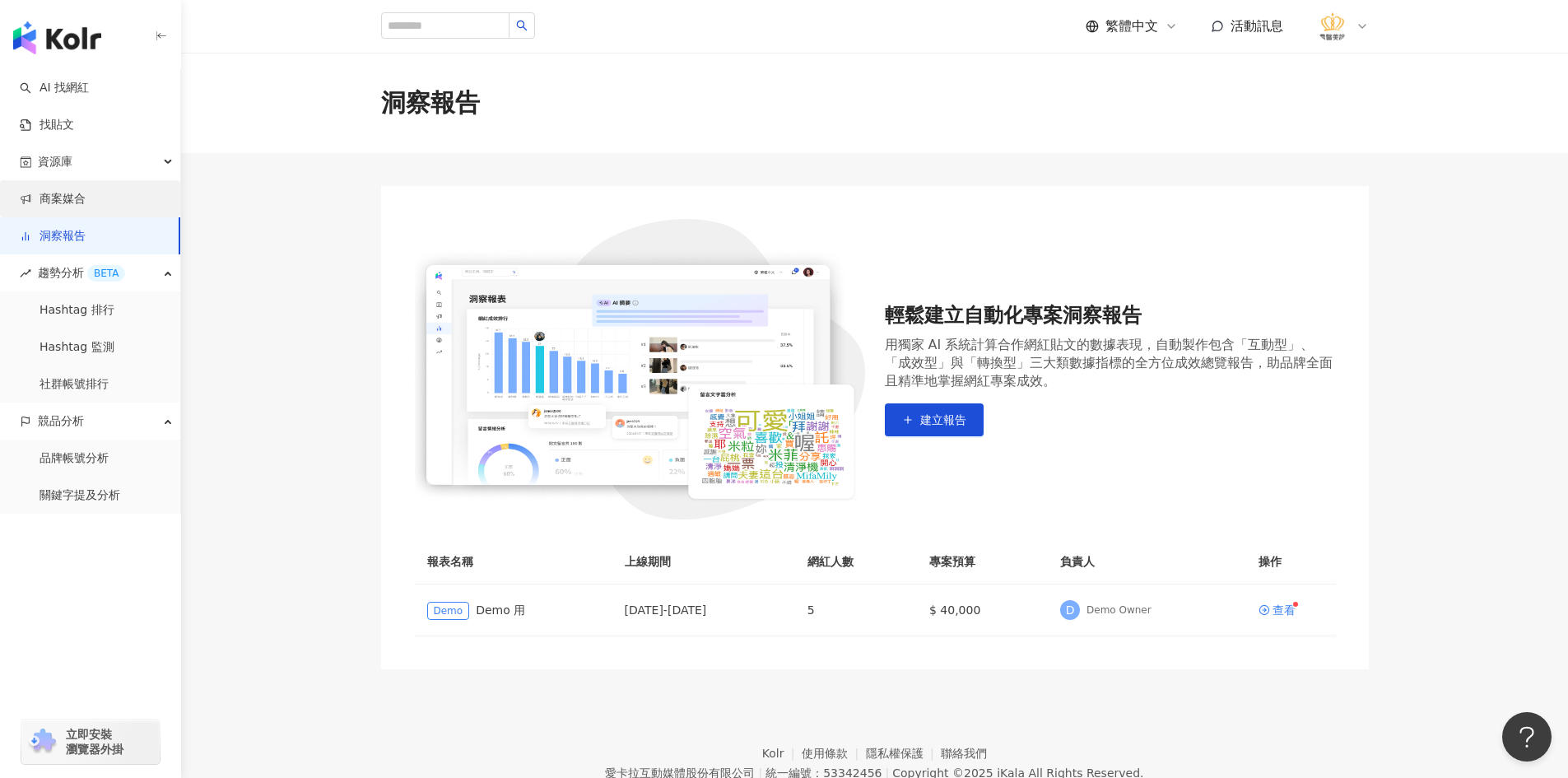
click at [86, 193] on link "商案媒合" at bounding box center [53, 199] width 66 height 16
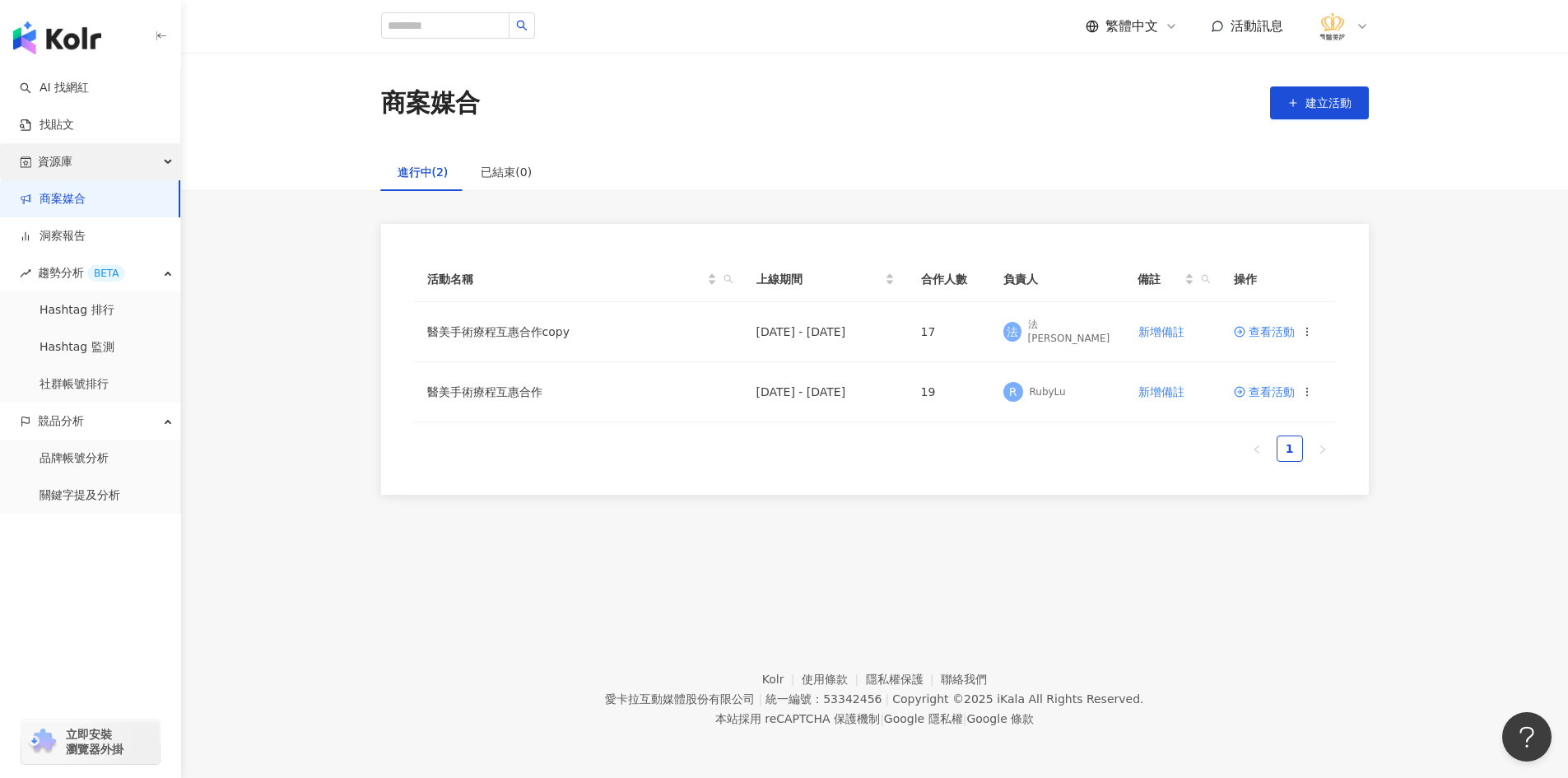
click at [151, 153] on div "資源庫" at bounding box center [90, 161] width 180 height 37
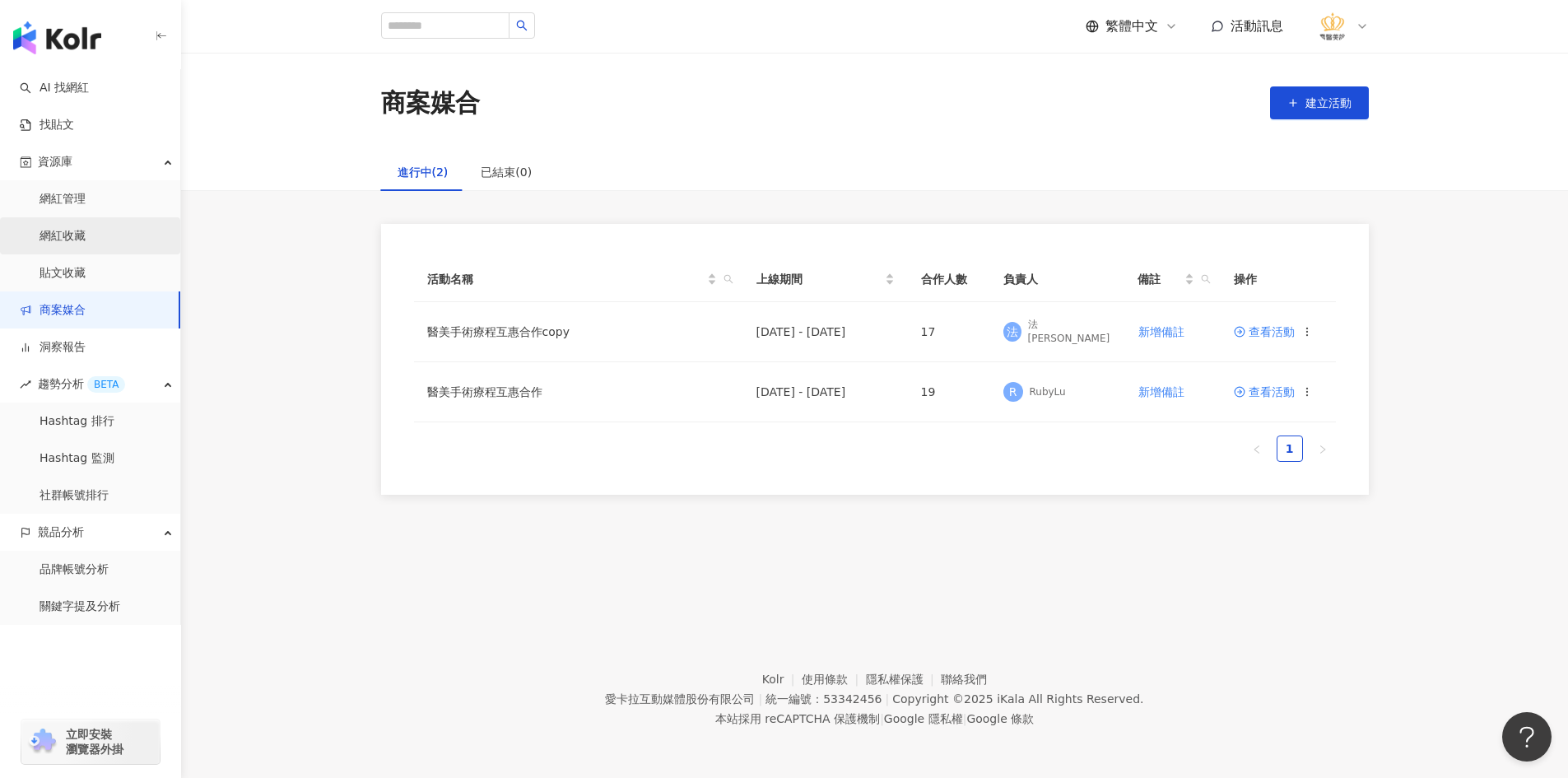
click at [86, 241] on link "網紅收藏" at bounding box center [62, 235] width 46 height 16
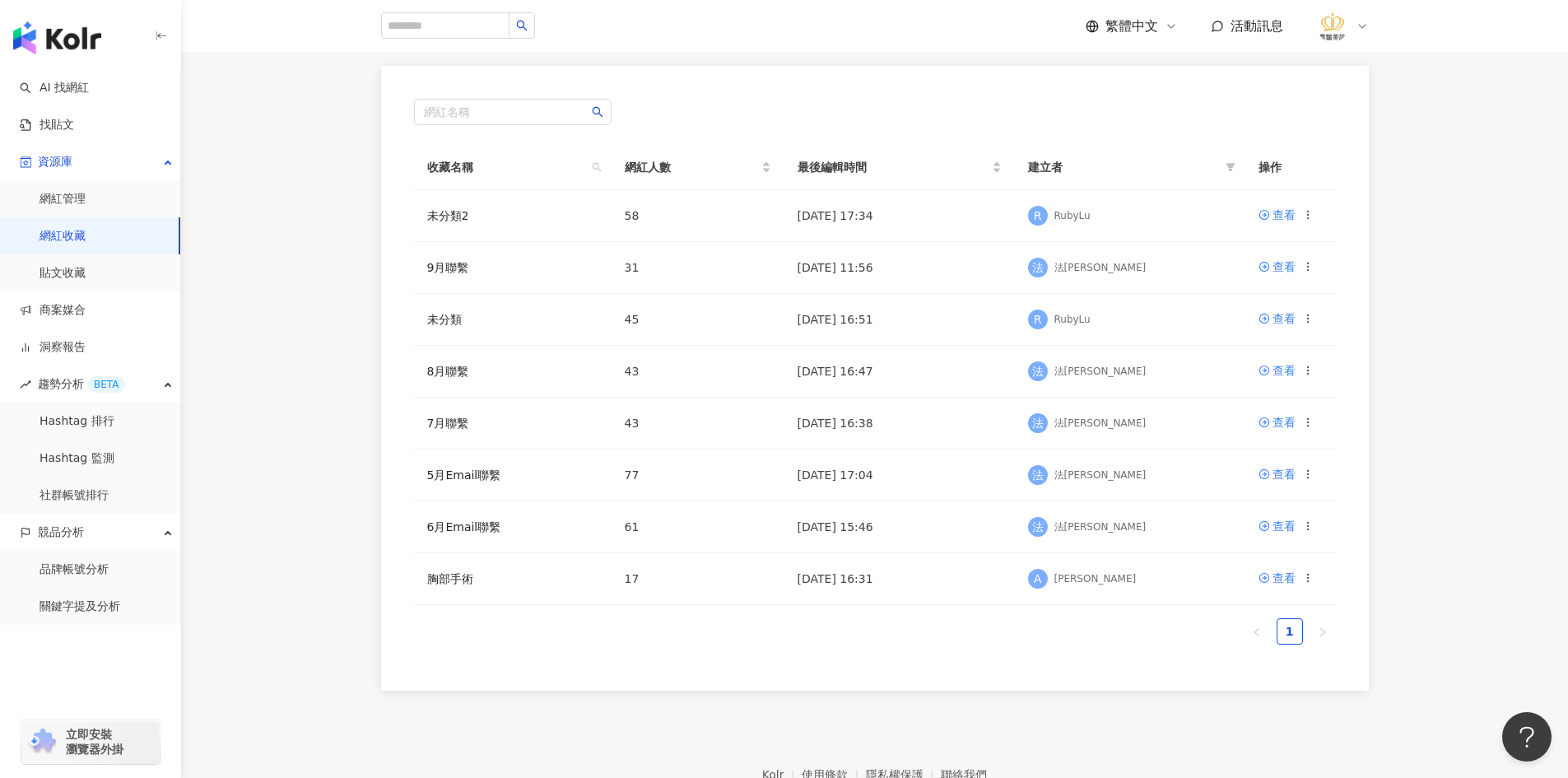
scroll to position [247, 0]
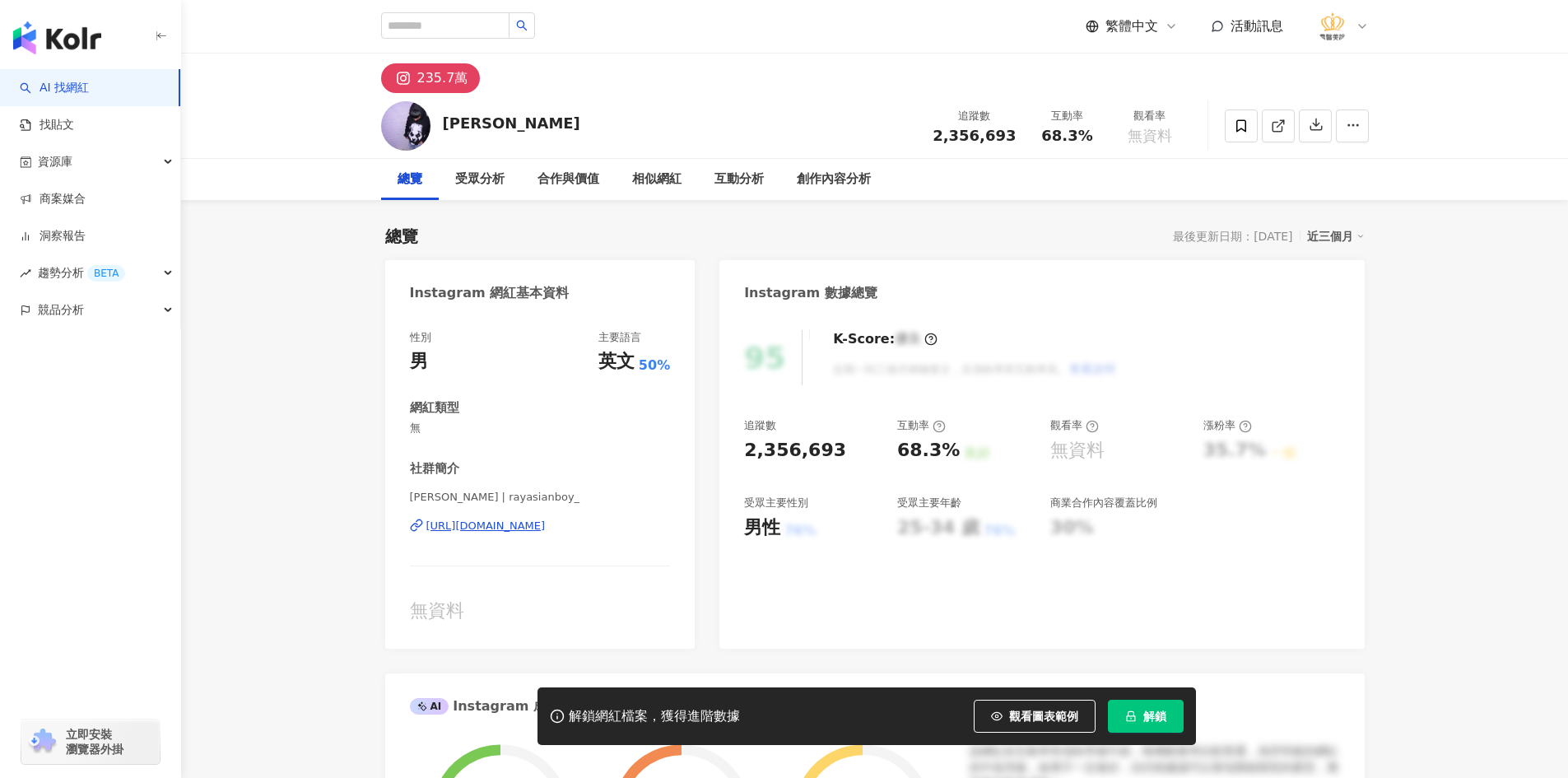
click at [538, 530] on div "https://www.instagram.com/rayasianboy_/" at bounding box center [486, 525] width 119 height 15
